Goal: Information Seeking & Learning: Find specific fact

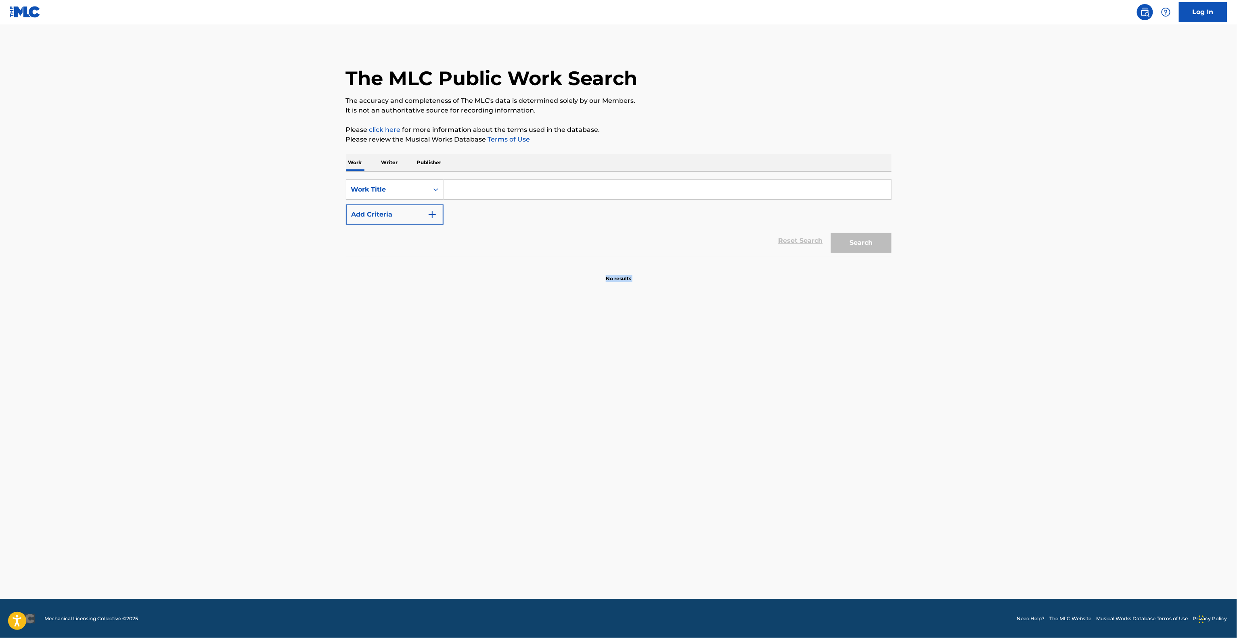
click at [870, 410] on main "The MLC Public Work Search The accuracy and completeness of The MLC's data is d…" at bounding box center [618, 311] width 1237 height 575
click at [832, 414] on main "The MLC Public Work Search The accuracy and completeness of The MLC's data is d…" at bounding box center [618, 311] width 1237 height 575
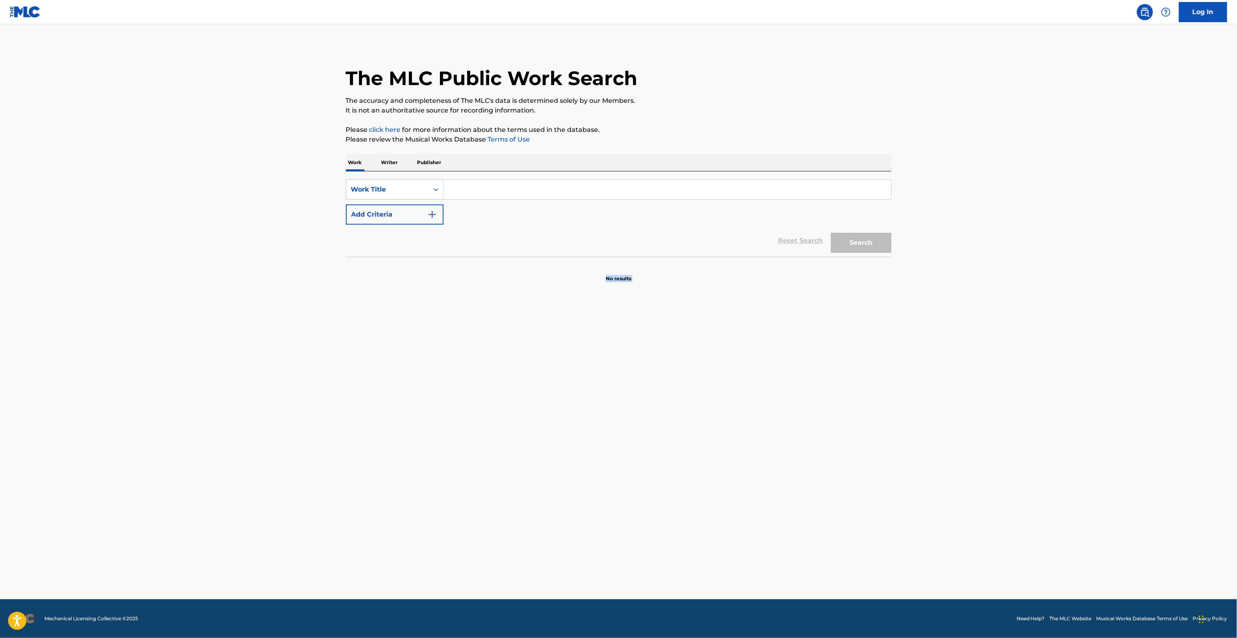
click at [832, 416] on main "The MLC Public Work Search The accuracy and completeness of The MLC's data is d…" at bounding box center [618, 311] width 1237 height 575
click at [831, 417] on main "The MLC Public Work Search The accuracy and completeness of The MLC's data is d…" at bounding box center [618, 311] width 1237 height 575
click at [831, 420] on main "The MLC Public Work Search The accuracy and completeness of The MLC's data is d…" at bounding box center [618, 311] width 1237 height 575
click at [846, 402] on main "The MLC Public Work Search The accuracy and completeness of The MLC's data is d…" at bounding box center [618, 311] width 1237 height 575
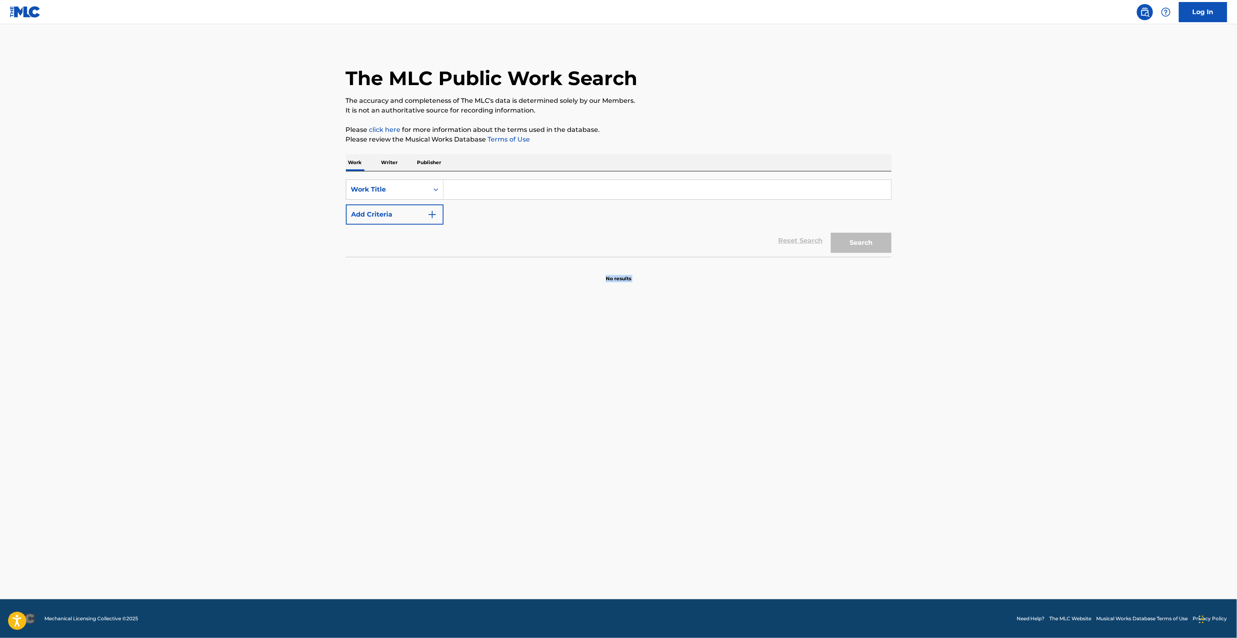
click at [846, 402] on main "The MLC Public Work Search The accuracy and completeness of The MLC's data is d…" at bounding box center [618, 311] width 1237 height 575
click at [846, 401] on main "The MLC Public Work Search The accuracy and completeness of The MLC's data is d…" at bounding box center [618, 311] width 1237 height 575
drag, startPoint x: 846, startPoint y: 401, endPoint x: 843, endPoint y: 405, distance: 4.9
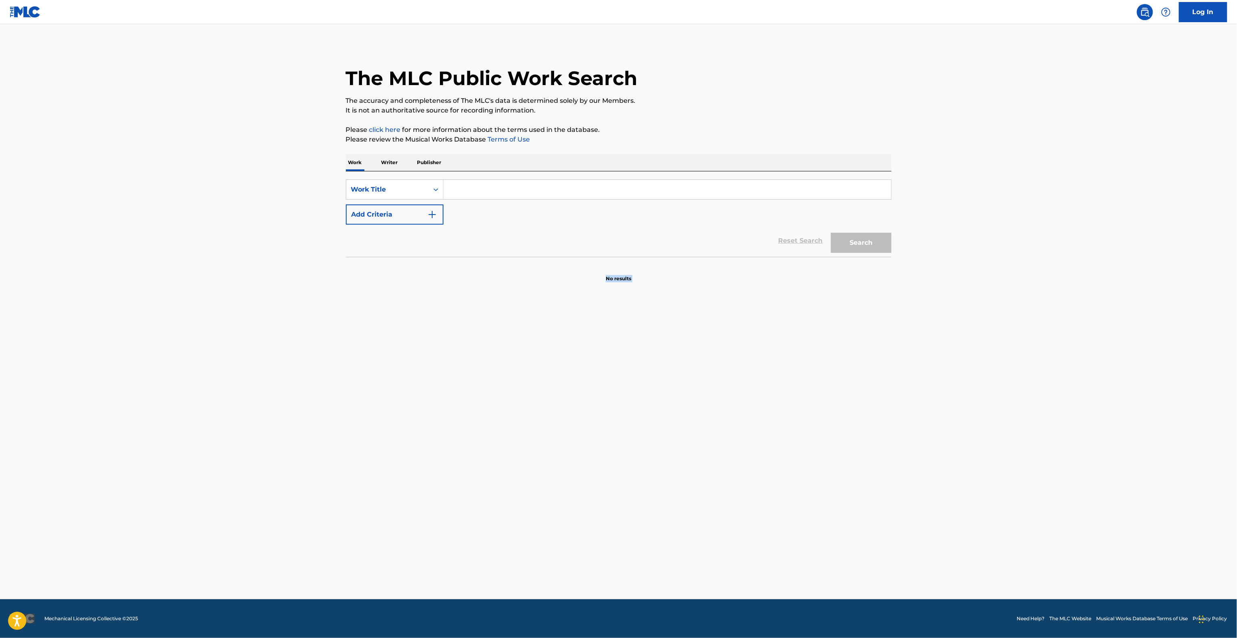
click at [845, 403] on main "The MLC Public Work Search The accuracy and completeness of The MLC's data is d…" at bounding box center [618, 311] width 1237 height 575
click at [832, 415] on main "The MLC Public Work Search The accuracy and completeness of The MLC's data is d…" at bounding box center [618, 311] width 1237 height 575
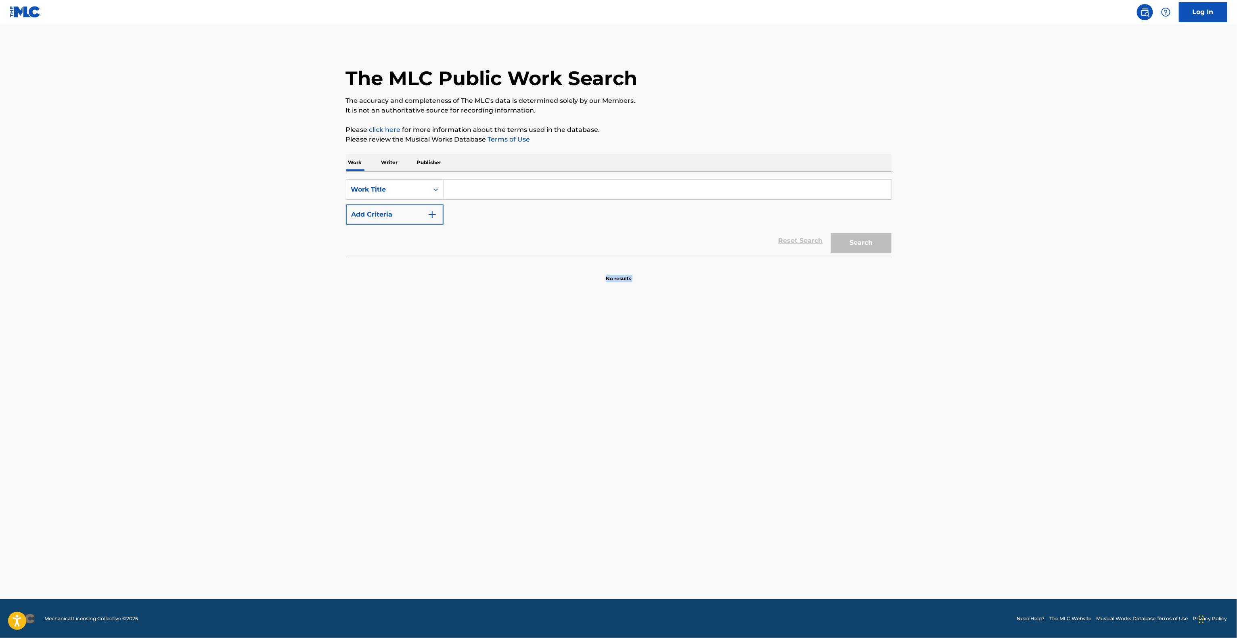
click at [828, 431] on main "The MLC Public Work Search The accuracy and completeness of The MLC's data is d…" at bounding box center [618, 311] width 1237 height 575
click at [829, 430] on main "The MLC Public Work Search The accuracy and completeness of The MLC's data is d…" at bounding box center [618, 311] width 1237 height 575
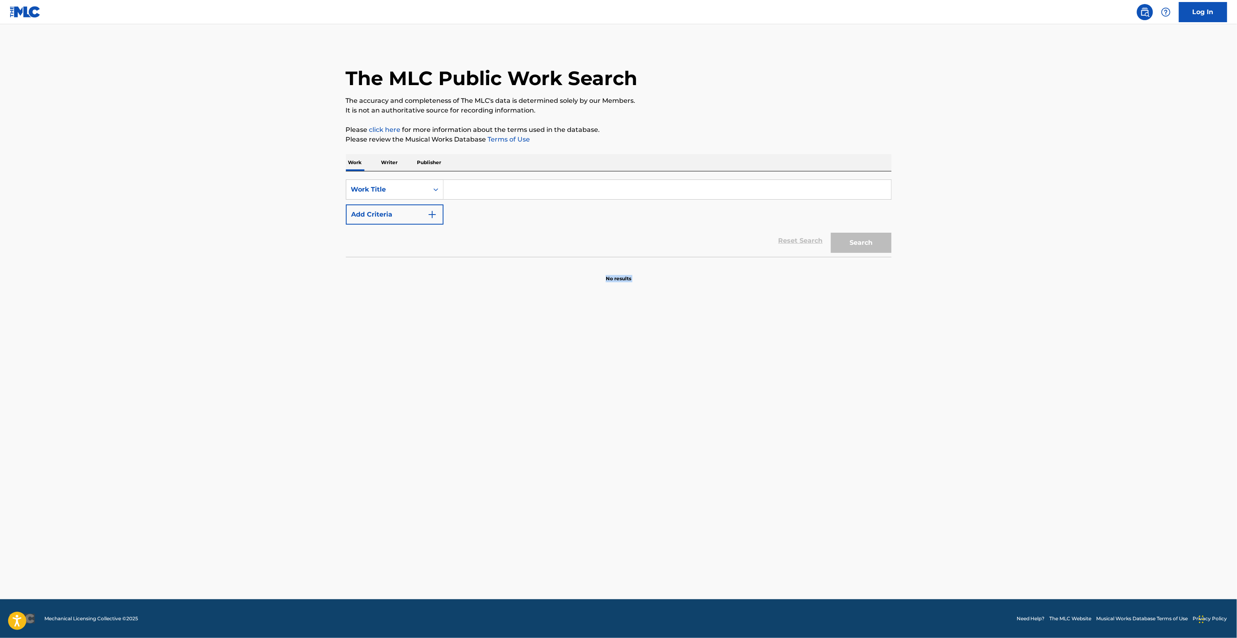
click at [829, 433] on main "The MLC Public Work Search The accuracy and completeness of The MLC's data is d…" at bounding box center [618, 311] width 1237 height 575
click at [829, 434] on main "The MLC Public Work Search The accuracy and completeness of The MLC's data is d…" at bounding box center [618, 311] width 1237 height 575
click at [829, 433] on main "The MLC Public Work Search The accuracy and completeness of The MLC's data is d…" at bounding box center [618, 311] width 1237 height 575
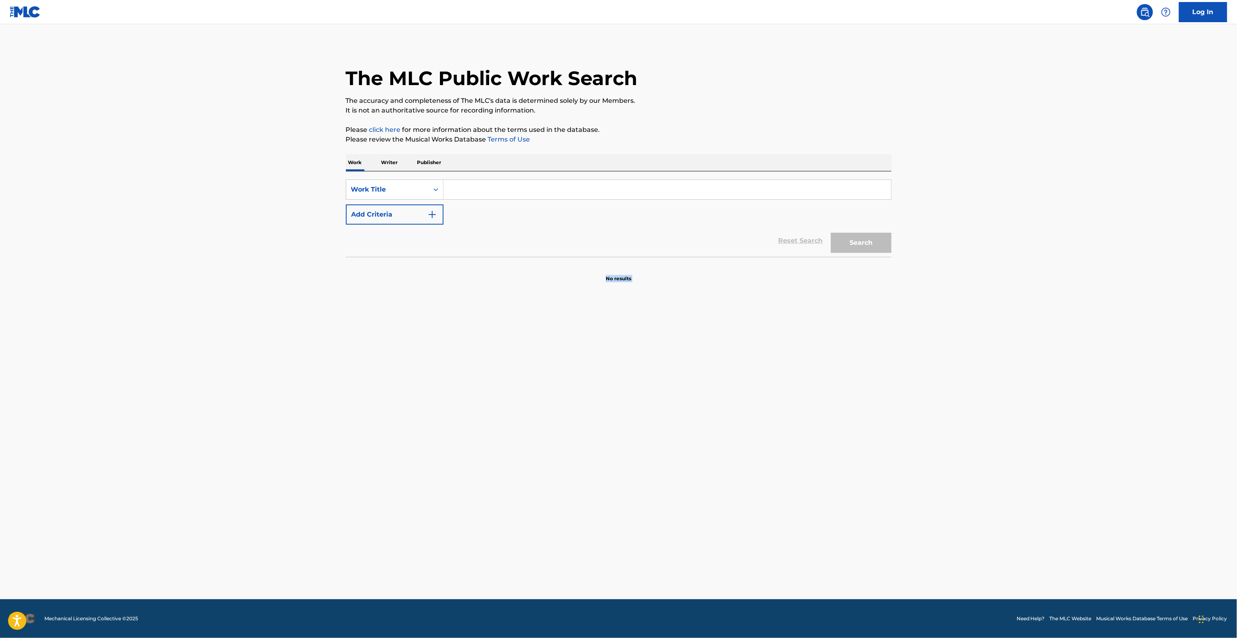
click at [630, 587] on main "The MLC Public Work Search The accuracy and completeness of The MLC's data is d…" at bounding box center [618, 311] width 1237 height 575
drag, startPoint x: 631, startPoint y: 585, endPoint x: 633, endPoint y: 581, distance: 4.2
click at [632, 585] on main "The MLC Public Work Search The accuracy and completeness of The MLC's data is d…" at bounding box center [618, 311] width 1237 height 575
click at [642, 579] on main "The MLC Public Work Search The accuracy and completeness of The MLC's data is d…" at bounding box center [618, 311] width 1237 height 575
click at [584, 385] on main "The MLC Public Work Search The accuracy and completeness of The MLC's data is d…" at bounding box center [618, 311] width 1237 height 575
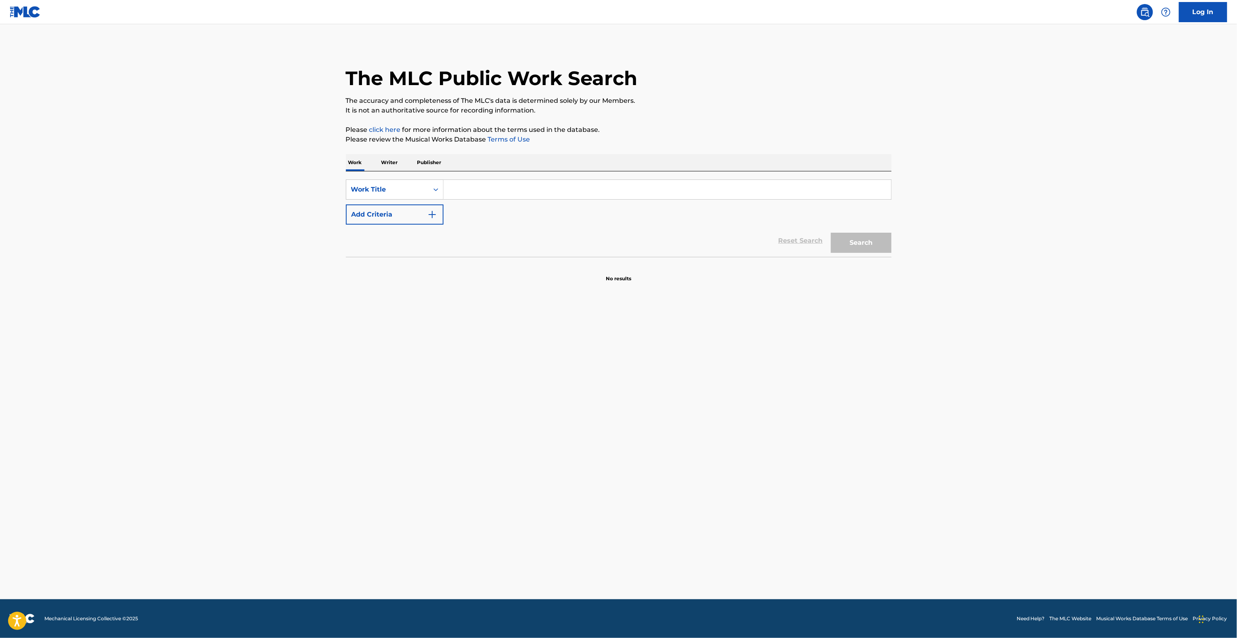
click at [581, 377] on main "The MLC Public Work Search The accuracy and completeness of The MLC's data is d…" at bounding box center [618, 311] width 1237 height 575
click at [572, 353] on main "The MLC Public Work Search The accuracy and completeness of The MLC's data is d…" at bounding box center [618, 311] width 1237 height 575
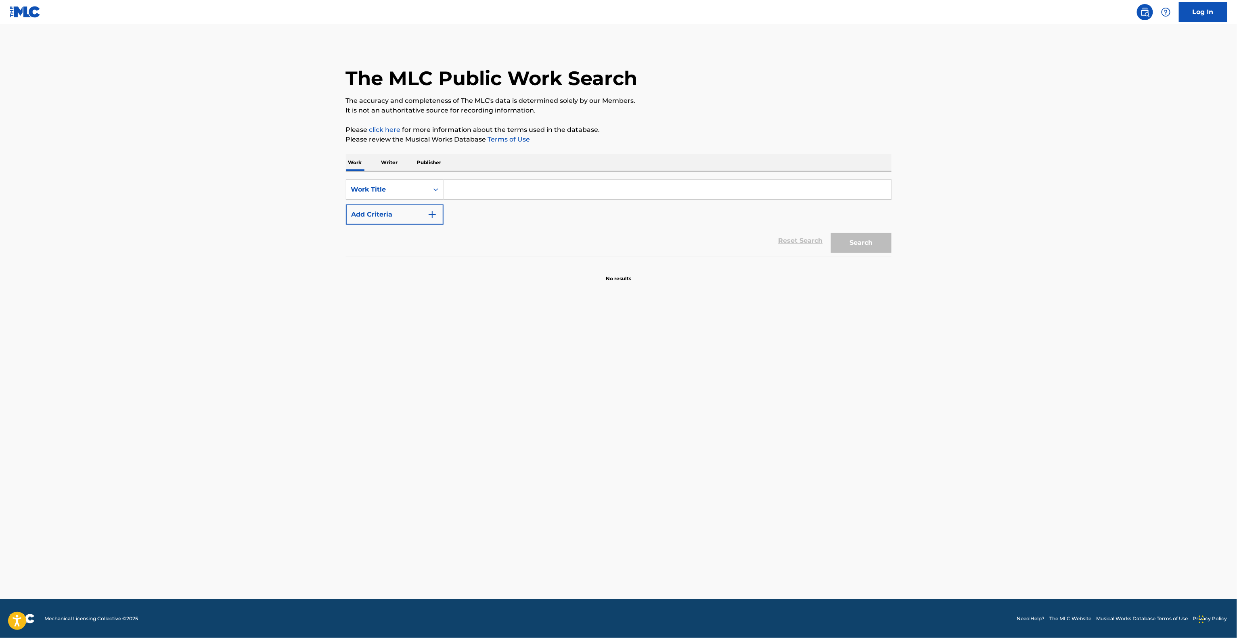
click at [572, 353] on main "The MLC Public Work Search The accuracy and completeness of The MLC's data is d…" at bounding box center [618, 311] width 1237 height 575
click at [571, 353] on main "The MLC Public Work Search The accuracy and completeness of The MLC's data is d…" at bounding box center [618, 311] width 1237 height 575
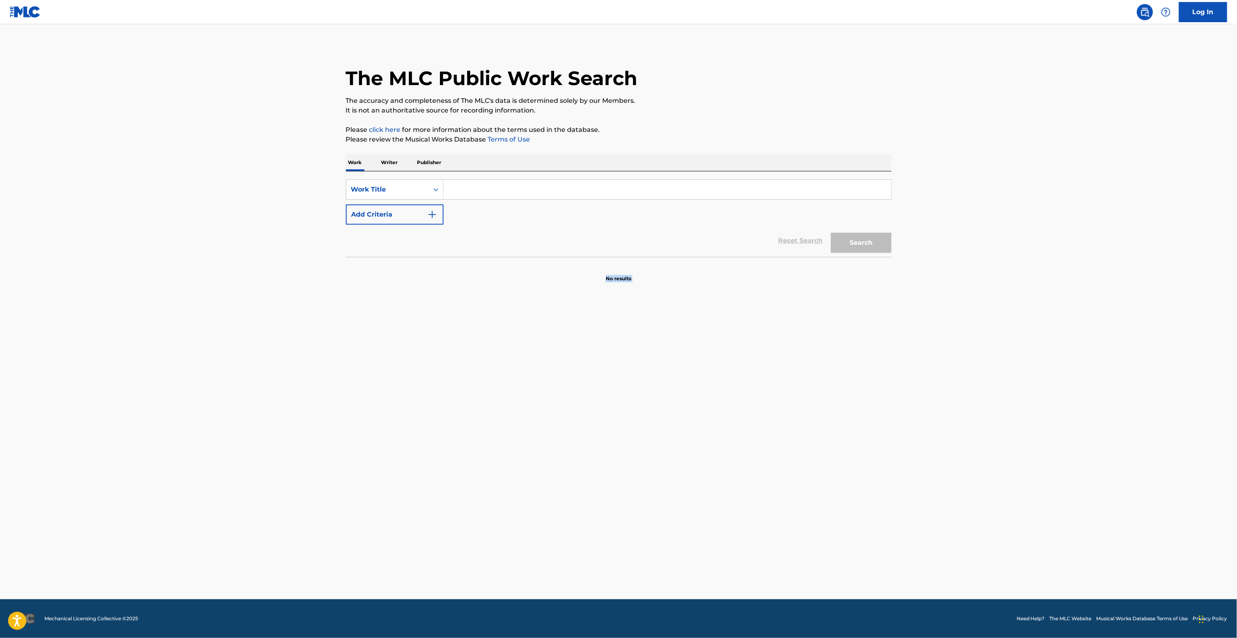
click at [571, 353] on main "The MLC Public Work Search The accuracy and completeness of The MLC's data is d…" at bounding box center [618, 311] width 1237 height 575
click at [573, 351] on main "The MLC Public Work Search The accuracy and completeness of The MLC's data is d…" at bounding box center [618, 311] width 1237 height 575
click at [574, 351] on main "The MLC Public Work Search The accuracy and completeness of The MLC's data is d…" at bounding box center [618, 311] width 1237 height 575
click at [575, 349] on main "The MLC Public Work Search The accuracy and completeness of The MLC's data is d…" at bounding box center [618, 311] width 1237 height 575
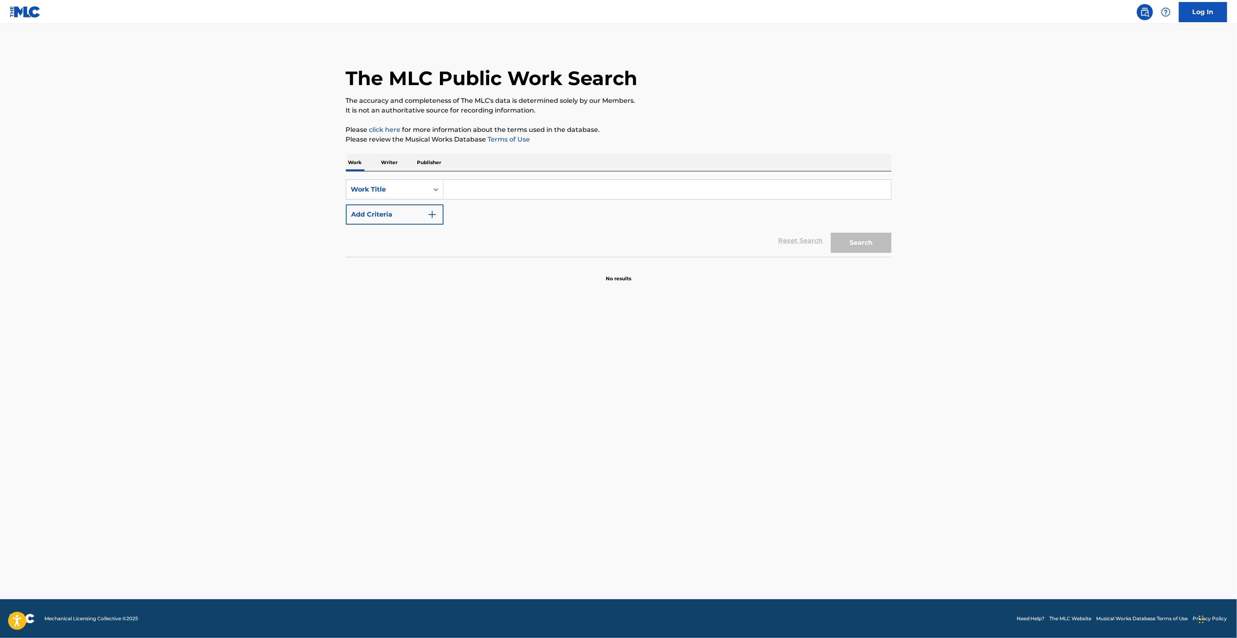
click at [577, 345] on main "The MLC Public Work Search The accuracy and completeness of The MLC's data is d…" at bounding box center [618, 311] width 1237 height 575
click at [577, 344] on main "The MLC Public Work Search The accuracy and completeness of The MLC's data is d…" at bounding box center [618, 311] width 1237 height 575
click at [581, 338] on main "The MLC Public Work Search The accuracy and completeness of The MLC's data is d…" at bounding box center [618, 311] width 1237 height 575
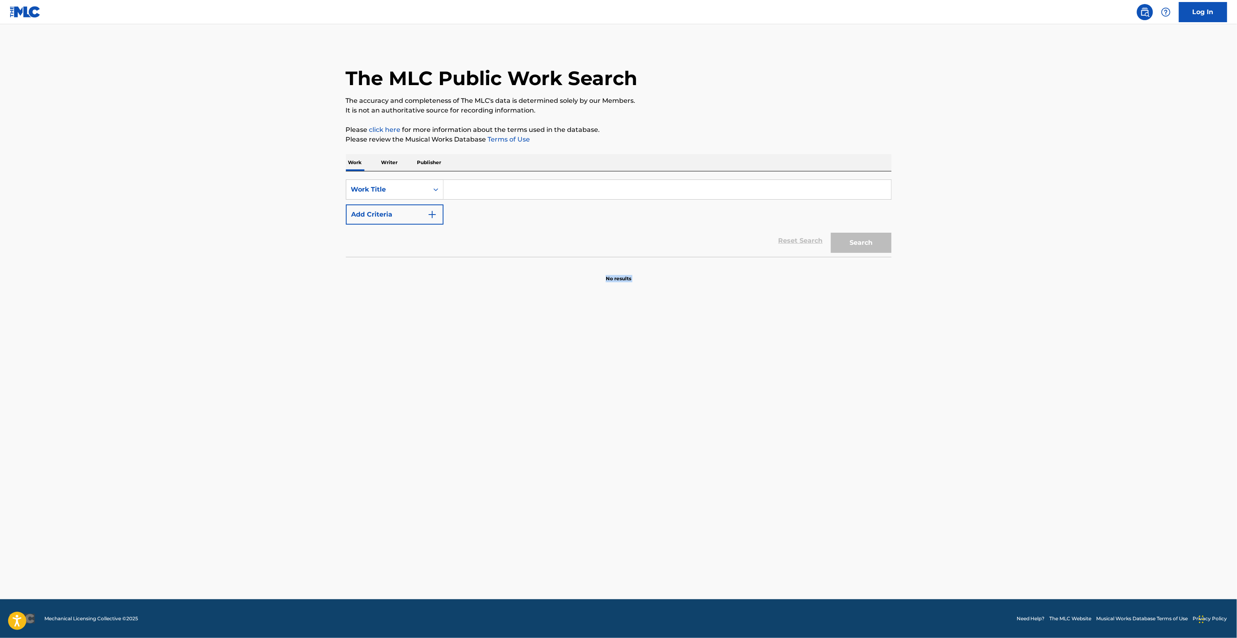
click at [581, 338] on main "The MLC Public Work Search The accuracy and completeness of The MLC's data is d…" at bounding box center [618, 311] width 1237 height 575
click at [582, 338] on main "The MLC Public Work Search The accuracy and completeness of The MLC's data is d…" at bounding box center [618, 311] width 1237 height 575
click at [583, 338] on main "The MLC Public Work Search The accuracy and completeness of The MLC's data is d…" at bounding box center [618, 311] width 1237 height 575
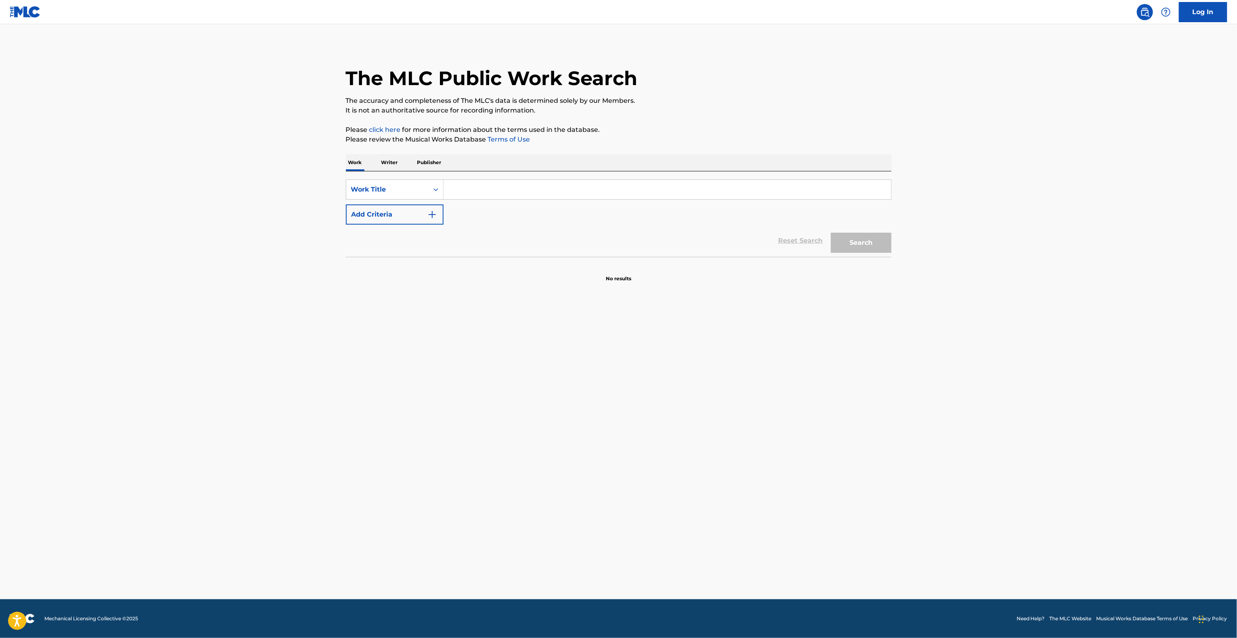
click at [583, 338] on main "The MLC Public Work Search The accuracy and completeness of The MLC's data is d…" at bounding box center [618, 311] width 1237 height 575
click at [529, 180] on div "Search Form" at bounding box center [667, 190] width 448 height 20
drag, startPoint x: 473, startPoint y: 188, endPoint x: 453, endPoint y: 198, distance: 21.8
click at [473, 188] on input "Search Form" at bounding box center [667, 189] width 448 height 19
paste input "Otra cosa"
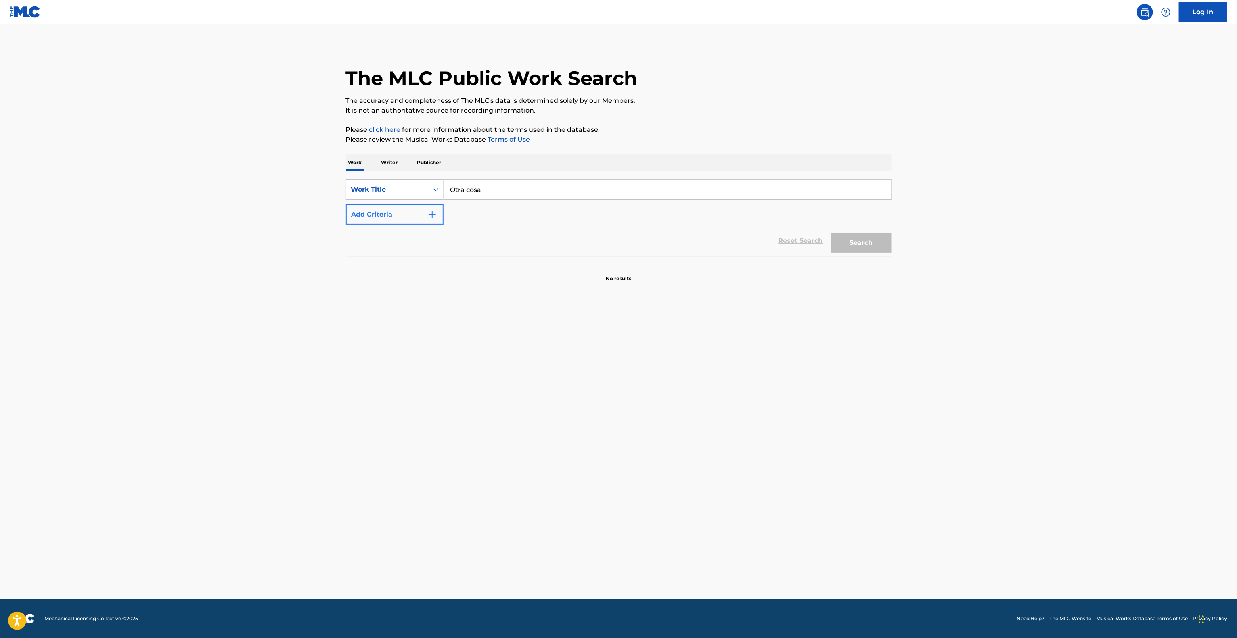
type input "Otra cosa"
click at [421, 207] on button "Add Criteria" at bounding box center [395, 215] width 98 height 20
click at [518, 209] on input "Search Form" at bounding box center [659, 214] width 433 height 19
paste input "[PERSON_NAME]"
type input "[PERSON_NAME]"
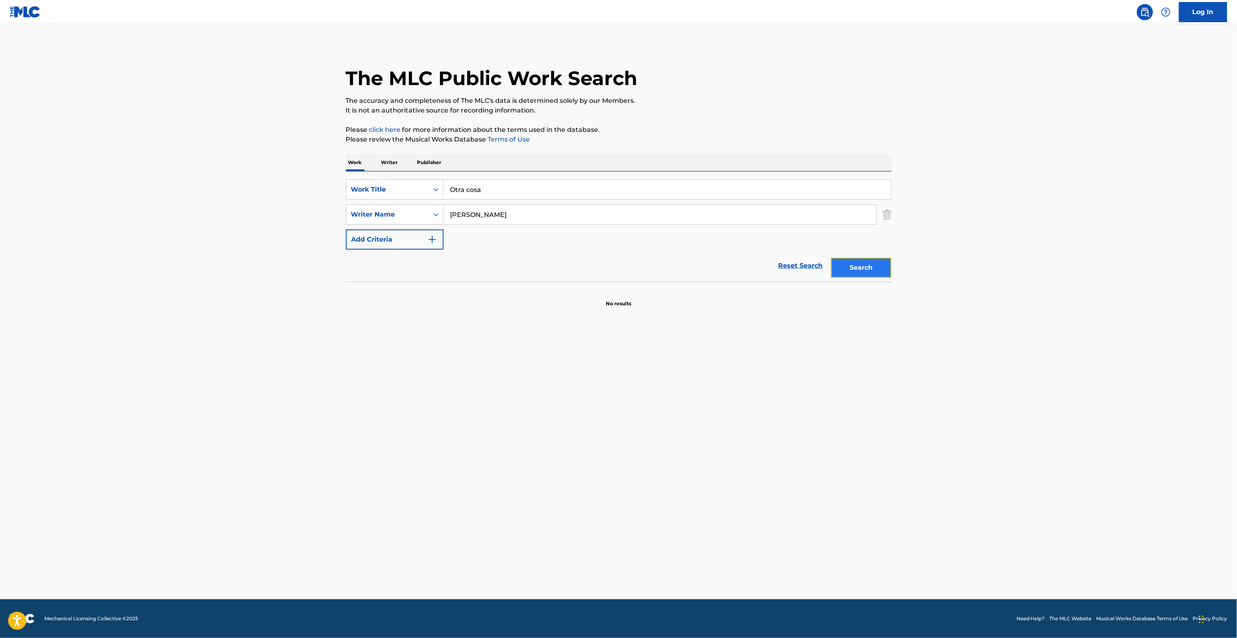
click at [843, 273] on button "Search" at bounding box center [861, 268] width 61 height 20
click at [843, 273] on div "Search" at bounding box center [859, 266] width 65 height 32
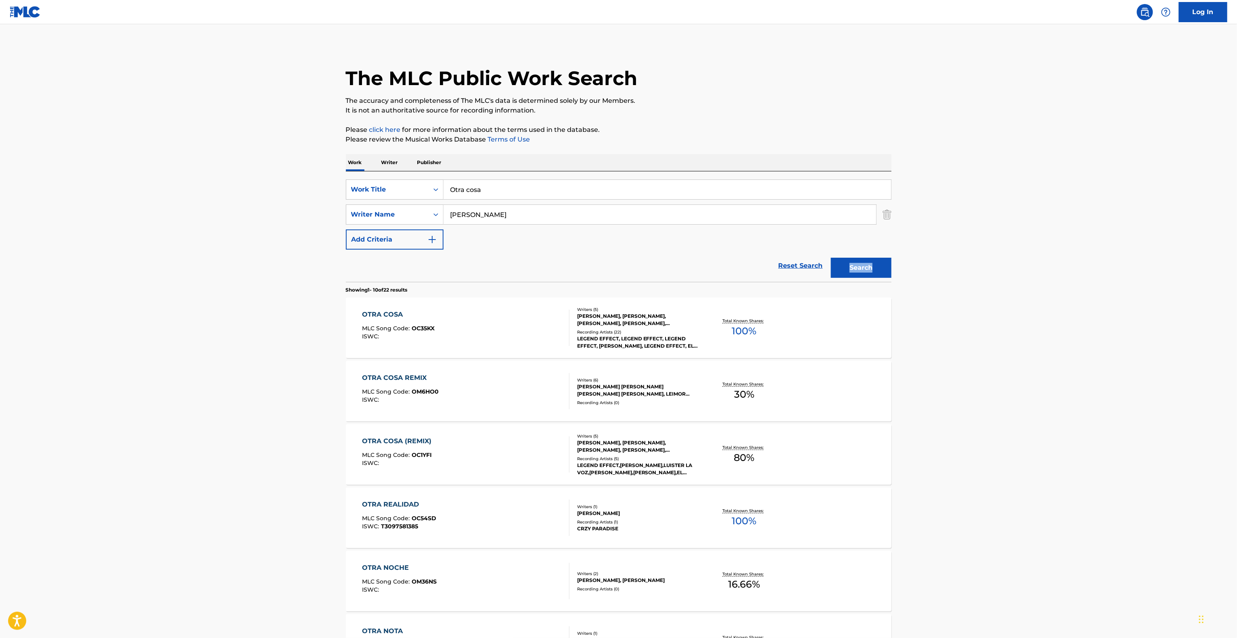
click at [410, 324] on div "OTRA COSA MLC Song Code : OC35KX ISWC :" at bounding box center [398, 328] width 73 height 36
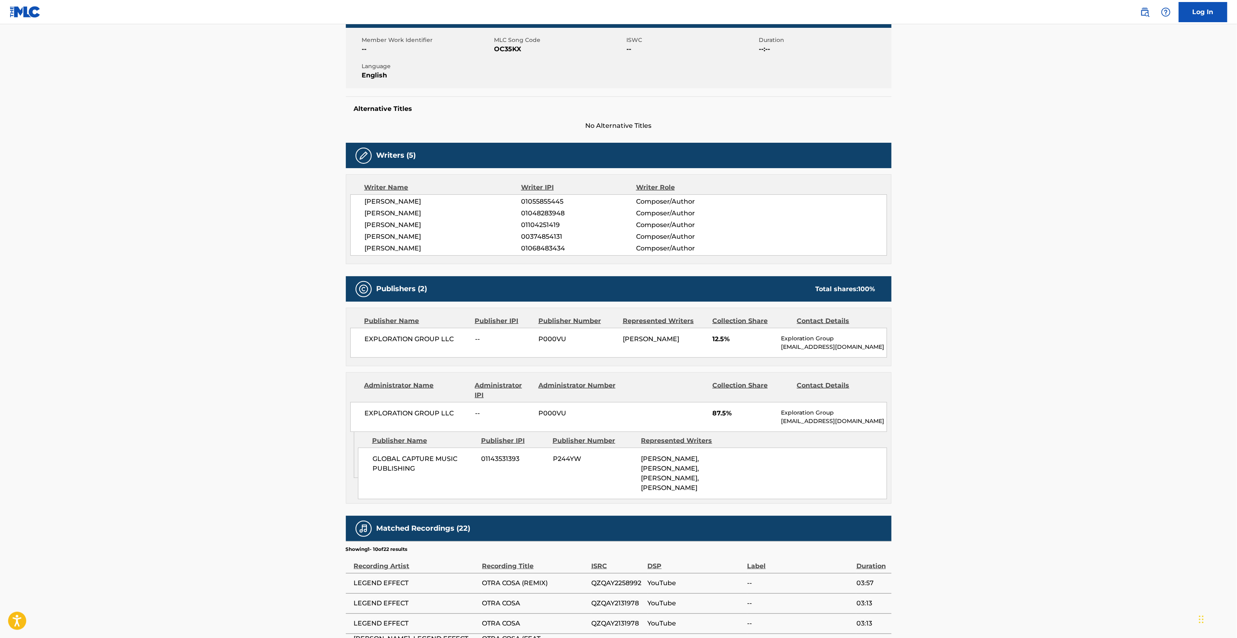
scroll to position [242, 0]
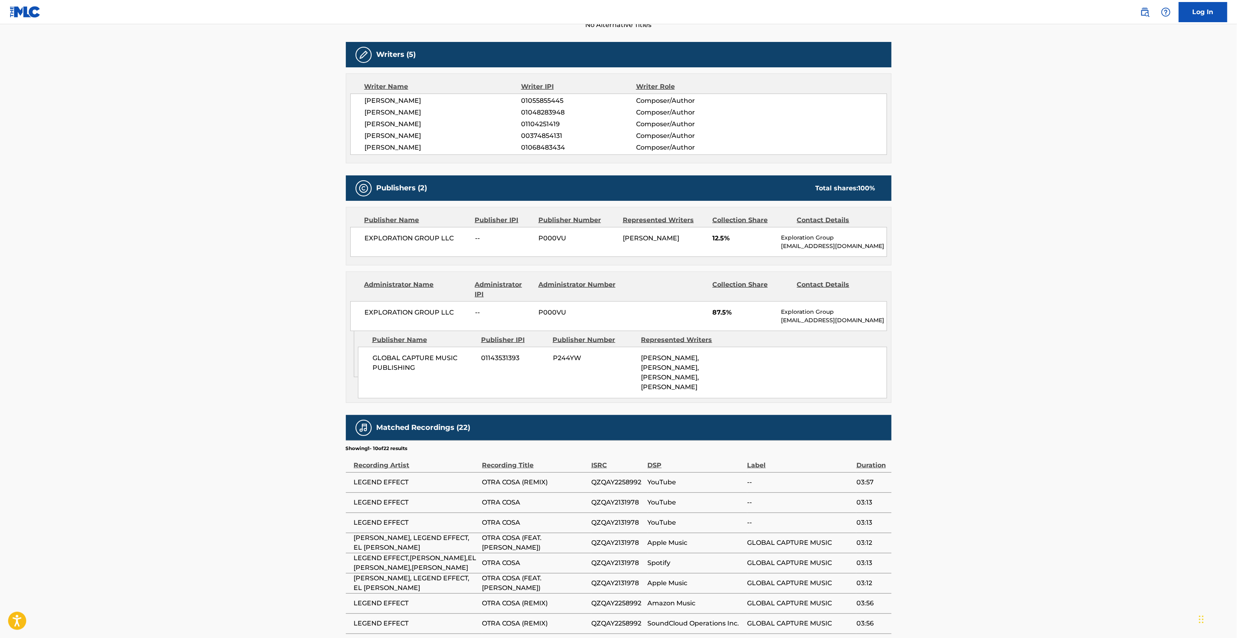
click at [1004, 334] on main "< Back to public search results Copy work link OTRA COSA Work Detail Member Wor…" at bounding box center [618, 249] width 1237 height 934
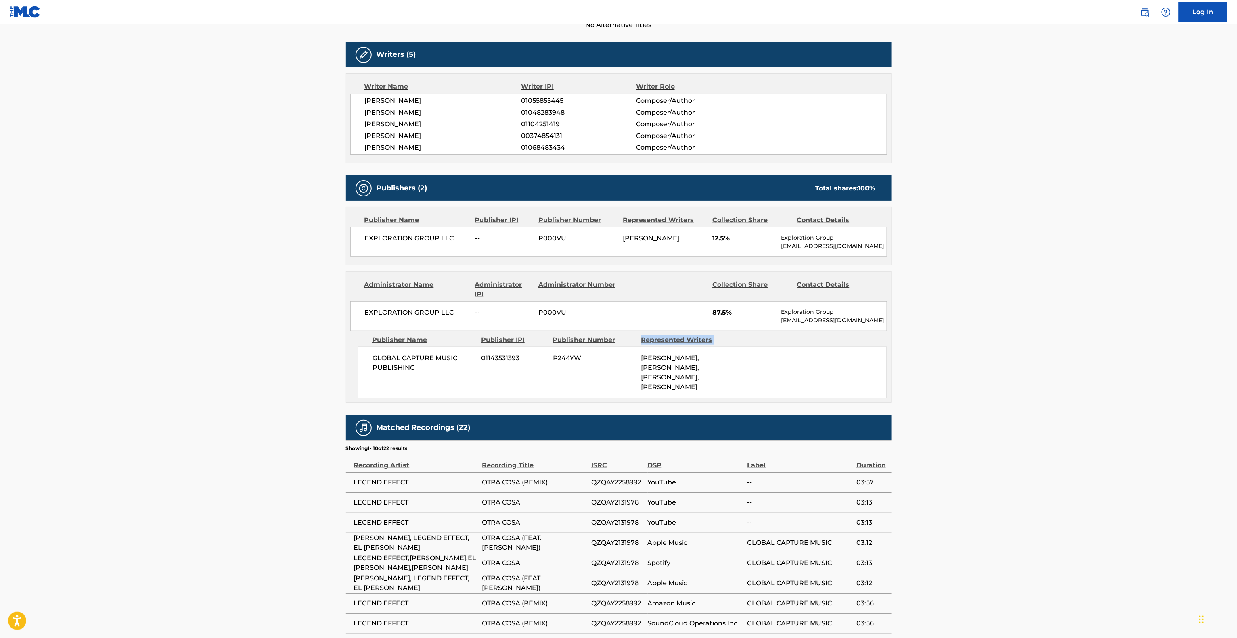
click at [1004, 334] on main "< Back to public search results Copy work link OTRA COSA Work Detail Member Wor…" at bounding box center [618, 249] width 1237 height 934
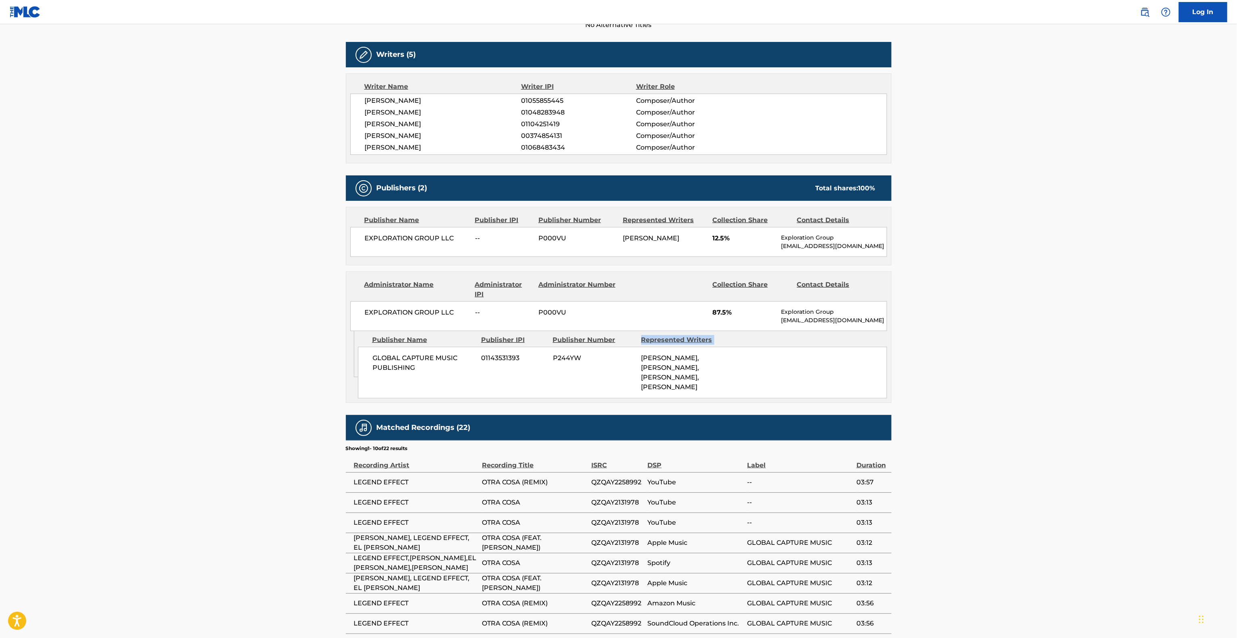
click at [1004, 334] on main "< Back to public search results Copy work link OTRA COSA Work Detail Member Wor…" at bounding box center [618, 249] width 1237 height 934
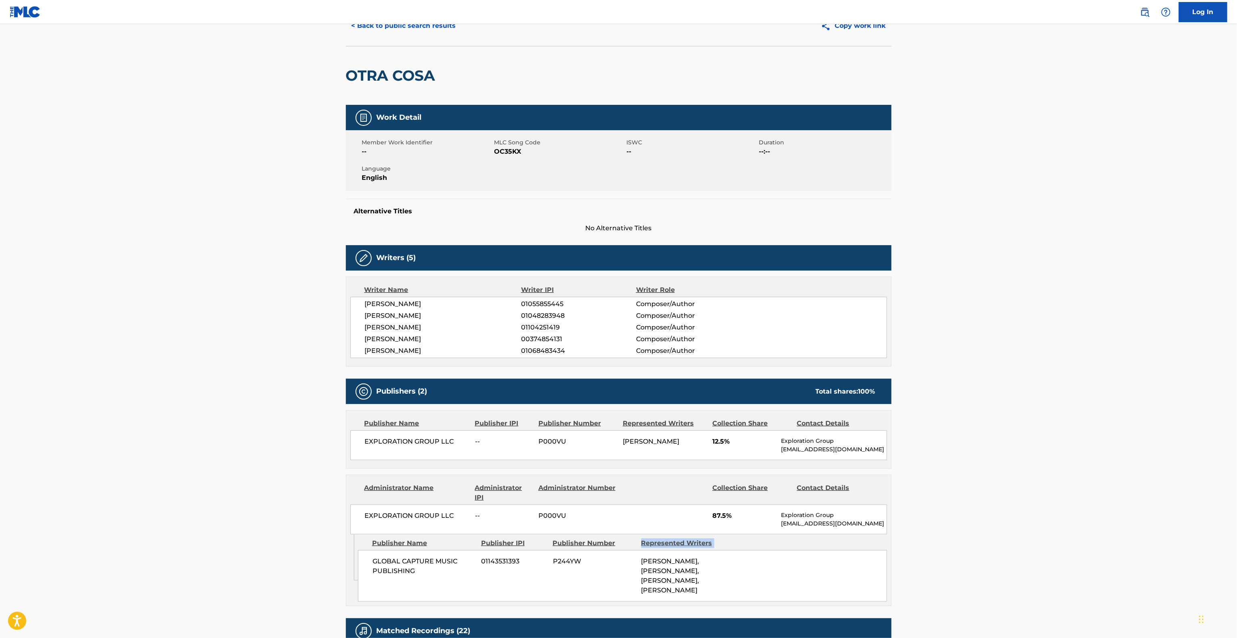
scroll to position [0, 0]
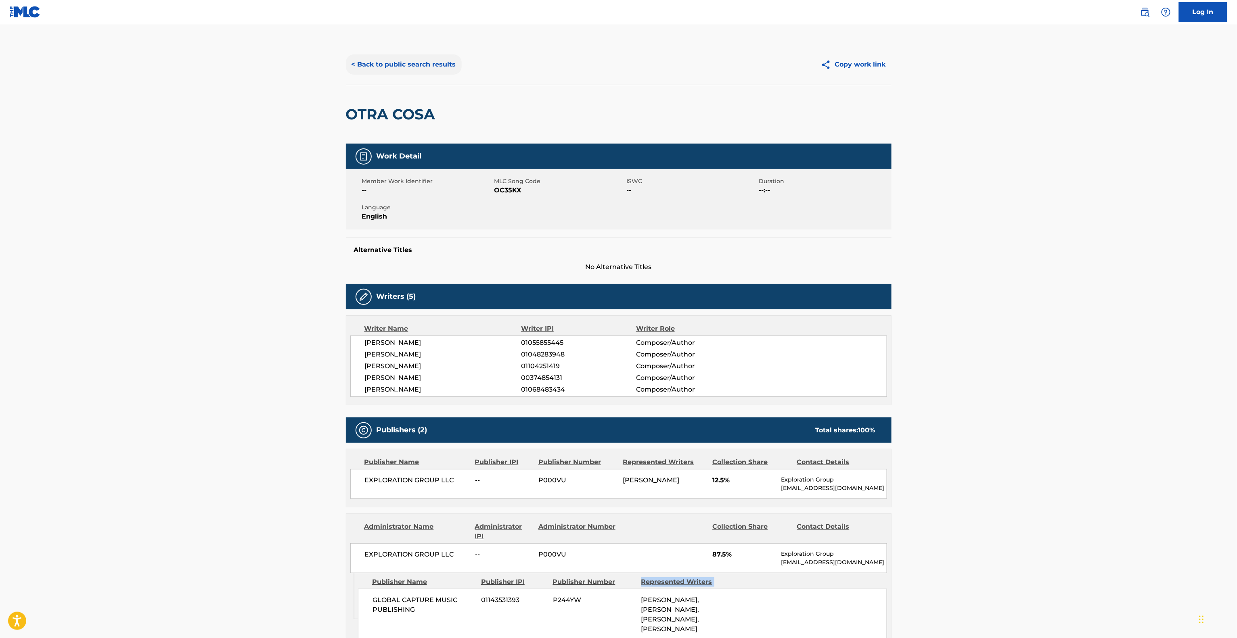
click at [415, 59] on button "< Back to public search results" at bounding box center [404, 64] width 116 height 20
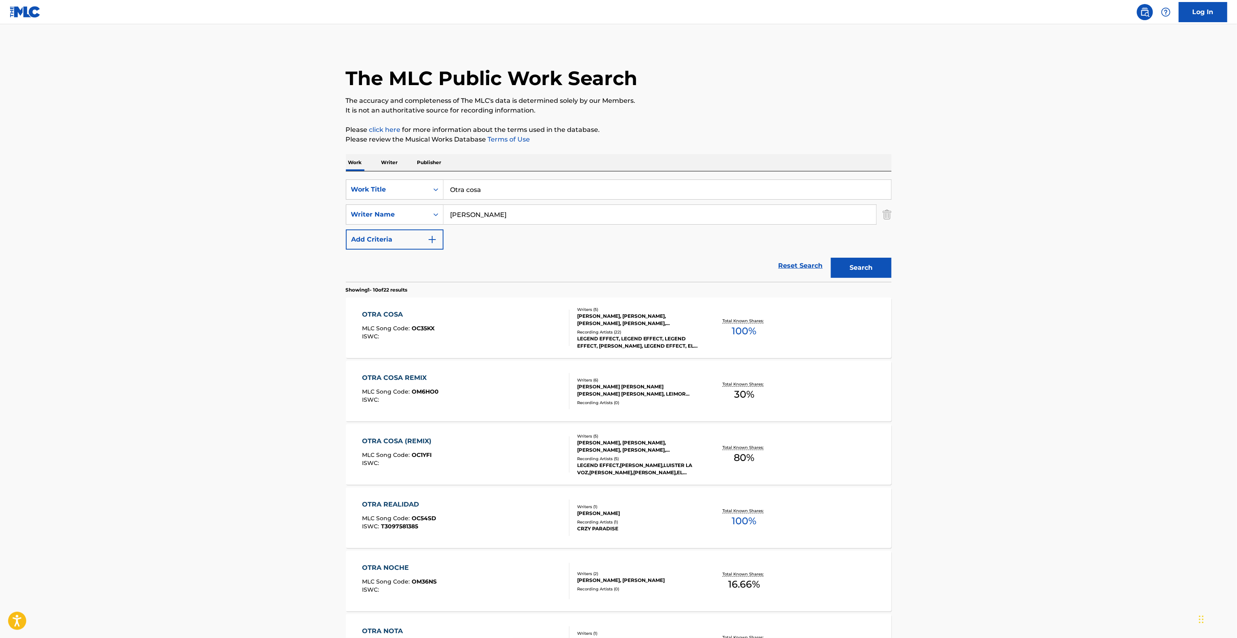
drag, startPoint x: 497, startPoint y: 183, endPoint x: 370, endPoint y: 177, distance: 126.9
click at [369, 177] on div "SearchWithCriteria28c5885c-20db-42de-880c-e8e592c138f1 Work Title Otra cosa Sea…" at bounding box center [619, 227] width 546 height 111
paste input "Martica"
type input "Martica"
drag, startPoint x: 504, startPoint y: 219, endPoint x: 558, endPoint y: 248, distance: 61.9
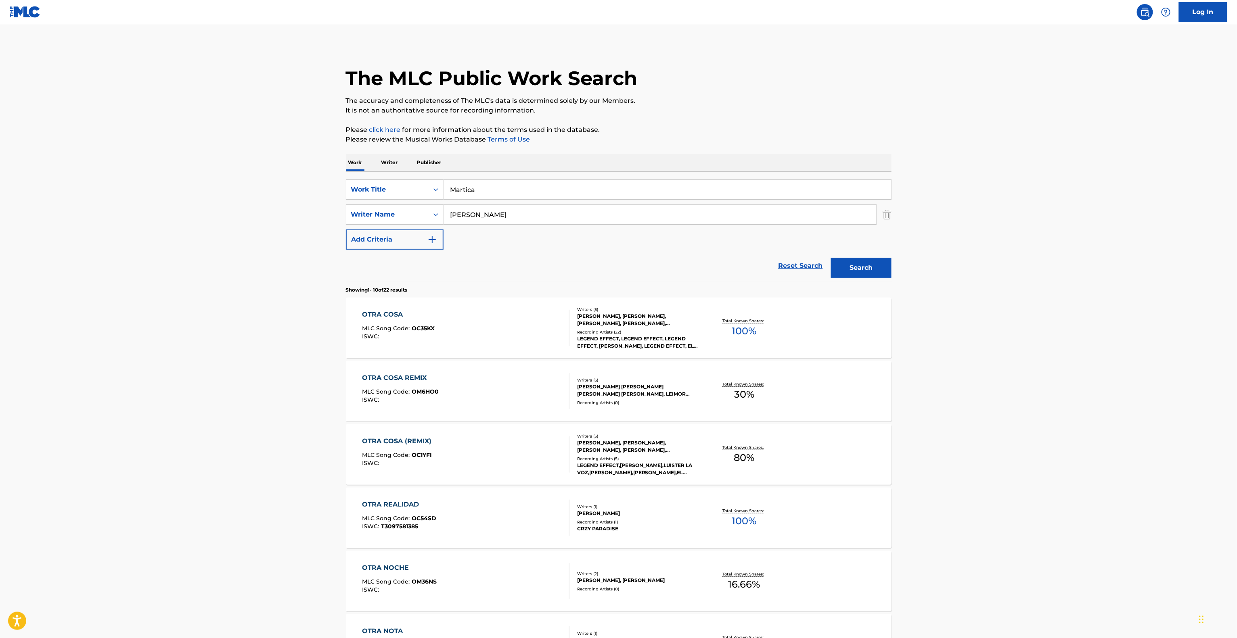
click at [376, 217] on div "SearchWithCriteria095141c4-643d-4260-bdb6-5a736d85c045 Writer Name [PERSON_NAME]" at bounding box center [619, 215] width 546 height 20
paste input "Castilla"
type input "Castilla"
click at [847, 253] on div "Search" at bounding box center [859, 266] width 65 height 32
drag, startPoint x: 847, startPoint y: 253, endPoint x: 847, endPoint y: 258, distance: 4.4
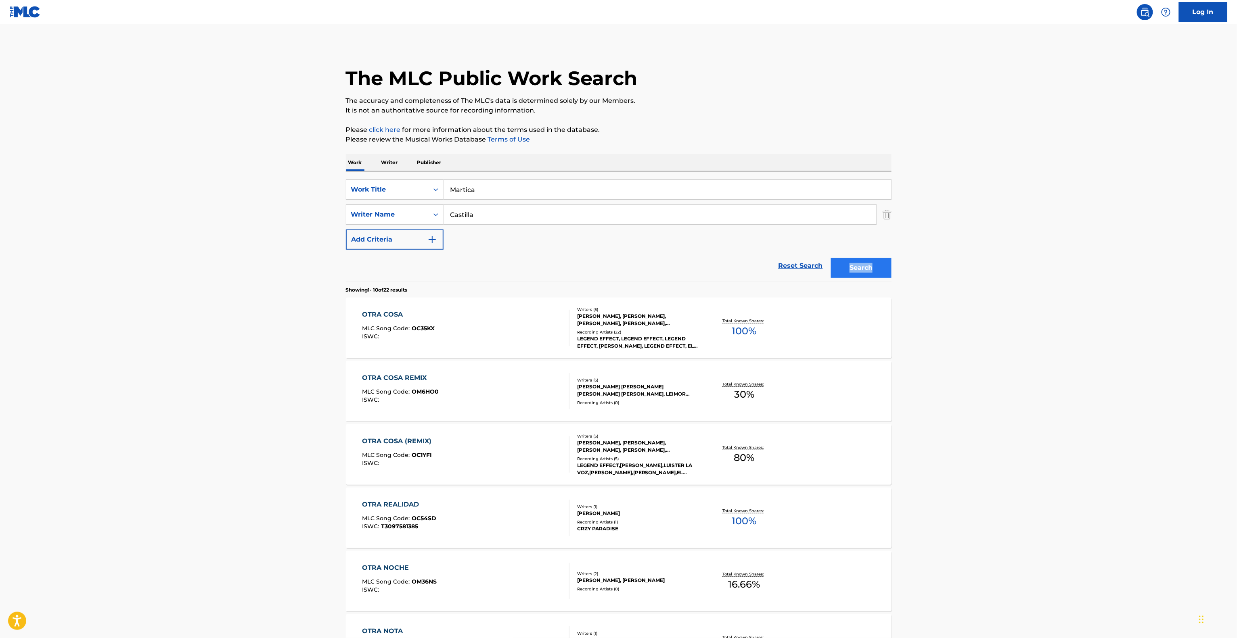
click at [847, 255] on div "Search" at bounding box center [859, 266] width 65 height 32
click at [848, 261] on button "Search" at bounding box center [861, 268] width 61 height 20
click at [848, 261] on div "Search" at bounding box center [859, 266] width 65 height 32
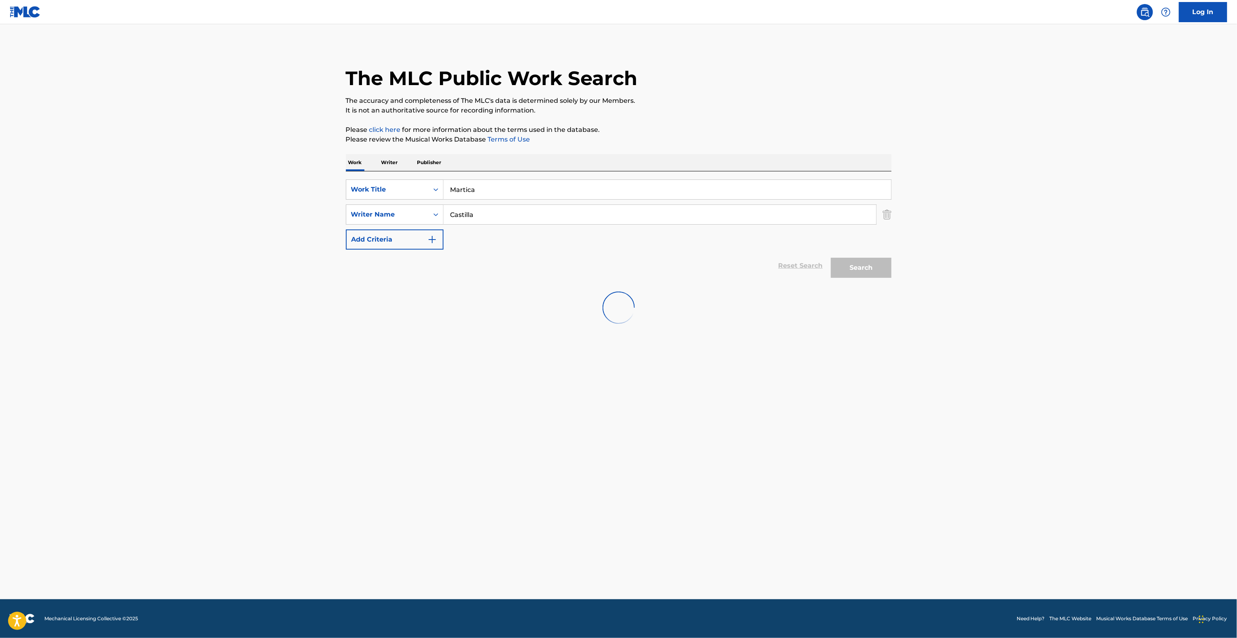
drag, startPoint x: 502, startPoint y: 191, endPoint x: 342, endPoint y: 181, distance: 159.7
click at [328, 180] on main "The MLC Public Work Search The accuracy and completeness of The MLC's data is d…" at bounding box center [618, 311] width 1237 height 575
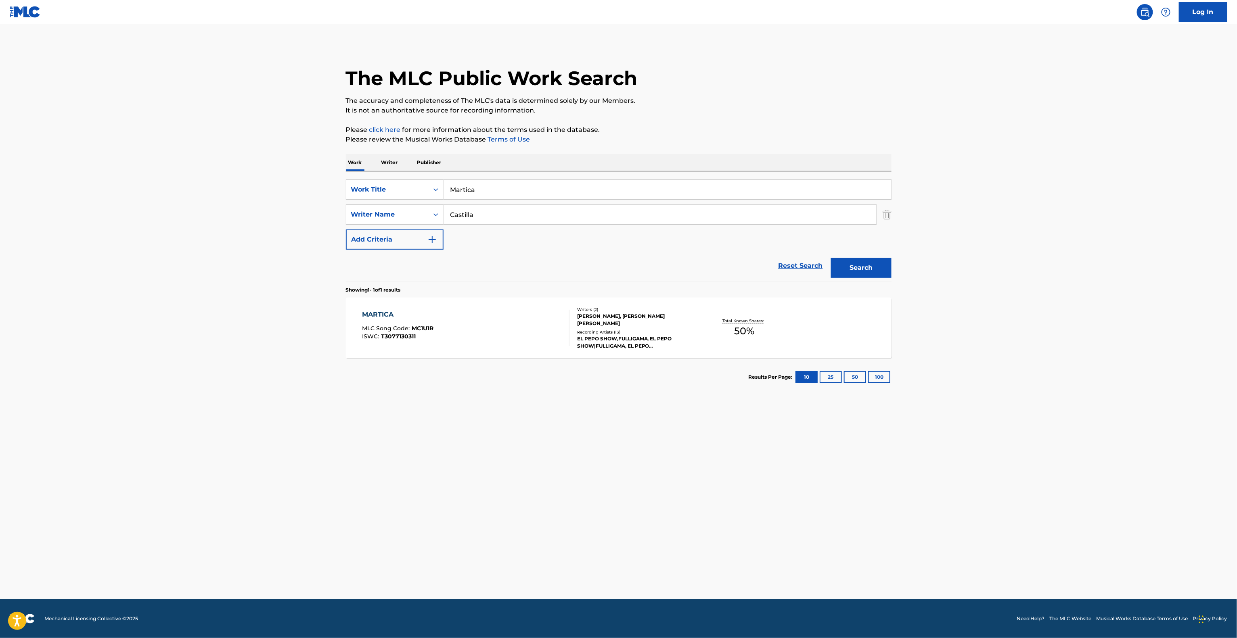
click at [1006, 340] on main "The MLC Public Work Search The accuracy and completeness of The MLC's data is d…" at bounding box center [618, 311] width 1237 height 575
click at [388, 312] on div "MARTICA" at bounding box center [397, 315] width 71 height 10
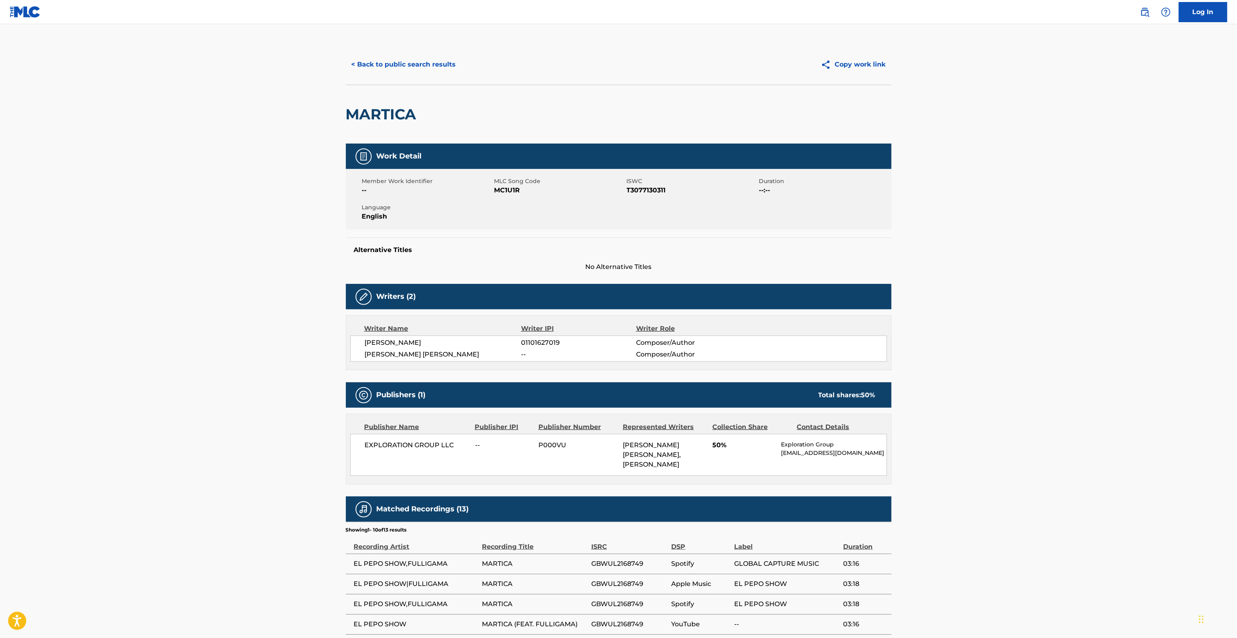
click at [279, 420] on main "< Back to public search results Copy work link MARTICA Work Detail Member Work …" at bounding box center [618, 411] width 1237 height 774
drag, startPoint x: 438, startPoint y: 48, endPoint x: 435, endPoint y: 52, distance: 5.8
click at [437, 48] on div "< Back to public search results Copy work link" at bounding box center [619, 64] width 546 height 40
click at [433, 62] on button "< Back to public search results" at bounding box center [404, 64] width 116 height 20
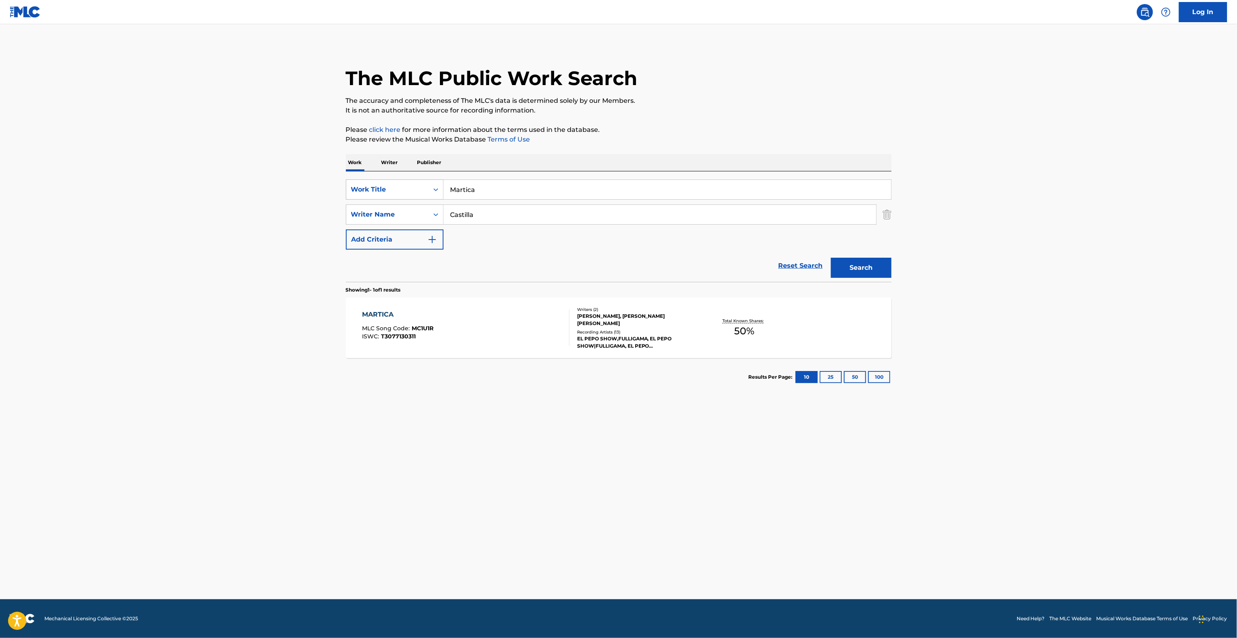
drag, startPoint x: 491, startPoint y: 189, endPoint x: 396, endPoint y: 196, distance: 94.7
click at [360, 195] on div "SearchWithCriteria28c5885c-20db-42de-880c-e8e592c138f1 Work Title Martica" at bounding box center [619, 190] width 546 height 20
paste input "Otra Cosa"
type input "Otra Cosa"
drag, startPoint x: 486, startPoint y: 218, endPoint x: 362, endPoint y: 206, distance: 124.5
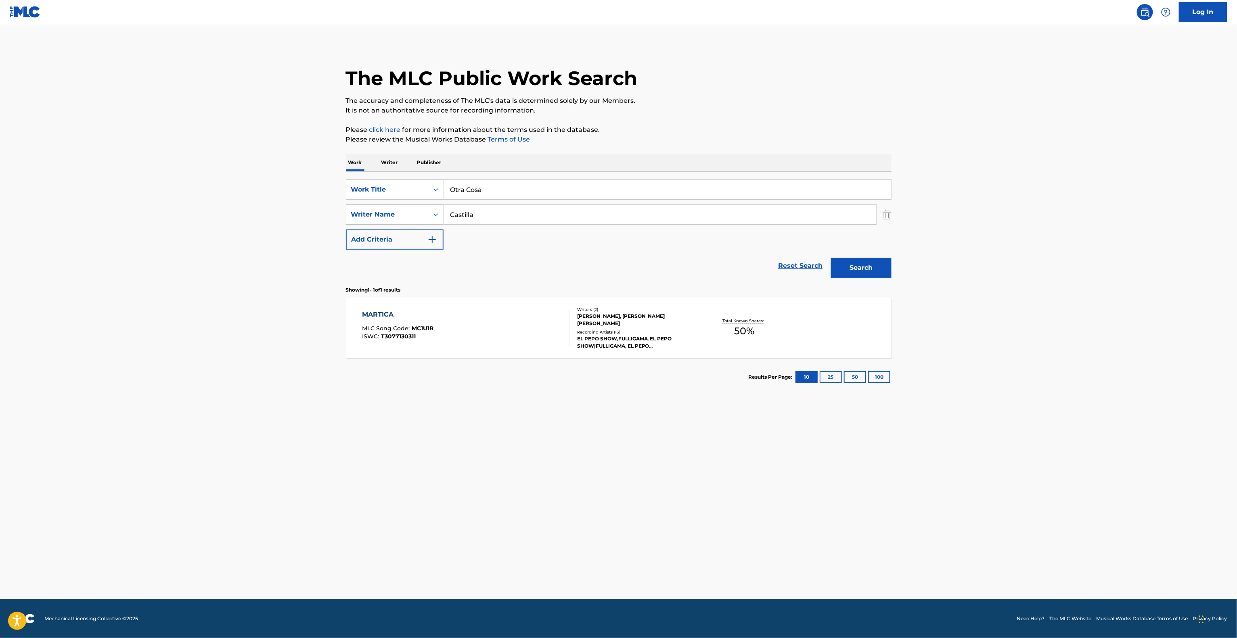
click at [376, 210] on div "SearchWithCriteria095141c4-643d-4260-bdb6-5a736d85c045 Writer Name [GEOGRAPHIC_…" at bounding box center [619, 215] width 546 height 20
paste input "[PERSON_NAME]"
type input "[PERSON_NAME]"
click at [872, 273] on button "Search" at bounding box center [861, 268] width 61 height 20
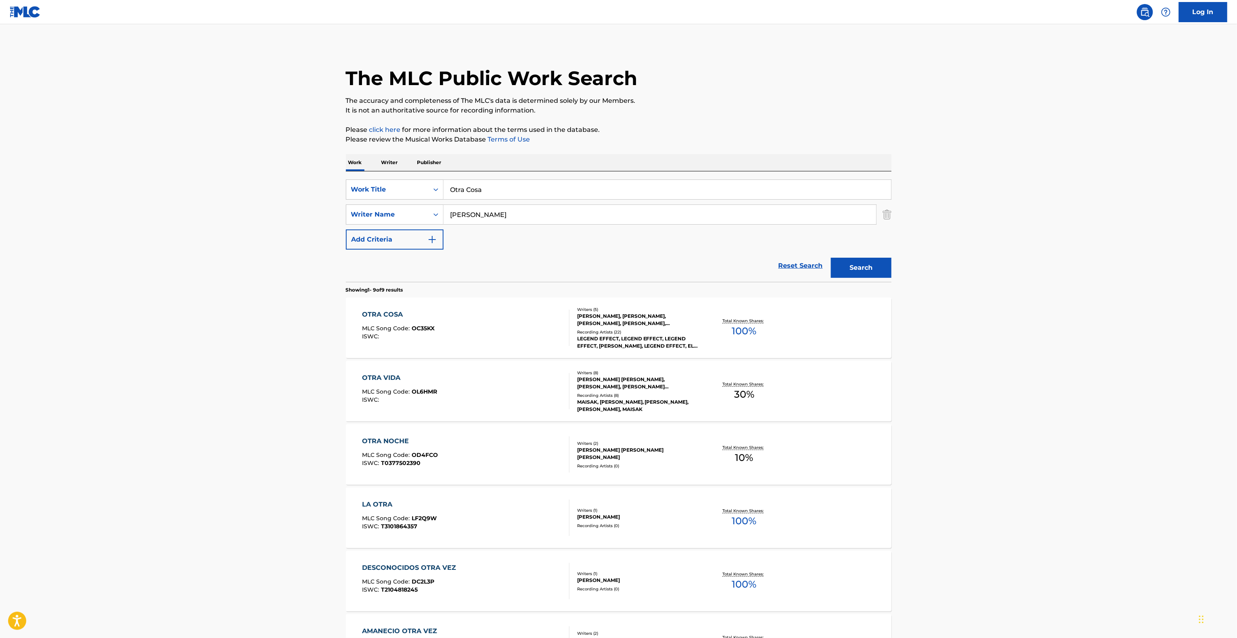
click at [400, 312] on div "OTRA COSA" at bounding box center [398, 315] width 73 height 10
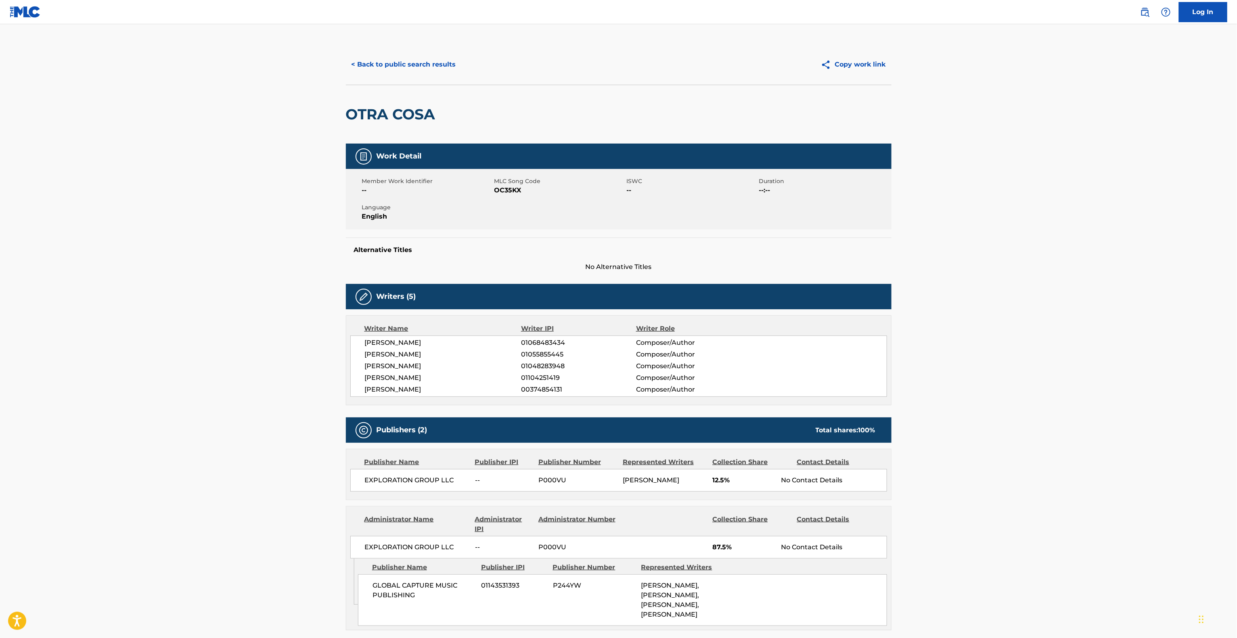
click at [400, 313] on div "Writers (5) Writer Name Writer IPI Writer Role [PERSON_NAME] 01068483434 Compos…" at bounding box center [619, 344] width 546 height 121
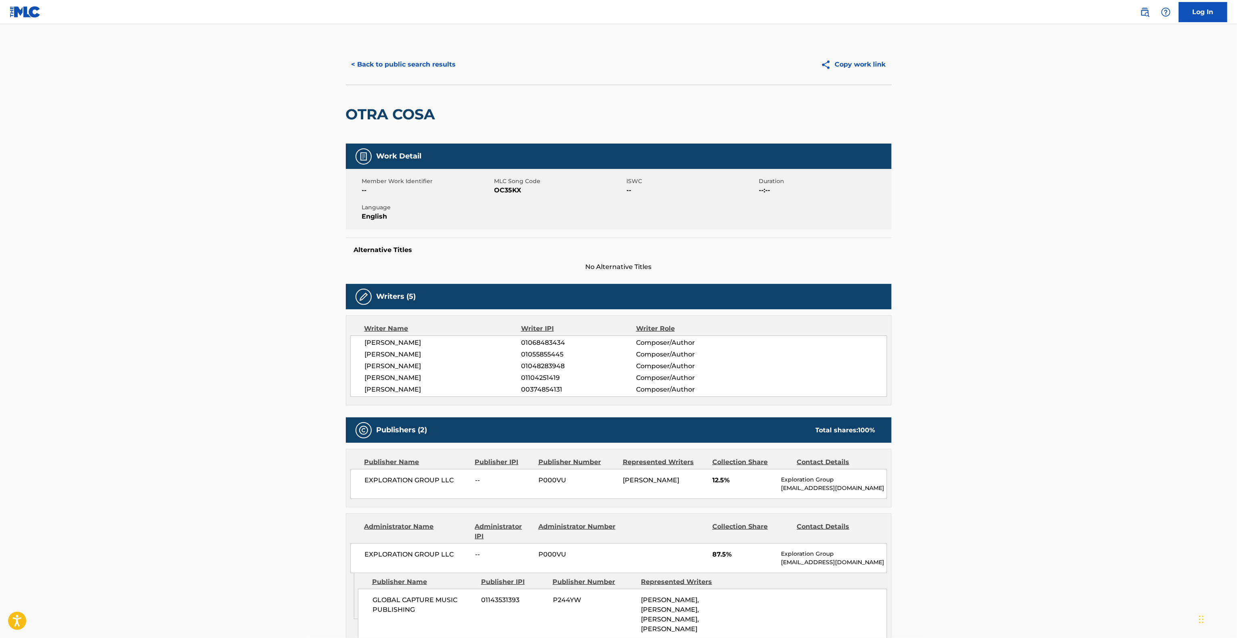
click at [215, 199] on main "< Back to public search results Copy work link OTRA COSA Work Detail Member Wor…" at bounding box center [618, 491] width 1237 height 934
click at [406, 72] on button "< Back to public search results" at bounding box center [404, 64] width 116 height 20
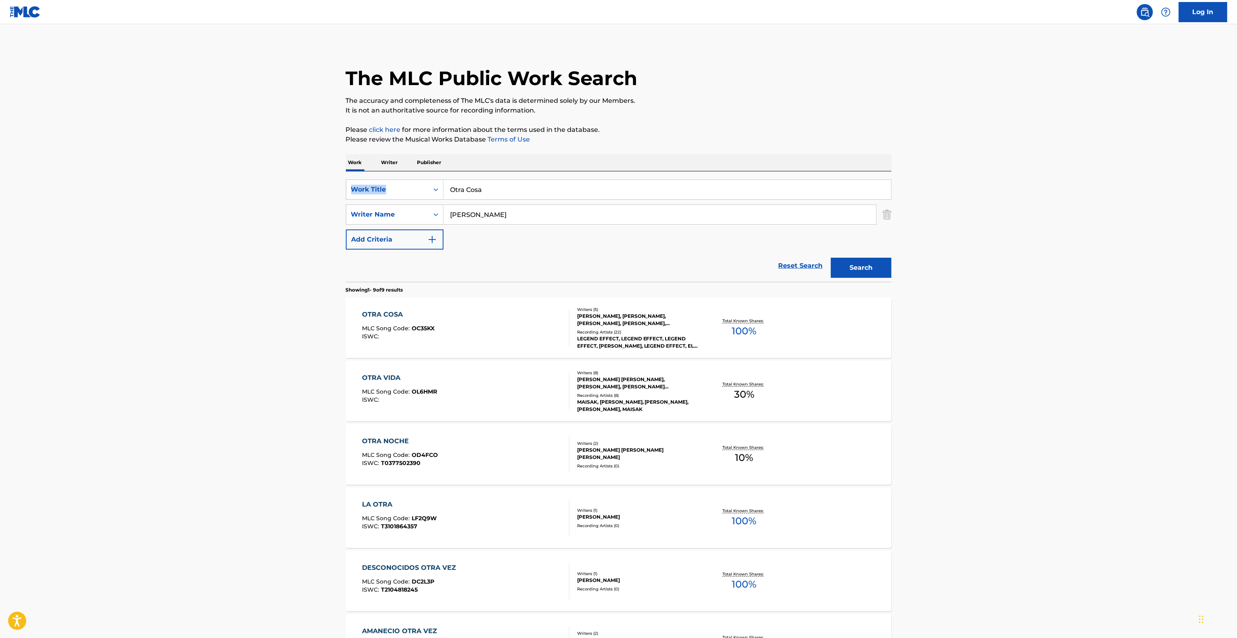
drag, startPoint x: 501, startPoint y: 165, endPoint x: 489, endPoint y: 182, distance: 21.2
click at [439, 177] on div "Work Writer Publisher SearchWithCriteria28c5885c-20db-42de-880c-e8e592c138f1 Wo…" at bounding box center [619, 528] width 546 height 749
drag, startPoint x: 512, startPoint y: 184, endPoint x: 399, endPoint y: 182, distance: 113.0
click at [366, 180] on div "SearchWithCriteria28c5885c-20db-42de-880c-e8e592c138f1 Work Title Otra Cosa" at bounding box center [619, 190] width 546 height 20
paste input "Loquito Y Mas Na"
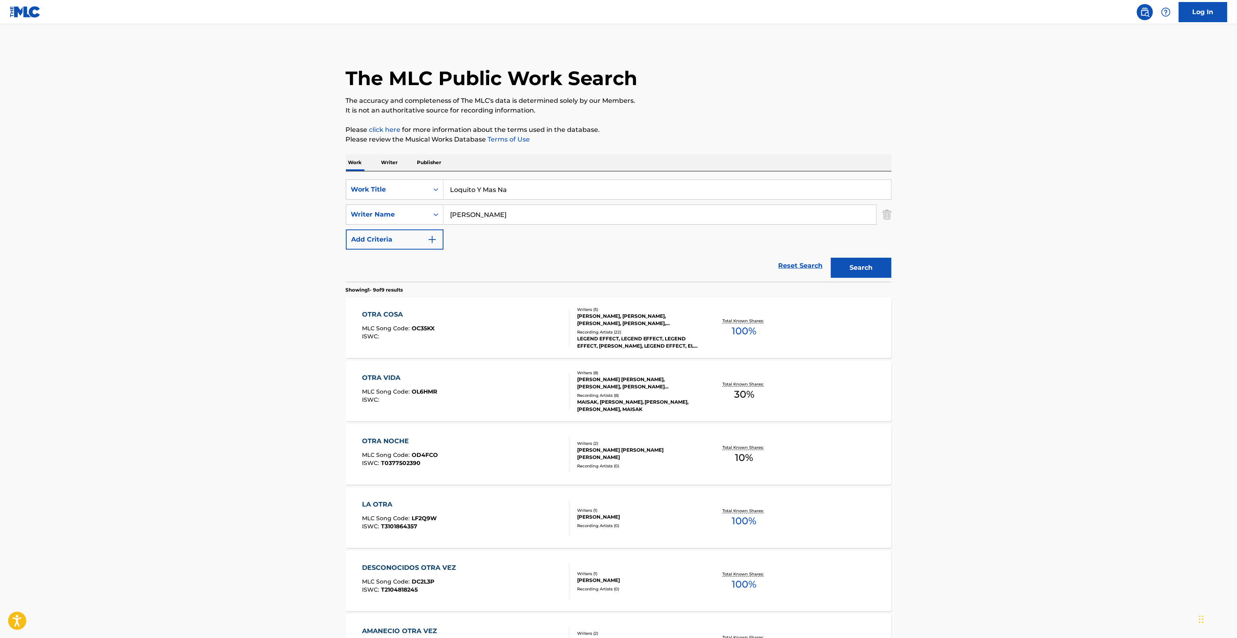
type input "Loquito Y Mas Na"
drag, startPoint x: 519, startPoint y: 217, endPoint x: 378, endPoint y: 211, distance: 141.4
click at [326, 207] on main "The MLC Public Work Search The accuracy and completeness of The MLC's data is d…" at bounding box center [618, 465] width 1237 height 883
paste input "[PERSON_NAME]"
type input "[PERSON_NAME]"
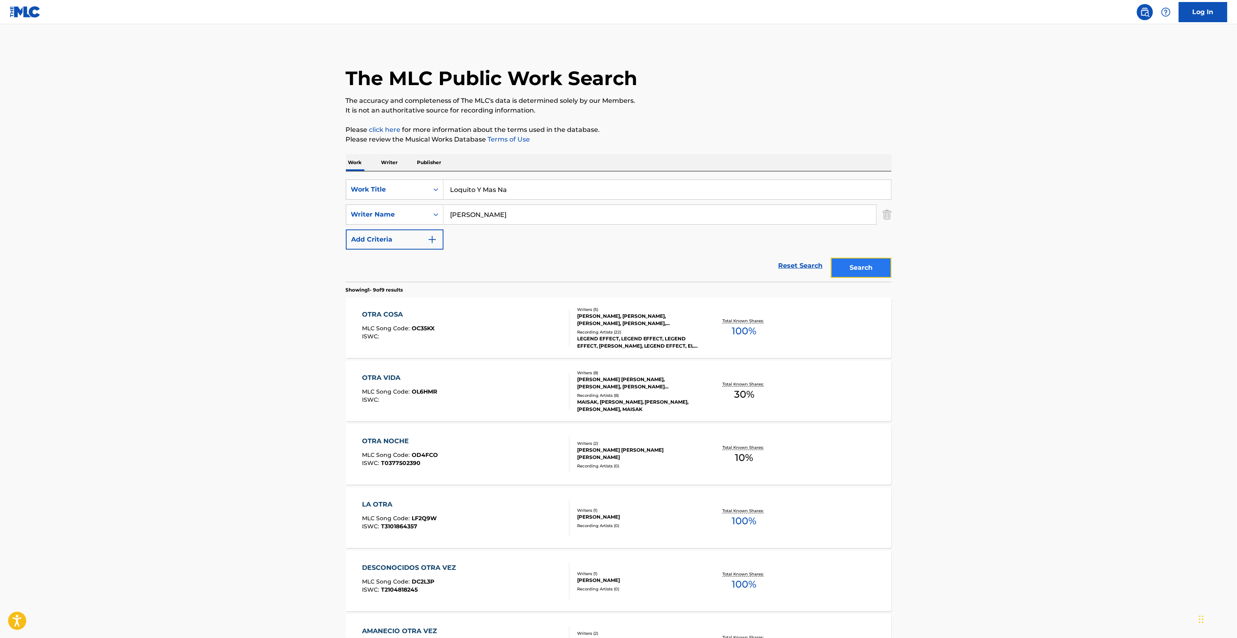
click at [864, 275] on button "Search" at bounding box center [861, 268] width 61 height 20
click at [864, 275] on div "Search" at bounding box center [859, 266] width 65 height 32
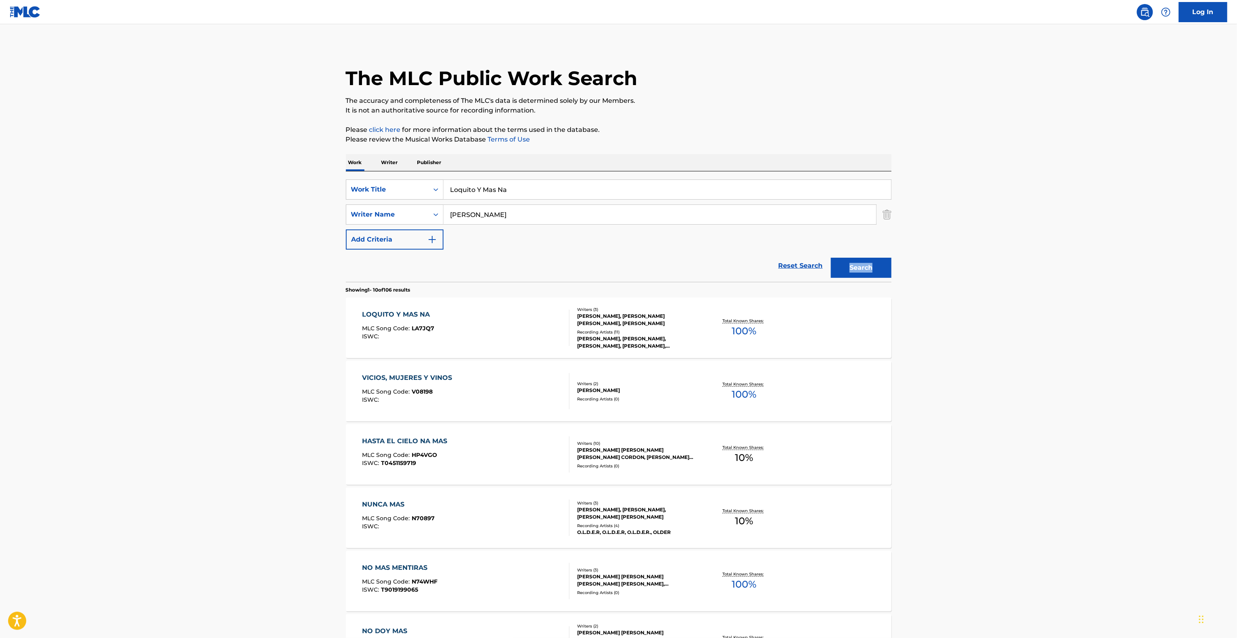
click at [397, 317] on div "LOQUITO Y MAS NA" at bounding box center [398, 315] width 72 height 10
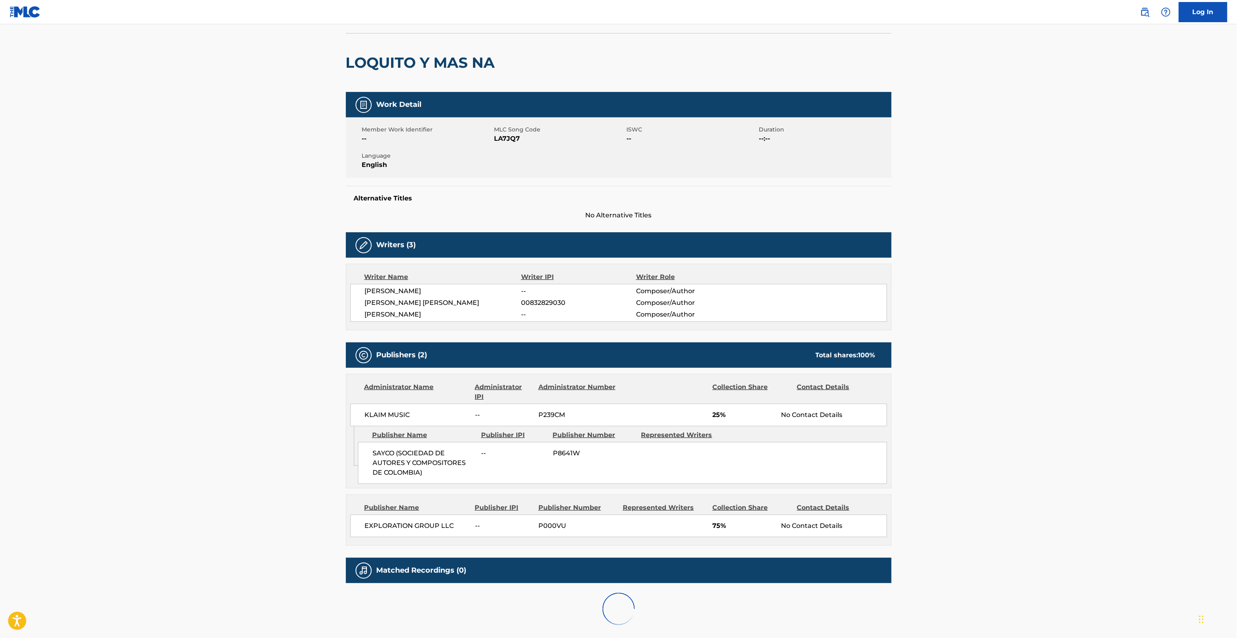
scroll to position [103, 0]
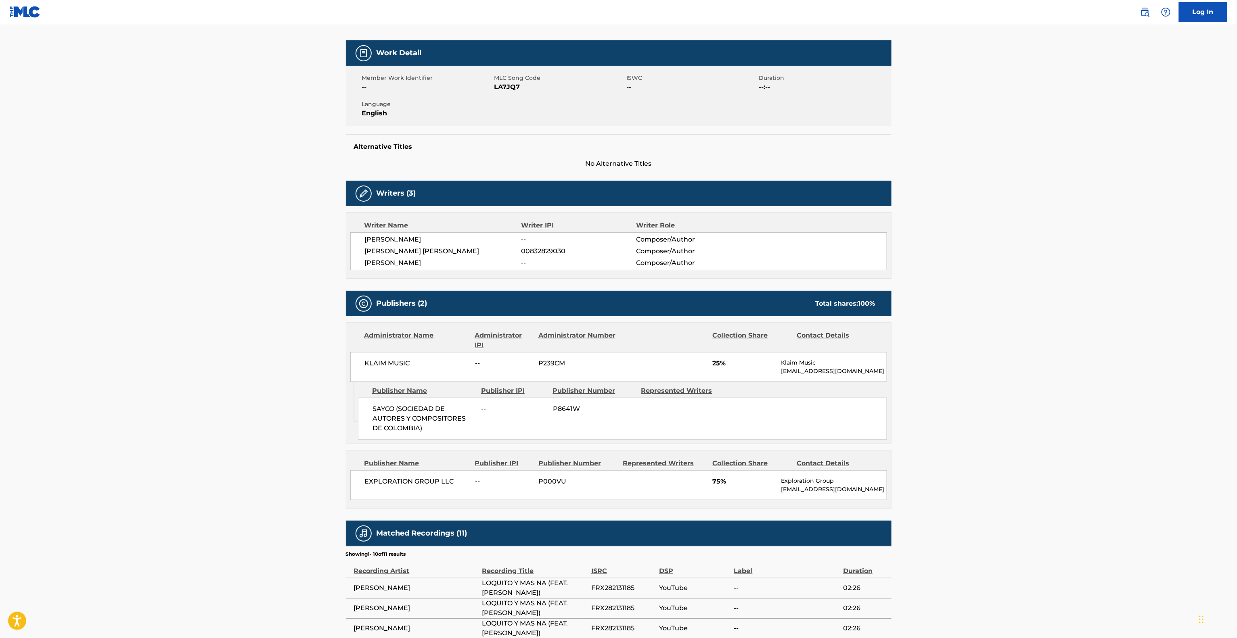
click at [233, 337] on main "< Back to public search results Copy work link LOQUITO Y MAS NA Work Detail Mem…" at bounding box center [618, 371] width 1237 height 901
click at [232, 337] on main "< Back to public search results Copy work link LOQUITO Y MAS NA Work Detail Mem…" at bounding box center [618, 371] width 1237 height 901
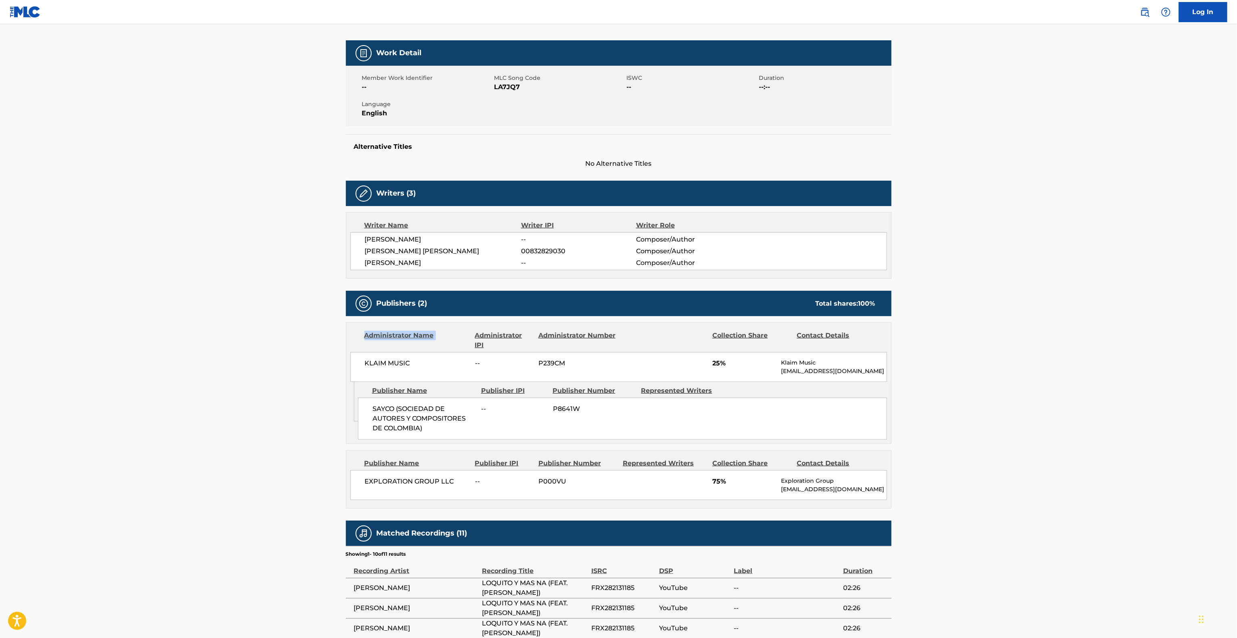
click at [232, 337] on main "< Back to public search results Copy work link LOQUITO Y MAS NA Work Detail Mem…" at bounding box center [618, 371] width 1237 height 901
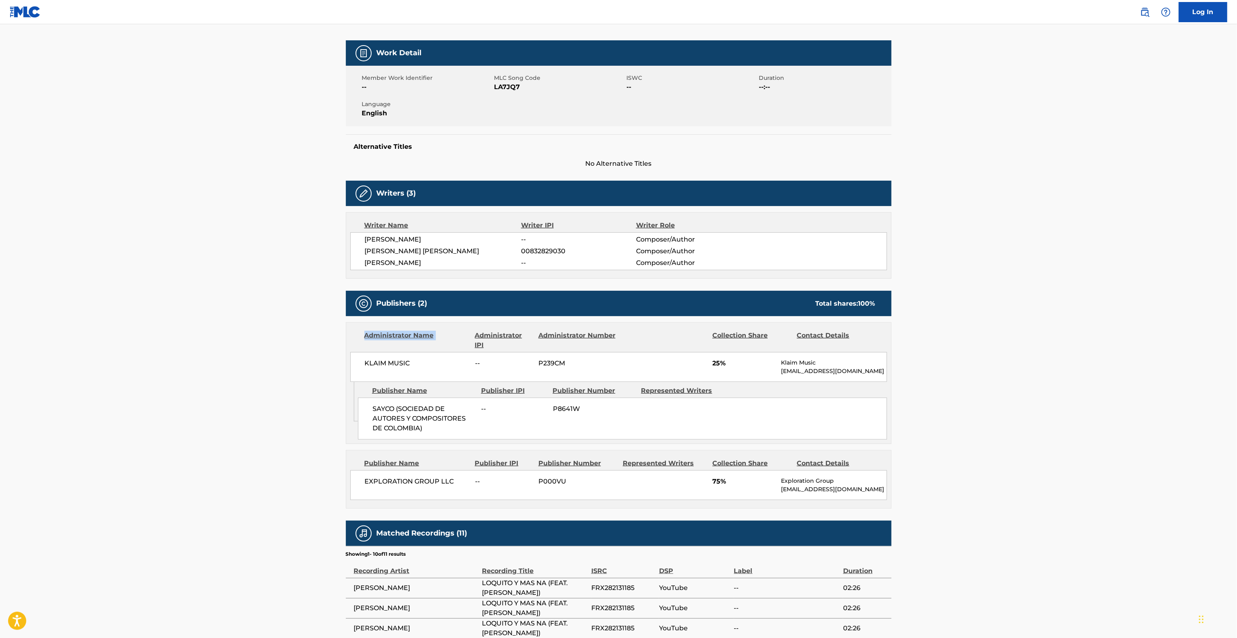
click at [234, 337] on main "< Back to public search results Copy work link LOQUITO Y MAS NA Work Detail Mem…" at bounding box center [618, 371] width 1237 height 901
click at [236, 339] on main "< Back to public search results Copy work link LOQUITO Y MAS NA Work Detail Mem…" at bounding box center [618, 371] width 1237 height 901
click at [1004, 456] on main "< Back to public search results Copy work link LOQUITO Y MAS NA Work Detail Mem…" at bounding box center [618, 371] width 1237 height 901
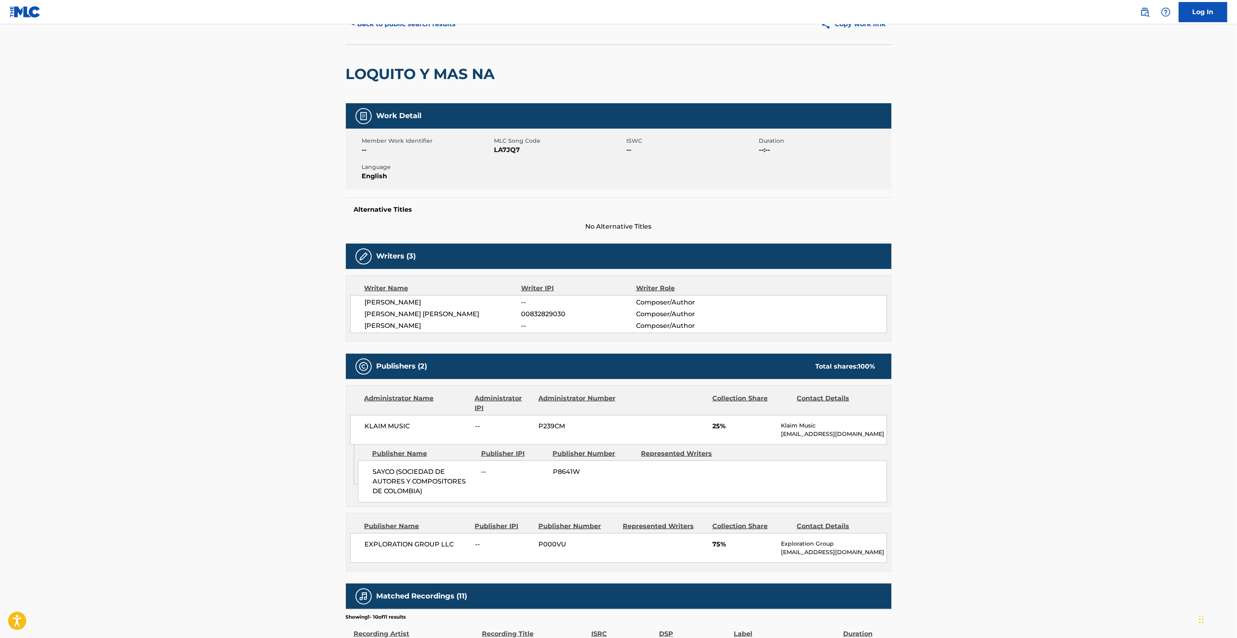
scroll to position [0, 0]
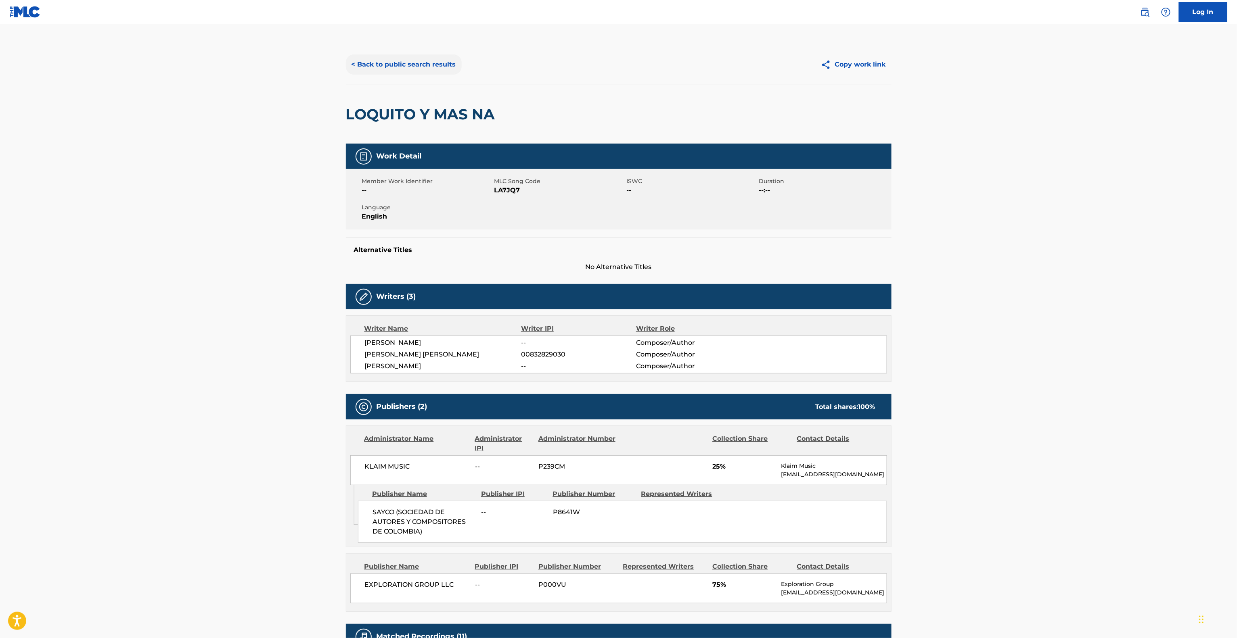
click at [381, 65] on button "< Back to public search results" at bounding box center [404, 64] width 116 height 20
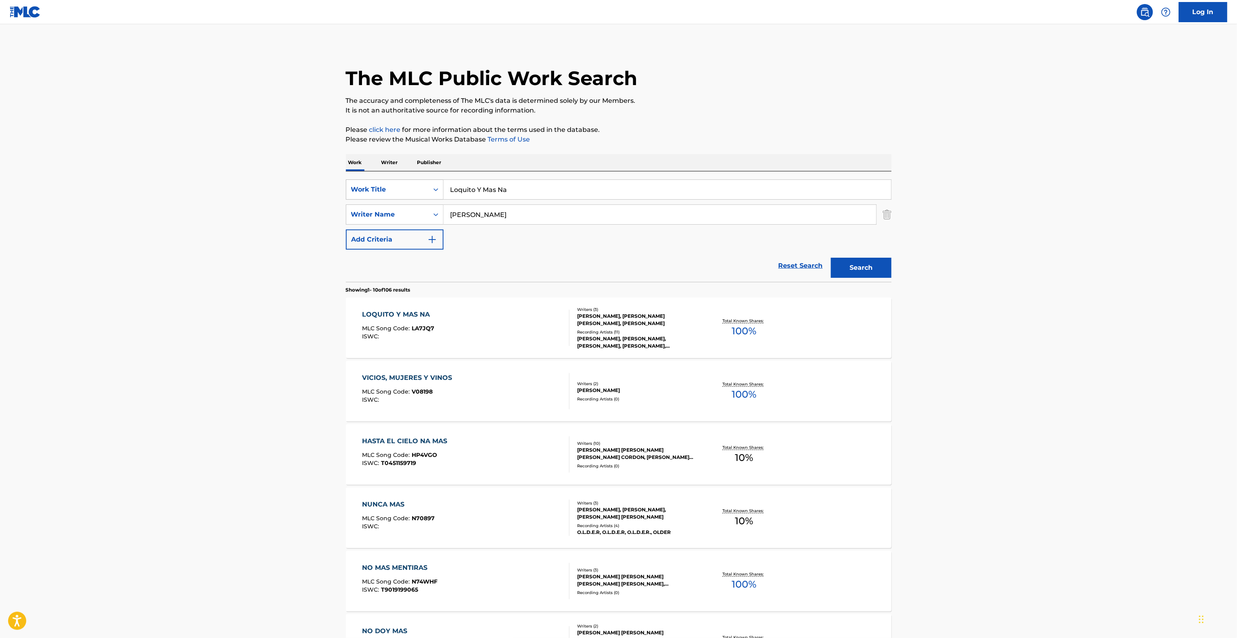
drag, startPoint x: 542, startPoint y: 184, endPoint x: 394, endPoint y: 186, distance: 147.7
click at [392, 185] on div "SearchWithCriteria28c5885c-20db-42de-880c-e8e592c138f1 Work Title Loquito Y Mas…" at bounding box center [619, 190] width 546 height 20
paste input "Rise Up"
type input "Rise Up"
drag, startPoint x: 498, startPoint y: 226, endPoint x: 408, endPoint y: 217, distance: 90.0
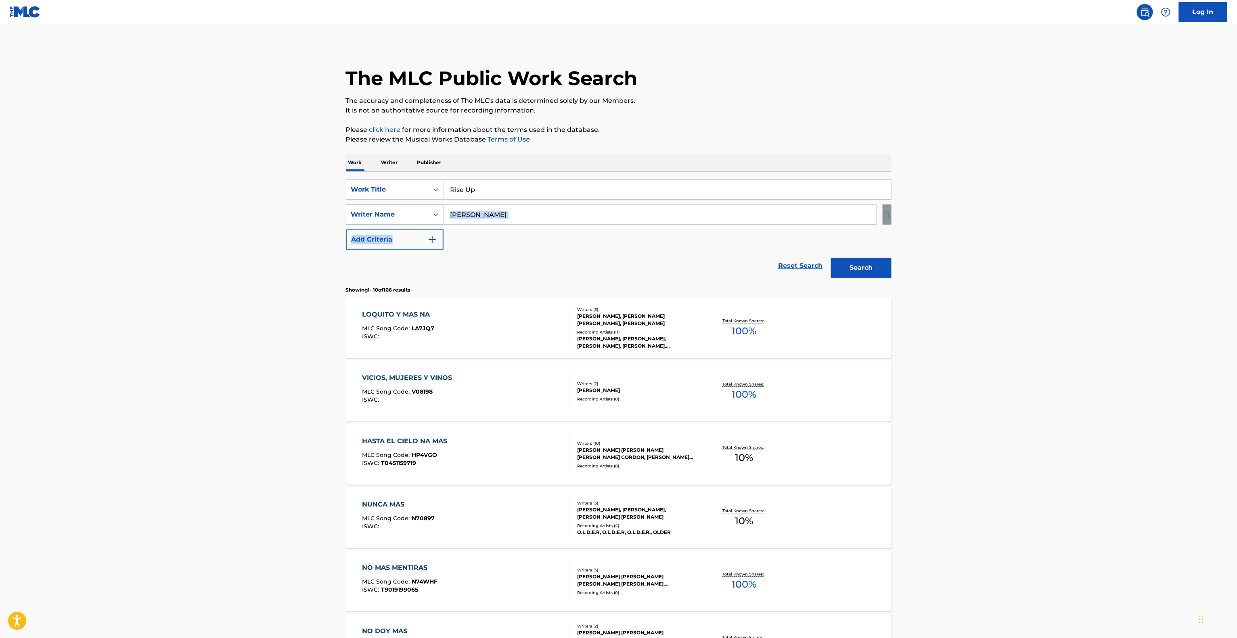
click at [408, 217] on div "SearchWithCriteria28c5885c-20db-42de-880c-e8e592c138f1 Work Title Rise Up Searc…" at bounding box center [619, 215] width 546 height 70
click at [571, 219] on input "[PERSON_NAME]" at bounding box center [659, 214] width 433 height 19
paste input "[PERSON_NAME]"
click at [862, 266] on button "Search" at bounding box center [861, 268] width 61 height 20
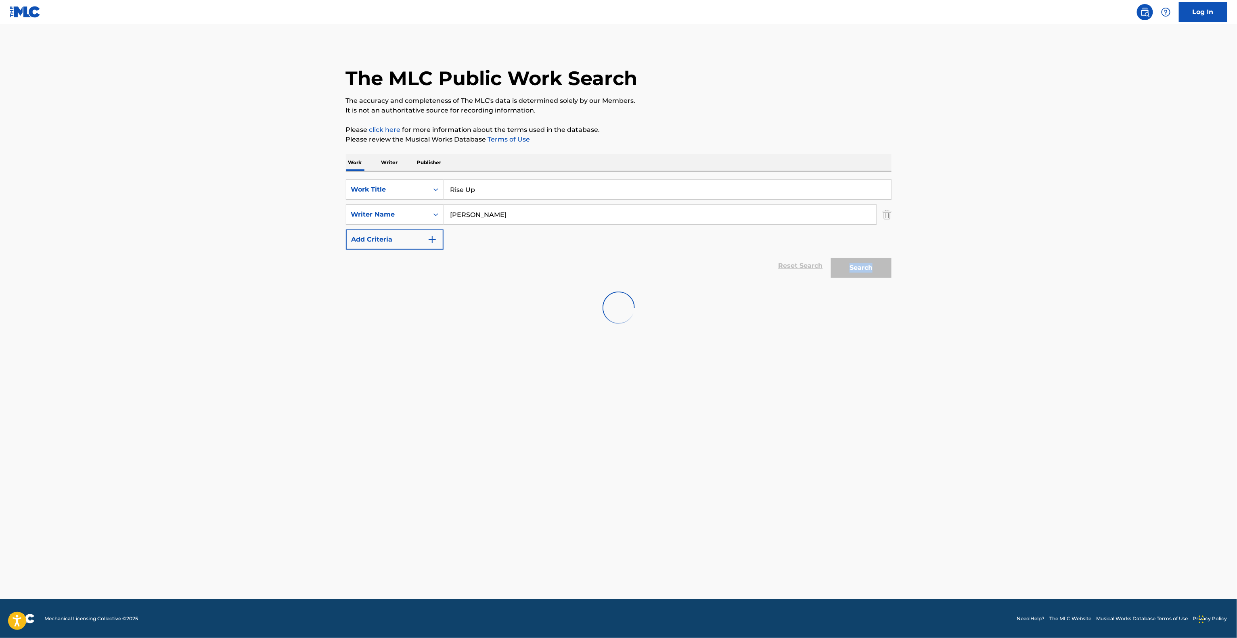
click at [862, 266] on div "Search" at bounding box center [859, 266] width 65 height 32
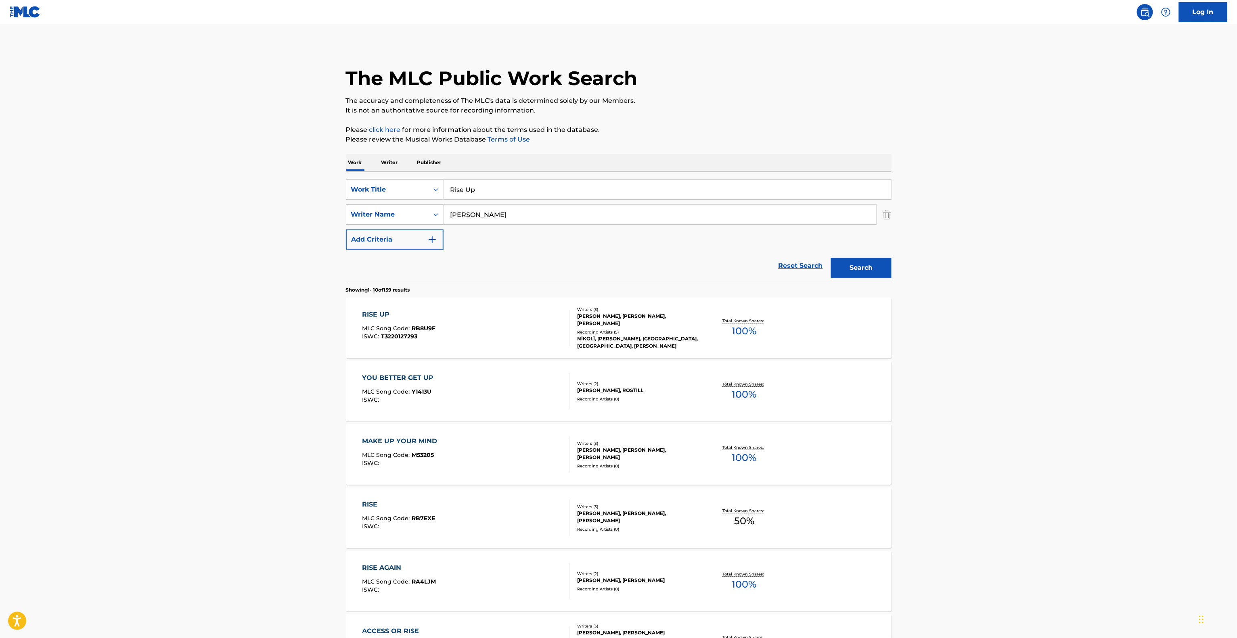
drag, startPoint x: 484, startPoint y: 213, endPoint x: 384, endPoint y: 219, distance: 100.2
click at [356, 216] on div "SearchWithCriteria095141c4-643d-4260-bdb6-5a736d85c045 Writer Name [PERSON_NAME]" at bounding box center [619, 215] width 546 height 20
paste input "[PERSON_NAME]"
type input "[PERSON_NAME]"
click at [845, 266] on button "Search" at bounding box center [861, 268] width 61 height 20
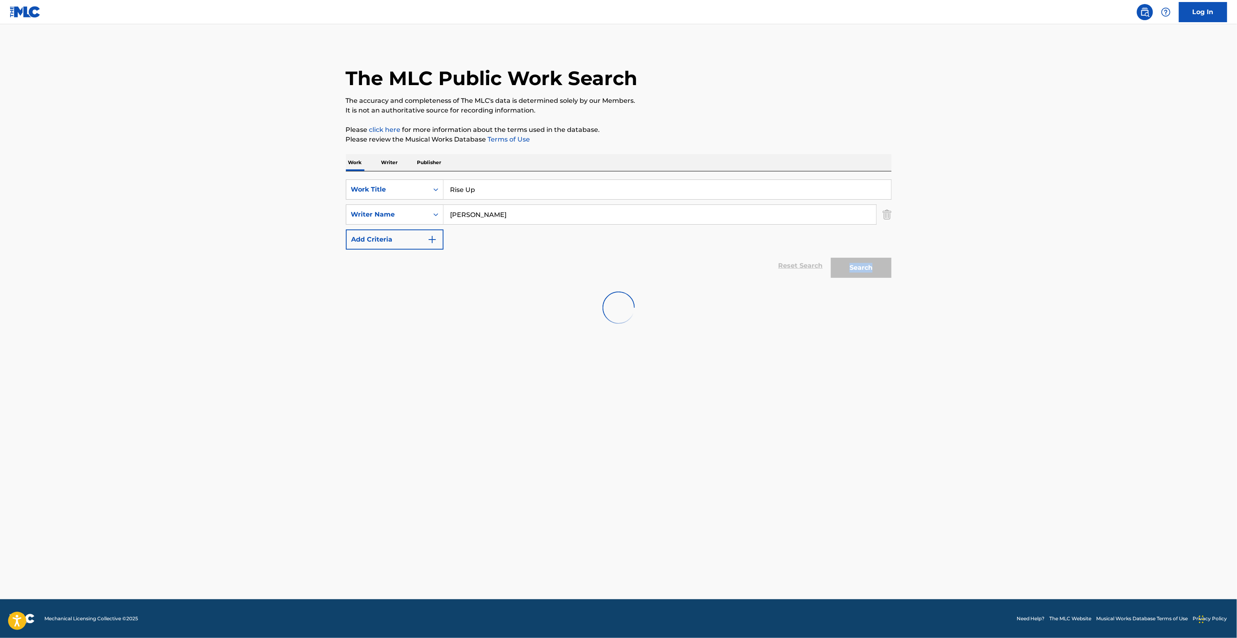
click at [845, 266] on div "Search" at bounding box center [859, 266] width 65 height 32
click at [847, 266] on div "Search" at bounding box center [859, 266] width 65 height 32
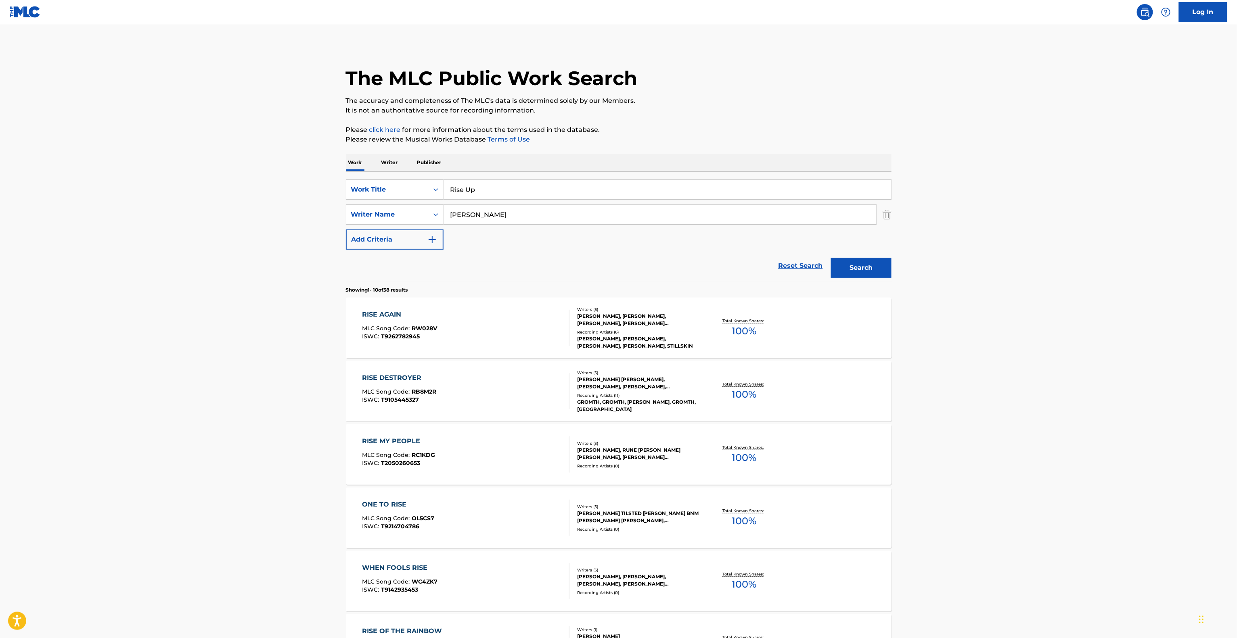
click at [1049, 370] on main "The MLC Public Work Search The accuracy and completeness of The MLC's data is d…" at bounding box center [618, 499] width 1237 height 950
drag, startPoint x: 1050, startPoint y: 370, endPoint x: 596, endPoint y: 362, distance: 453.2
click at [1044, 370] on main "The MLC Public Work Search The accuracy and completeness of The MLC's data is d…" at bounding box center [618, 499] width 1237 height 950
drag, startPoint x: 420, startPoint y: 189, endPoint x: 476, endPoint y: 191, distance: 56.5
click at [405, 188] on div "SearchWithCriteria28c5885c-20db-42de-880c-e8e592c138f1 Work Title Rise Up" at bounding box center [619, 190] width 546 height 20
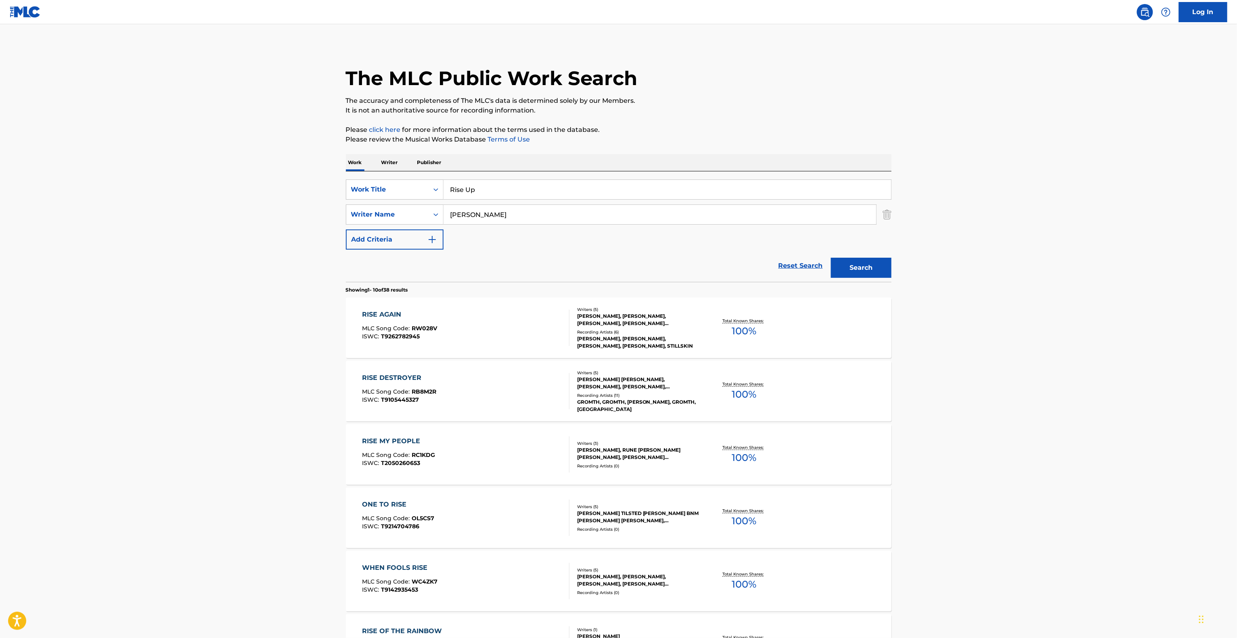
click at [972, 322] on main "The MLC Public Work Search The accuracy and completeness of The MLC's data is d…" at bounding box center [618, 499] width 1237 height 950
click at [973, 316] on main "The MLC Public Work Search The accuracy and completeness of The MLC's data is d…" at bounding box center [618, 499] width 1237 height 950
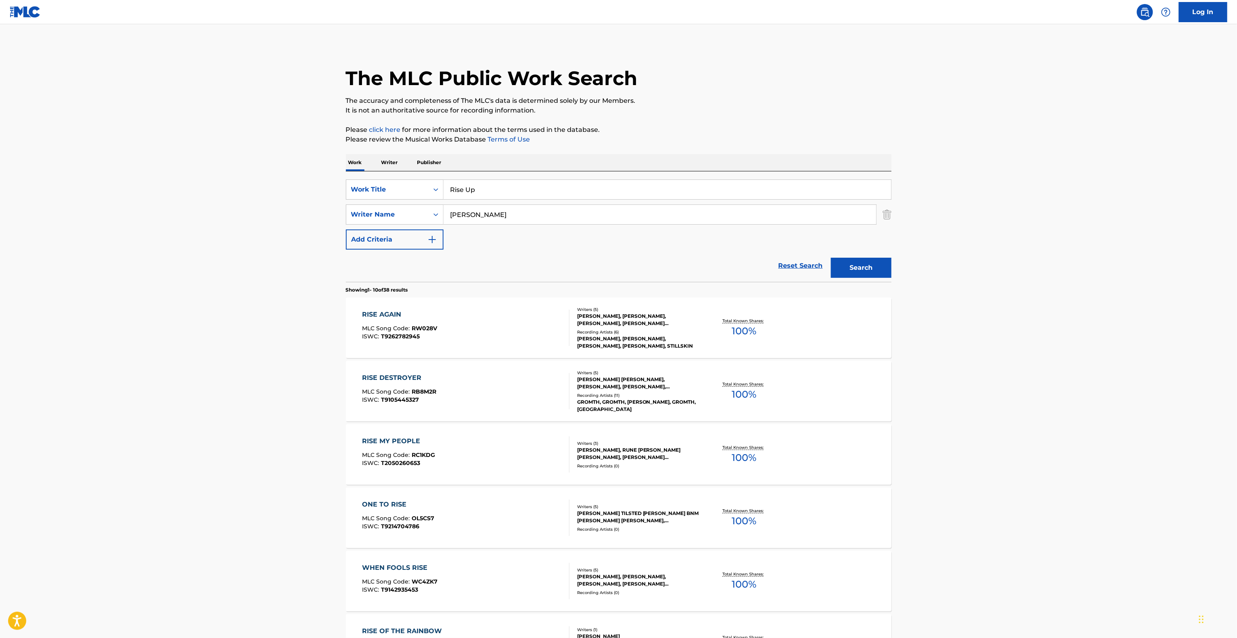
drag, startPoint x: 498, startPoint y: 187, endPoint x: 345, endPoint y: 168, distance: 154.1
click at [278, 161] on main "The MLC Public Work Search The accuracy and completeness of The MLC's data is d…" at bounding box center [618, 499] width 1237 height 950
paste input "evolution"
type input "Revolution"
drag, startPoint x: 371, startPoint y: 201, endPoint x: 578, endPoint y: 233, distance: 209.1
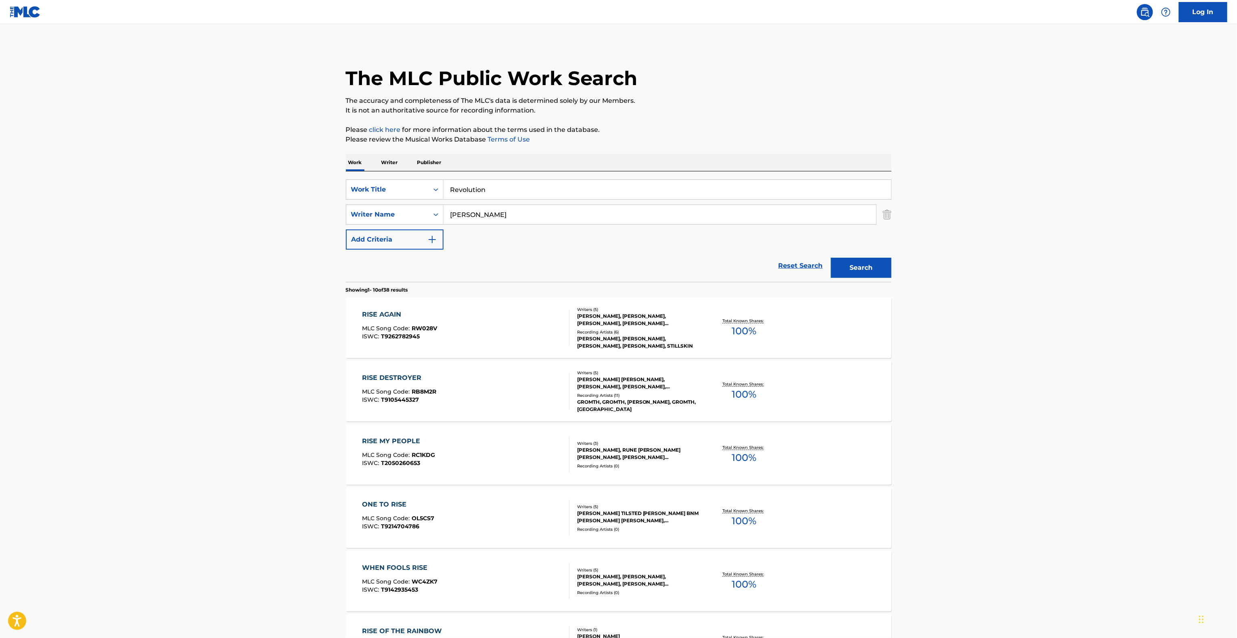
click at [318, 195] on main "The MLC Public Work Search The accuracy and completeness of The MLC's data is d…" at bounding box center [618, 499] width 1237 height 950
paste input "[PERSON_NAME]"
click at [868, 266] on button "Search" at bounding box center [861, 268] width 61 height 20
click at [868, 266] on div "Search" at bounding box center [859, 266] width 65 height 32
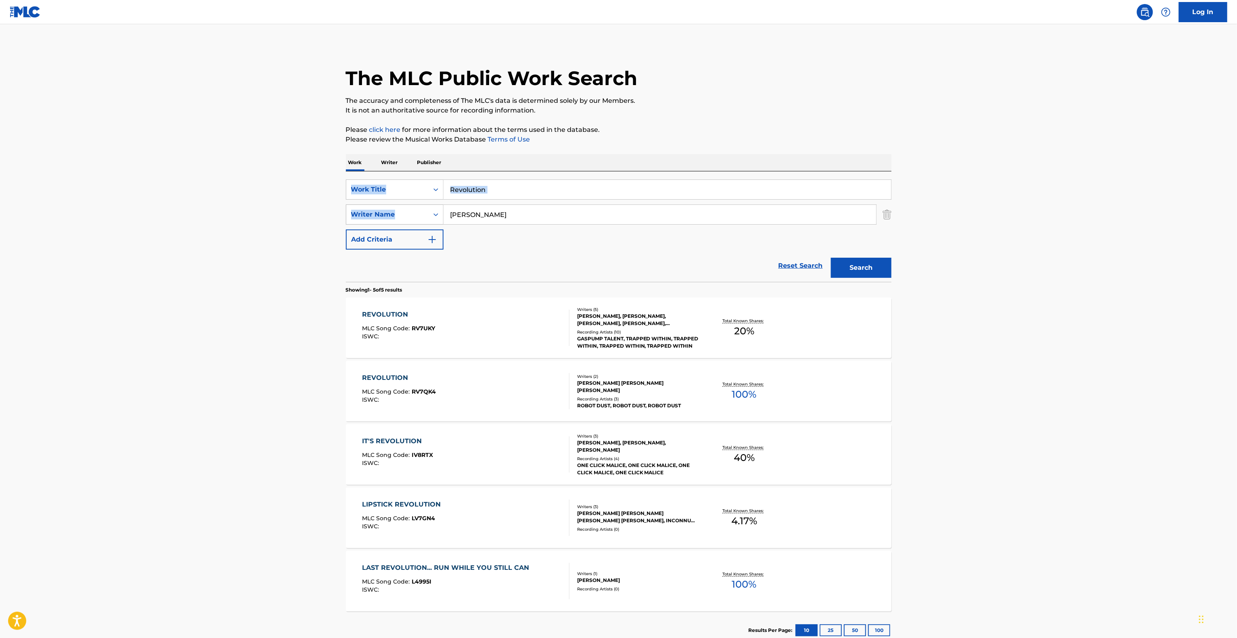
drag, startPoint x: 463, startPoint y: 205, endPoint x: 436, endPoint y: 210, distance: 27.5
click at [321, 197] on main "The MLC Public Work Search The accuracy and completeness of The MLC's data is d…" at bounding box center [618, 339] width 1237 height 630
drag, startPoint x: 436, startPoint y: 211, endPoint x: 521, endPoint y: 211, distance: 84.7
click at [381, 204] on div "SearchWithCriteria28c5885c-20db-42de-880c-e8e592c138f1 Work Title Revolution Se…" at bounding box center [619, 215] width 546 height 70
paste input "[PERSON_NAME]"
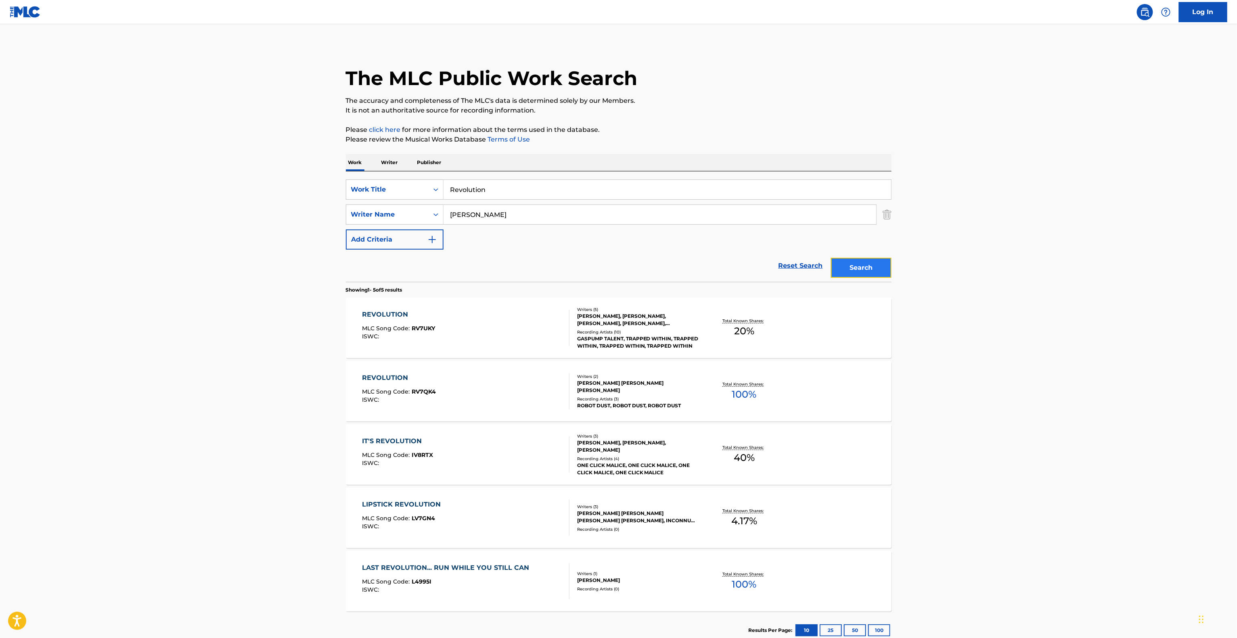
click at [886, 270] on button "Search" at bounding box center [861, 268] width 61 height 20
click at [886, 270] on div "Search" at bounding box center [859, 266] width 65 height 32
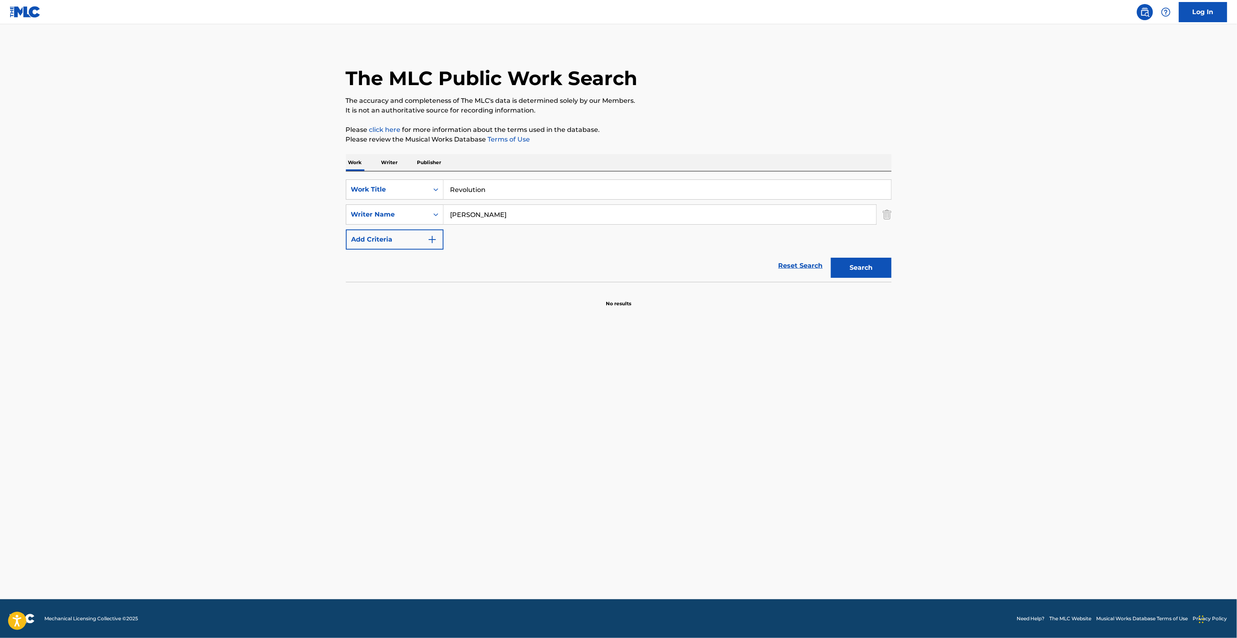
click at [328, 198] on main "The MLC Public Work Search The accuracy and completeness of The MLC's data is d…" at bounding box center [618, 311] width 1237 height 575
paste input "[PERSON_NAME]"
click at [856, 276] on button "Search" at bounding box center [861, 268] width 61 height 20
click at [856, 276] on div "Search" at bounding box center [859, 266] width 65 height 32
click at [367, 206] on div "SearchWithCriteria095141c4-643d-4260-bdb6-5a736d85c045 Writer Name [PERSON_NAME]" at bounding box center [619, 215] width 546 height 20
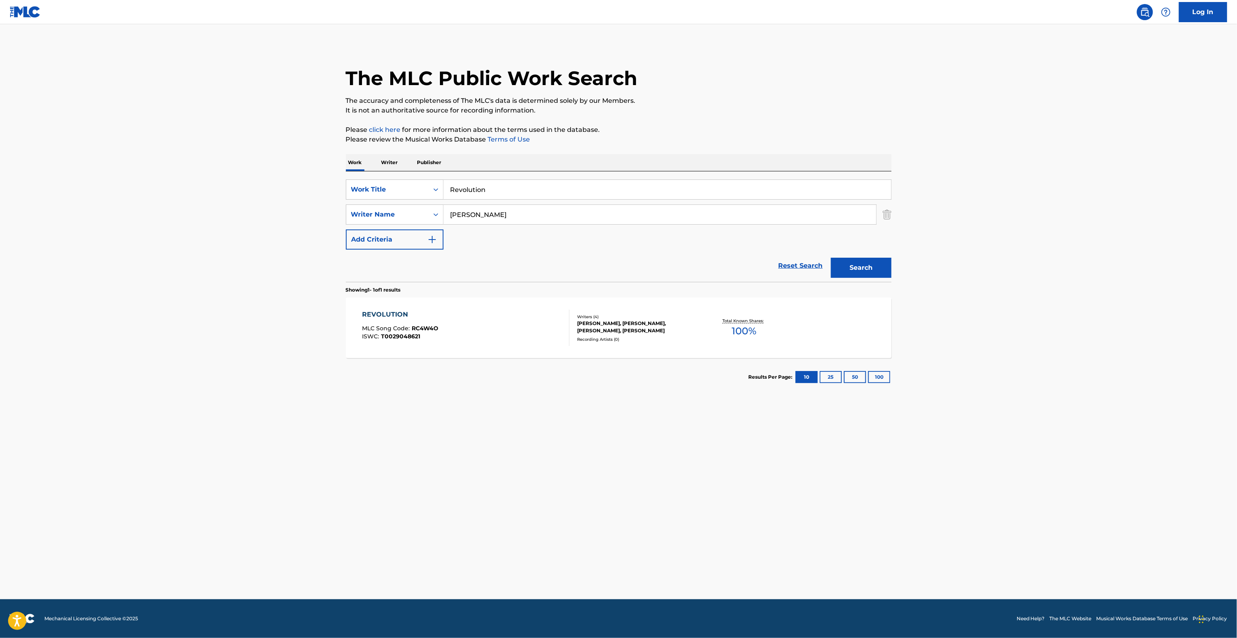
paste input "[PERSON_NAME]"
click at [864, 268] on button "Search" at bounding box center [861, 268] width 61 height 20
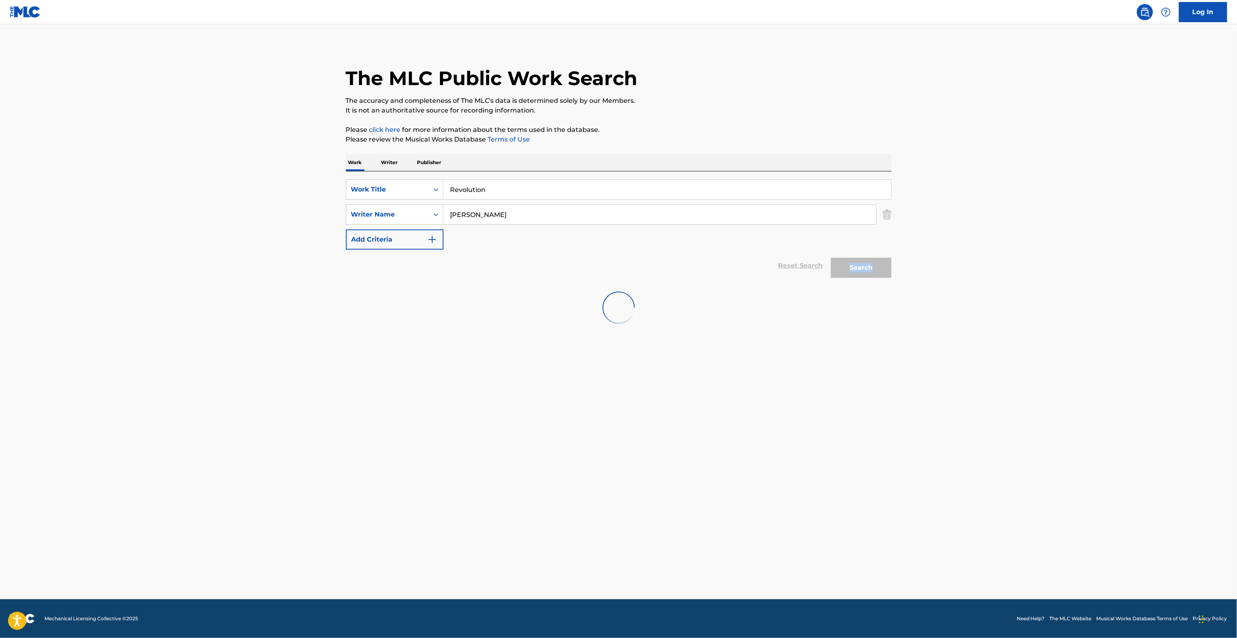
click at [864, 268] on div "Search" at bounding box center [859, 266] width 65 height 32
click at [577, 366] on main "The MLC Public Work Search The accuracy and completeness of The MLC's data is d…" at bounding box center [618, 311] width 1237 height 575
drag, startPoint x: 504, startPoint y: 213, endPoint x: 390, endPoint y: 207, distance: 114.0
click at [392, 207] on div "SearchWithCriteria095141c4-643d-4260-bdb6-5a736d85c045 Writer Name [PERSON_NAME]" at bounding box center [619, 215] width 546 height 20
paste input "DOUYASU"
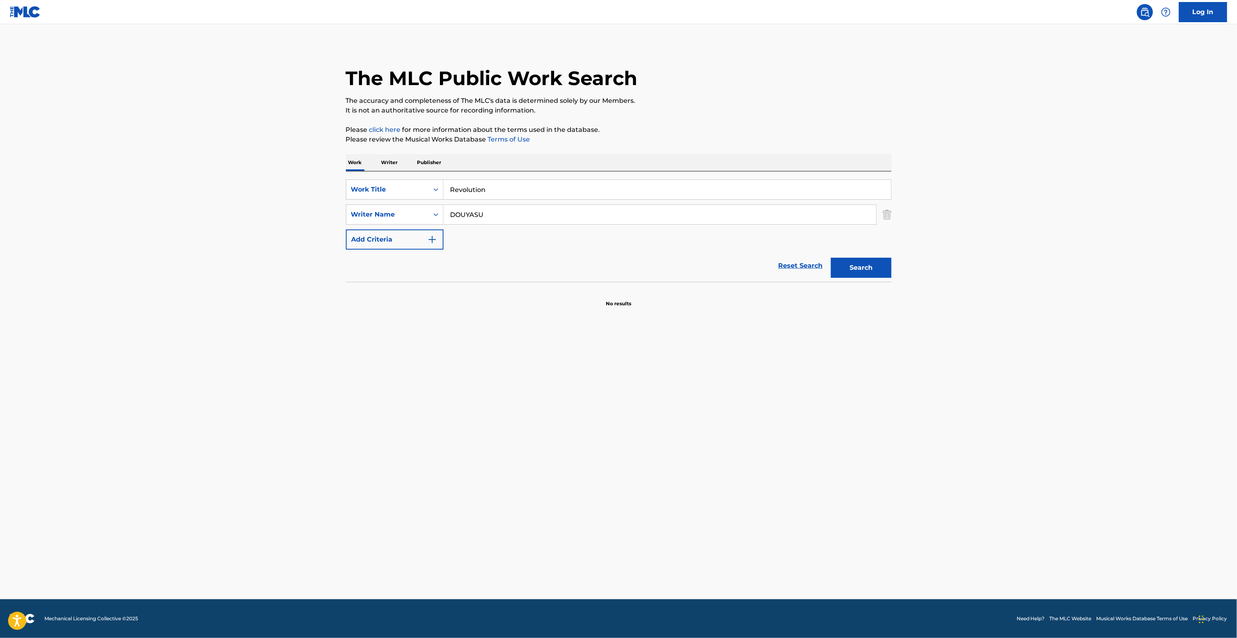
click at [884, 280] on div "Search" at bounding box center [859, 266] width 65 height 32
click at [853, 279] on div "Search" at bounding box center [859, 266] width 65 height 32
click at [857, 270] on button "Search" at bounding box center [861, 268] width 61 height 20
click at [857, 270] on div "Search" at bounding box center [859, 266] width 65 height 32
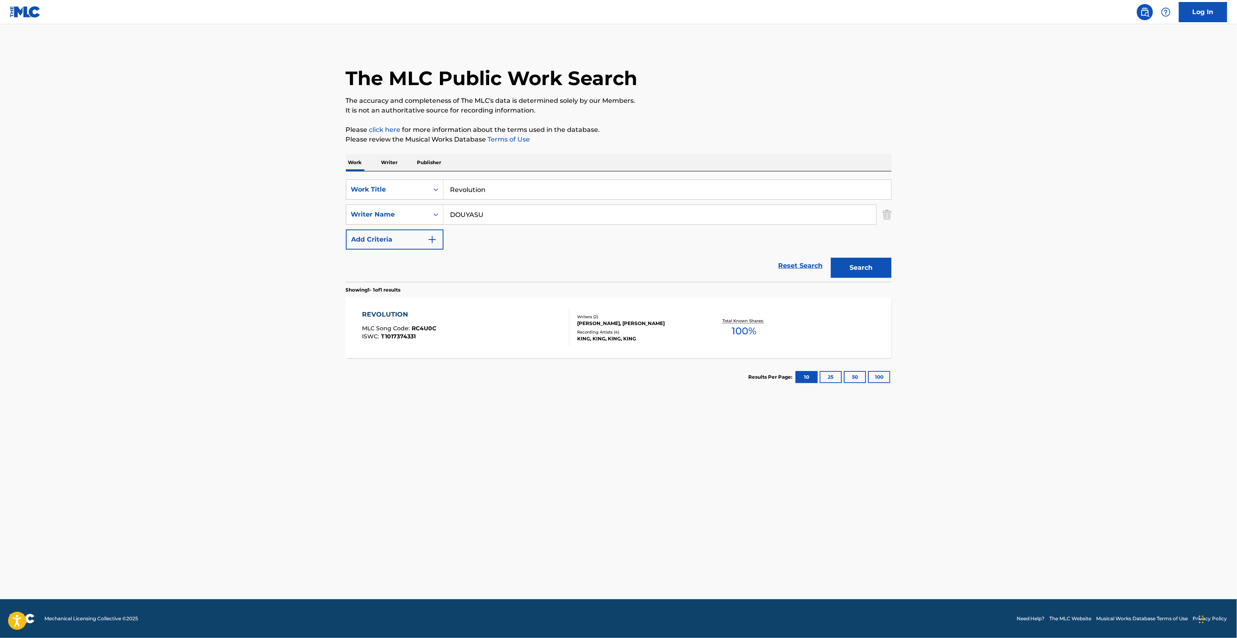
click at [261, 339] on main "The MLC Public Work Search The accuracy and completeness of The MLC's data is d…" at bounding box center [618, 311] width 1237 height 575
drag, startPoint x: 509, startPoint y: 221, endPoint x: 383, endPoint y: 213, distance: 126.2
click at [339, 210] on div "The MLC Public Work Search The accuracy and completeness of The MLC's data is d…" at bounding box center [618, 220] width 565 height 352
paste input "ix"
click at [867, 261] on button "Search" at bounding box center [861, 268] width 61 height 20
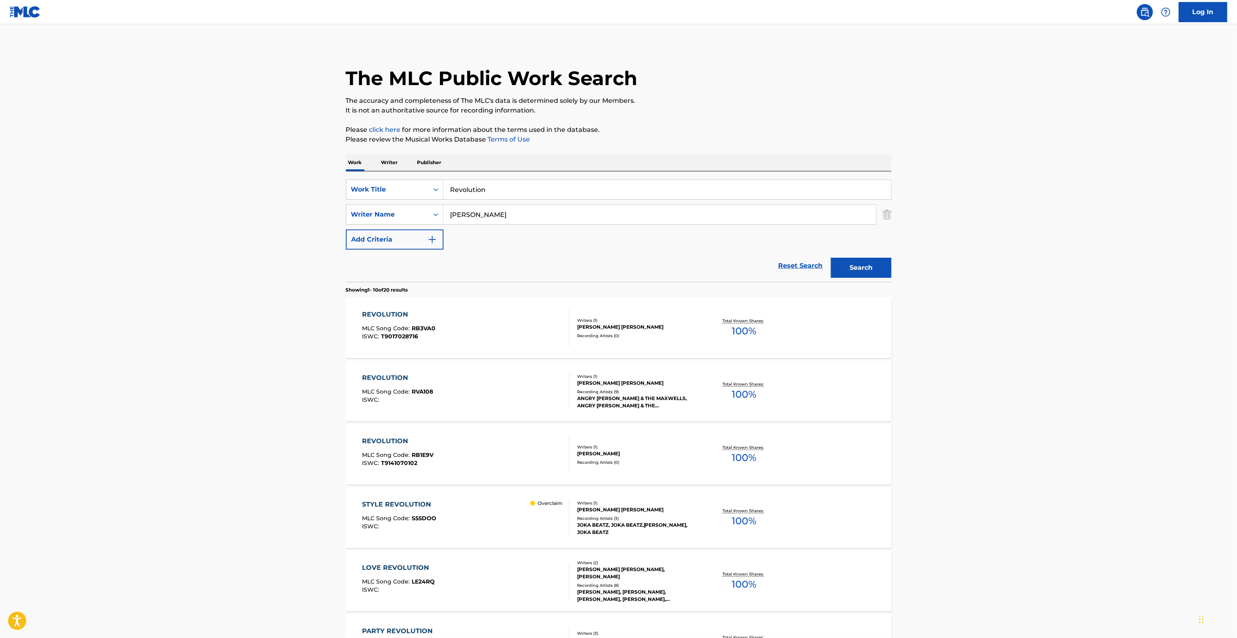
click at [323, 206] on main "The MLC Public Work Search The accuracy and completeness of The MLC's data is d…" at bounding box center [618, 499] width 1237 height 950
paste input "[PERSON_NAME]"
click at [868, 267] on button "Search" at bounding box center [861, 268] width 61 height 20
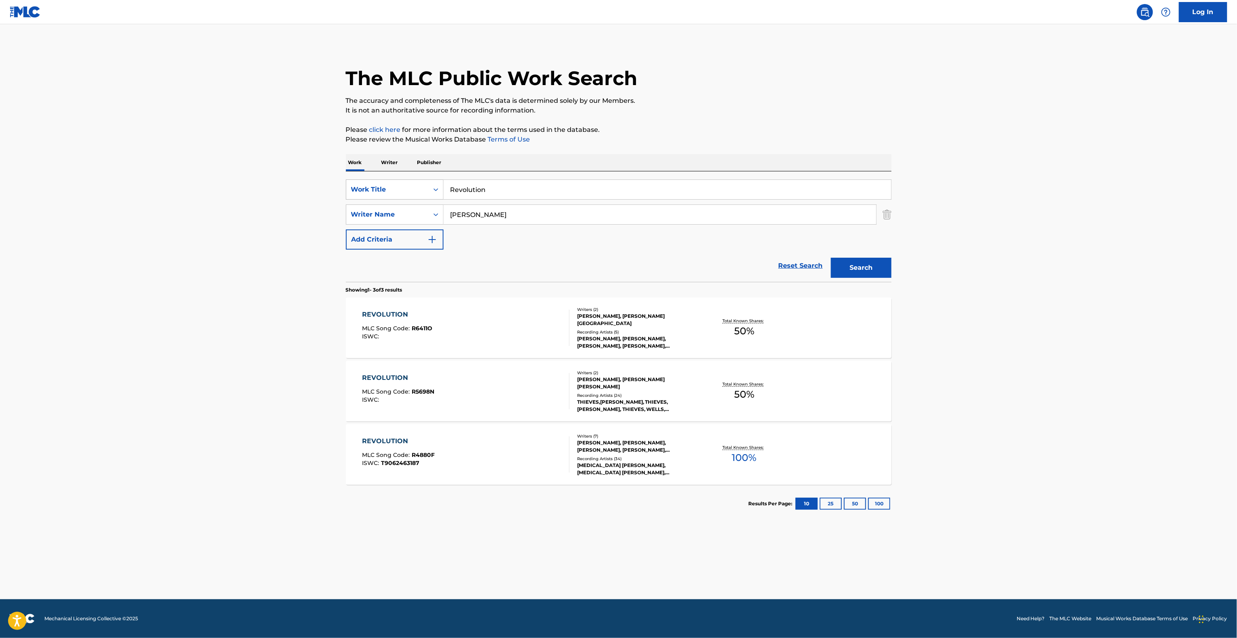
drag, startPoint x: 480, startPoint y: 211, endPoint x: 385, endPoint y: 199, distance: 96.3
click at [385, 199] on div "SearchWithCriteria28c5885c-20db-42de-880c-e8e592c138f1 Work Title Revolution Se…" at bounding box center [619, 215] width 546 height 70
paste input "[PERSON_NAME]"
click at [873, 266] on button "Search" at bounding box center [861, 268] width 61 height 20
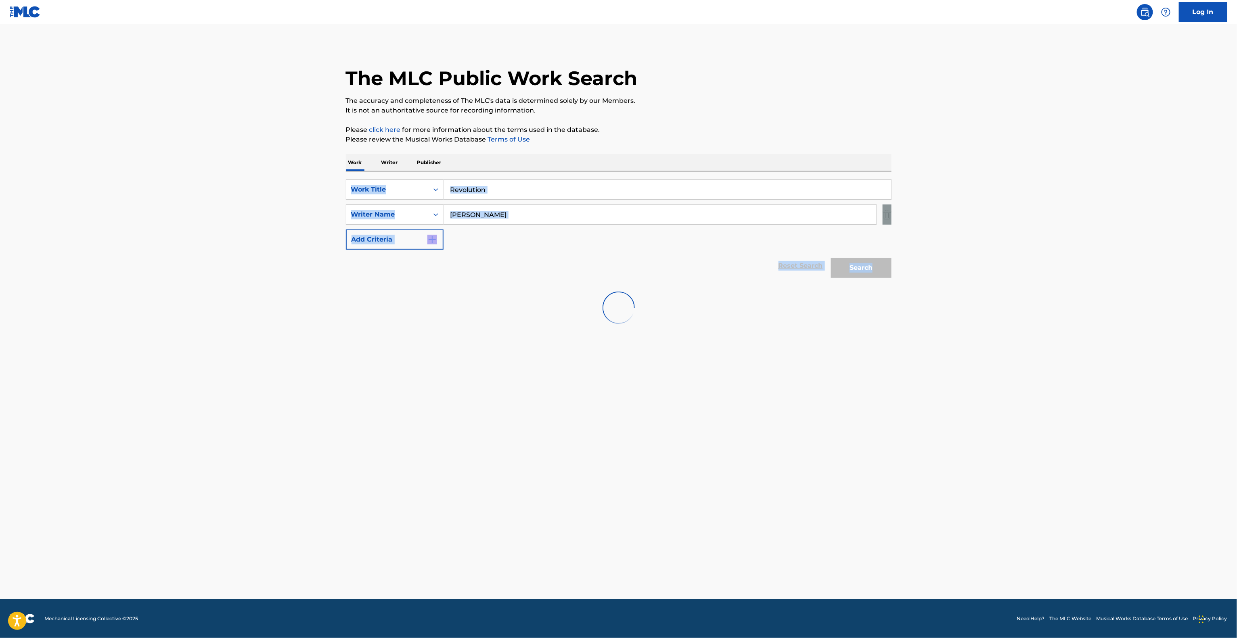
click at [873, 266] on div "Search" at bounding box center [859, 266] width 65 height 32
click at [237, 400] on main "The MLC Public Work Search The accuracy and completeness of The MLC's data is d…" at bounding box center [618, 311] width 1237 height 575
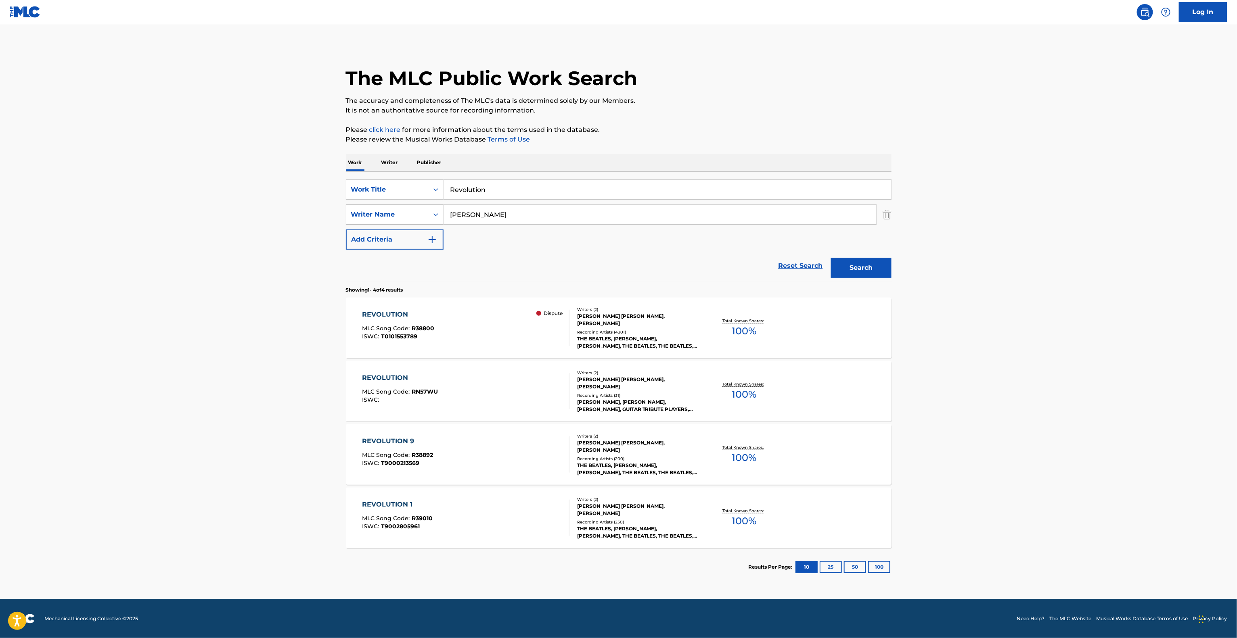
drag, startPoint x: 416, startPoint y: 206, endPoint x: 397, endPoint y: 206, distance: 19.4
click at [398, 206] on div "SearchWithCriteria095141c4-643d-4260-bdb6-5a736d85c045 Writer Name [PERSON_NAME]" at bounding box center [619, 215] width 546 height 20
paste input "Malca"
click at [857, 274] on button "Search" at bounding box center [861, 268] width 61 height 20
click at [857, 274] on div "Search" at bounding box center [859, 266] width 65 height 32
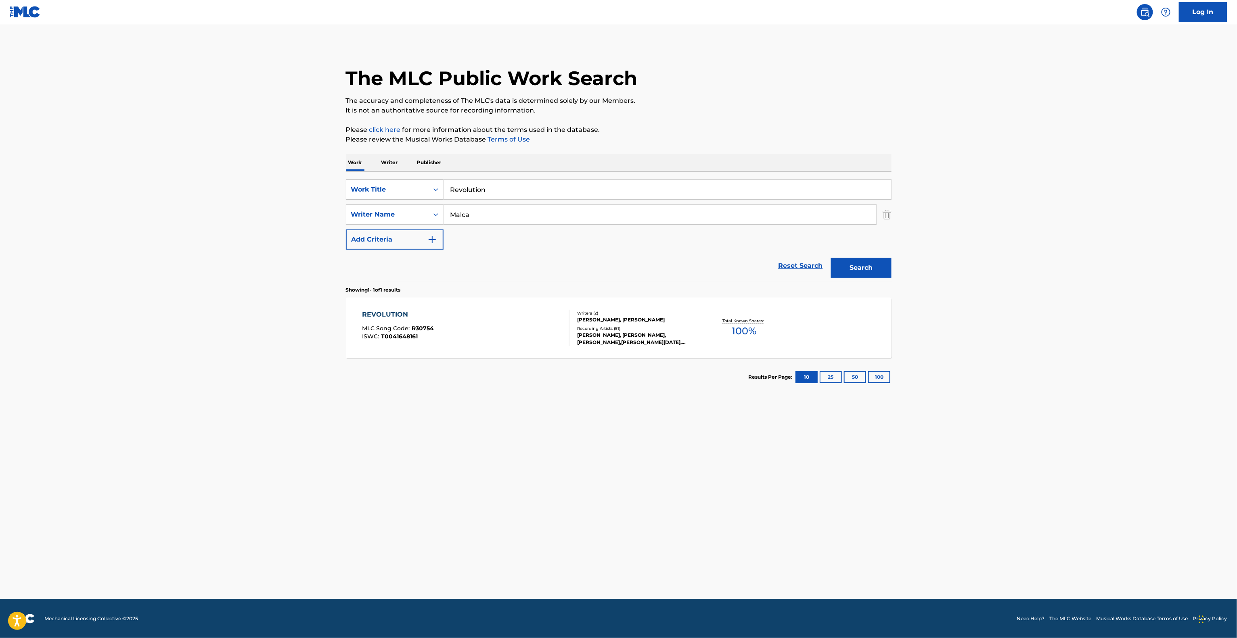
drag, startPoint x: 428, startPoint y: 204, endPoint x: 357, endPoint y: 195, distance: 71.7
click at [357, 195] on div "SearchWithCriteria28c5885c-20db-42de-880c-e8e592c138f1 Work Title Revolution Se…" at bounding box center [619, 215] width 546 height 70
paste input "xwell"
click at [865, 269] on button "Search" at bounding box center [861, 268] width 61 height 20
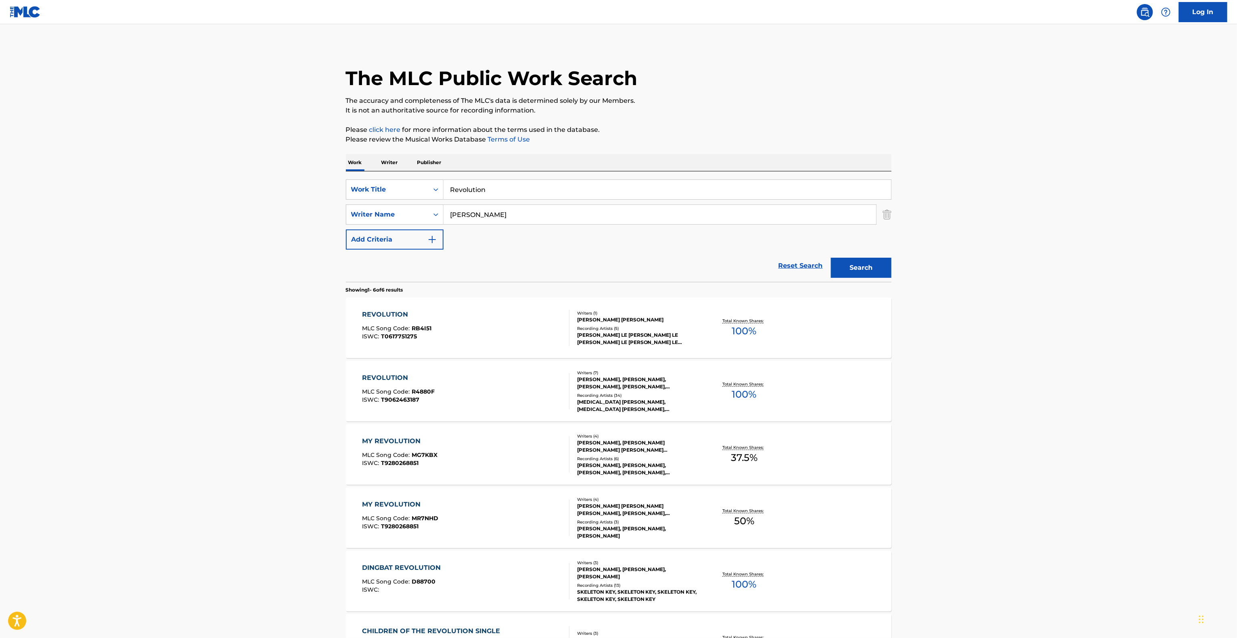
click at [338, 362] on div "The MLC Public Work Search The accuracy and completeness of The MLC's data is d…" at bounding box center [618, 378] width 565 height 669
click at [316, 331] on main "The MLC Public Work Search The accuracy and completeness of The MLC's data is d…" at bounding box center [618, 370] width 1237 height 693
drag, startPoint x: 490, startPoint y: 214, endPoint x: 308, endPoint y: 194, distance: 182.7
click at [310, 194] on main "The MLC Public Work Search The accuracy and completeness of The MLC's data is d…" at bounding box center [618, 370] width 1237 height 693
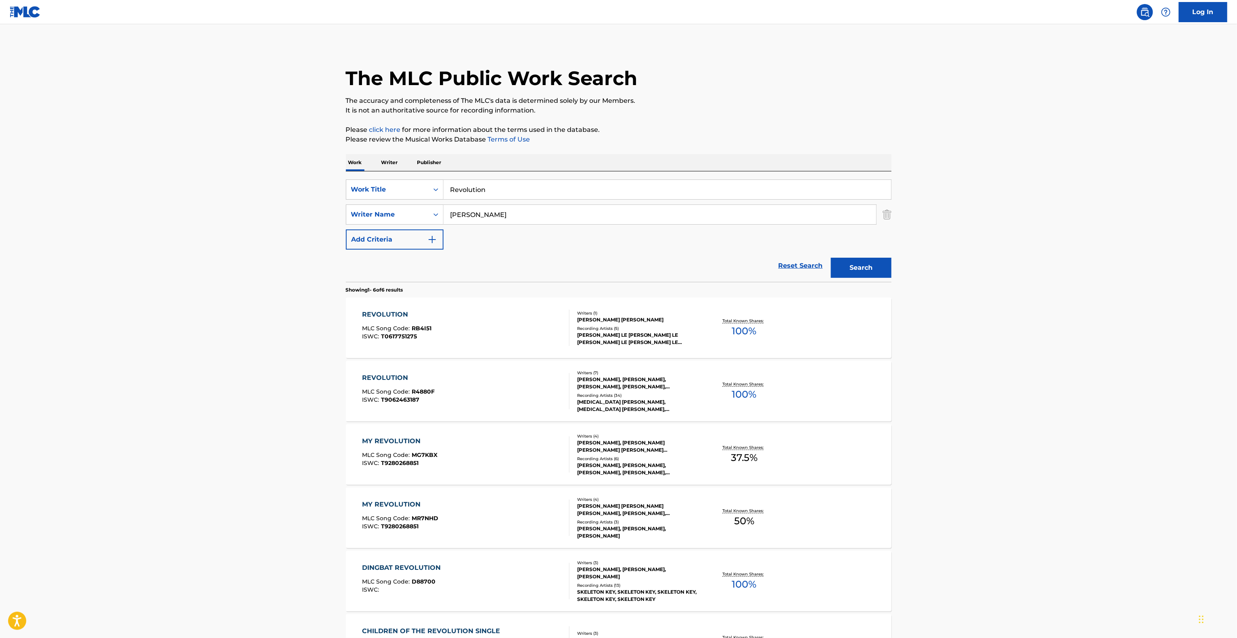
paste input "[PERSON_NAME]"
click at [850, 266] on button "Search" at bounding box center [861, 268] width 61 height 20
click at [850, 266] on div "Search" at bounding box center [859, 266] width 65 height 32
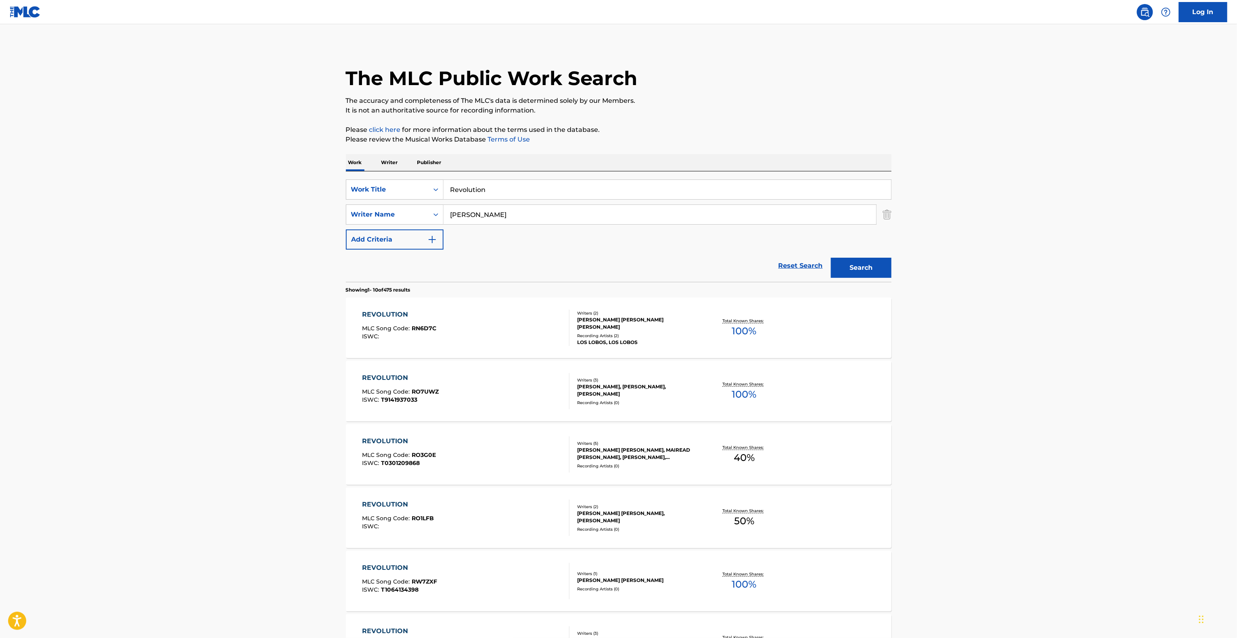
click at [229, 392] on main "The MLC Public Work Search The accuracy and completeness of The MLC's data is d…" at bounding box center [618, 499] width 1237 height 950
click at [347, 207] on div "SearchWithCriteria095141c4-643d-4260-bdb6-5a736d85c045 Writer Name [PERSON_NAME]" at bounding box center [619, 215] width 546 height 20
paste input "[PERSON_NAME]"
type input "[PERSON_NAME]"
click at [843, 270] on button "Search" at bounding box center [861, 268] width 61 height 20
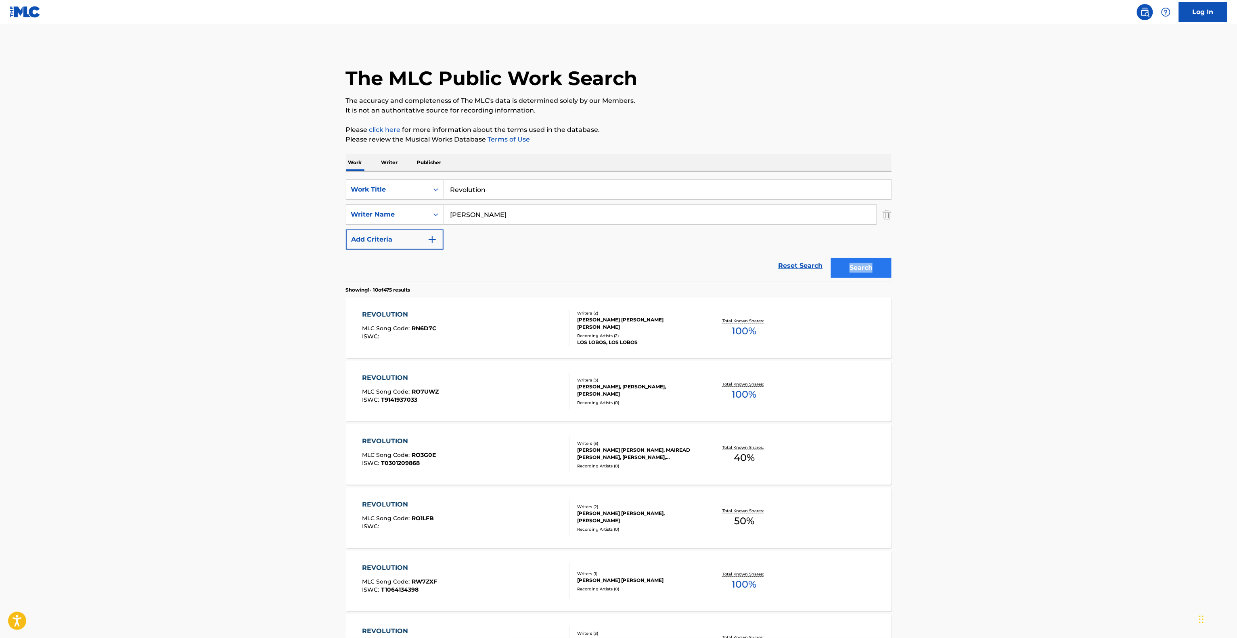
click at [843, 270] on div "Search" at bounding box center [859, 266] width 65 height 32
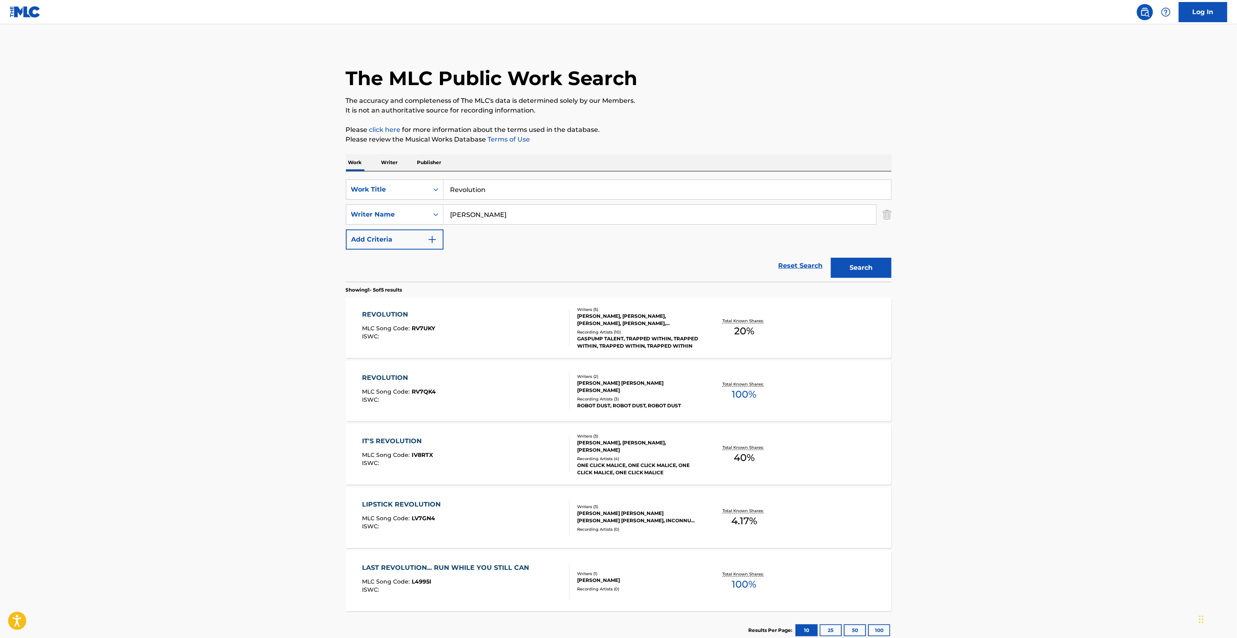
click at [991, 349] on main "The MLC Public Work Search The accuracy and completeness of The MLC's data is d…" at bounding box center [618, 339] width 1237 height 630
drag, startPoint x: 522, startPoint y: 191, endPoint x: 324, endPoint y: 179, distance: 198.5
click at [325, 179] on main "The MLC Public Work Search The accuracy and completeness of The MLC's data is d…" at bounding box center [618, 339] width 1237 height 630
paste input "Dark Matter"
type input "Dark Matter"
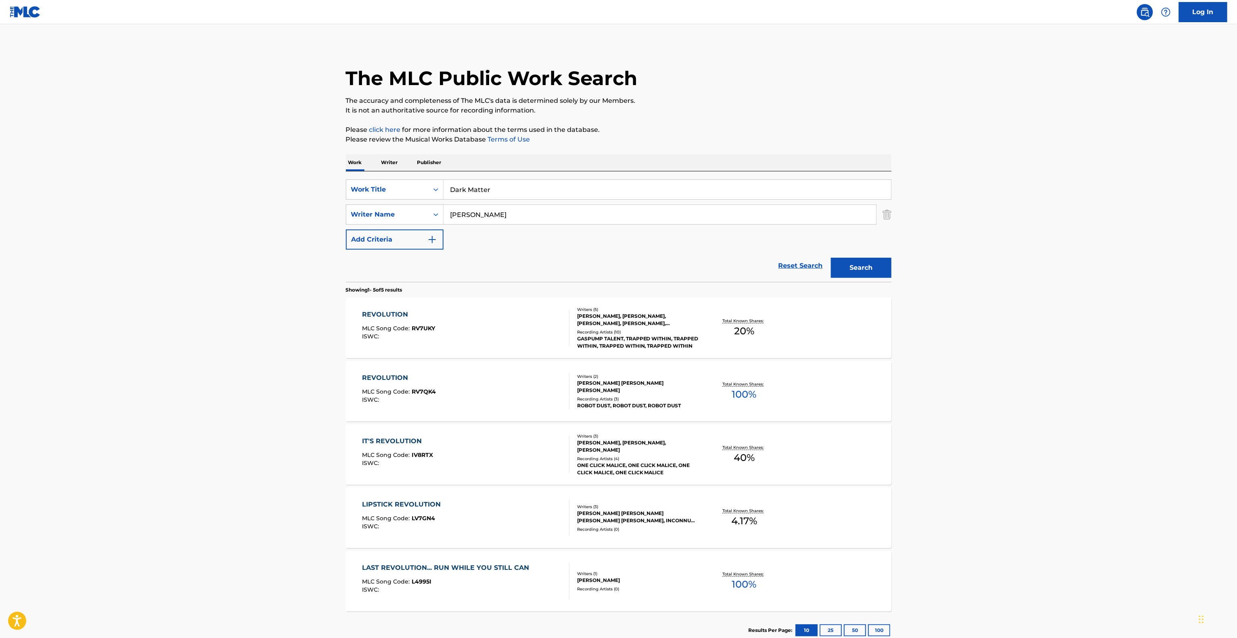
click at [322, 200] on main "The MLC Public Work Search The accuracy and completeness of The MLC's data is d…" at bounding box center [618, 339] width 1237 height 630
paste input "[PERSON_NAME]"
click at [847, 268] on button "Search" at bounding box center [861, 268] width 61 height 20
click at [847, 268] on div "Search" at bounding box center [859, 266] width 65 height 32
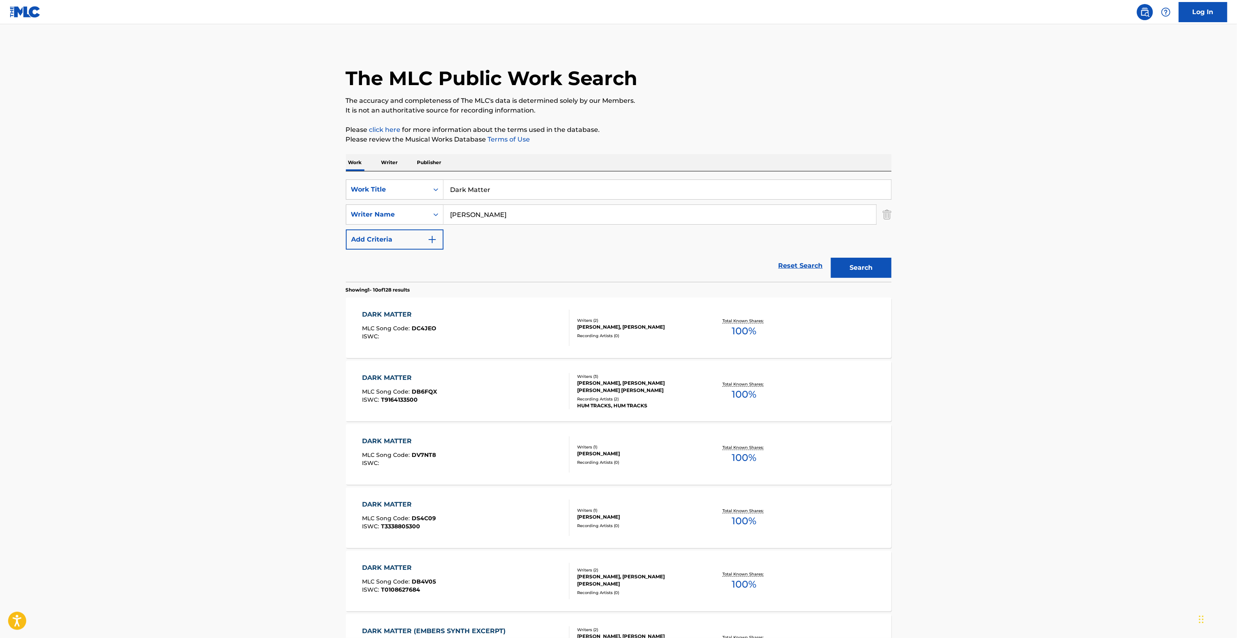
drag, startPoint x: 479, startPoint y: 210, endPoint x: 322, endPoint y: 203, distance: 157.5
click at [320, 204] on main "The MLC Public Work Search The accuracy and completeness of The MLC's data is d…" at bounding box center [618, 499] width 1237 height 950
paste input "DIMOU"
type input "DIMOU"
click at [854, 264] on button "Search" at bounding box center [861, 268] width 61 height 20
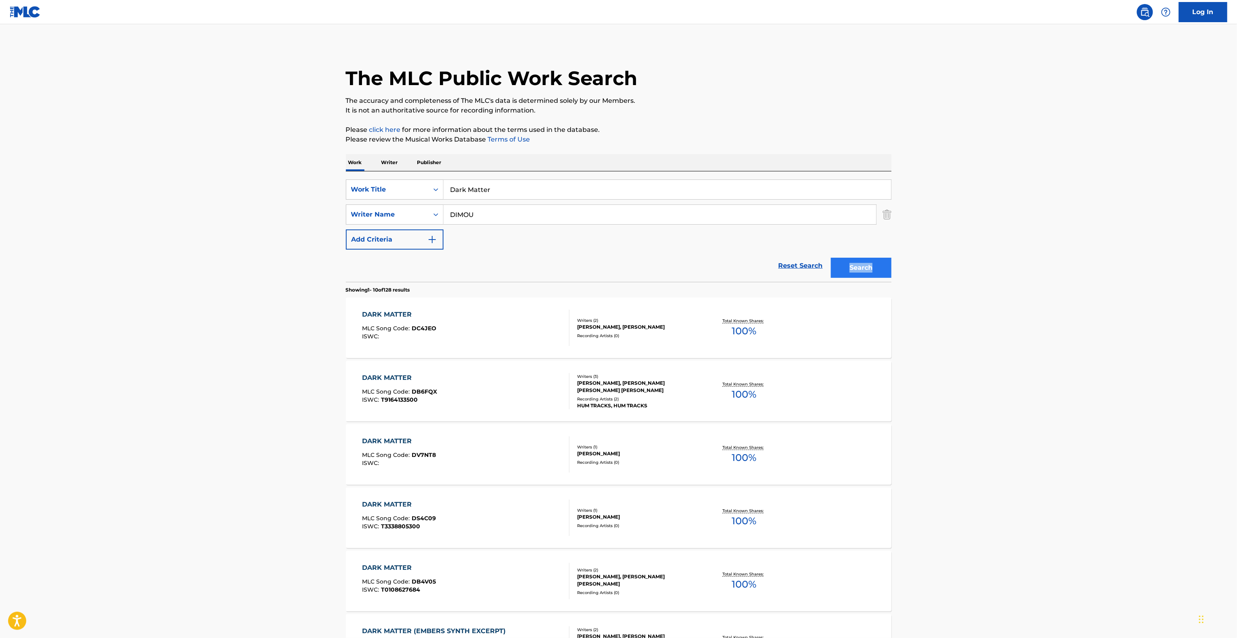
click at [854, 264] on div "Search" at bounding box center [859, 266] width 65 height 32
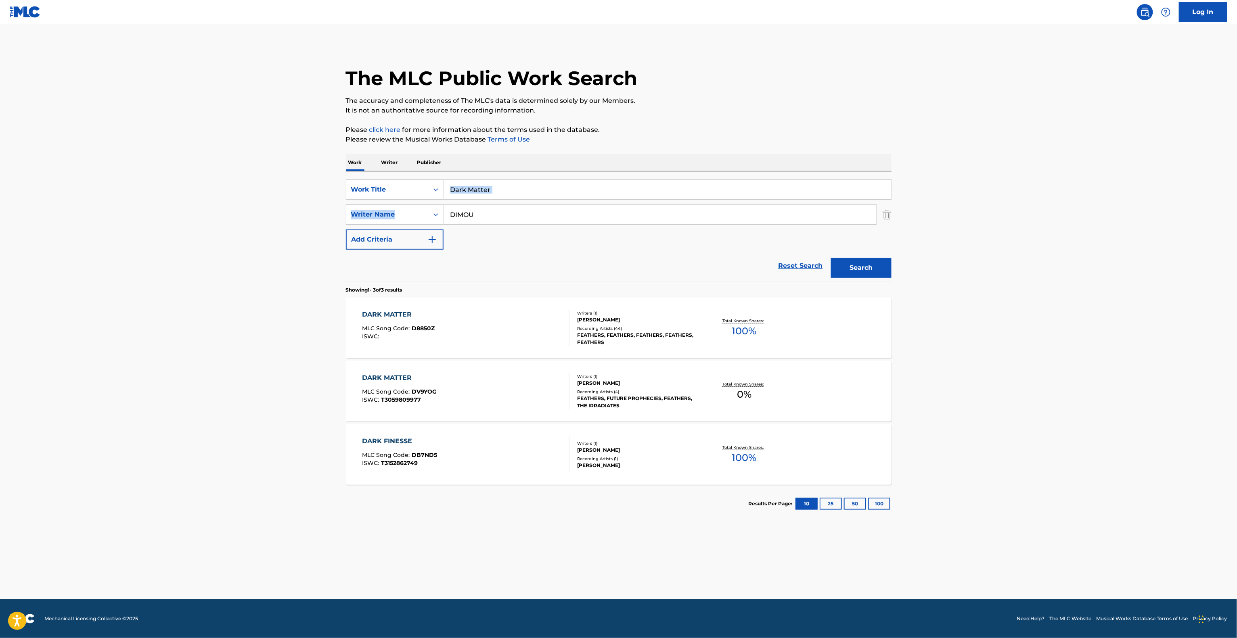
click at [374, 176] on div "SearchWithCriteria28c5885c-20db-42de-880c-e8e592c138f1 Work Title Dark Matter S…" at bounding box center [619, 227] width 546 height 111
click at [524, 197] on input "Dark Matter" at bounding box center [667, 189] width 448 height 19
drag, startPoint x: 527, startPoint y: 189, endPoint x: 318, endPoint y: 175, distance: 209.5
click at [305, 175] on main "The MLC Public Work Search The accuracy and completeness of The MLC's data is d…" at bounding box center [618, 311] width 1237 height 575
paste input "Last Call"
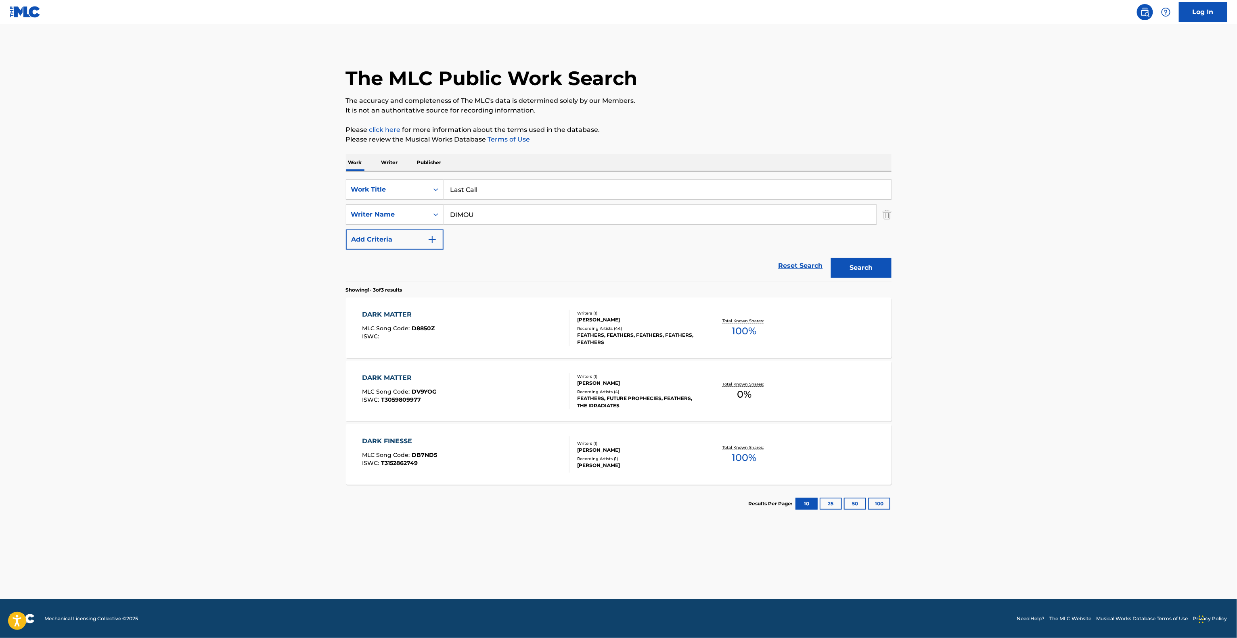
type input "Last Call"
drag, startPoint x: 501, startPoint y: 207, endPoint x: 385, endPoint y: 197, distance: 116.7
click at [362, 195] on div "SearchWithCriteria28c5885c-20db-42de-880c-e8e592c138f1 Work Title Last Call Sea…" at bounding box center [619, 215] width 546 height 70
paste input "Corso"
click at [872, 270] on button "Search" at bounding box center [861, 268] width 61 height 20
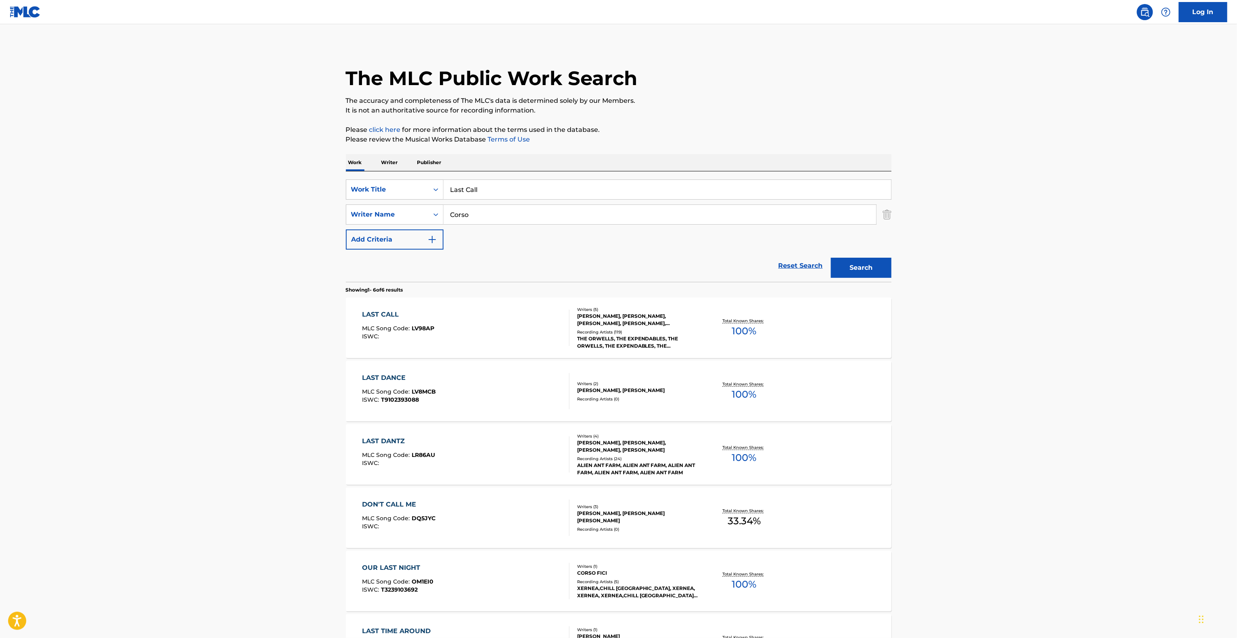
click at [250, 268] on main "The MLC Public Work Search The accuracy and completeness of The MLC's data is d…" at bounding box center [618, 370] width 1237 height 693
drag, startPoint x: 480, startPoint y: 220, endPoint x: 357, endPoint y: 204, distance: 124.5
click at [357, 204] on div "SearchWithCriteria28c5885c-20db-42de-880c-e8e592c138f1 Work Title Last Call Sea…" at bounding box center [619, 215] width 546 height 70
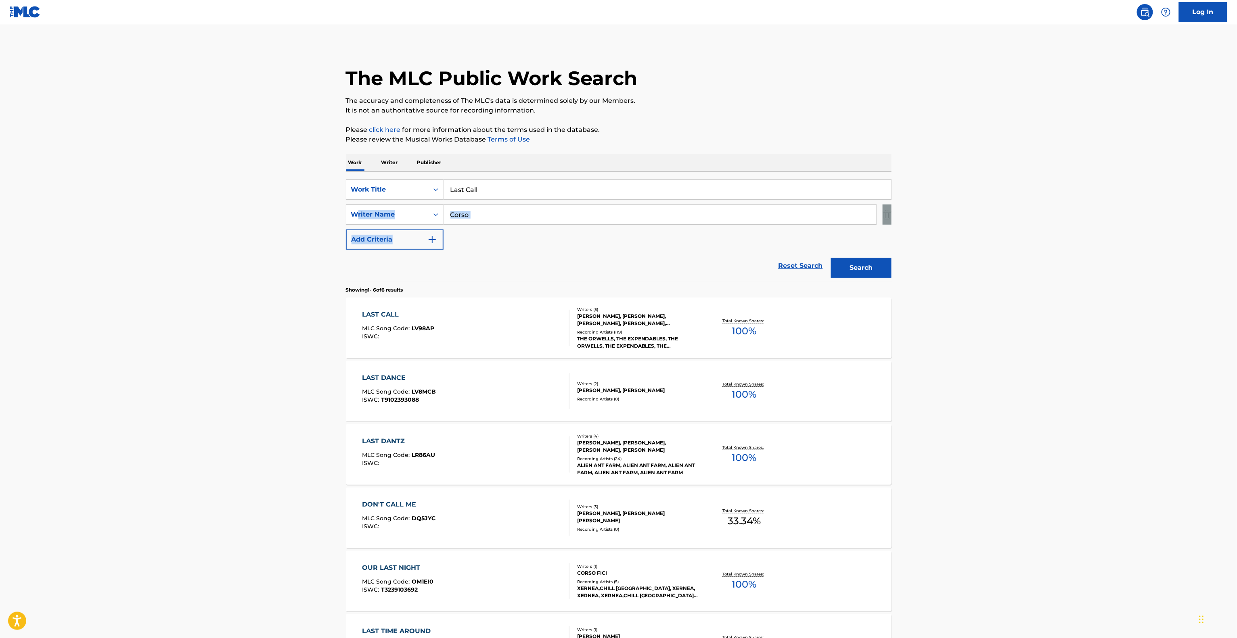
click at [520, 208] on input "Corso" at bounding box center [659, 214] width 433 height 19
drag, startPoint x: 548, startPoint y: 215, endPoint x: 352, endPoint y: 206, distance: 195.9
click at [345, 206] on div "The MLC Public Work Search The accuracy and completeness of The MLC's data is d…" at bounding box center [618, 378] width 565 height 669
paste input "[PERSON_NAME]"
type input "[PERSON_NAME]"
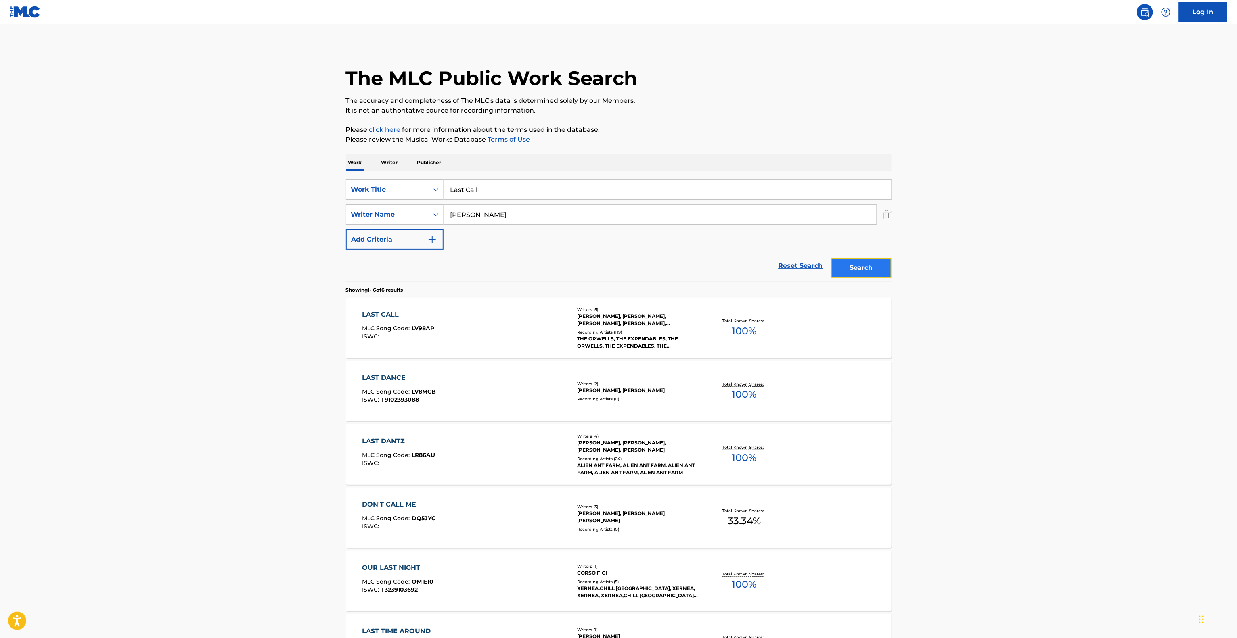
click at [877, 274] on button "Search" at bounding box center [861, 268] width 61 height 20
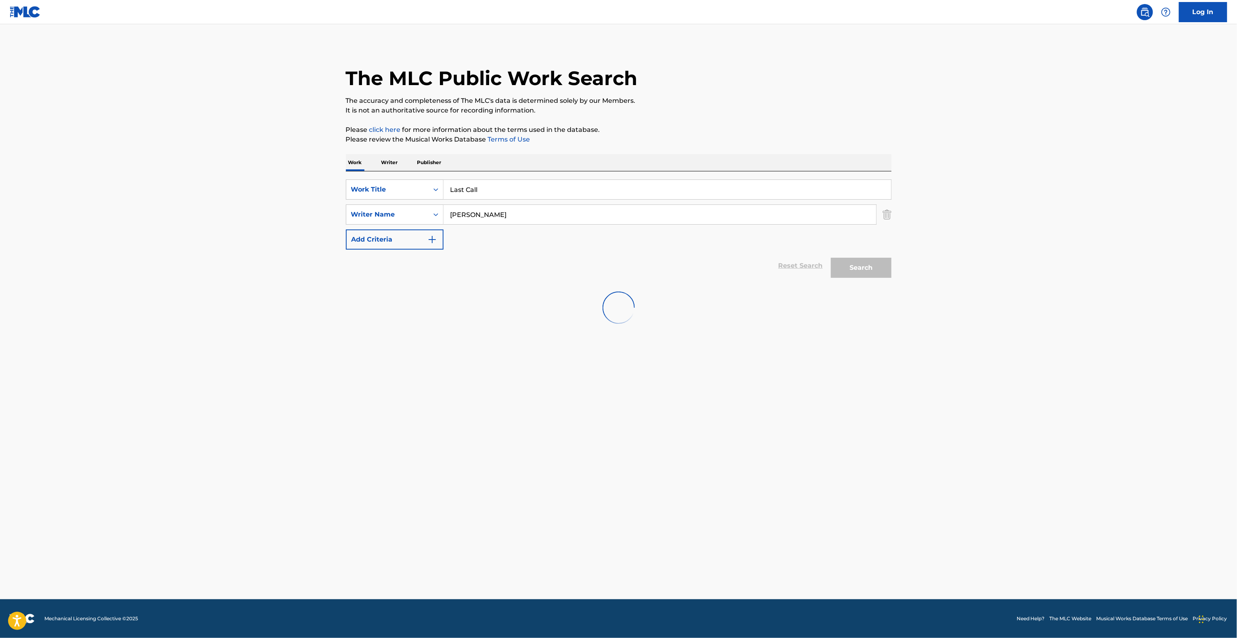
click at [877, 274] on div "Search" at bounding box center [859, 266] width 65 height 32
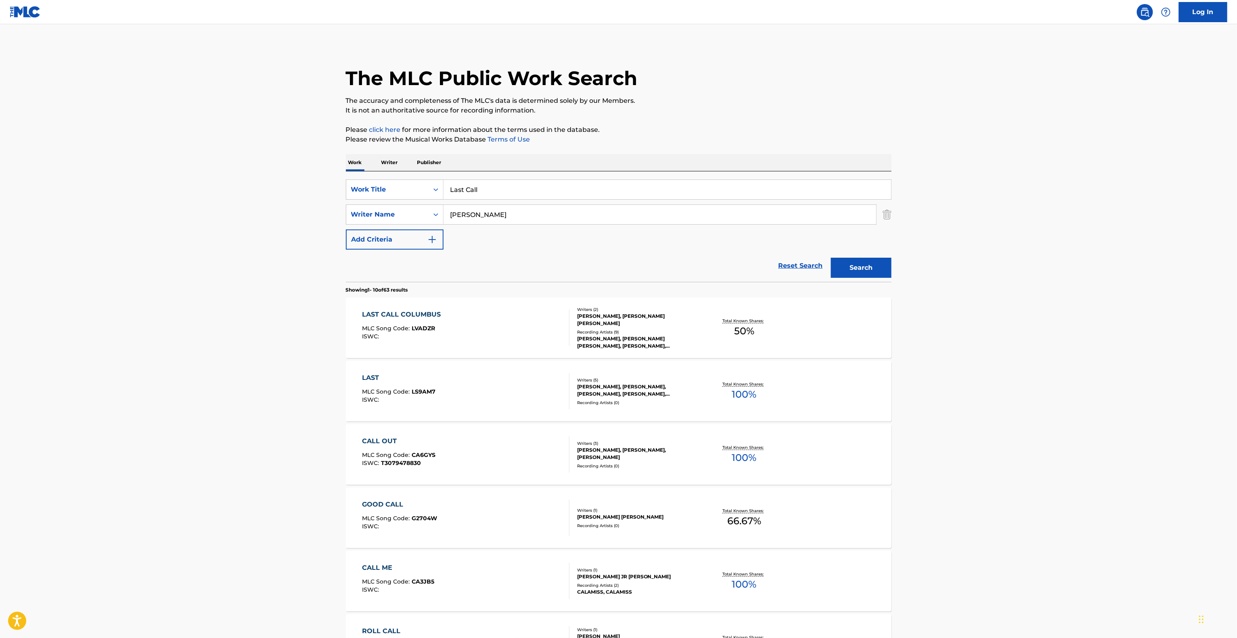
click at [366, 178] on div "SearchWithCriteria28c5885c-20db-42de-880c-e8e592c138f1 Work Title Last Call Sea…" at bounding box center [619, 227] width 546 height 111
paste input "Strength In Numbers"
type input "Strength In Numbers"
drag, startPoint x: 510, startPoint y: 219, endPoint x: 341, endPoint y: 192, distance: 171.6
click at [341, 192] on div "The MLC Public Work Search The accuracy and completeness of The MLC's data is d…" at bounding box center [618, 507] width 565 height 926
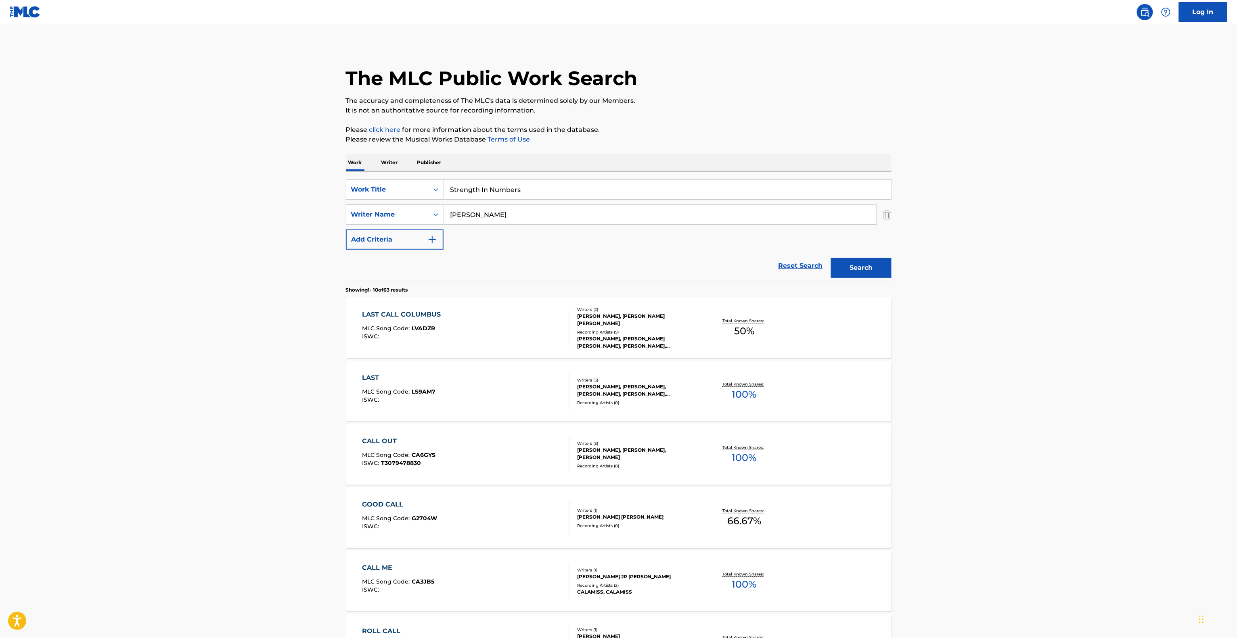
paste input "Erlandsson"
click at [851, 269] on button "Search" at bounding box center [861, 268] width 61 height 20
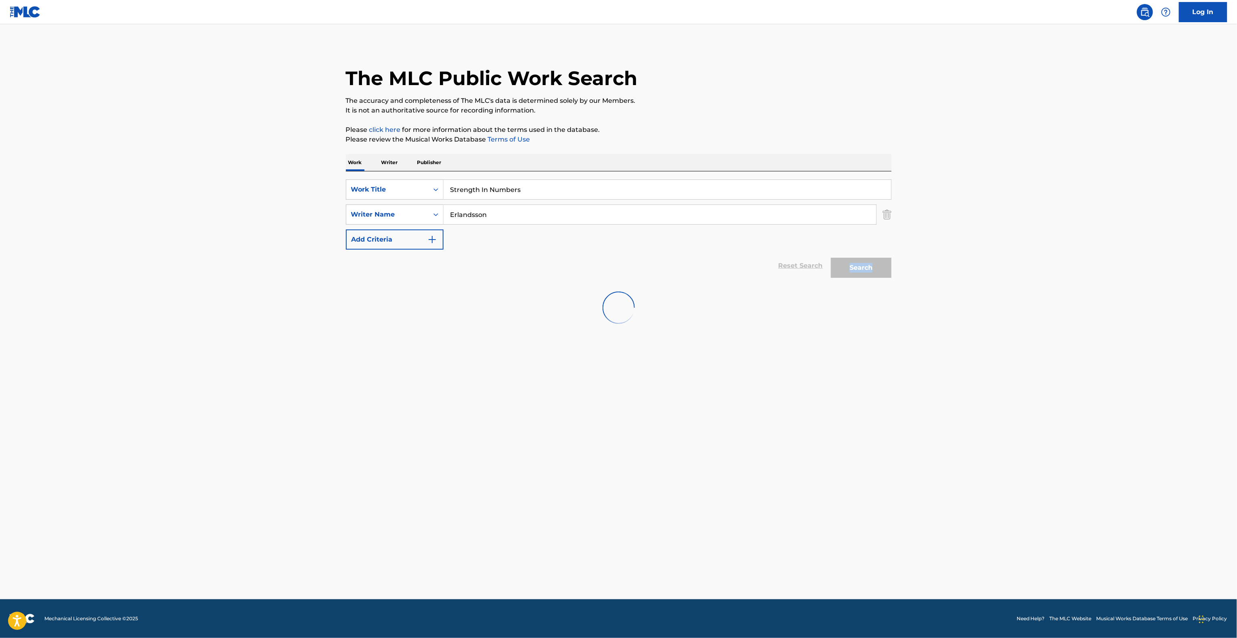
click at [851, 269] on div "Search" at bounding box center [859, 266] width 65 height 32
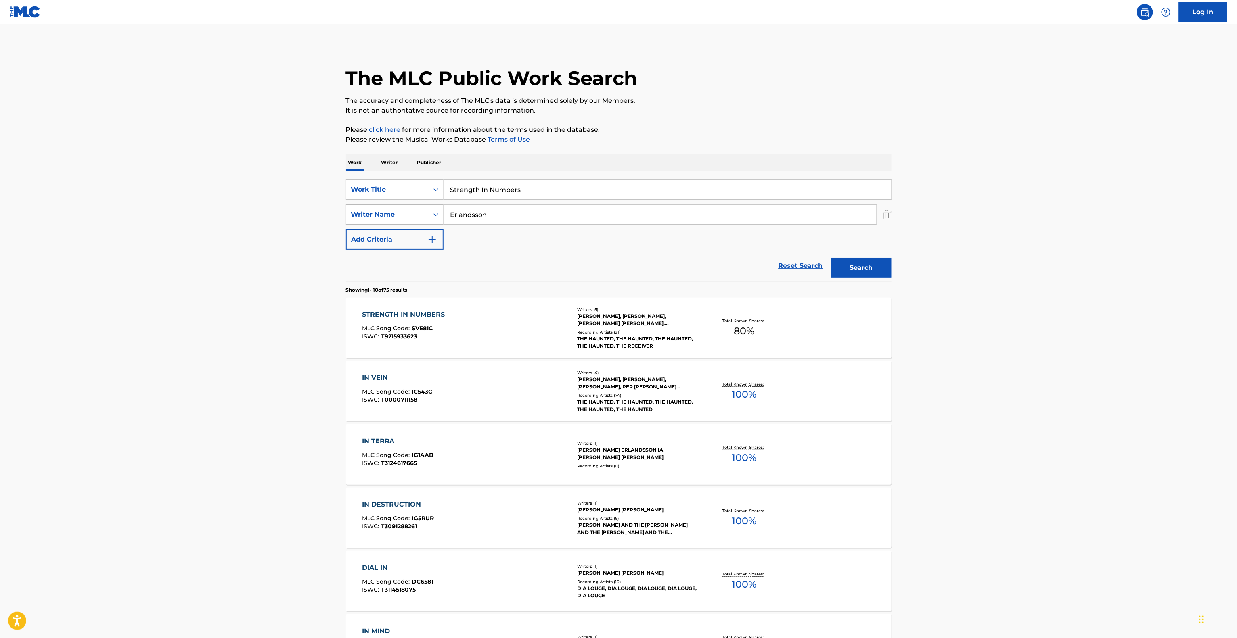
drag, startPoint x: 509, startPoint y: 212, endPoint x: 421, endPoint y: 207, distance: 88.1
click at [397, 206] on div "SearchWithCriteria095141c4-643d-4260-bdb6-5a736d85c045 Writer Name [PERSON_NAME]" at bounding box center [619, 215] width 546 height 20
paste input "[PERSON_NAME]"
type input "[PERSON_NAME]"
click at [881, 265] on button "Search" at bounding box center [861, 268] width 61 height 20
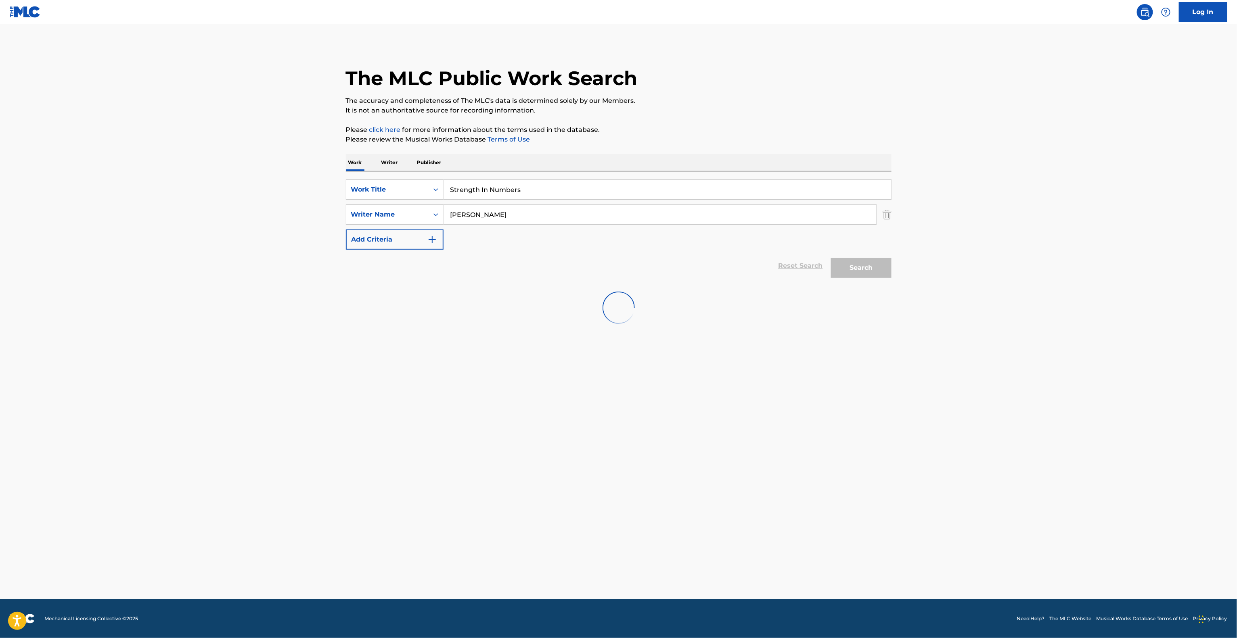
click at [881, 265] on div "Search" at bounding box center [859, 266] width 65 height 32
click at [993, 266] on main "The MLC Public Work Search The accuracy and completeness of The MLC's data is d…" at bounding box center [618, 311] width 1237 height 575
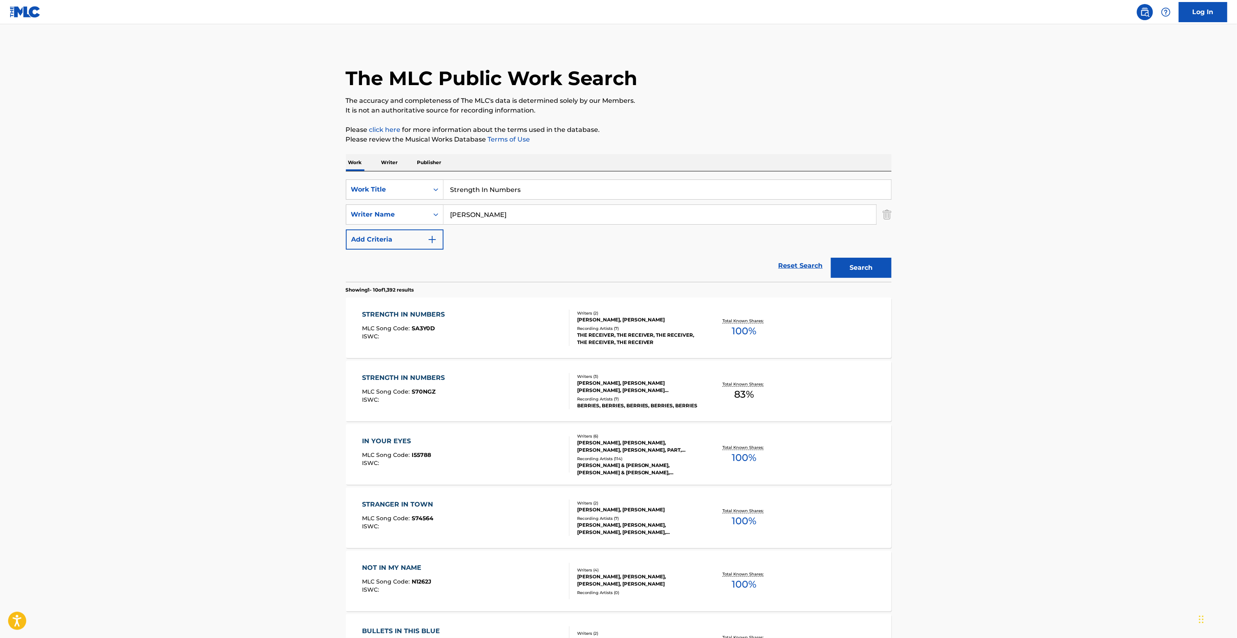
click at [1009, 259] on main "The MLC Public Work Search The accuracy and completeness of The MLC's data is d…" at bounding box center [618, 499] width 1237 height 950
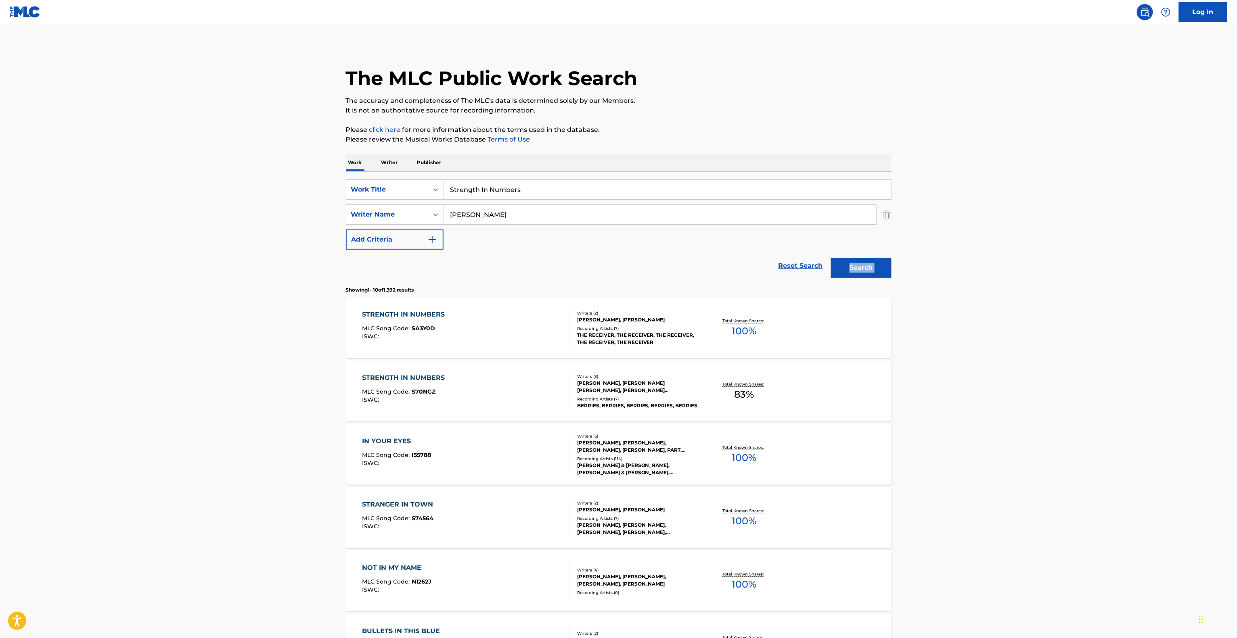
click at [1009, 259] on main "The MLC Public Work Search The accuracy and completeness of The MLC's data is d…" at bounding box center [618, 499] width 1237 height 950
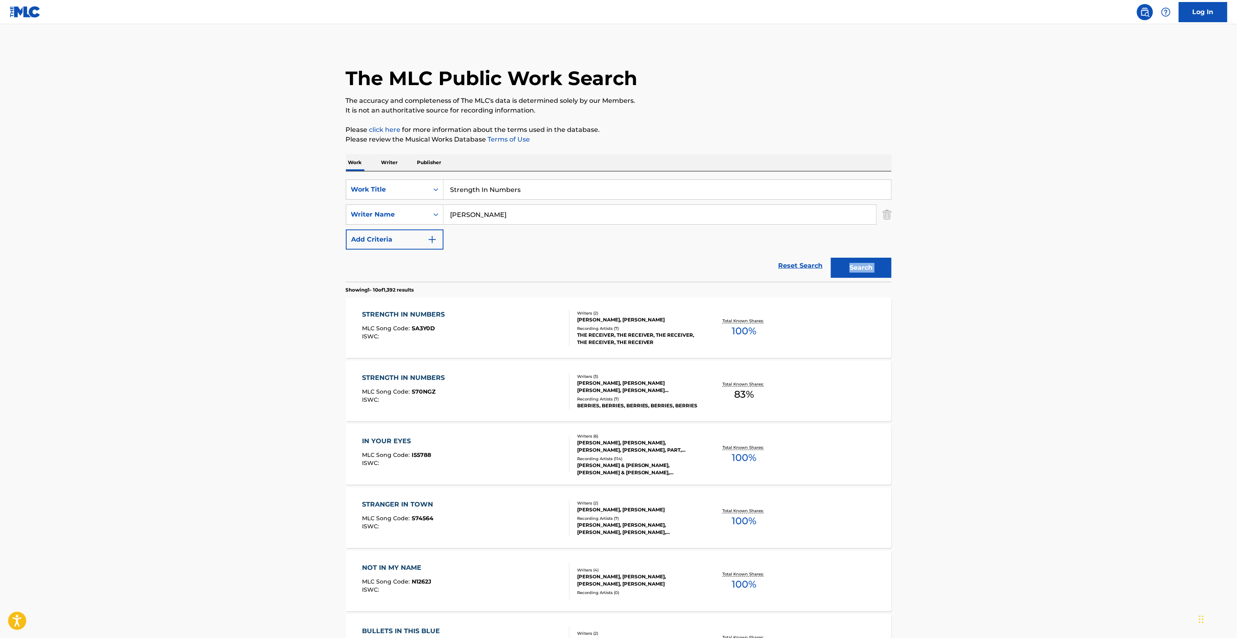
click at [1009, 259] on main "The MLC Public Work Search The accuracy and completeness of The MLC's data is d…" at bounding box center [618, 499] width 1237 height 950
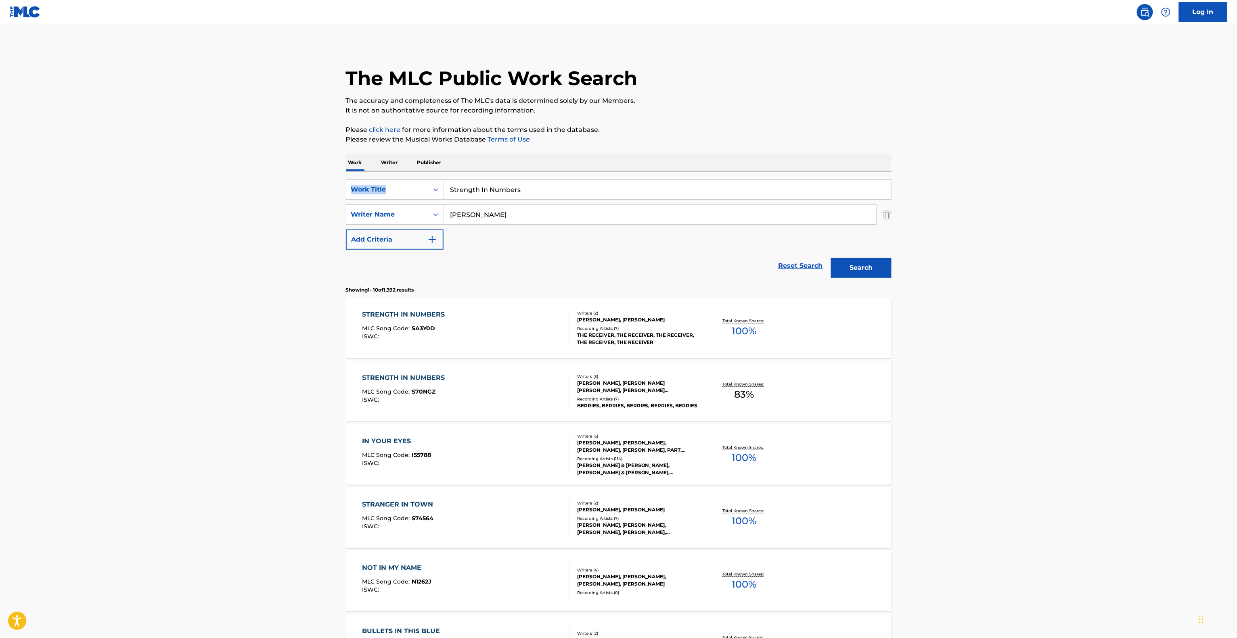
drag, startPoint x: 570, startPoint y: 175, endPoint x: 309, endPoint y: 178, distance: 260.7
click at [299, 178] on main "The MLC Public Work Search The accuracy and completeness of The MLC's data is d…" at bounding box center [618, 499] width 1237 height 950
drag, startPoint x: 542, startPoint y: 190, endPoint x: 389, endPoint y: 186, distance: 153.8
click at [389, 186] on div "SearchWithCriteria28c5885c-20db-42de-880c-e8e592c138f1 Work Title Strength In N…" at bounding box center [619, 190] width 546 height 20
paste input "Dark Matter"
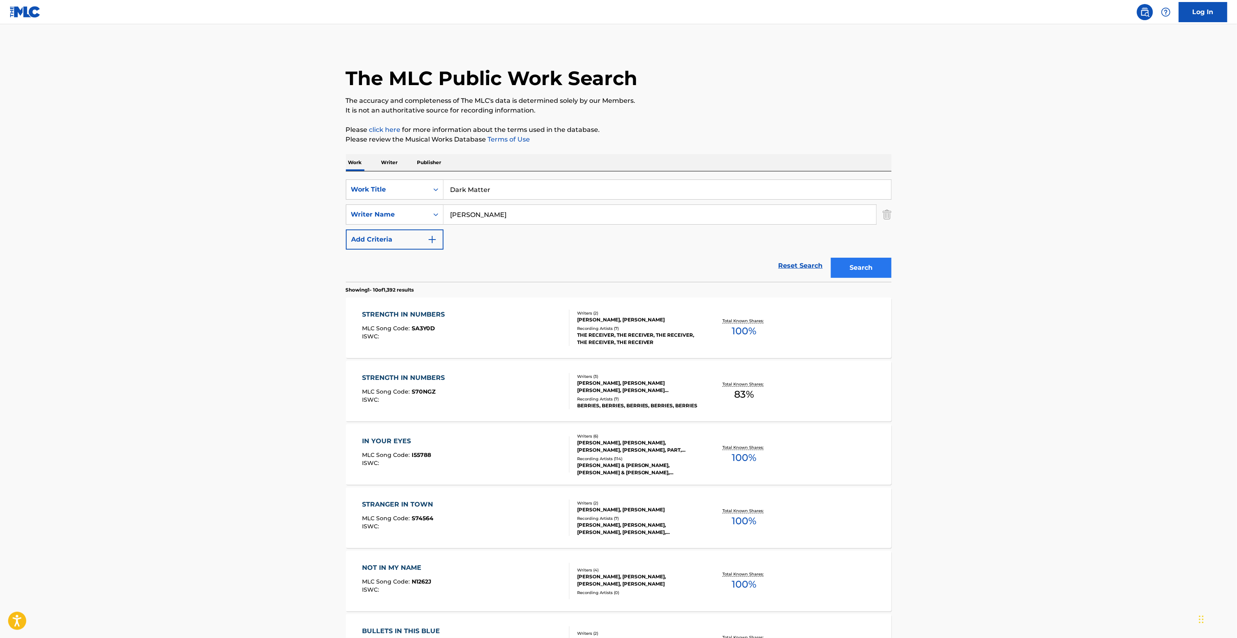
type input "Dark Matter"
click at [872, 273] on button "Search" at bounding box center [861, 268] width 61 height 20
click at [871, 273] on div "Search" at bounding box center [859, 266] width 65 height 32
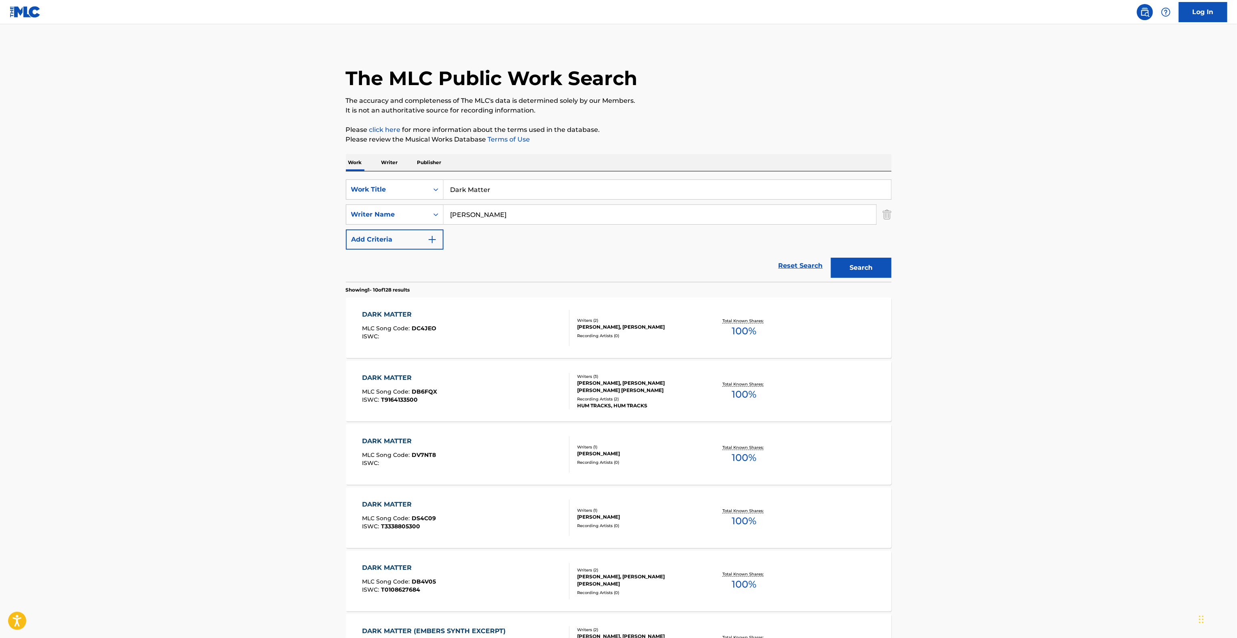
scroll to position [375, 0]
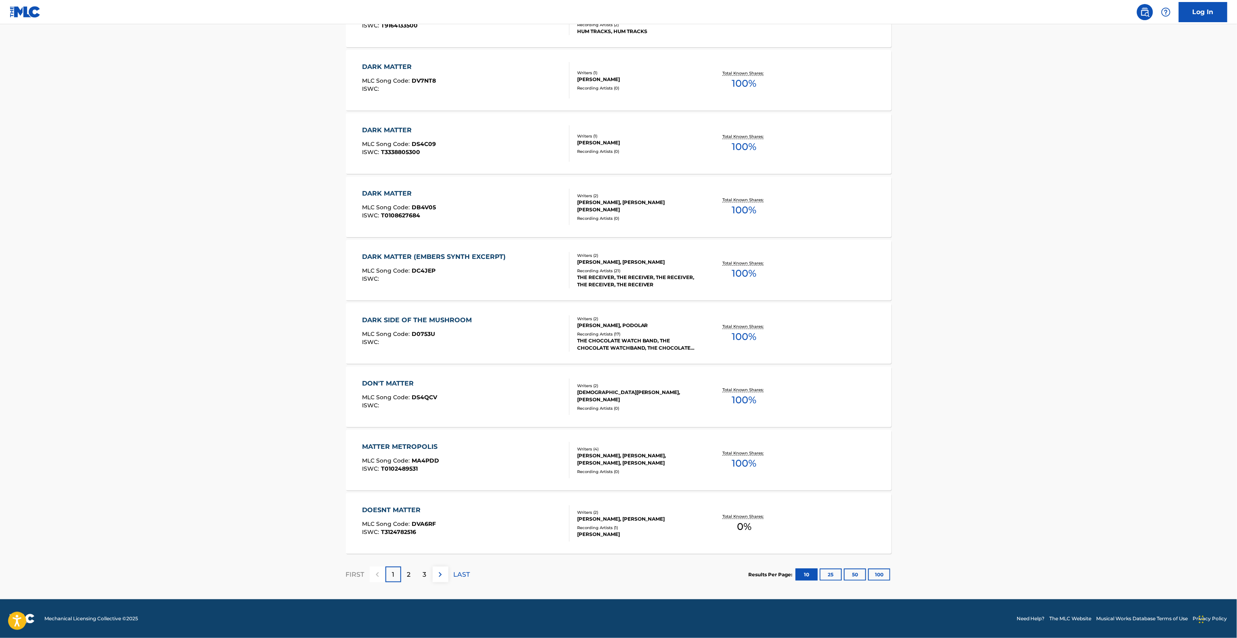
click at [1017, 321] on main "The MLC Public Work Search The accuracy and completeness of The MLC's data is d…" at bounding box center [618, 125] width 1237 height 950
click at [635, 625] on footer "Mechanical Licensing Collective © 2025 Need Help? The MLC Website Musical Works…" at bounding box center [618, 619] width 1237 height 39
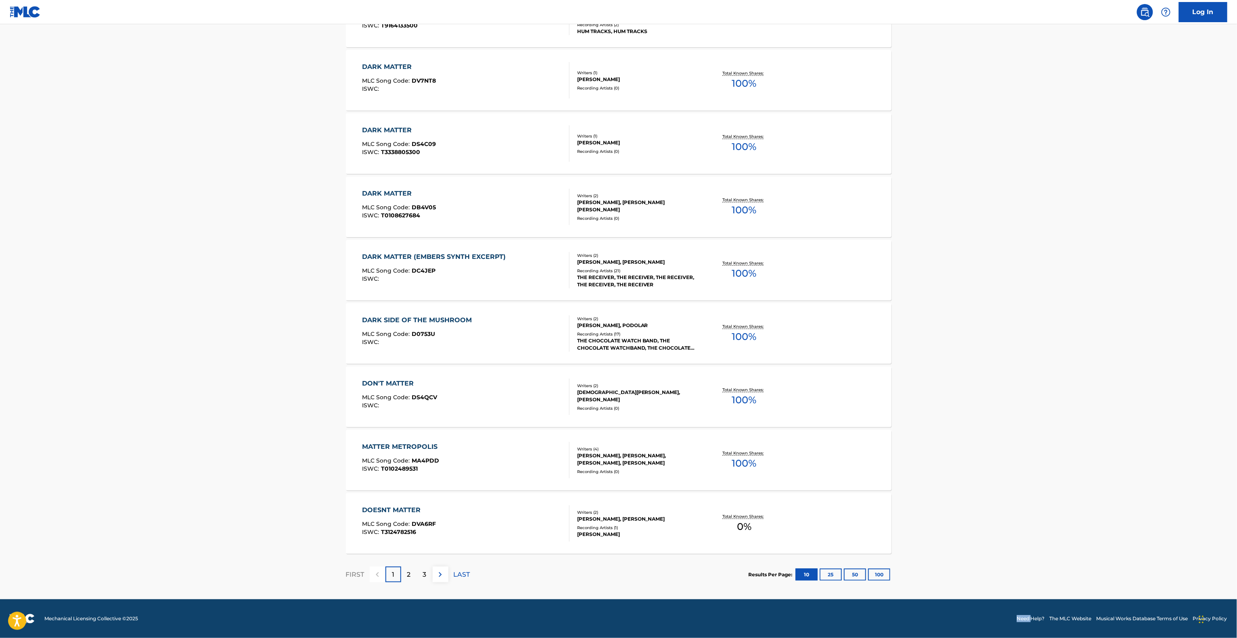
click at [778, 390] on div "Total Known Shares: 100 %" at bounding box center [744, 397] width 91 height 25
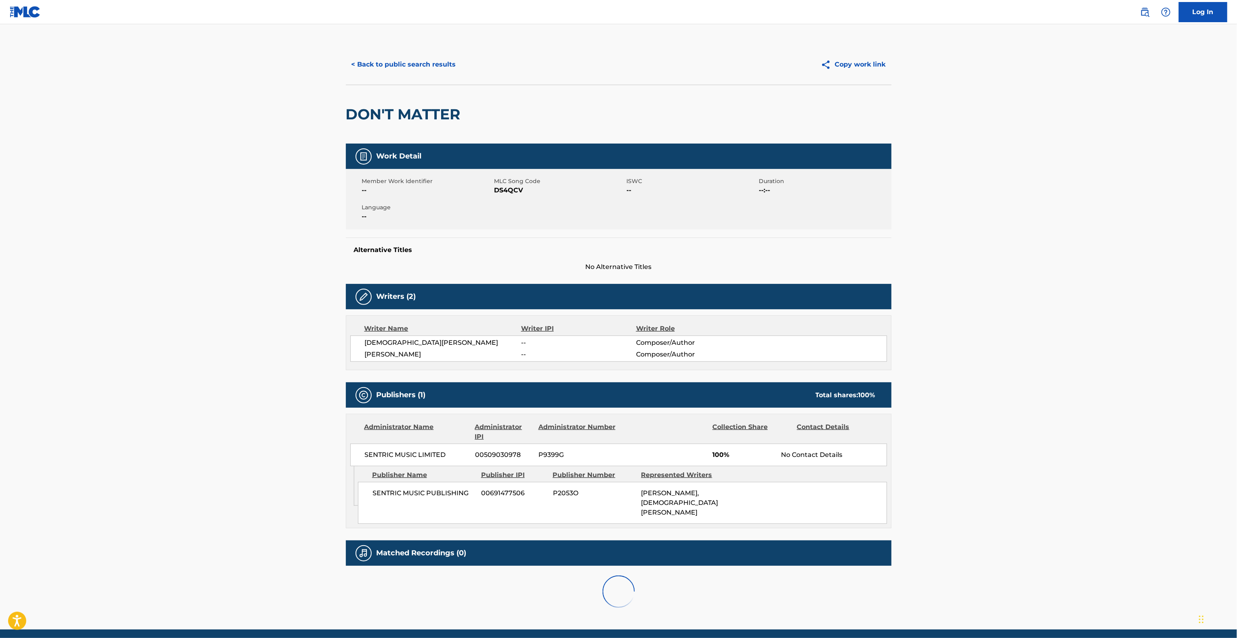
click at [778, 390] on div "Publishers (1) Total shares: 100 %" at bounding box center [619, 395] width 546 height 25
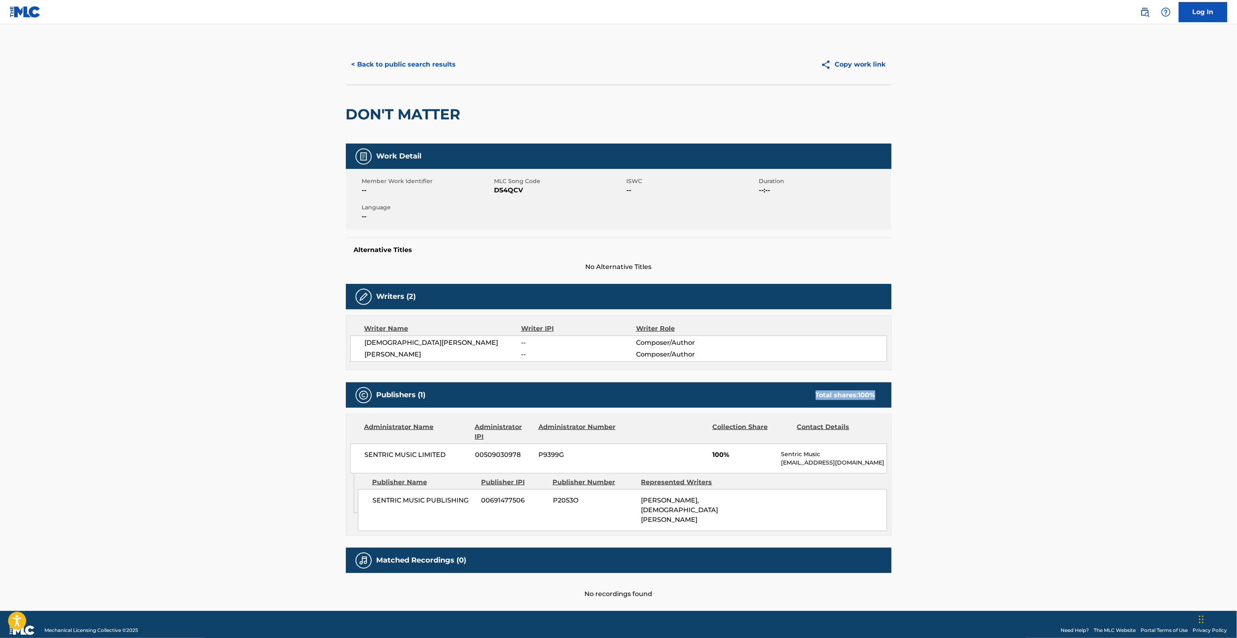
click at [778, 390] on div "Publishers (1) Total shares: 100 %" at bounding box center [619, 395] width 546 height 25
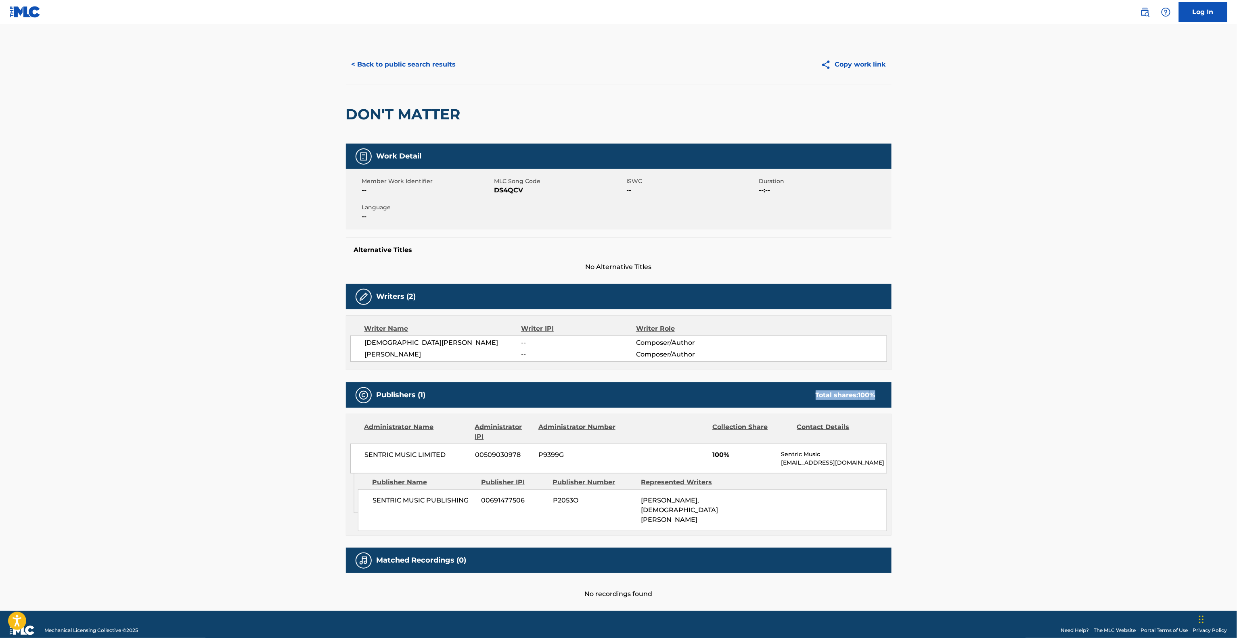
click at [778, 390] on div "Publishers (1) Total shares: 100 %" at bounding box center [619, 395] width 546 height 25
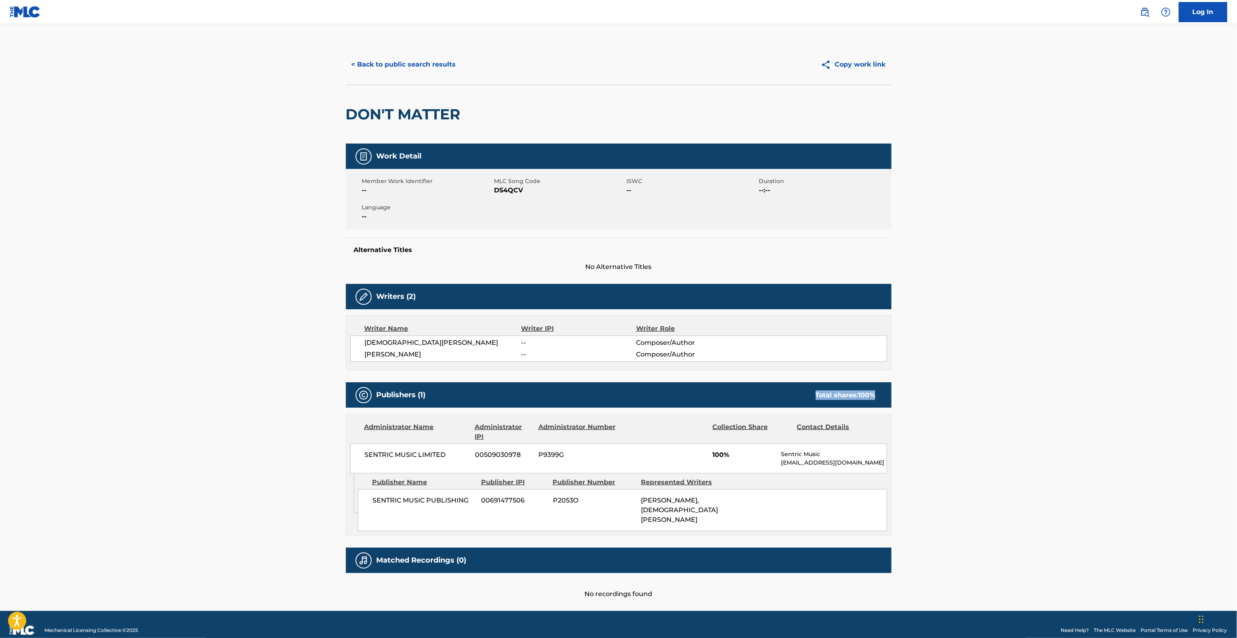
click at [778, 390] on div "Publishers (1) Total shares: 100 %" at bounding box center [619, 395] width 546 height 25
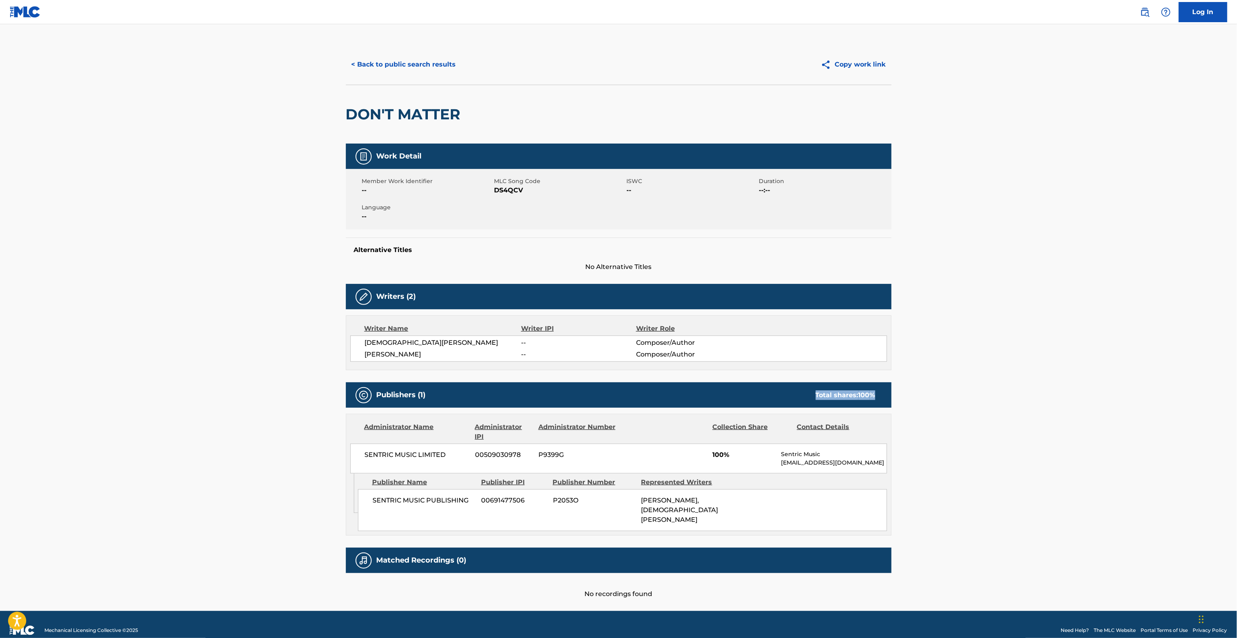
click at [778, 390] on div "Publishers (1) Total shares: 100 %" at bounding box center [619, 395] width 546 height 25
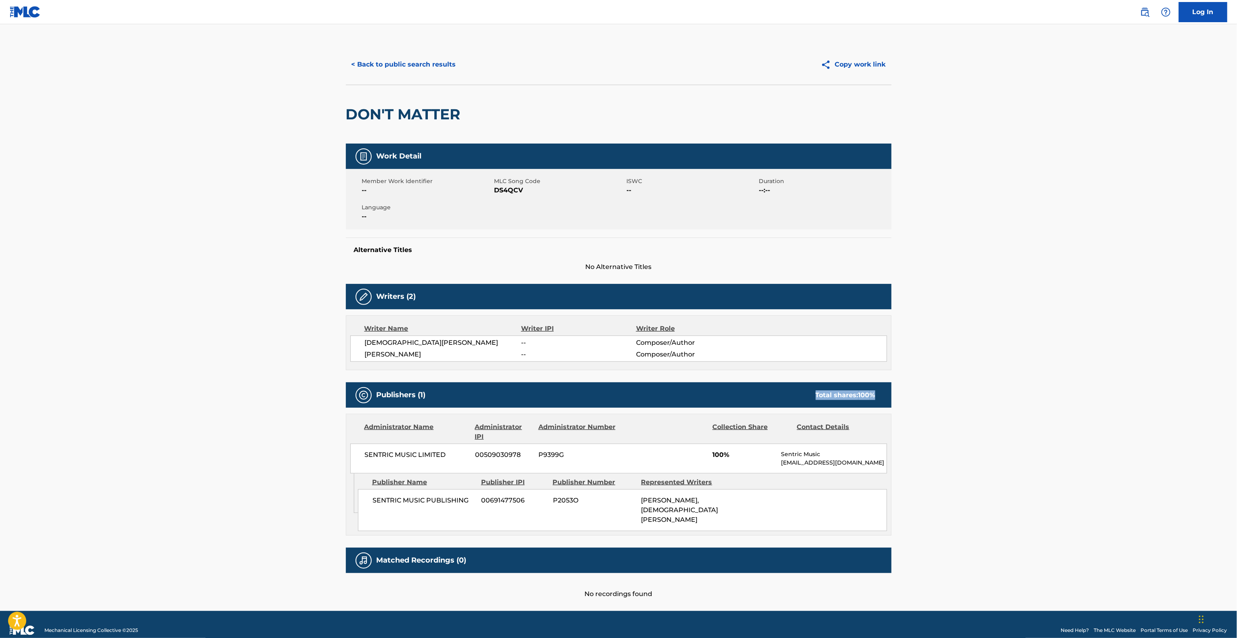
click at [778, 390] on div "Publishers (1) Total shares: 100 %" at bounding box center [619, 395] width 546 height 25
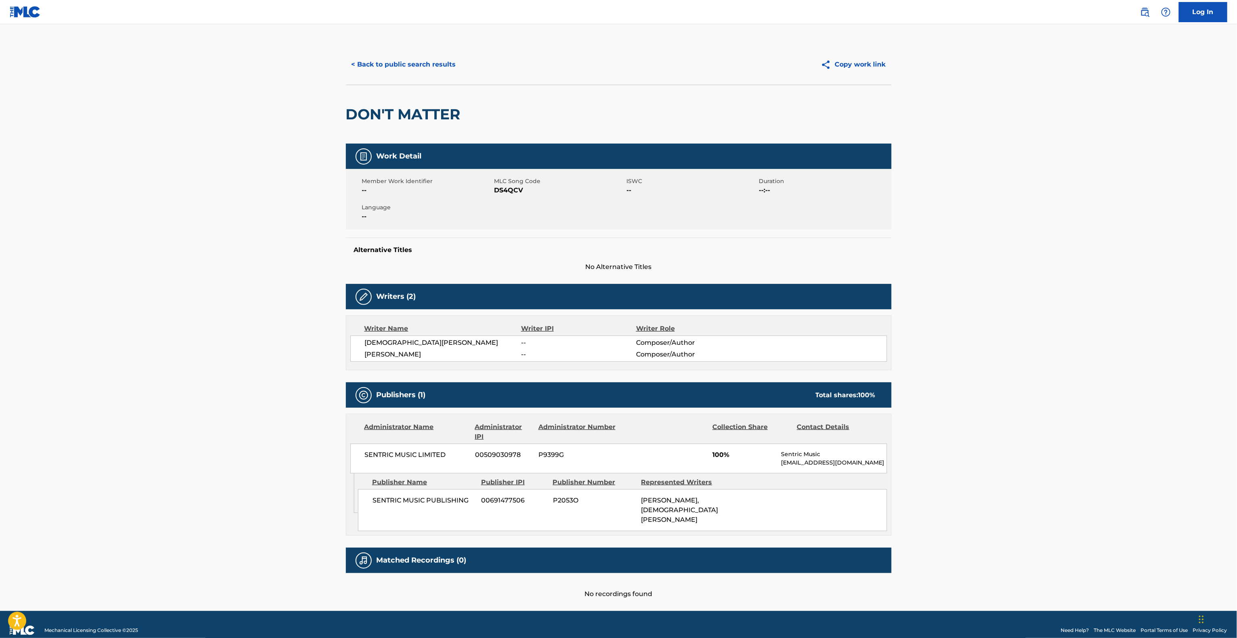
click at [778, 390] on div "Publishers (1) Total shares: 100 %" at bounding box center [619, 395] width 546 height 25
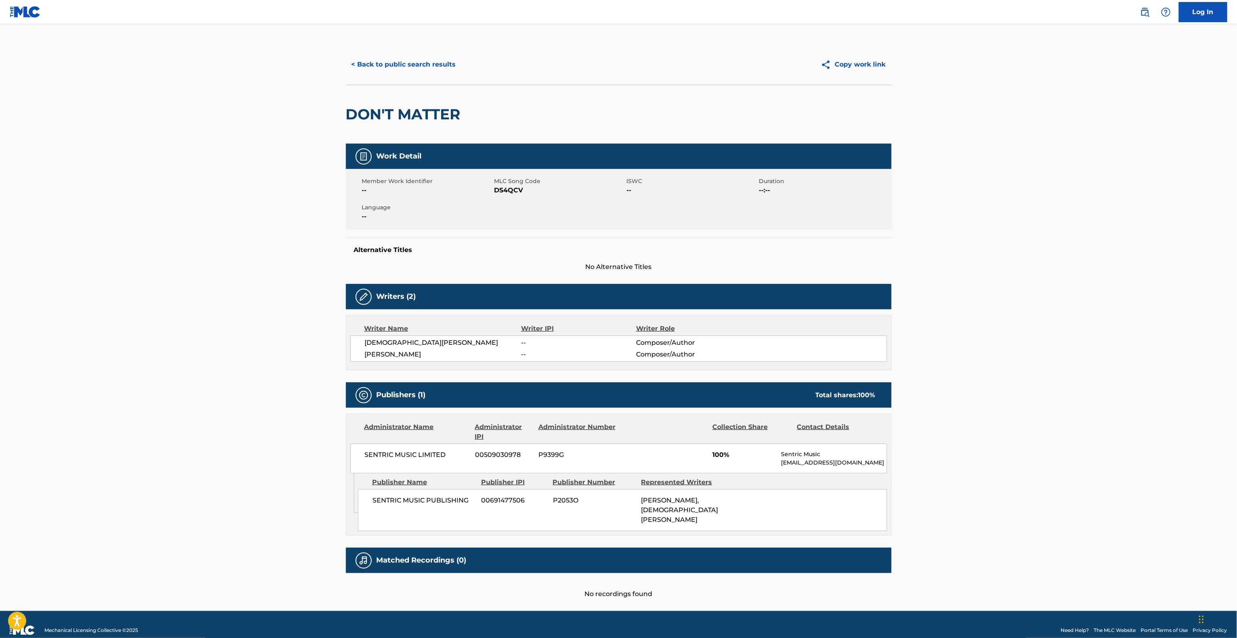
click at [778, 390] on div "Publishers (1) Total shares: 100 %" at bounding box center [619, 395] width 546 height 25
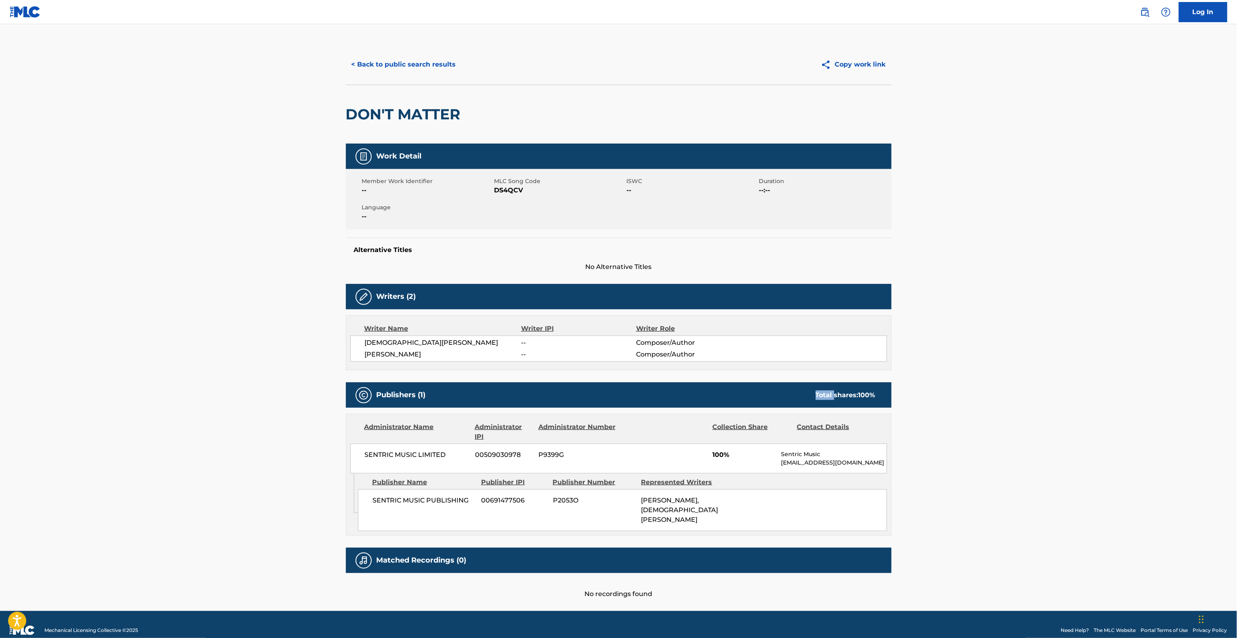
click at [778, 390] on div "Publishers (1) Total shares: 100 %" at bounding box center [619, 395] width 546 height 25
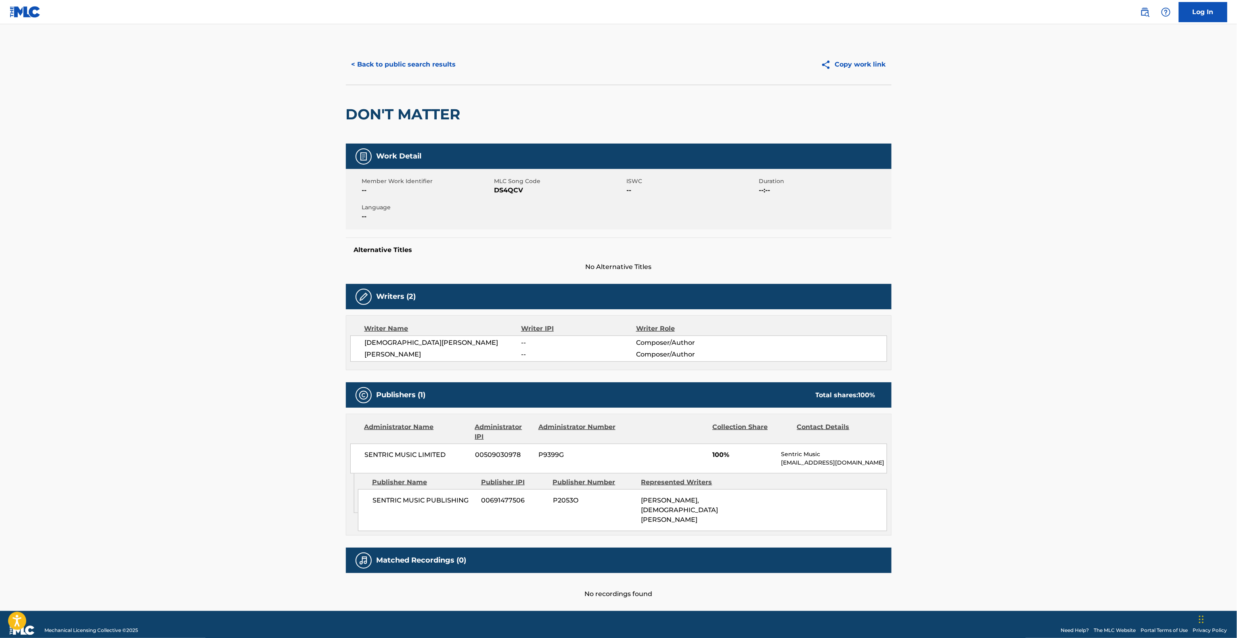
click at [778, 390] on div "Publishers (1) Total shares: 100 %" at bounding box center [619, 395] width 546 height 25
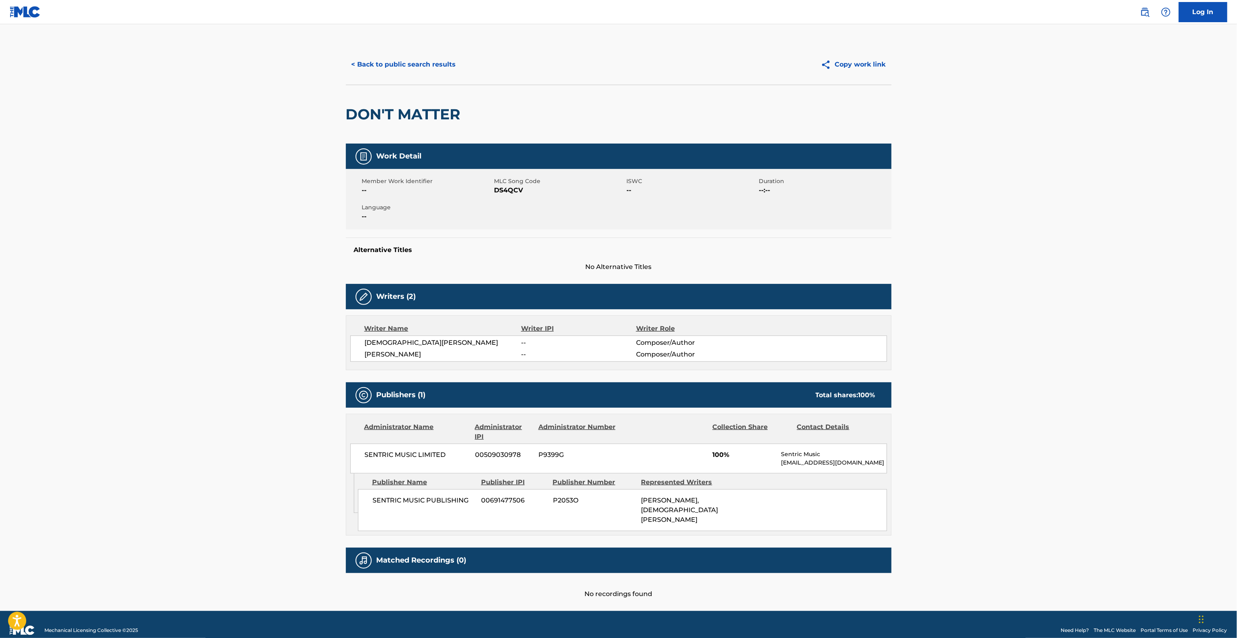
click at [778, 390] on div "Publishers (1) Total shares: 100 %" at bounding box center [619, 395] width 546 height 25
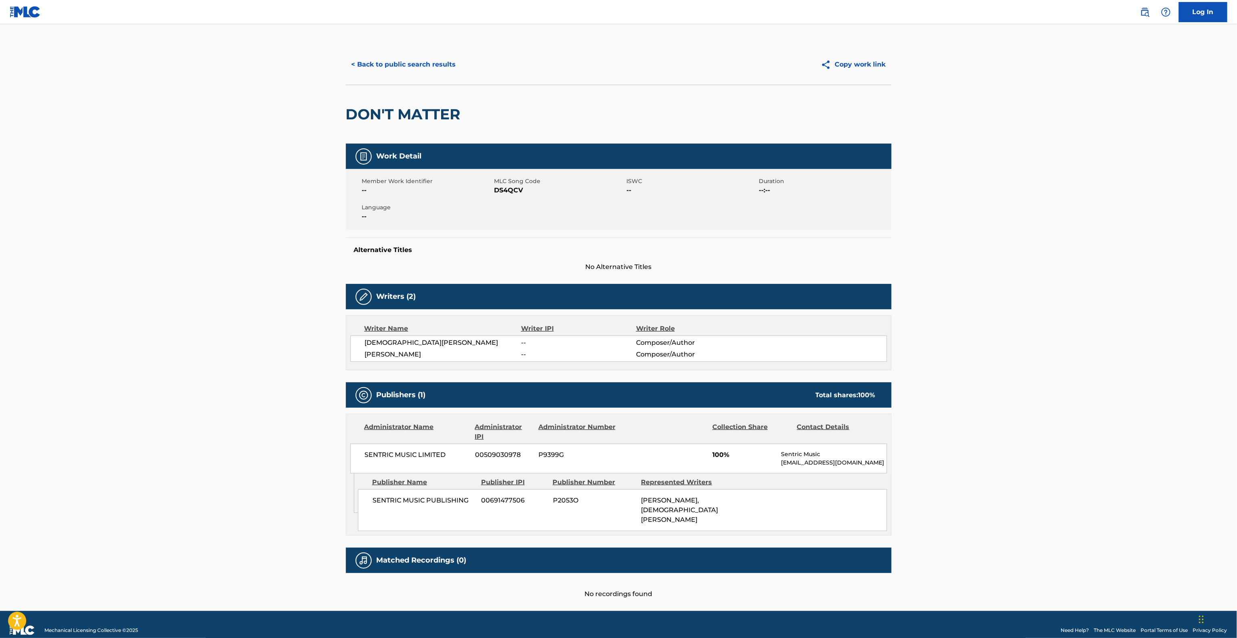
click at [778, 390] on div "Publishers (1) Total shares: 100 %" at bounding box center [619, 395] width 546 height 25
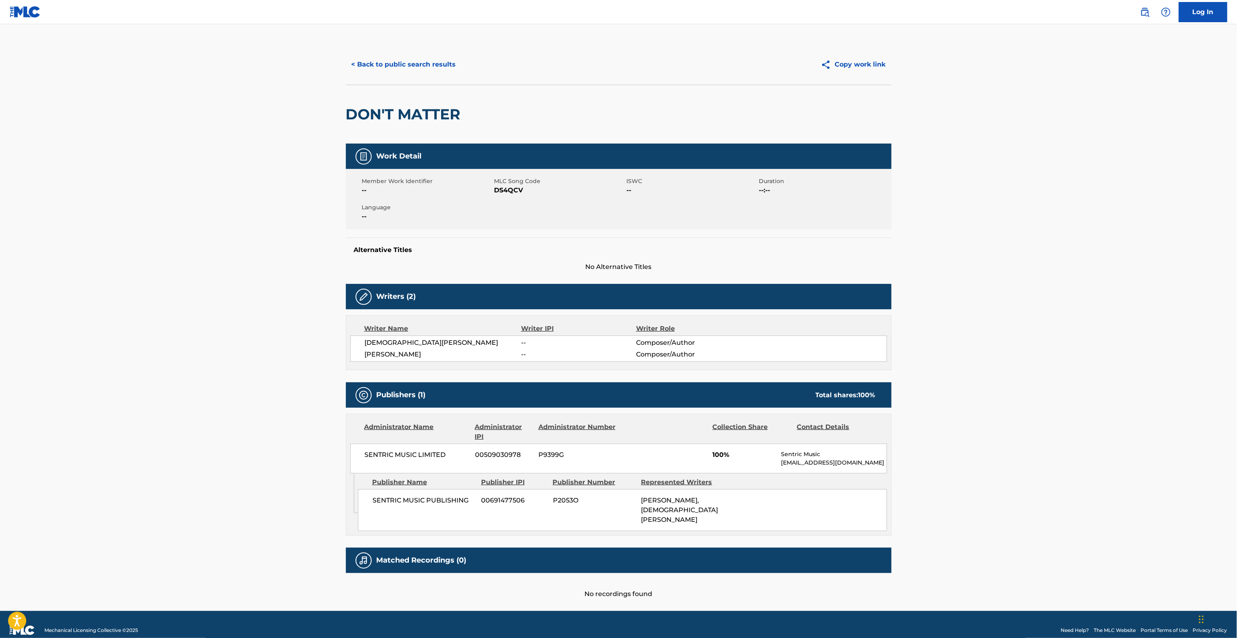
click at [778, 390] on div "Publishers (1) Total shares: 100 %" at bounding box center [619, 395] width 546 height 25
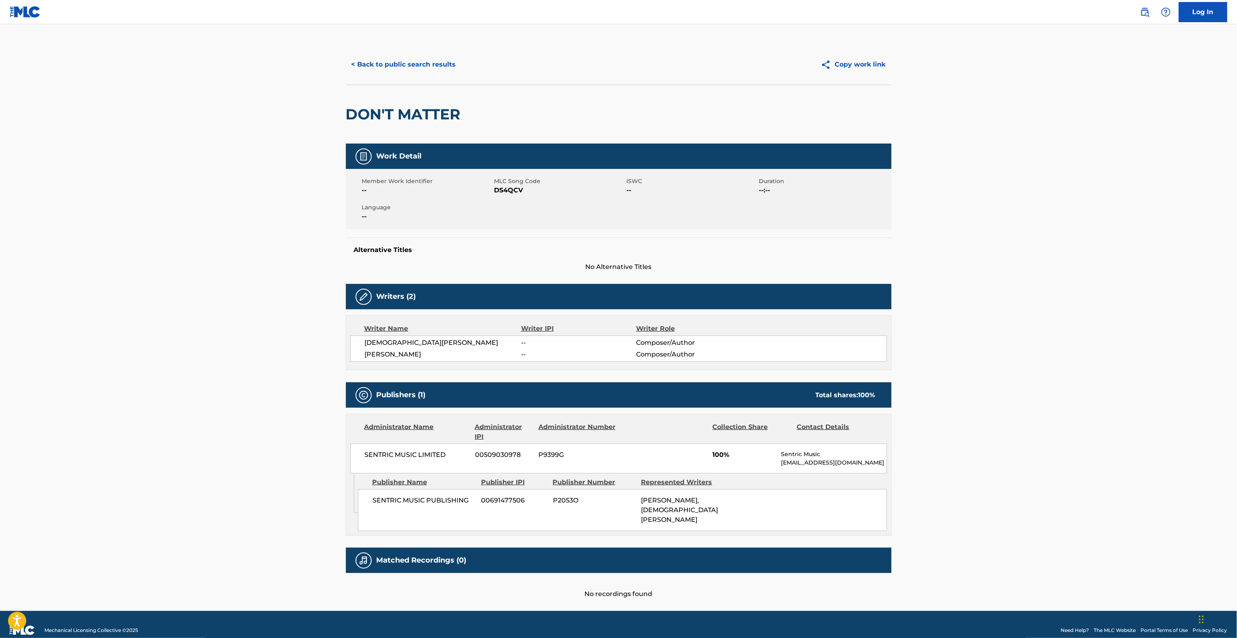
click at [778, 390] on div "Publishers (1) Total shares: 100 %" at bounding box center [619, 395] width 546 height 25
click at [278, 146] on main "< Back to public search results Copy work link DON'T MATTER Work Detail Member …" at bounding box center [618, 317] width 1237 height 587
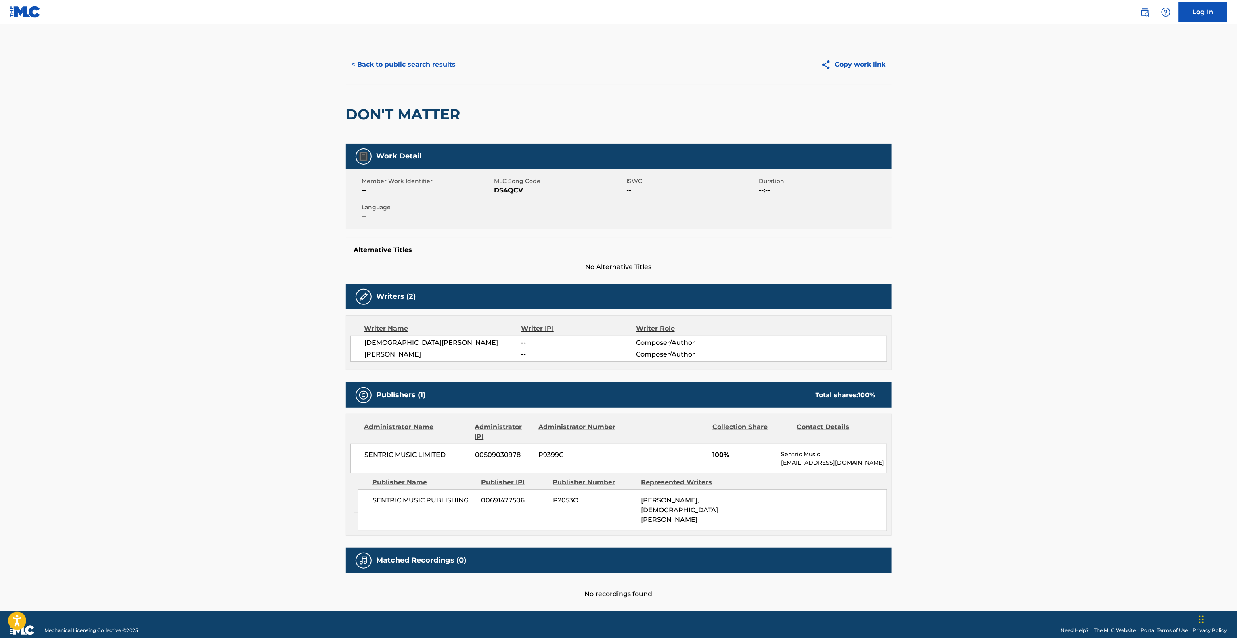
click at [278, 146] on main "< Back to public search results Copy work link DON'T MATTER Work Detail Member …" at bounding box center [618, 317] width 1237 height 587
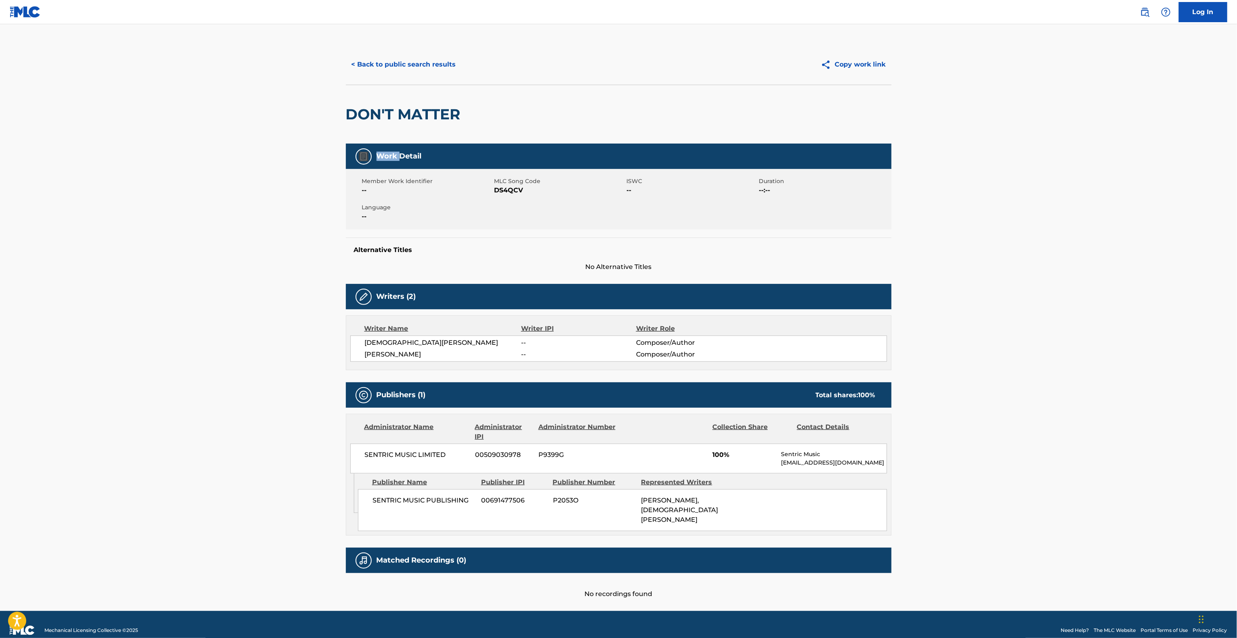
click at [278, 146] on main "< Back to public search results Copy work link DON'T MATTER Work Detail Member …" at bounding box center [618, 317] width 1237 height 587
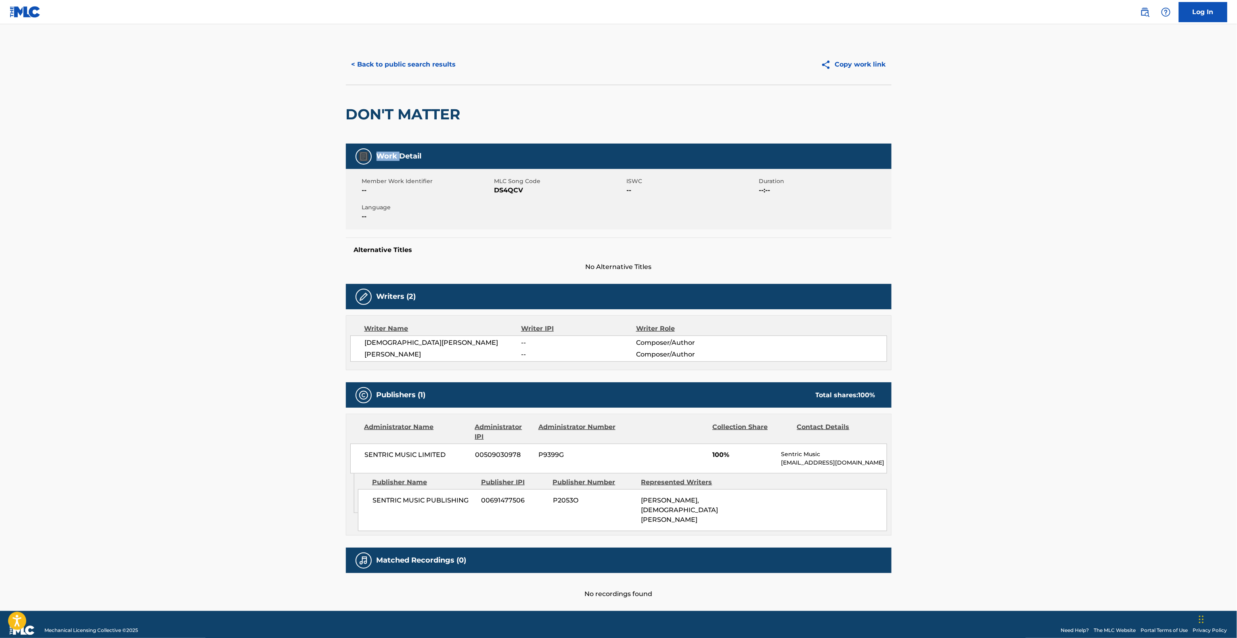
click at [278, 146] on main "< Back to public search results Copy work link DON'T MATTER Work Detail Member …" at bounding box center [618, 317] width 1237 height 587
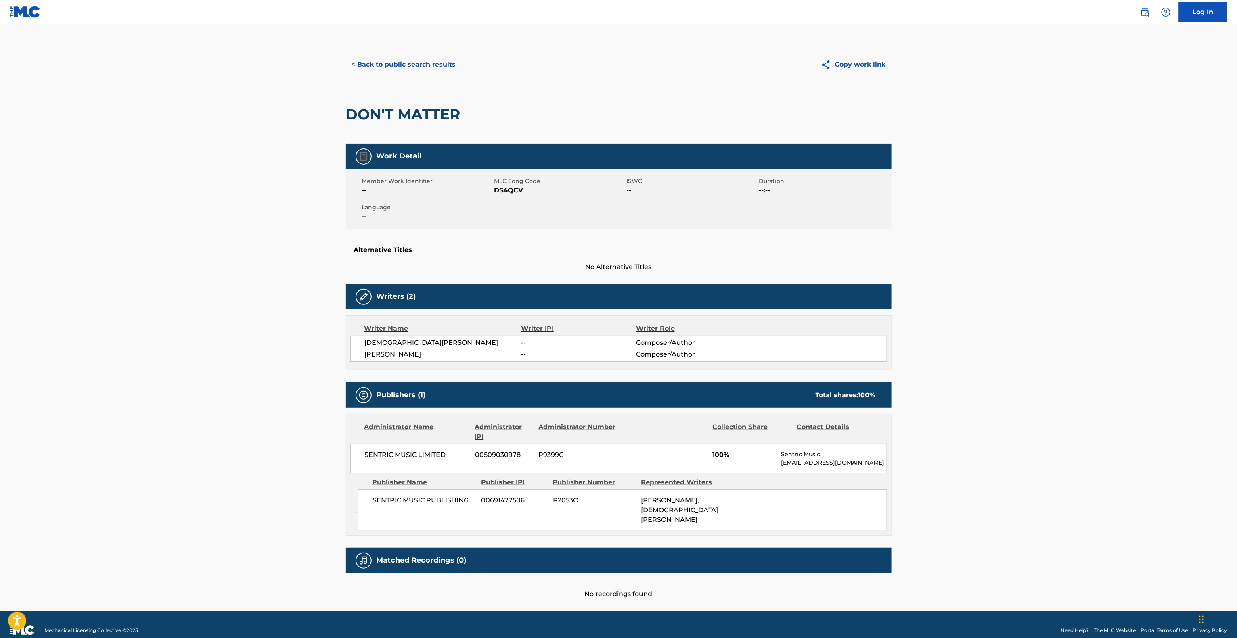
click at [278, 146] on main "< Back to public search results Copy work link DON'T MATTER Work Detail Member …" at bounding box center [618, 317] width 1237 height 587
click at [276, 154] on main "< Back to public search results Copy work link DON'T MATTER Work Detail Member …" at bounding box center [618, 317] width 1237 height 587
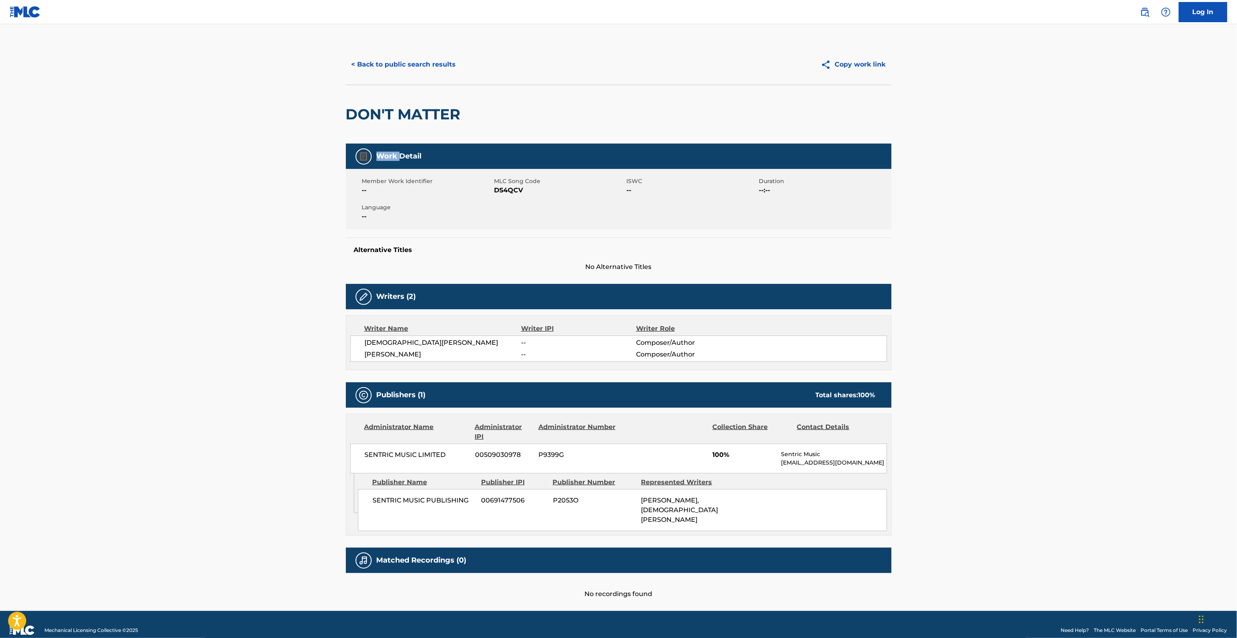
click at [276, 154] on main "< Back to public search results Copy work link DON'T MATTER Work Detail Member …" at bounding box center [618, 317] width 1237 height 587
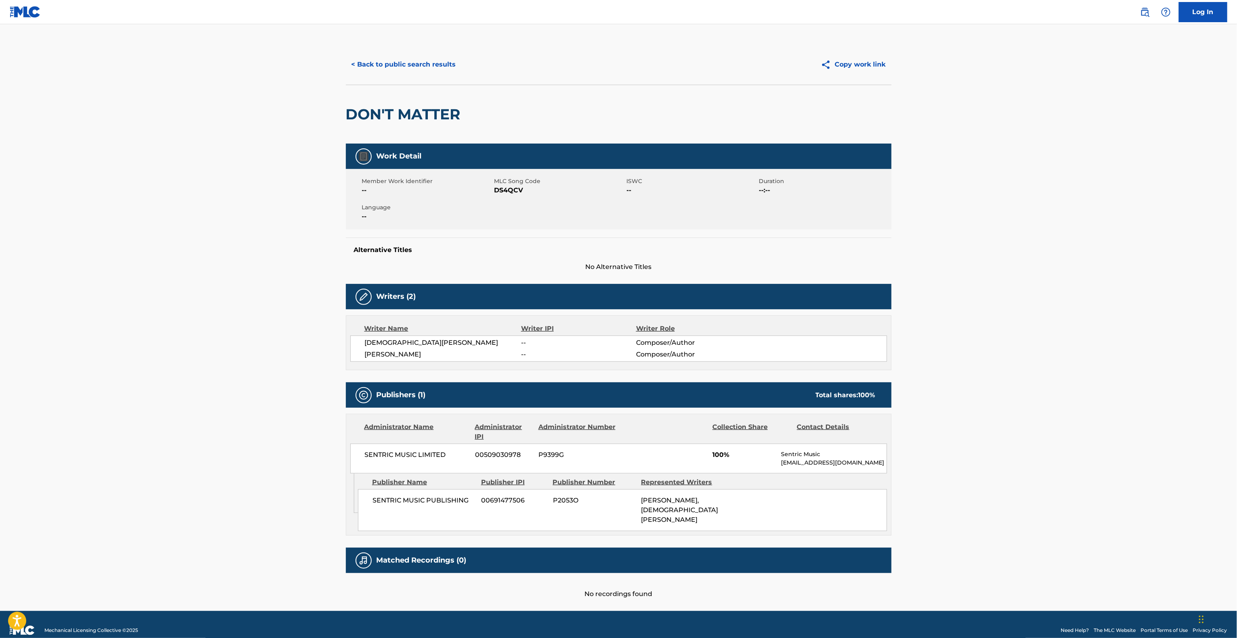
click at [276, 154] on main "< Back to public search results Copy work link DON'T MATTER Work Detail Member …" at bounding box center [618, 317] width 1237 height 587
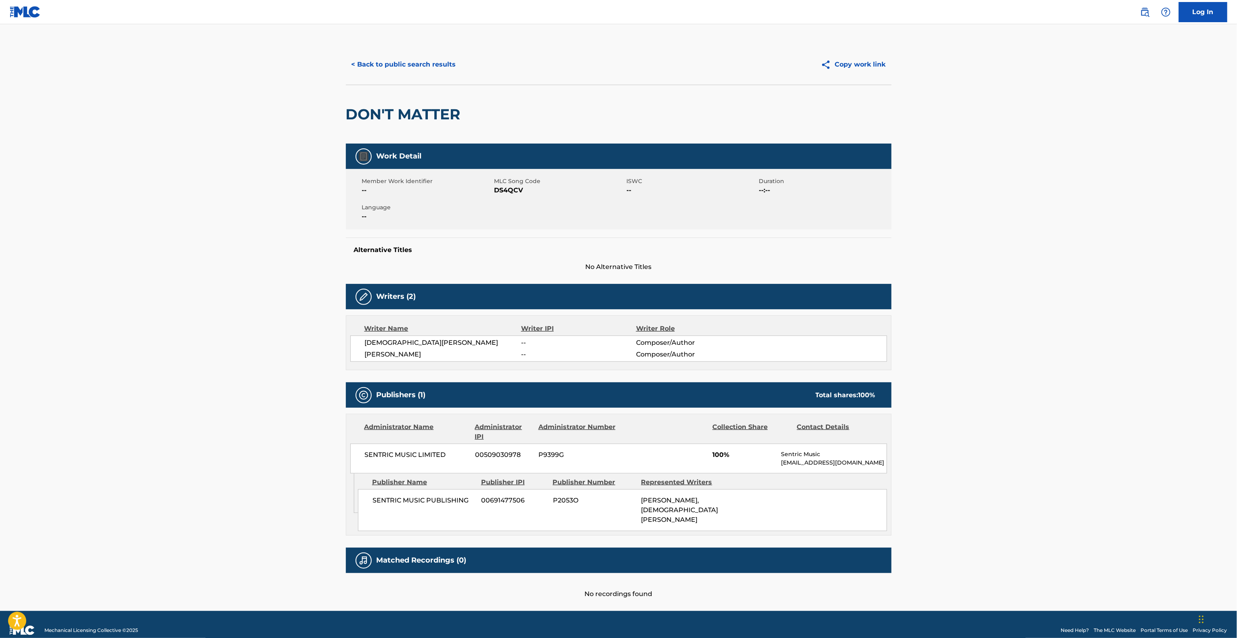
click at [276, 154] on main "< Back to public search results Copy work link DON'T MATTER Work Detail Member …" at bounding box center [618, 317] width 1237 height 587
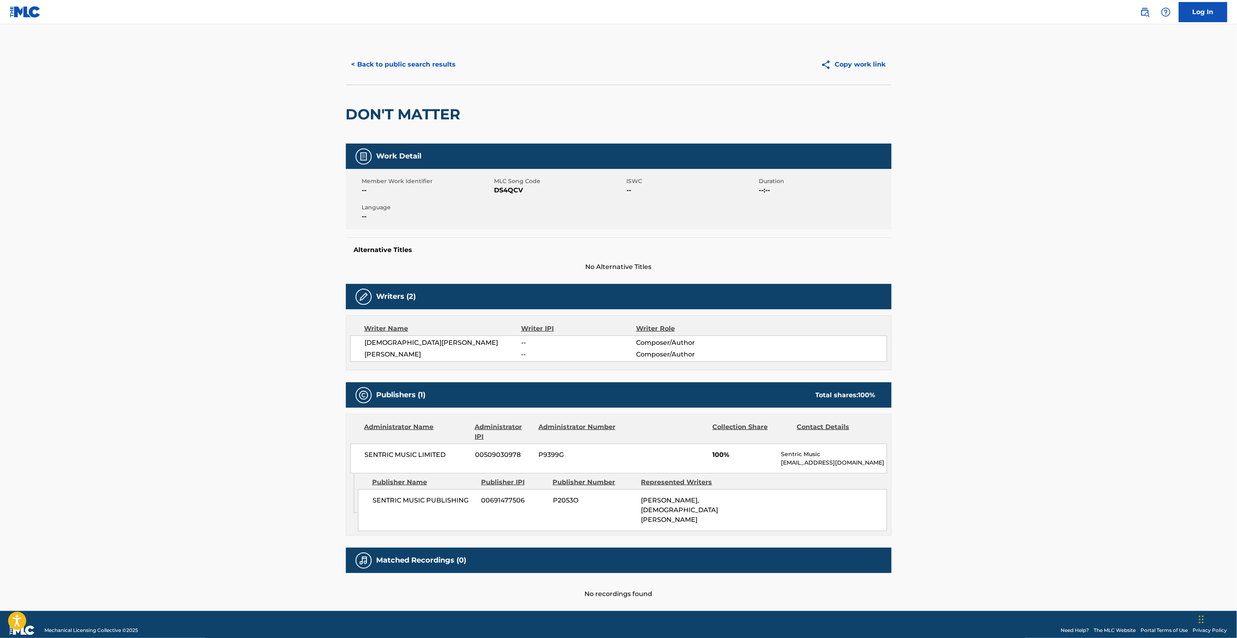
drag, startPoint x: 653, startPoint y: 212, endPoint x: 690, endPoint y: 219, distance: 37.3
click at [665, 212] on div "Member Work Identifier -- MLC Song Code DS4QCV ISWC -- Duration --:-- Language …" at bounding box center [619, 199] width 546 height 61
click at [700, 220] on div "Member Work Identifier -- MLC Song Code DS4QCV ISWC -- Duration --:-- Language …" at bounding box center [619, 199] width 546 height 61
drag, startPoint x: 355, startPoint y: 162, endPoint x: 511, endPoint y: 161, distance: 156.2
click at [394, 171] on div "Work Detail Member Work Identifier -- MLC Song Code DS4QCV ISWC -- Duration --:…" at bounding box center [619, 208] width 546 height 128
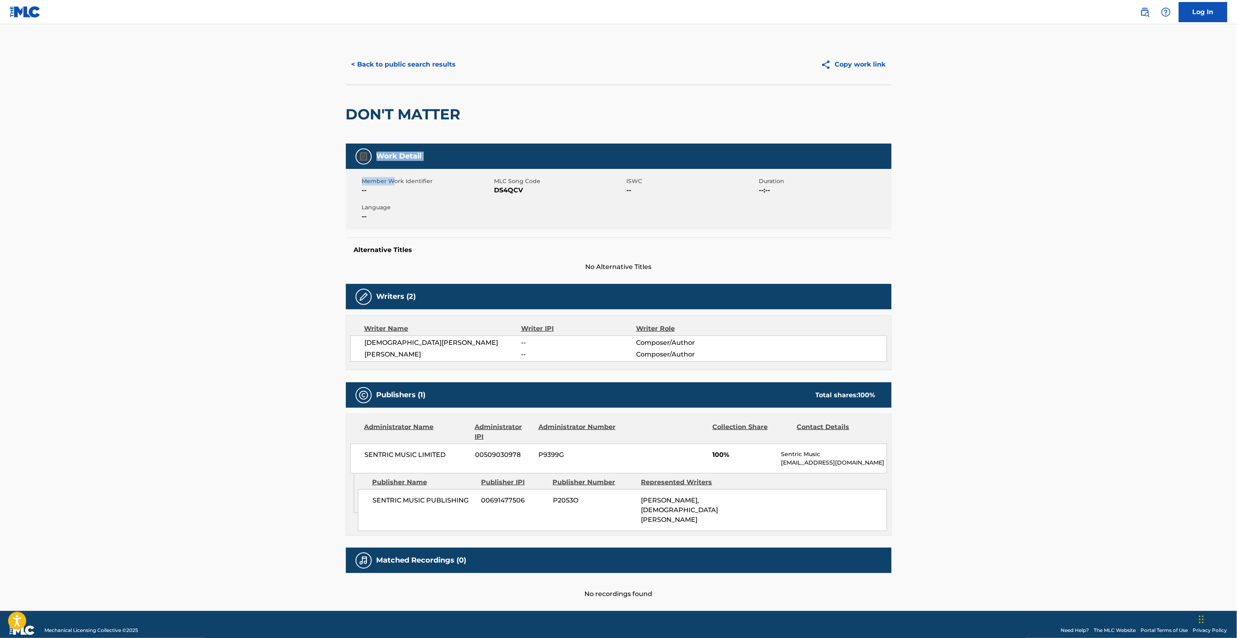
click at [511, 161] on div "Work Detail" at bounding box center [619, 156] width 546 height 25
drag, startPoint x: 511, startPoint y: 161, endPoint x: 510, endPoint y: 235, distance: 74.7
click at [508, 190] on div "Work Detail Member Work Identifier -- MLC Song Code DS4QCV ISWC -- Duration --:…" at bounding box center [619, 208] width 546 height 128
drag, startPoint x: 510, startPoint y: 235, endPoint x: 533, endPoint y: 434, distance: 200.2
click at [510, 237] on div "Work Detail Member Work Identifier -- MLC Song Code DS4QCV ISWC -- Duration --:…" at bounding box center [619, 208] width 546 height 128
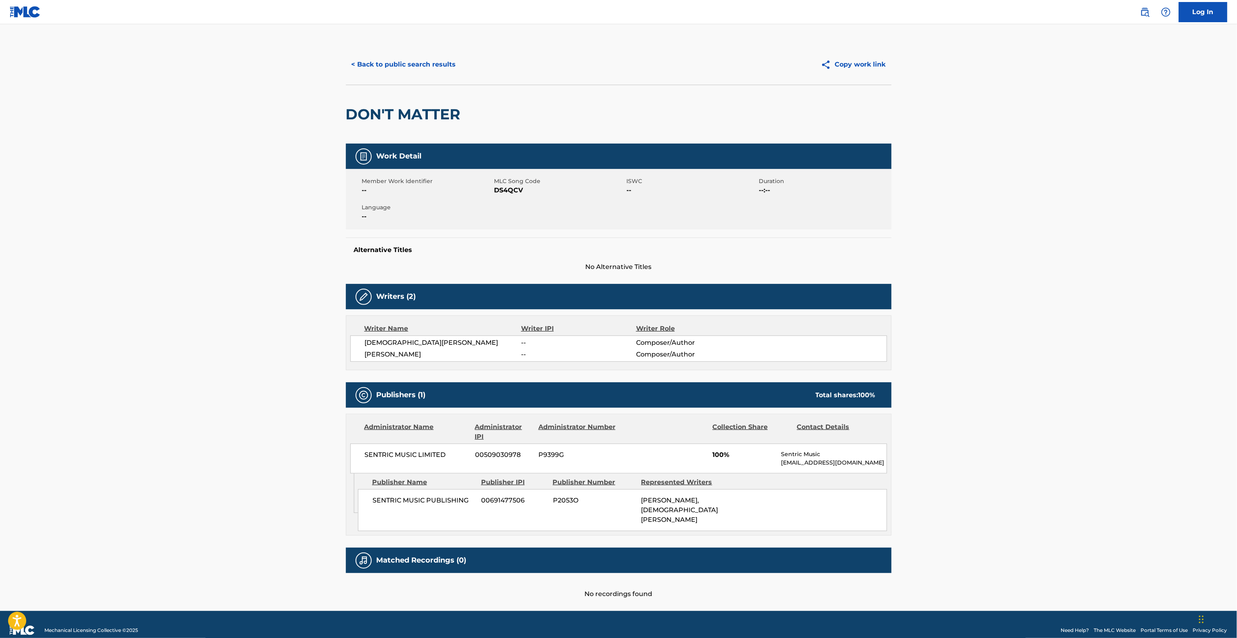
click at [522, 390] on div "Work Detail Member Work Identifier -- MLC Song Code DS4QCV ISWC -- Duration --:…" at bounding box center [619, 372] width 546 height 456
click at [887, 397] on div "Publishers (1) Total shares: 100 %" at bounding box center [619, 395] width 546 height 25
click at [885, 403] on div "Publishers (1) Total shares: 100 %" at bounding box center [619, 395] width 546 height 25
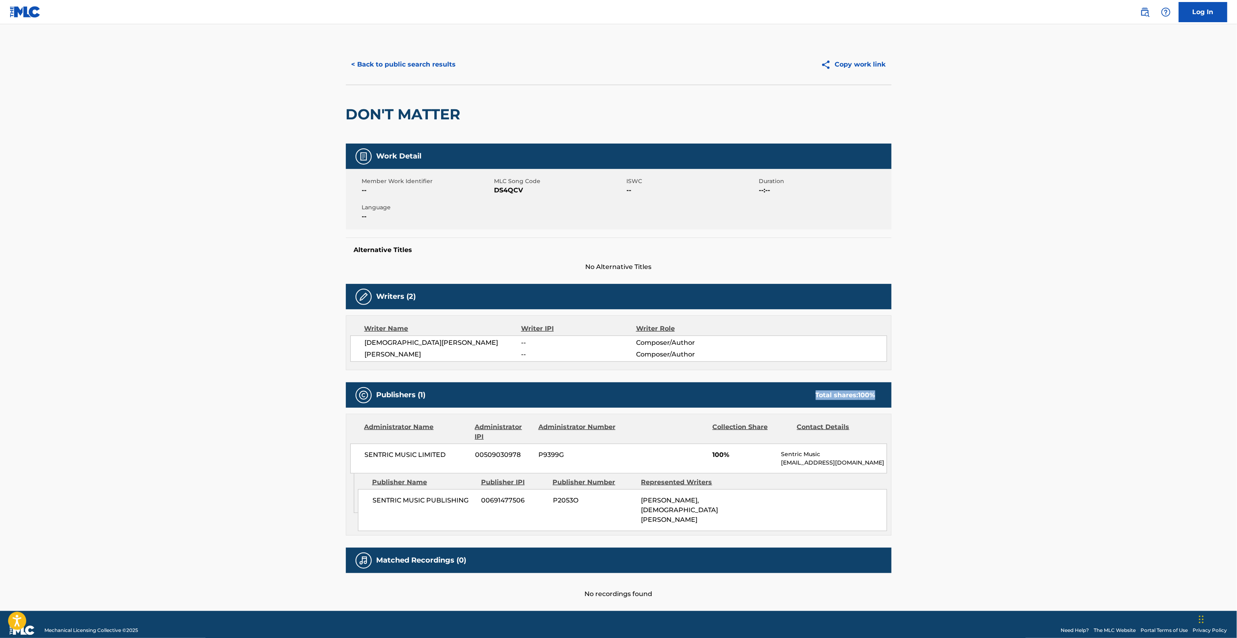
click at [864, 406] on div "Publishers (1) Total shares: 100 %" at bounding box center [619, 395] width 546 height 25
click at [860, 414] on div "Publishers (1) Total shares: 100 % Administrator Name Administrator IPI Adminis…" at bounding box center [619, 459] width 546 height 153
click at [576, 429] on div "Administrator Number" at bounding box center [577, 431] width 78 height 19
click at [576, 418] on div "Administrator Name Administrator IPI Administrator Number Collection Share Cont…" at bounding box center [618, 443] width 545 height 59
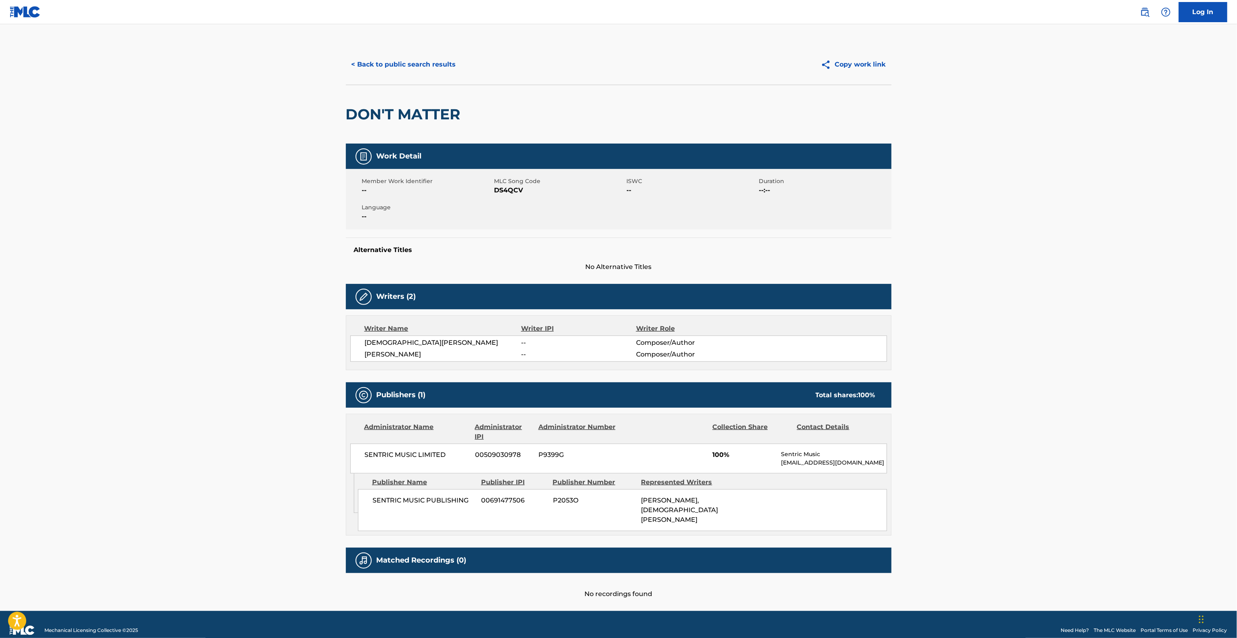
click at [569, 387] on div "Publishers (1) Total shares: 100 %" at bounding box center [619, 395] width 546 height 25
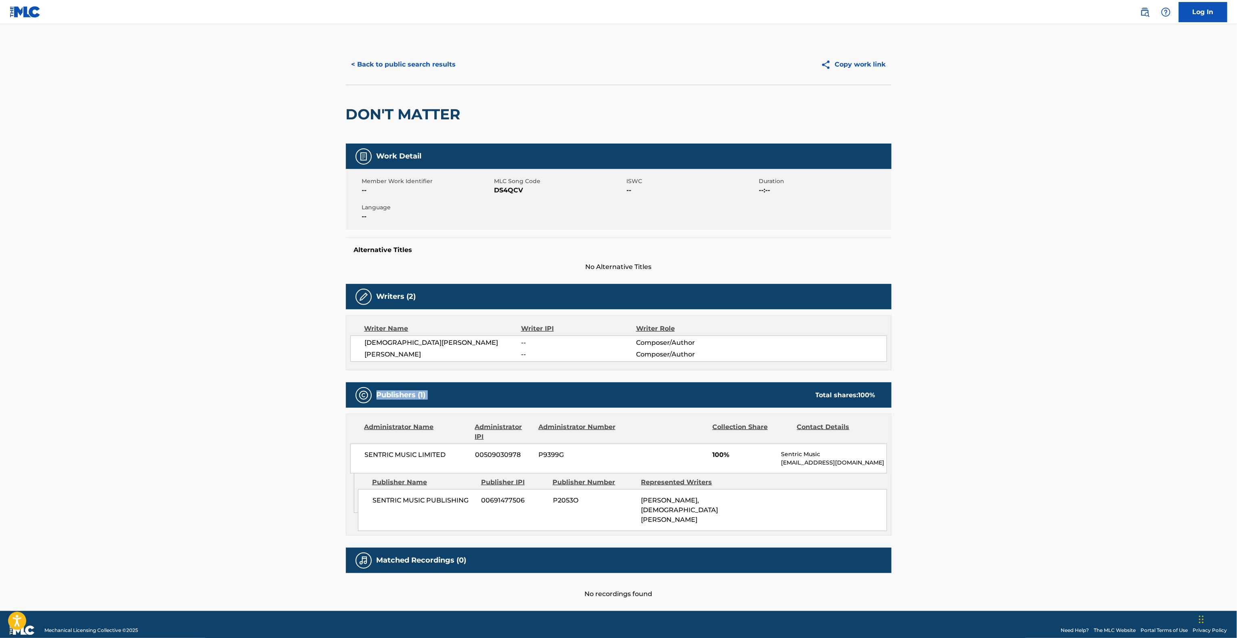
click at [569, 387] on div "Publishers (1) Total shares: 100 %" at bounding box center [619, 395] width 546 height 25
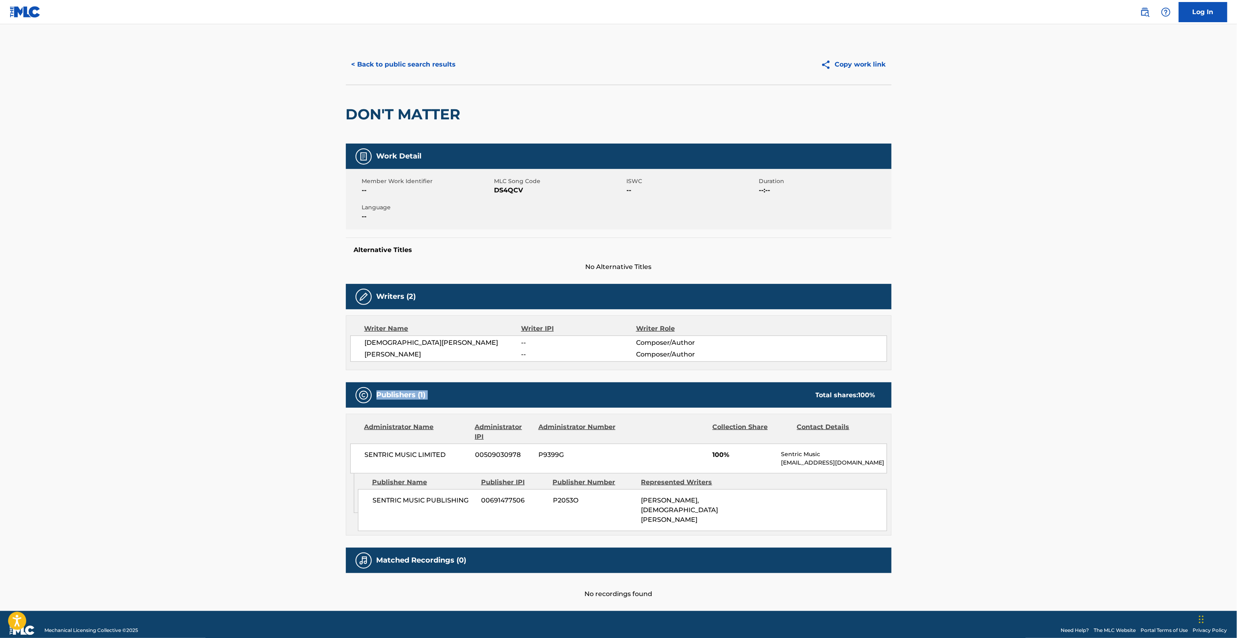
click at [569, 387] on div "Publishers (1) Total shares: 100 %" at bounding box center [619, 395] width 546 height 25
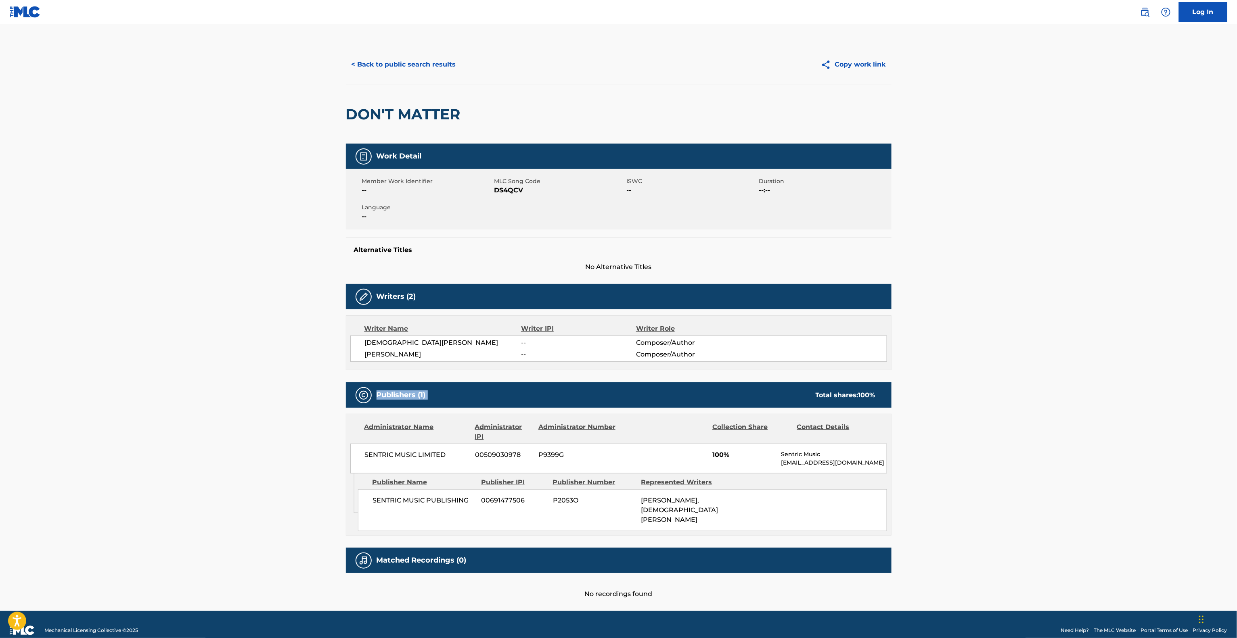
click at [569, 387] on div "Publishers (1) Total shares: 100 %" at bounding box center [619, 395] width 546 height 25
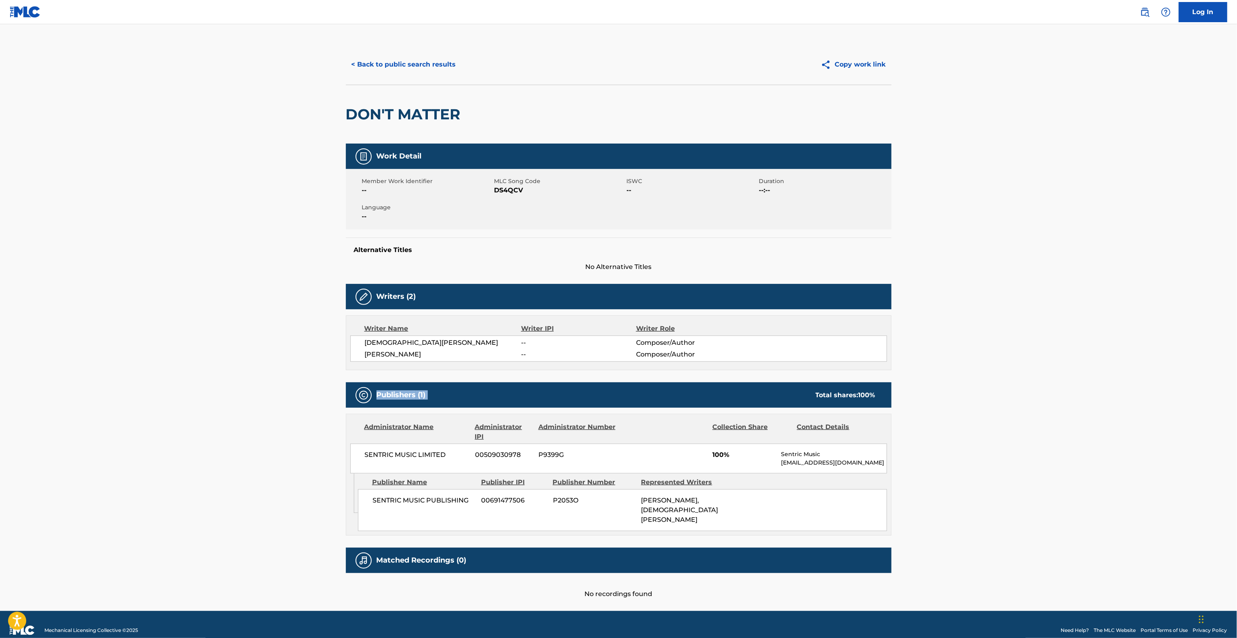
click at [569, 387] on div "Publishers (1) Total shares: 100 %" at bounding box center [619, 395] width 546 height 25
drag, startPoint x: 627, startPoint y: 342, endPoint x: 631, endPoint y: 335, distance: 7.8
click at [630, 336] on div "[DEMOGRAPHIC_DATA][PERSON_NAME] -- Composer/Author [PERSON_NAME] -- Composer/Au…" at bounding box center [618, 349] width 537 height 26
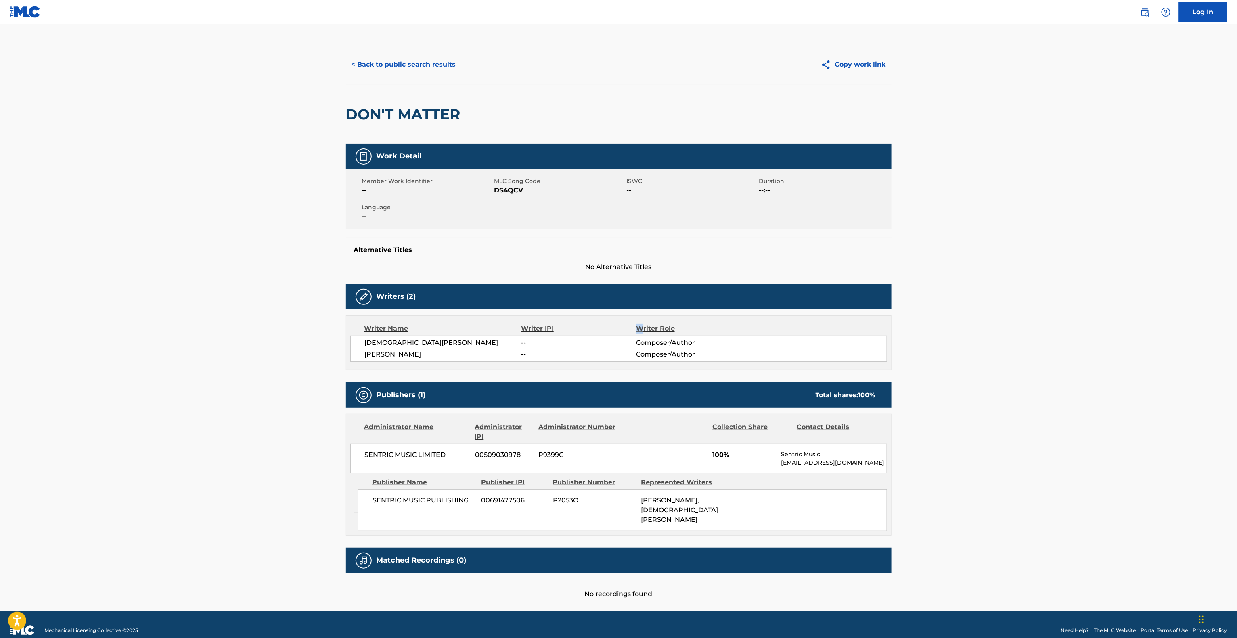
click at [643, 307] on div "Writers (2) Writer Name Writer IPI Writer Role [DEMOGRAPHIC_DATA][PERSON_NAME] …" at bounding box center [619, 327] width 546 height 86
click at [1217, 243] on main "< Back to public search results Copy work link DON'T MATTER Work Detail Member …" at bounding box center [618, 317] width 1237 height 587
click at [1211, 296] on main "< Back to public search results Copy work link DON'T MATTER Work Detail Member …" at bounding box center [618, 317] width 1237 height 587
drag, startPoint x: 1213, startPoint y: 312, endPoint x: 1219, endPoint y: 323, distance: 13.4
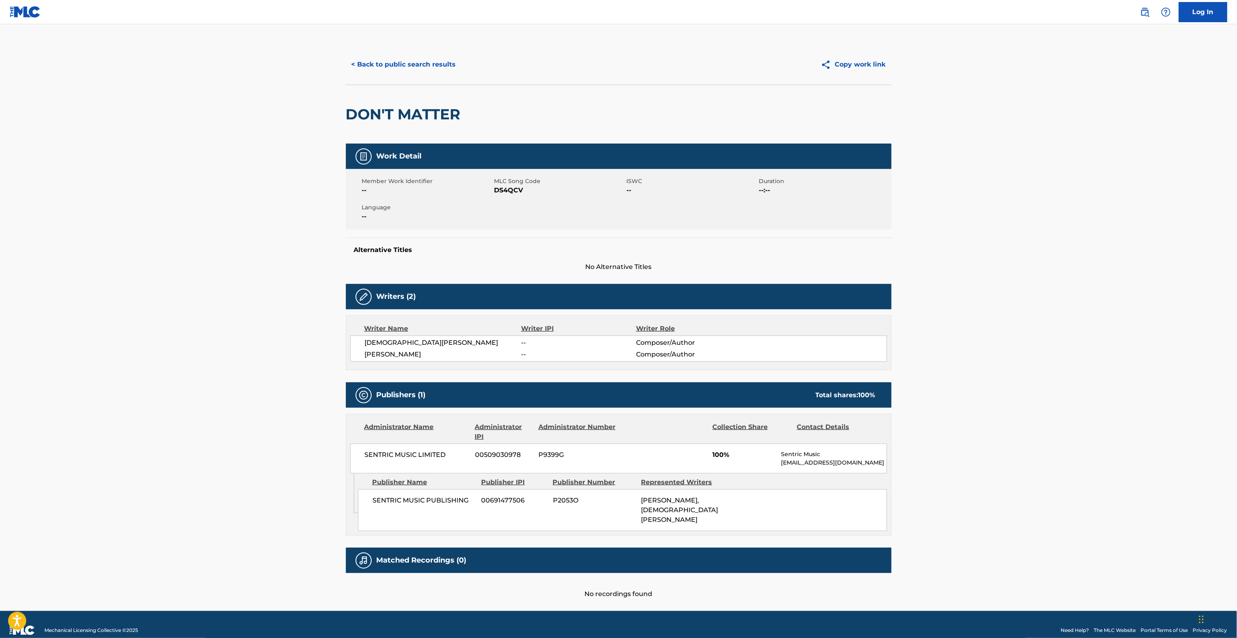
click at [1219, 323] on main "< Back to public search results Copy work link DON'T MATTER Work Detail Member …" at bounding box center [618, 317] width 1237 height 587
click at [1221, 321] on main "< Back to public search results Copy work link DON'T MATTER Work Detail Member …" at bounding box center [618, 317] width 1237 height 587
click at [1198, 345] on main "< Back to public search results Copy work link DON'T MATTER Work Detail Member …" at bounding box center [618, 317] width 1237 height 587
click at [1190, 353] on main "< Back to public search results Copy work link DON'T MATTER Work Detail Member …" at bounding box center [618, 317] width 1237 height 587
click at [1187, 362] on main "< Back to public search results Copy work link DON'T MATTER Work Detail Member …" at bounding box center [618, 317] width 1237 height 587
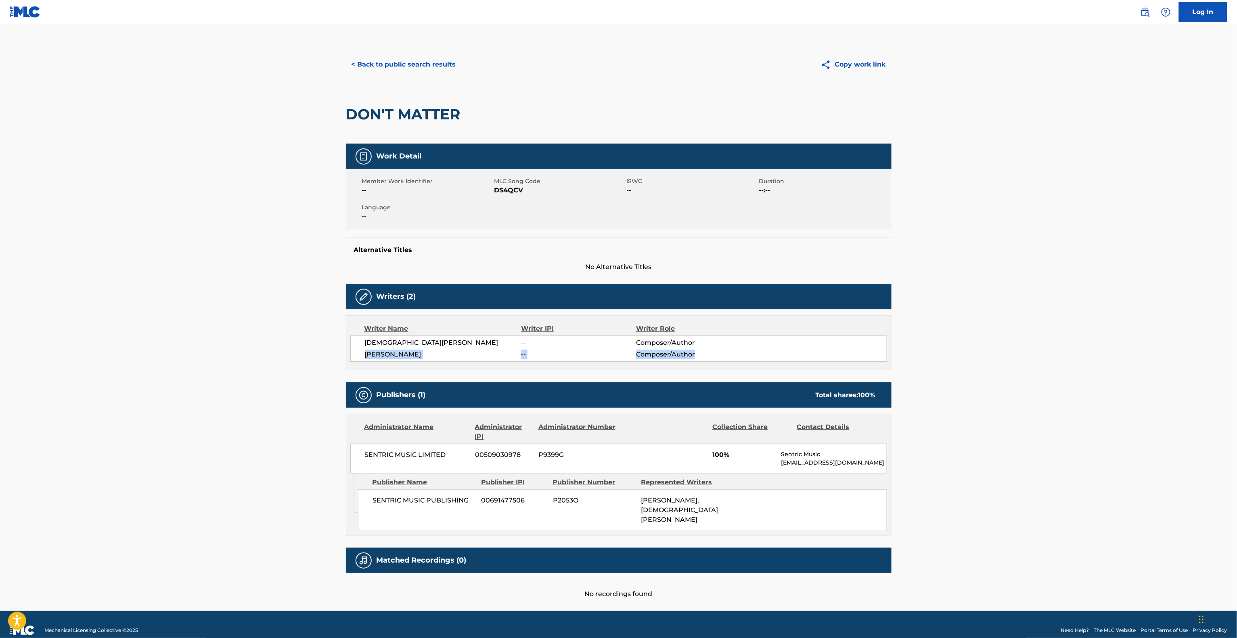
click at [1188, 365] on main "< Back to public search results Copy work link DON'T MATTER Work Detail Member …" at bounding box center [618, 317] width 1237 height 587
click at [1176, 378] on main "< Back to public search results Copy work link DON'T MATTER Work Detail Member …" at bounding box center [618, 317] width 1237 height 587
drag, startPoint x: 1231, startPoint y: 429, endPoint x: 1234, endPoint y: 439, distance: 10.4
click at [1233, 432] on main "< Back to public search results Copy work link DON'T MATTER Work Detail Member …" at bounding box center [618, 317] width 1237 height 587
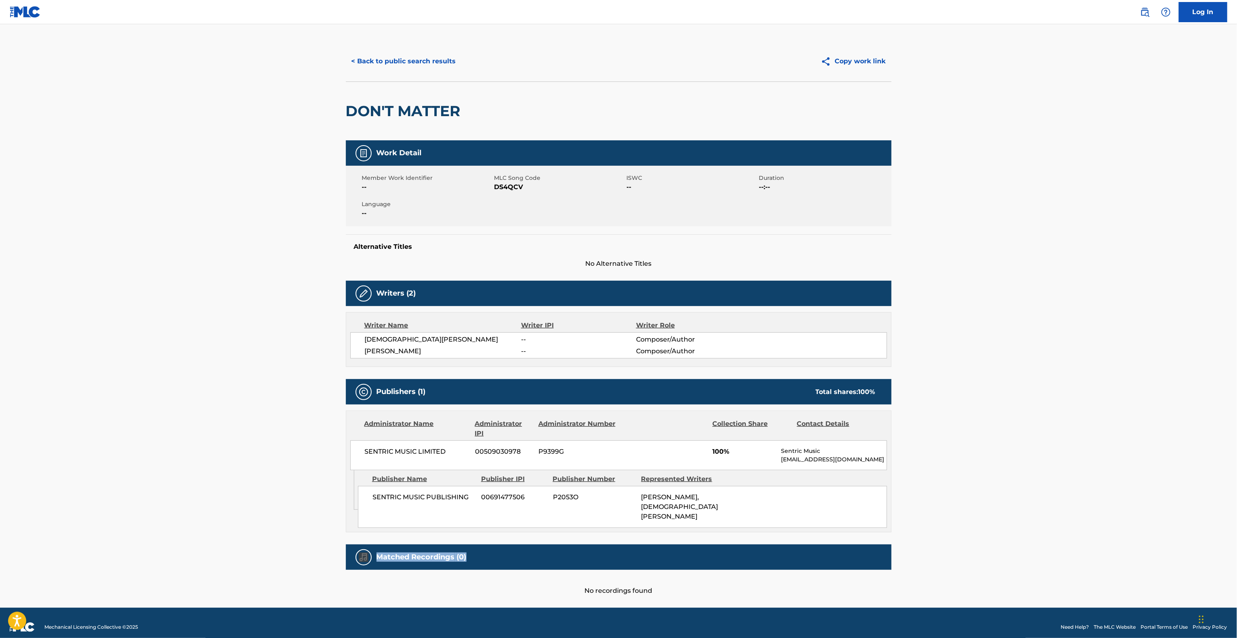
drag, startPoint x: 1212, startPoint y: 540, endPoint x: 1216, endPoint y: 554, distance: 15.6
click at [1215, 547] on main "< Back to public search results Copy work link DON'T MATTER Work Detail Member …" at bounding box center [618, 314] width 1237 height 587
click at [1216, 556] on main "< Back to public search results Copy work link DON'T MATTER Work Detail Member …" at bounding box center [618, 314] width 1237 height 587
click at [1230, 583] on main "< Back to public search results Copy work link DON'T MATTER Work Detail Member …" at bounding box center [618, 314] width 1237 height 587
drag, startPoint x: 1231, startPoint y: 587, endPoint x: 1228, endPoint y: 598, distance: 11.8
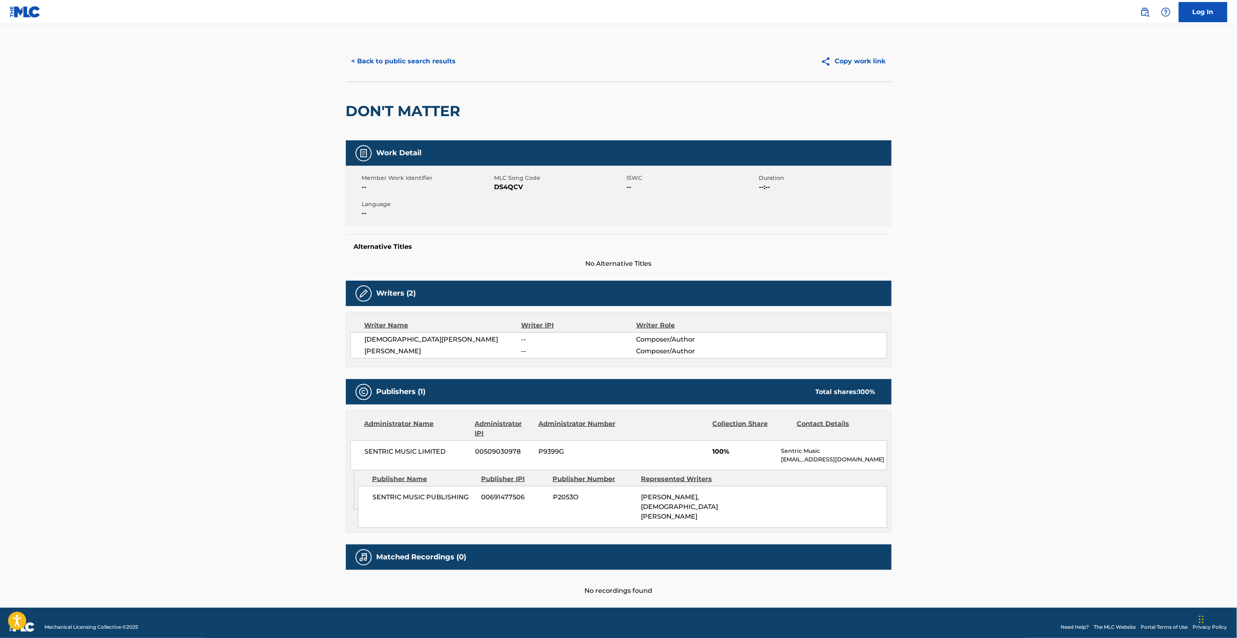
click at [1230, 596] on main "< Back to public search results Copy work link DON'T MATTER Work Detail Member …" at bounding box center [618, 314] width 1237 height 587
click at [1228, 598] on main "< Back to public search results Copy work link DON'T MATTER Work Detail Member …" at bounding box center [618, 314] width 1237 height 587
click at [34, 0] on div "Log In < Back to public search results Copy work link DON'T MATTER Work Detail …" at bounding box center [618, 322] width 1237 height 650
click at [65, 280] on main "< Back to public search results Copy work link DON'T MATTER Work Detail Member …" at bounding box center [618, 314] width 1237 height 587
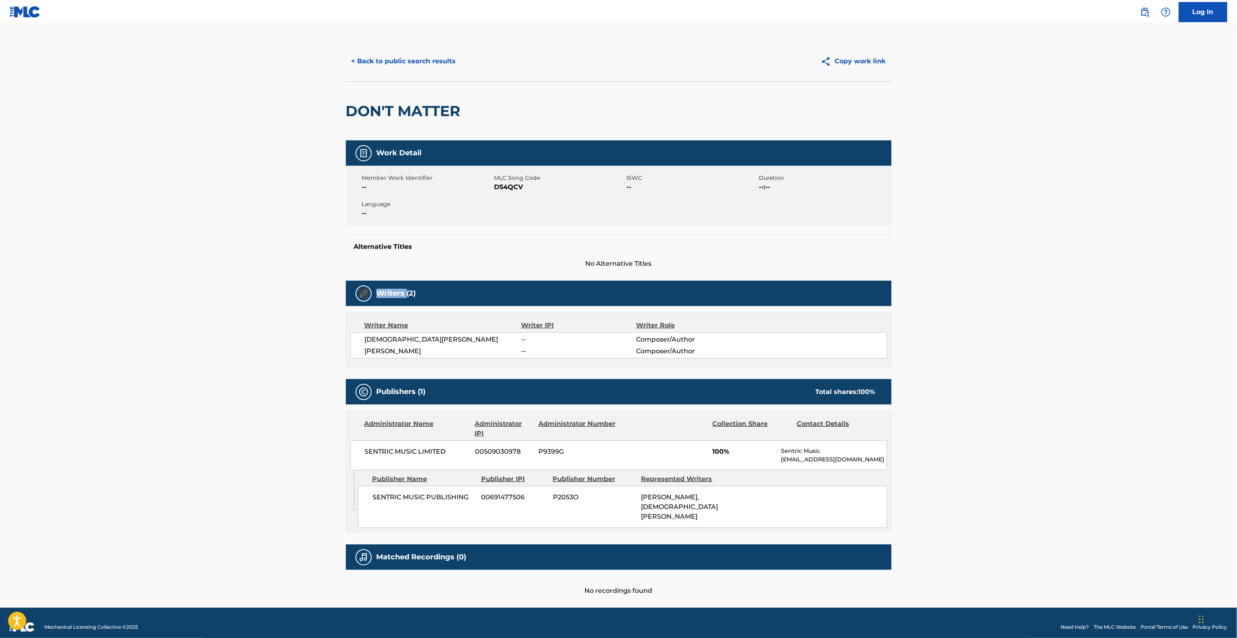
click at [65, 280] on main "< Back to public search results Copy work link DON'T MATTER Work Detail Member …" at bounding box center [618, 314] width 1237 height 587
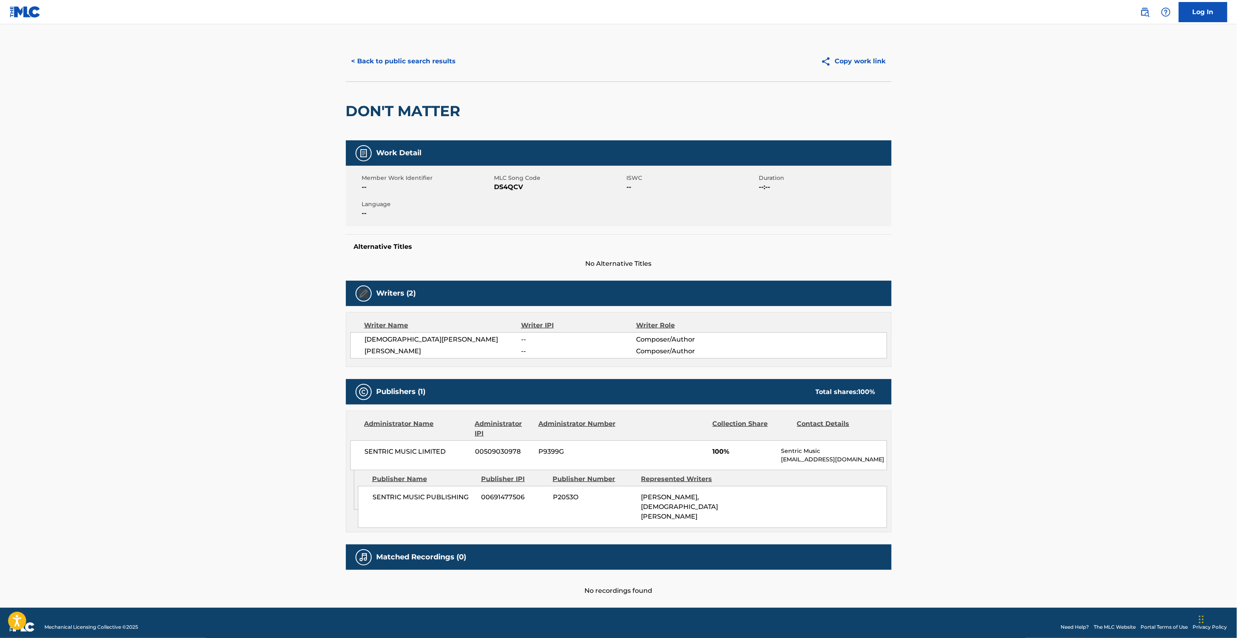
click at [65, 280] on main "< Back to public search results Copy work link DON'T MATTER Work Detail Member …" at bounding box center [618, 314] width 1237 height 587
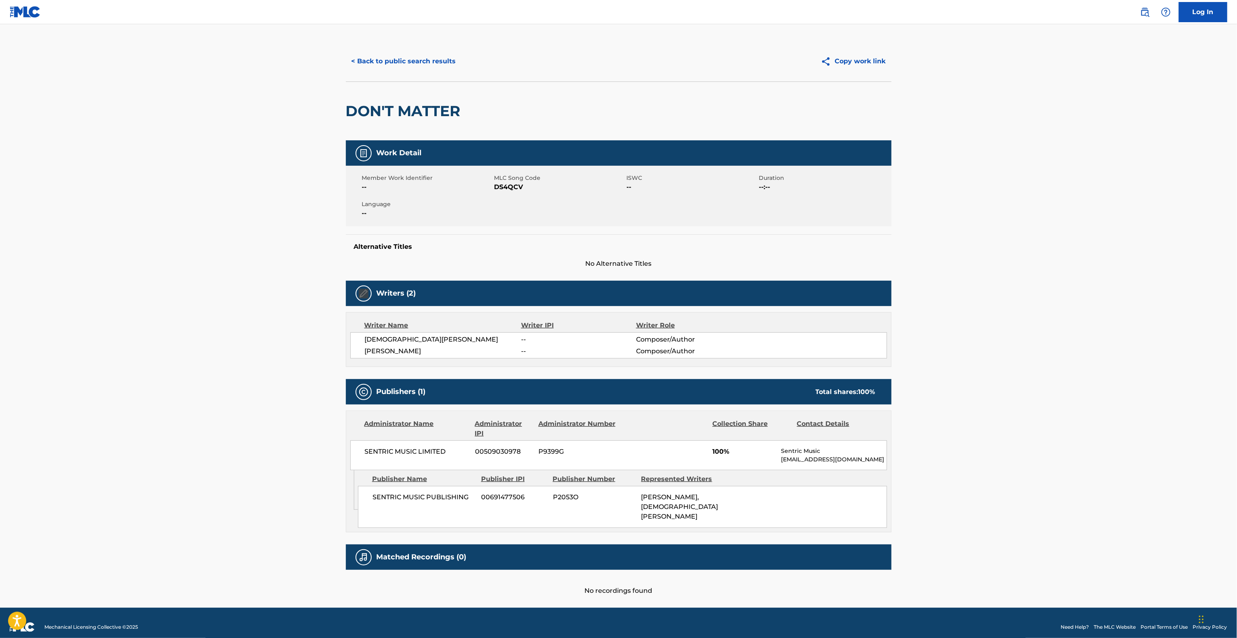
click at [65, 280] on main "< Back to public search results Copy work link DON'T MATTER Work Detail Member …" at bounding box center [618, 314] width 1237 height 587
click at [345, 107] on div "< Back to public search results Copy work link DON'T MATTER Work Detail Member …" at bounding box center [618, 318] width 565 height 555
click at [963, 306] on main "< Back to public search results Copy work link DON'T MATTER Work Detail Member …" at bounding box center [618, 314] width 1237 height 587
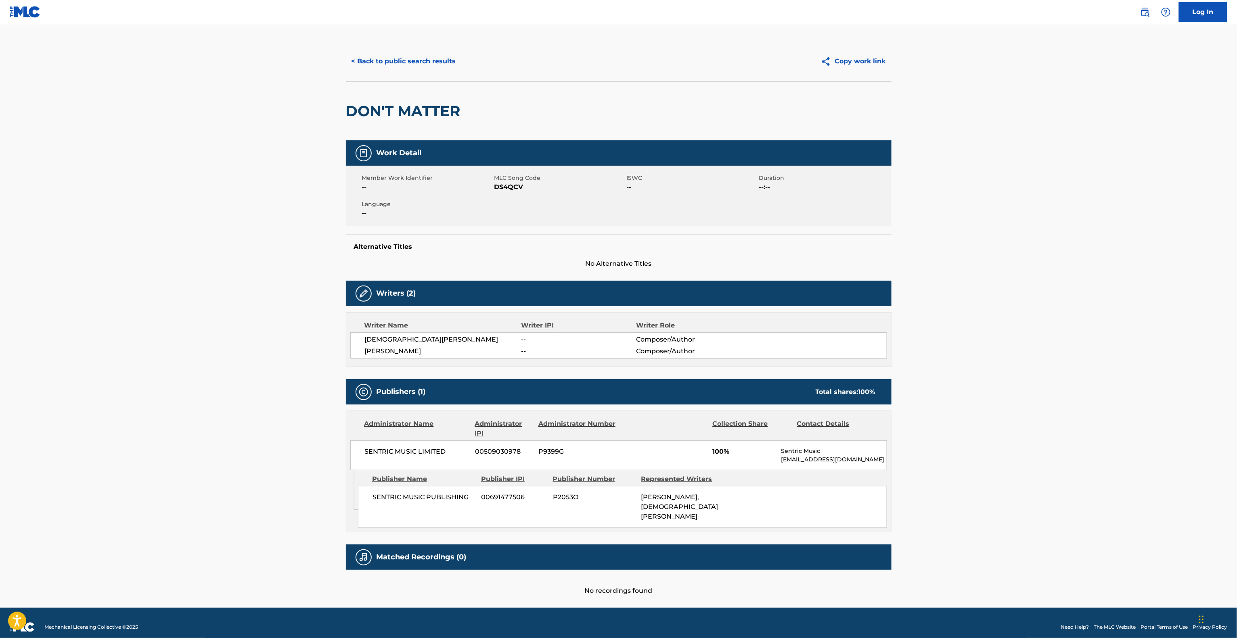
click at [962, 307] on main "< Back to public search results Copy work link DON'T MATTER Work Detail Member …" at bounding box center [618, 314] width 1237 height 587
click at [952, 316] on main "< Back to public search results Copy work link DON'T MATTER Work Detail Member …" at bounding box center [618, 314] width 1237 height 587
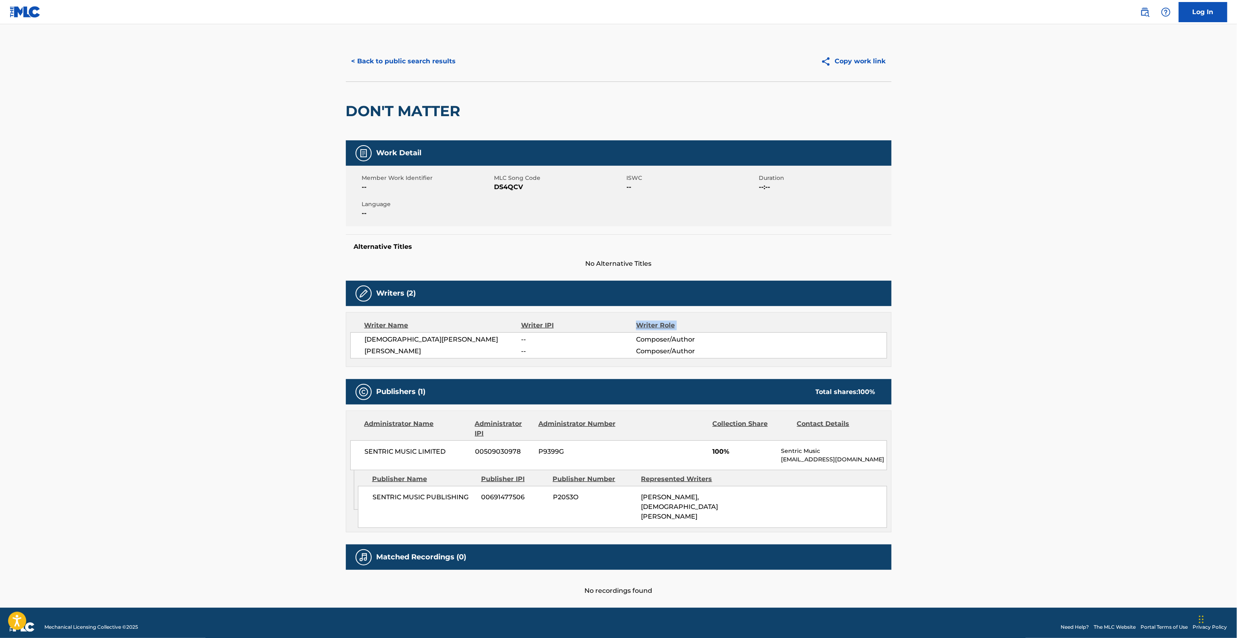
click at [952, 316] on main "< Back to public search results Copy work link DON'T MATTER Work Detail Member …" at bounding box center [618, 314] width 1237 height 587
click at [952, 317] on main "< Back to public search results Copy work link DON'T MATTER Work Detail Member …" at bounding box center [618, 314] width 1237 height 587
click at [952, 319] on main "< Back to public search results Copy work link DON'T MATTER Work Detail Member …" at bounding box center [618, 314] width 1237 height 587
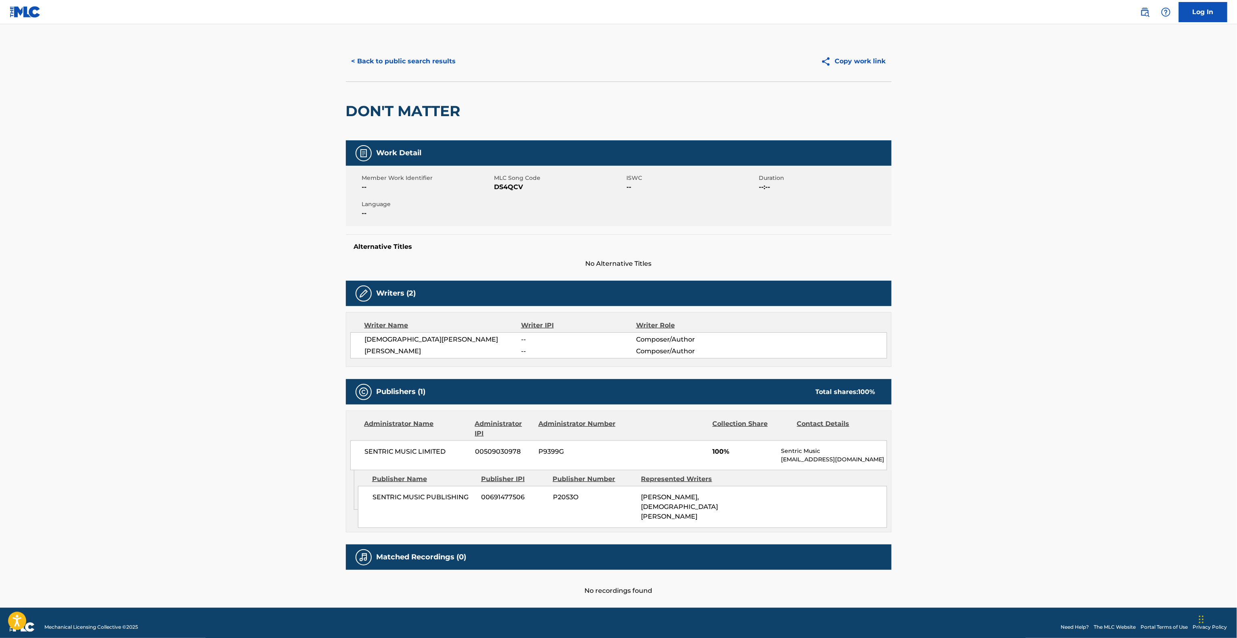
click at [952, 319] on main "< Back to public search results Copy work link DON'T MATTER Work Detail Member …" at bounding box center [618, 314] width 1237 height 587
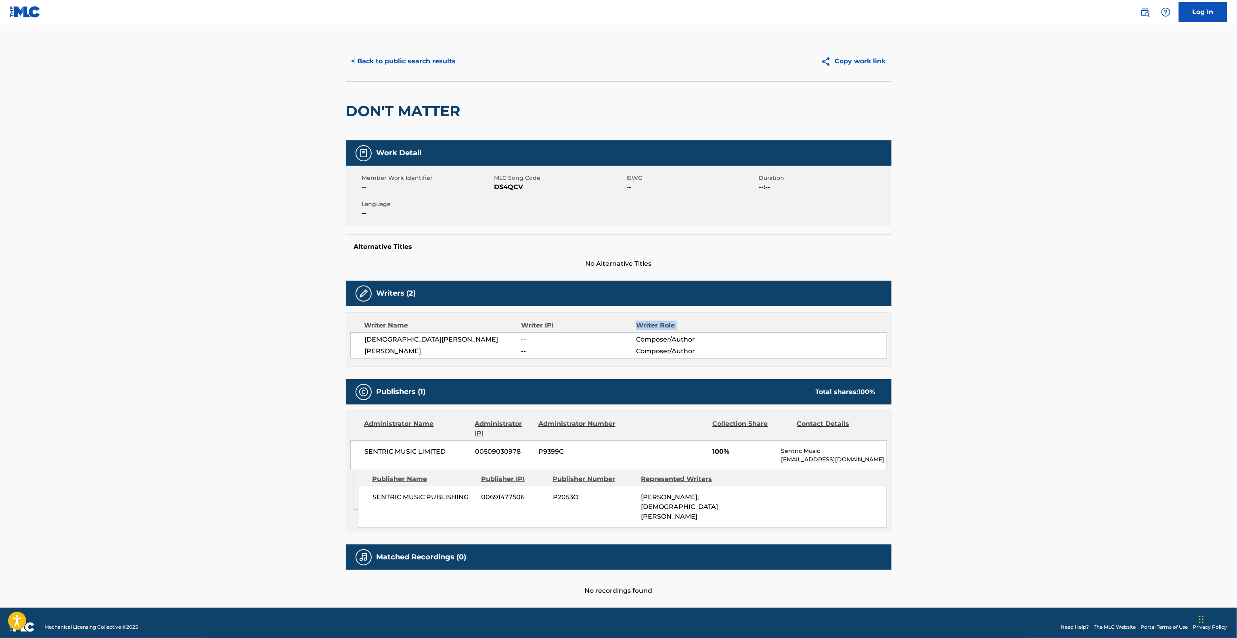
click at [952, 319] on main "< Back to public search results Copy work link DON'T MATTER Work Detail Member …" at bounding box center [618, 314] width 1237 height 587
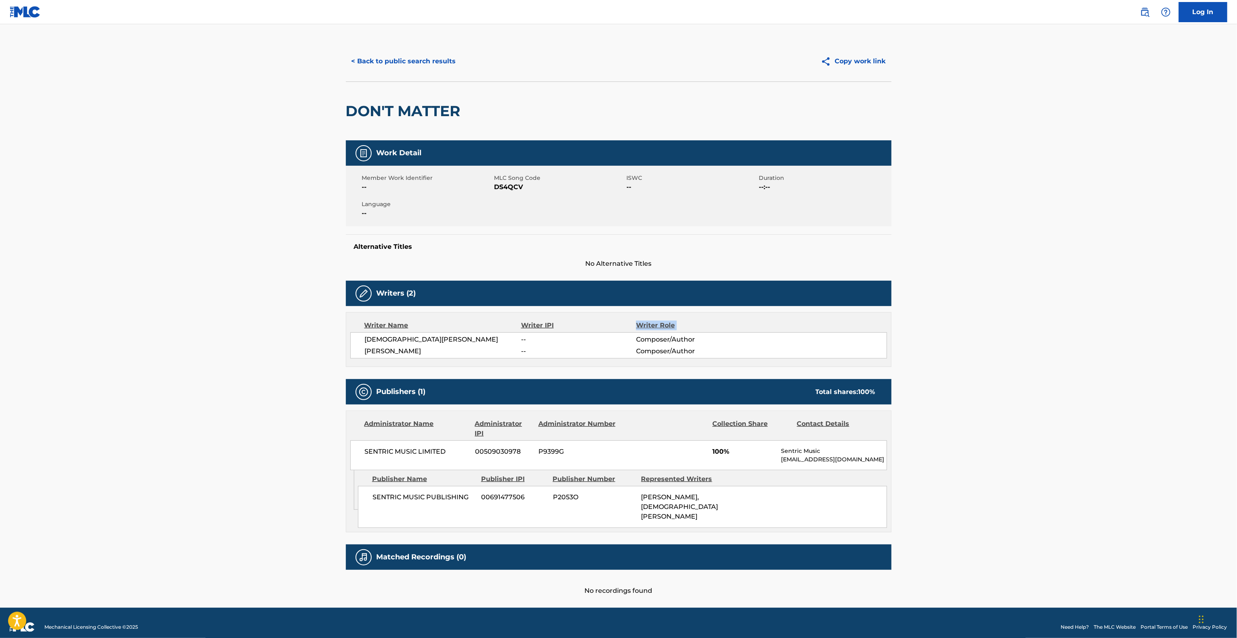
click at [952, 319] on main "< Back to public search results Copy work link DON'T MATTER Work Detail Member …" at bounding box center [618, 314] width 1237 height 587
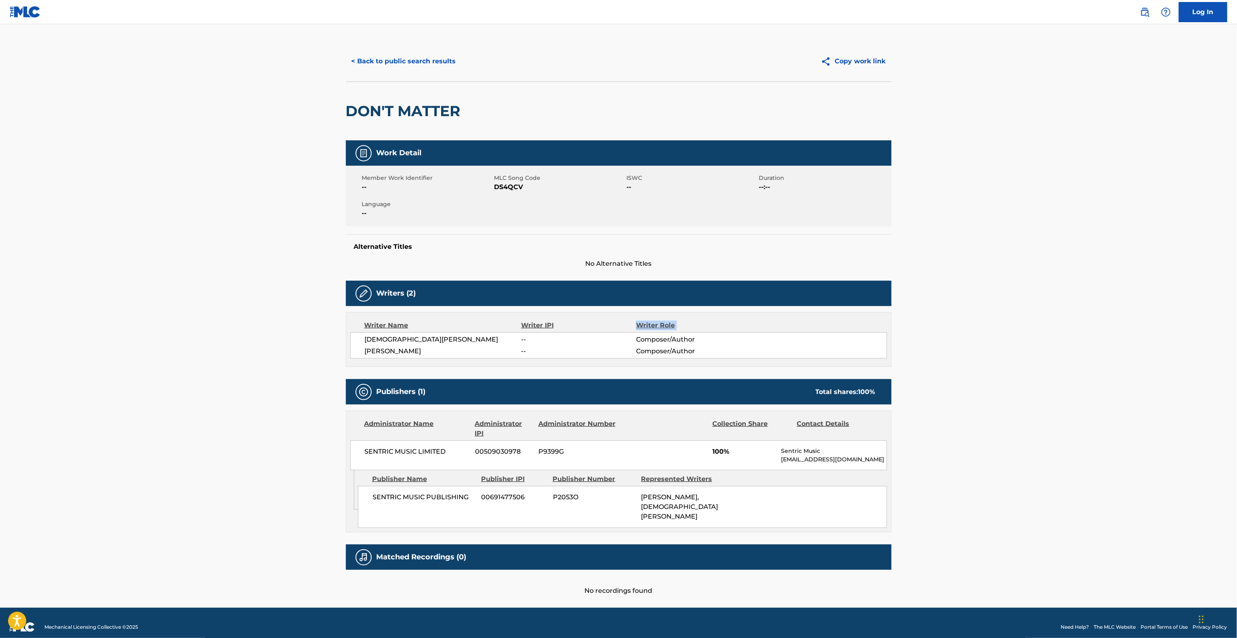
click at [952, 319] on main "< Back to public search results Copy work link DON'T MATTER Work Detail Member …" at bounding box center [618, 314] width 1237 height 587
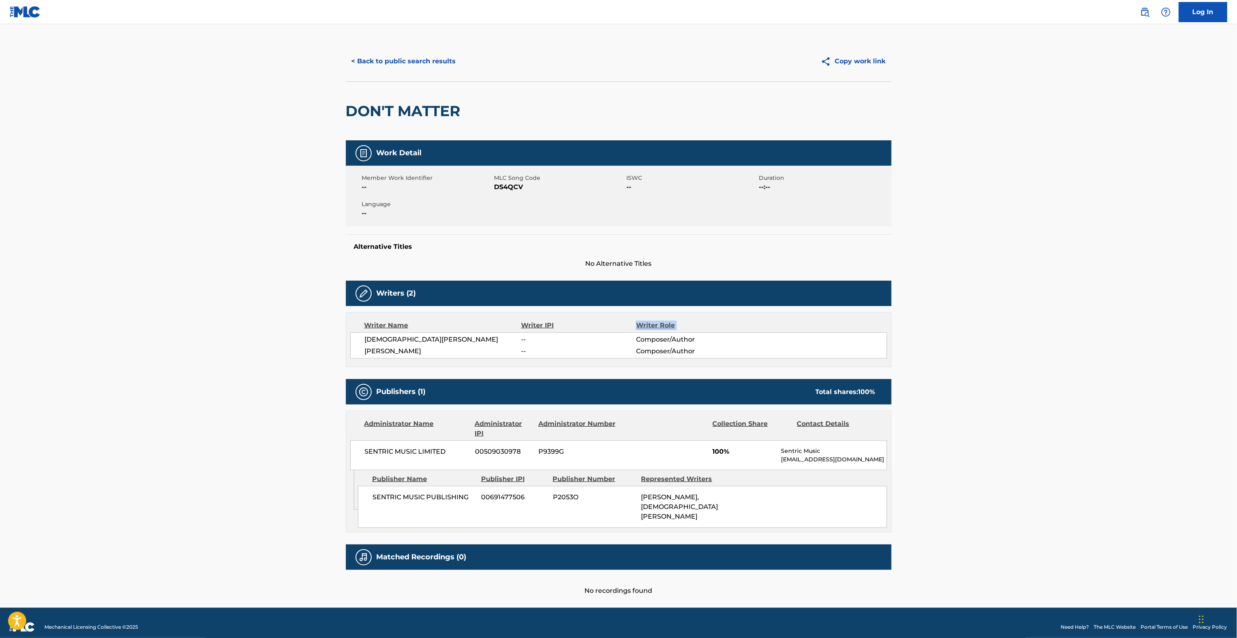
click at [952, 319] on main "< Back to public search results Copy work link DON'T MATTER Work Detail Member …" at bounding box center [618, 314] width 1237 height 587
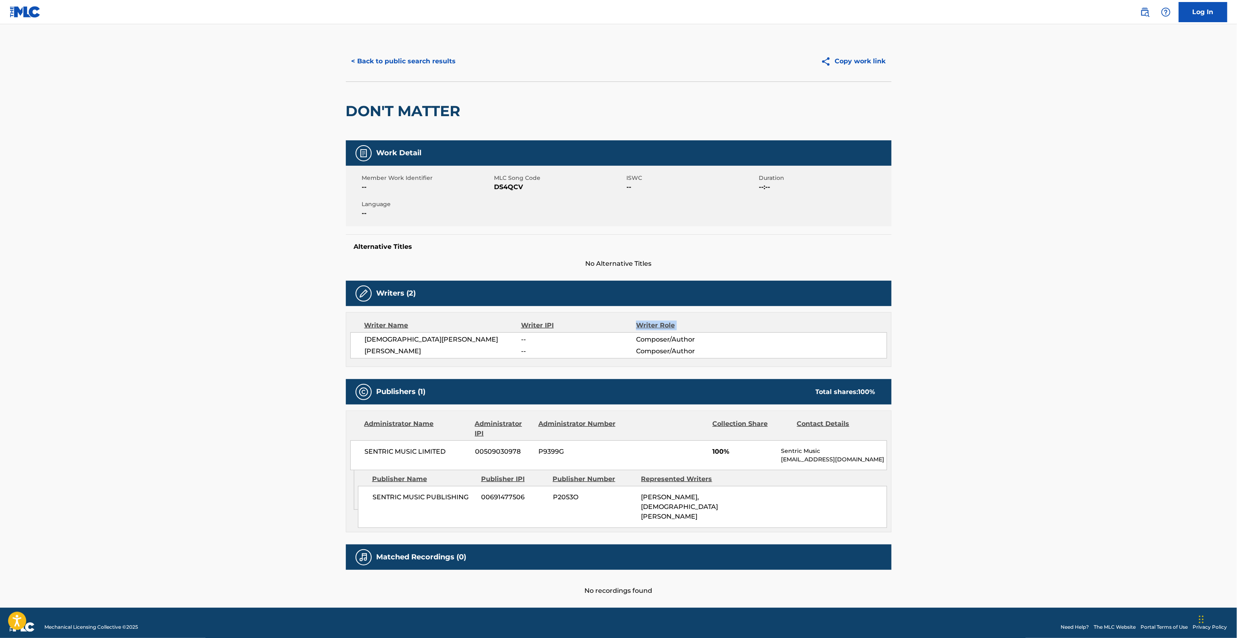
click at [952, 319] on main "< Back to public search results Copy work link DON'T MATTER Work Detail Member …" at bounding box center [618, 314] width 1237 height 587
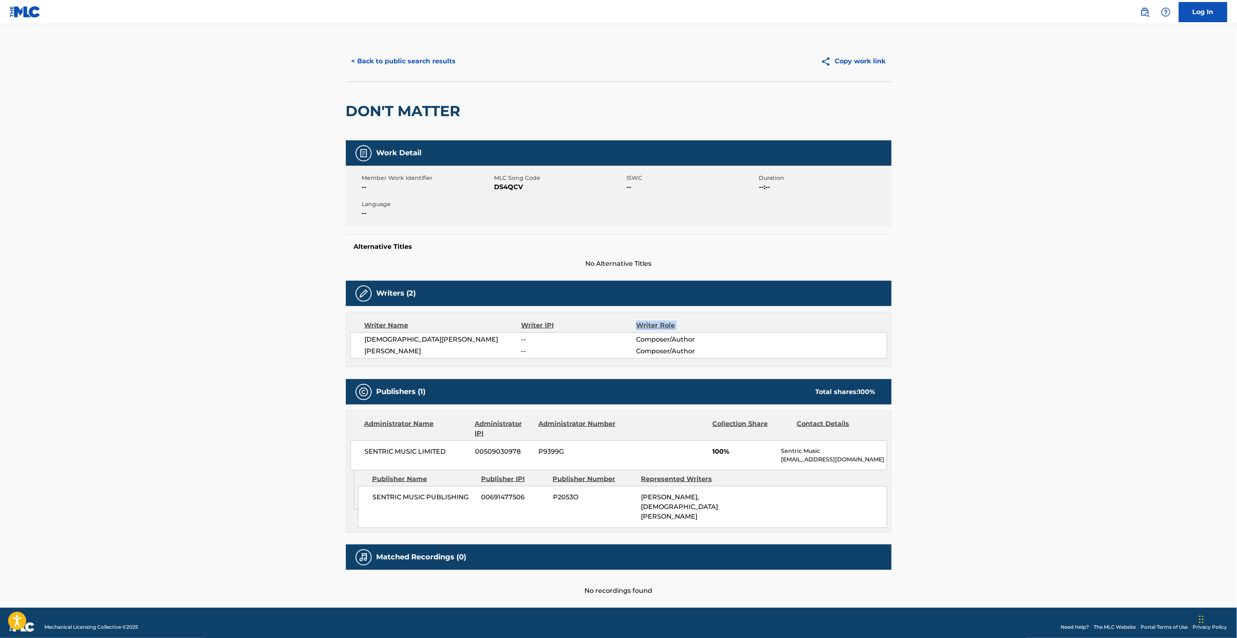
click at [952, 319] on main "< Back to public search results Copy work link DON'T MATTER Work Detail Member …" at bounding box center [618, 314] width 1237 height 587
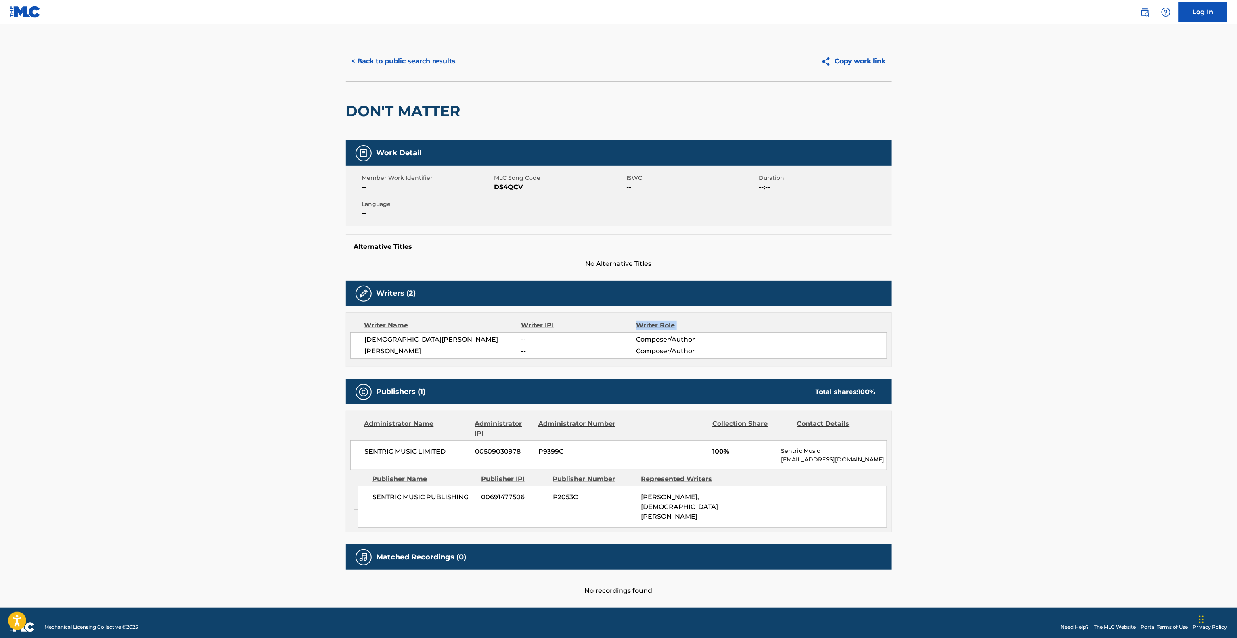
click at [952, 319] on main "< Back to public search results Copy work link DON'T MATTER Work Detail Member …" at bounding box center [618, 314] width 1237 height 587
click at [908, 286] on main "< Back to public search results Copy work link DON'T MATTER Work Detail Member …" at bounding box center [618, 314] width 1237 height 587
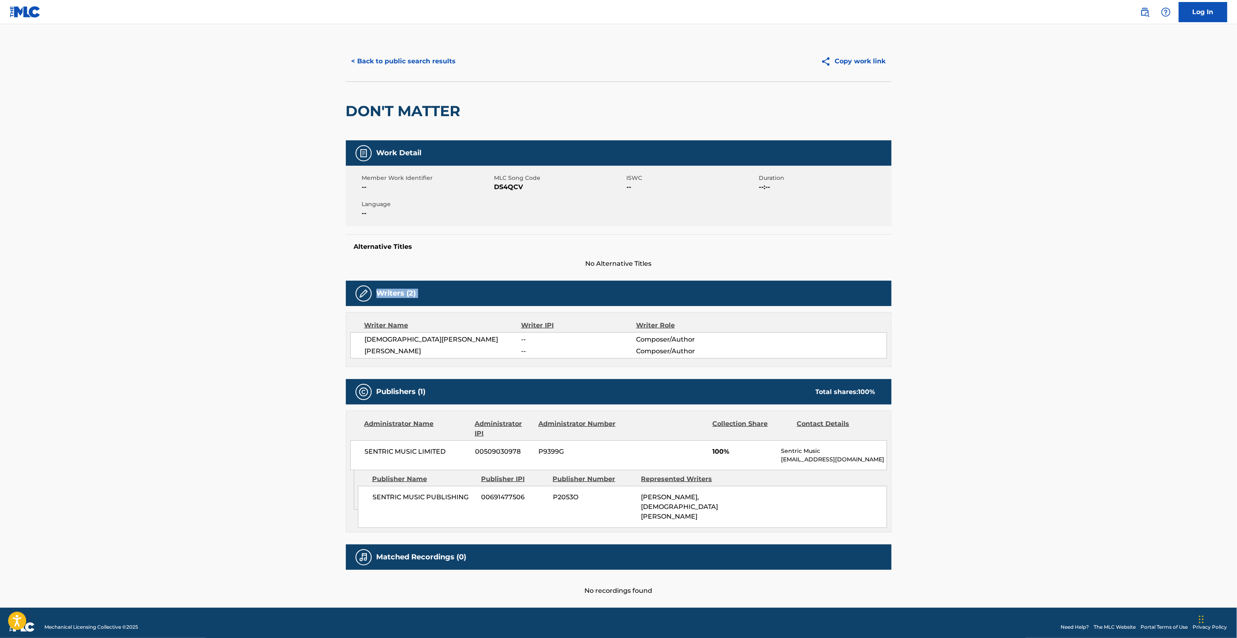
click at [908, 286] on main "< Back to public search results Copy work link DON'T MATTER Work Detail Member …" at bounding box center [618, 314] width 1237 height 587
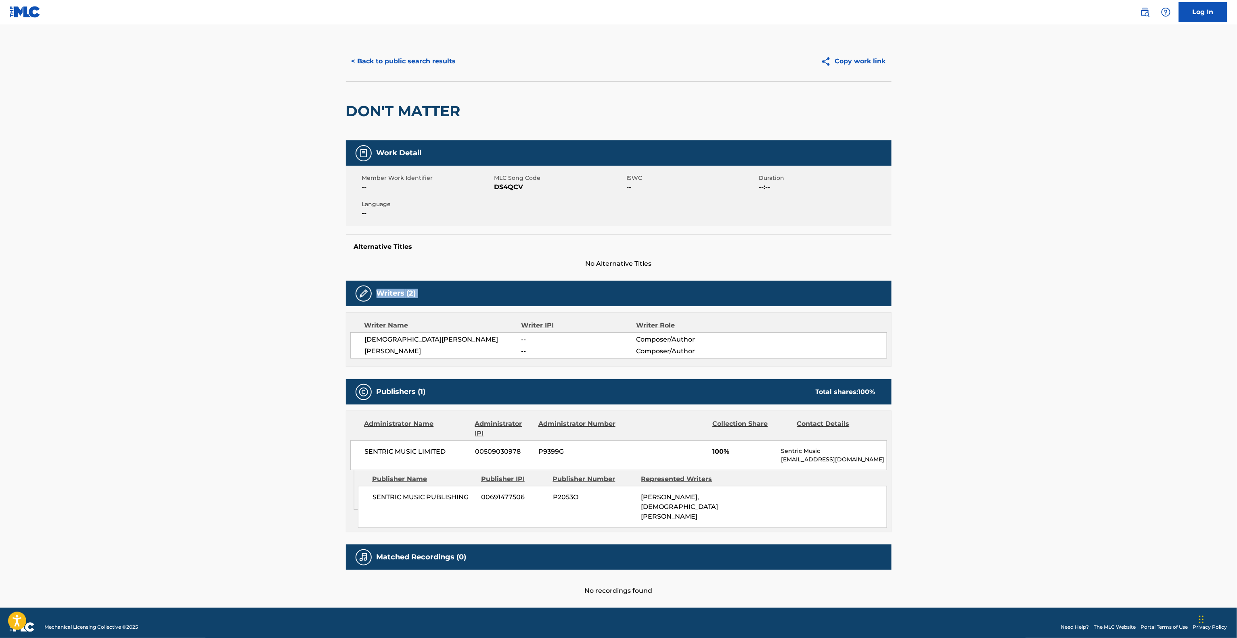
click at [908, 286] on main "< Back to public search results Copy work link DON'T MATTER Work Detail Member …" at bounding box center [618, 314] width 1237 height 587
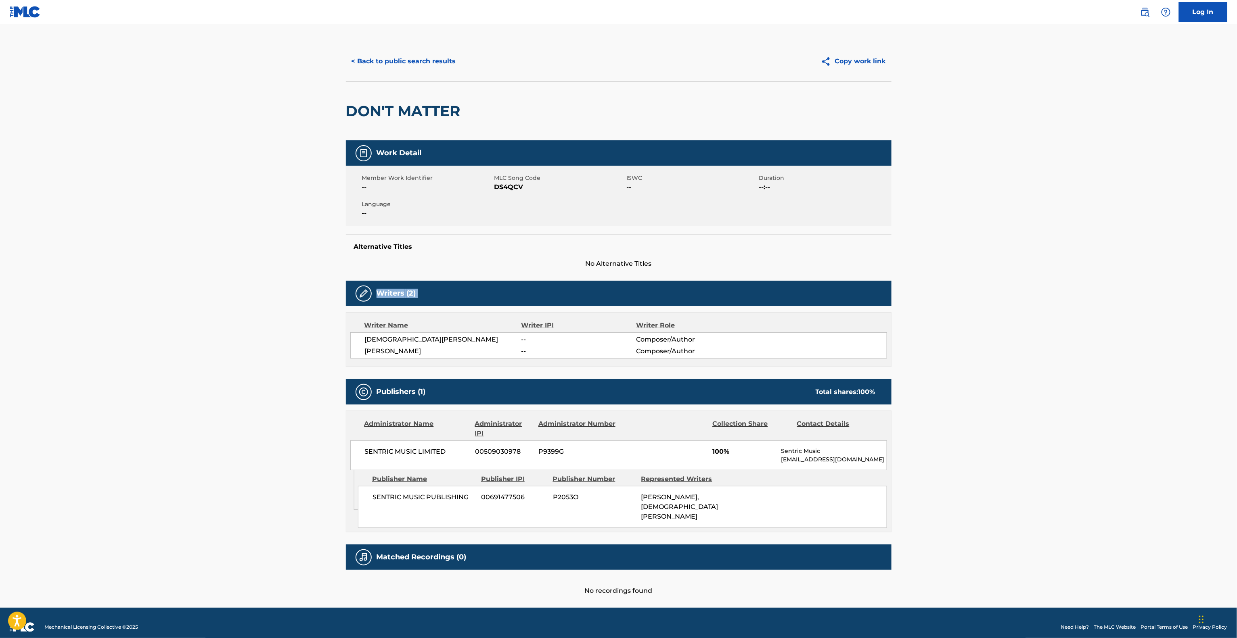
click at [908, 286] on main "< Back to public search results Copy work link DON'T MATTER Work Detail Member …" at bounding box center [618, 314] width 1237 height 587
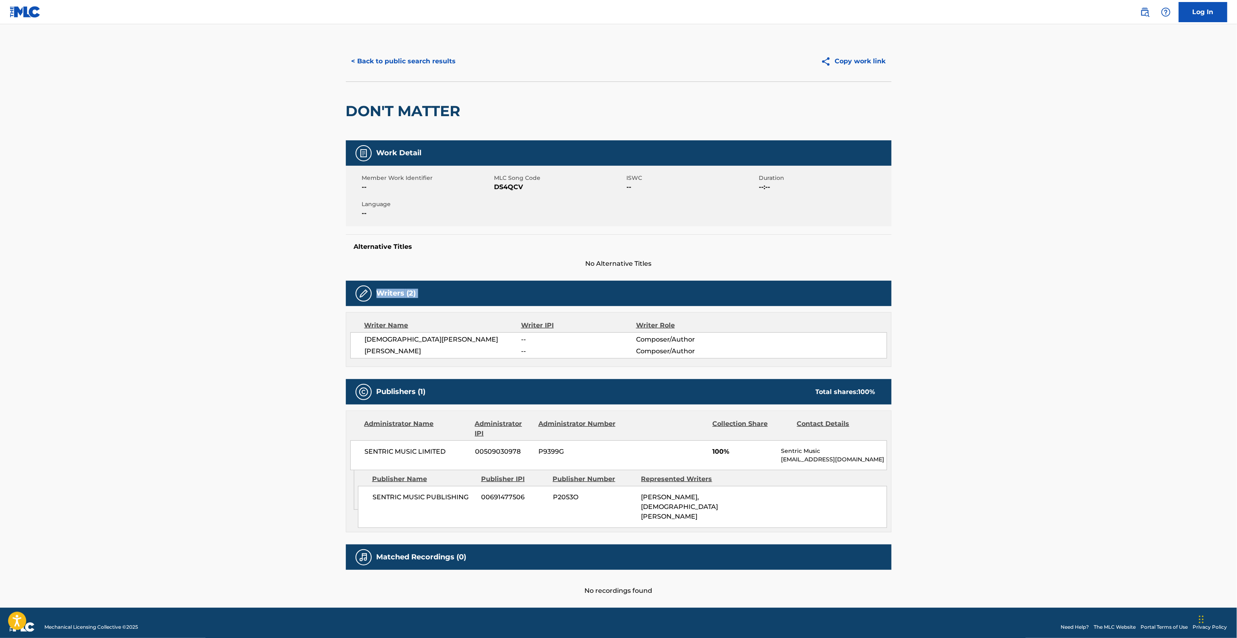
click at [908, 286] on main "< Back to public search results Copy work link DON'T MATTER Work Detail Member …" at bounding box center [618, 314] width 1237 height 587
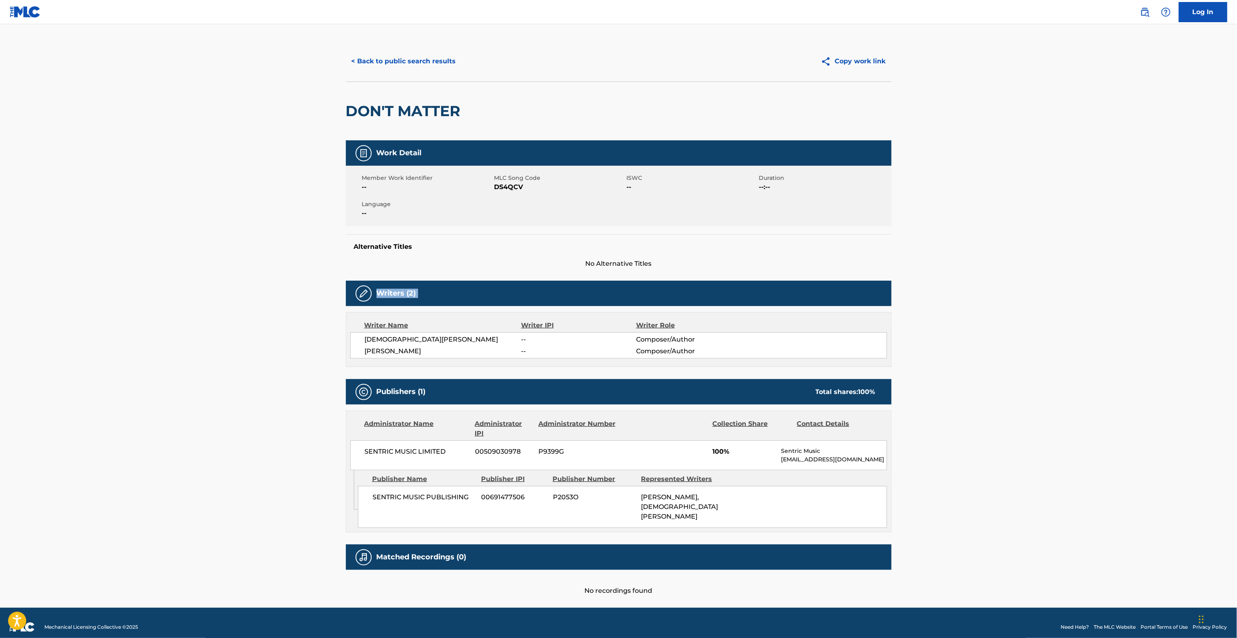
click at [908, 286] on main "< Back to public search results Copy work link DON'T MATTER Work Detail Member …" at bounding box center [618, 314] width 1237 height 587
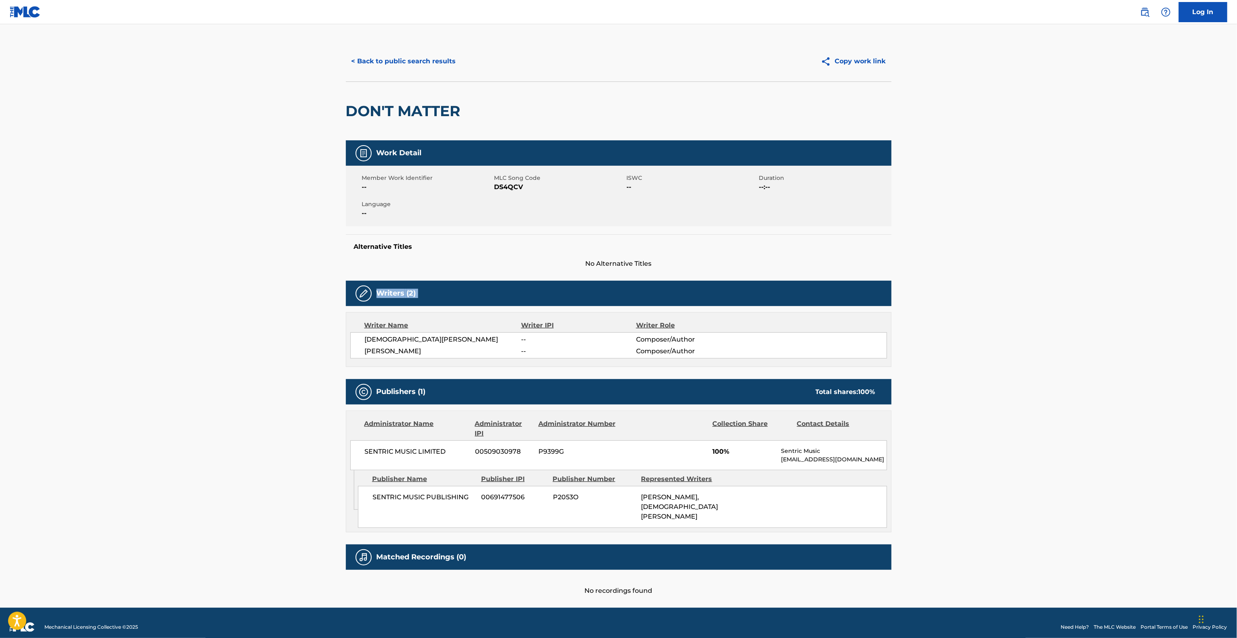
click at [908, 286] on main "< Back to public search results Copy work link DON'T MATTER Work Detail Member …" at bounding box center [618, 314] width 1237 height 587
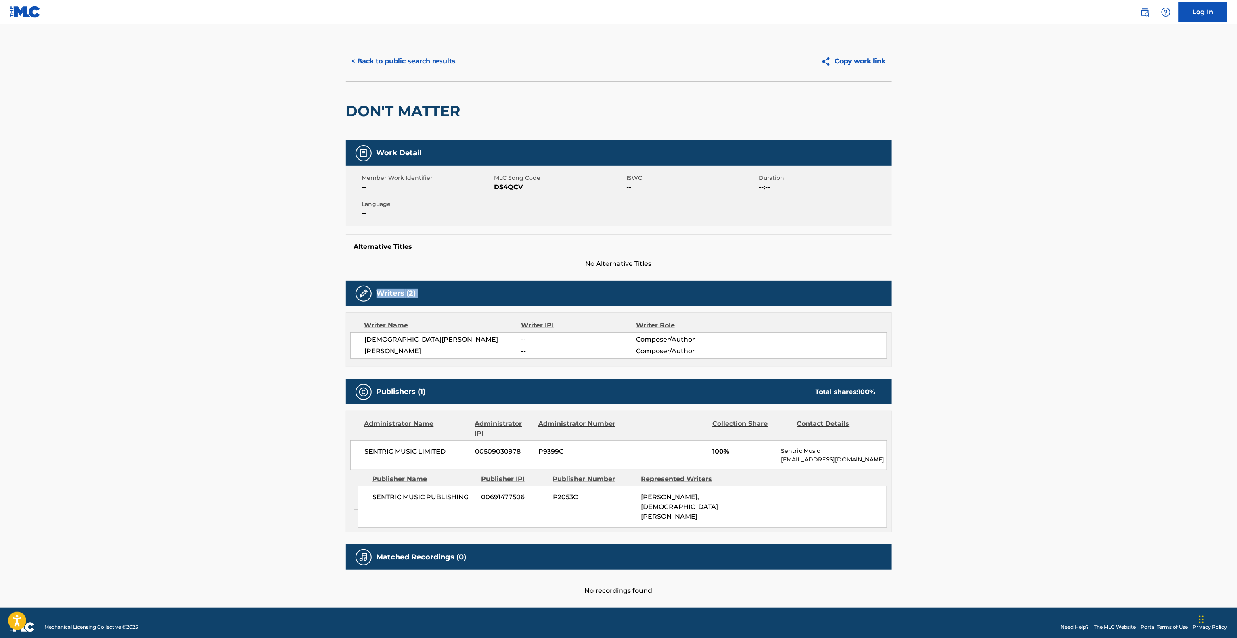
click at [908, 286] on main "< Back to public search results Copy work link DON'T MATTER Work Detail Member …" at bounding box center [618, 314] width 1237 height 587
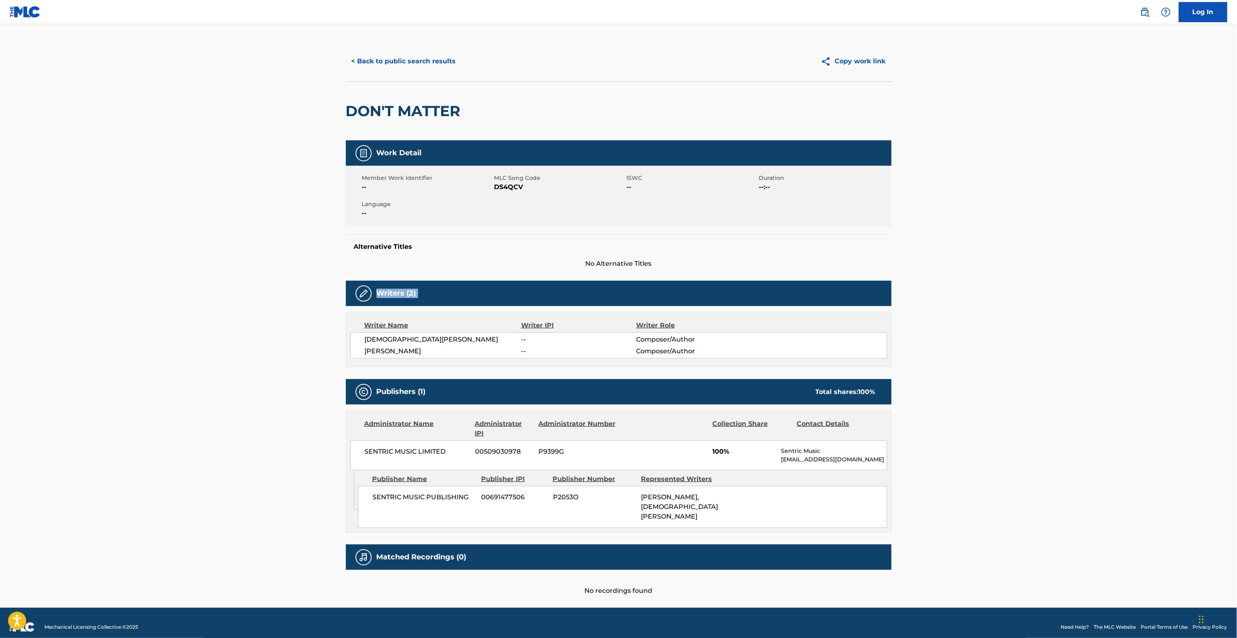
click at [908, 286] on main "< Back to public search results Copy work link DON'T MATTER Work Detail Member …" at bounding box center [618, 314] width 1237 height 587
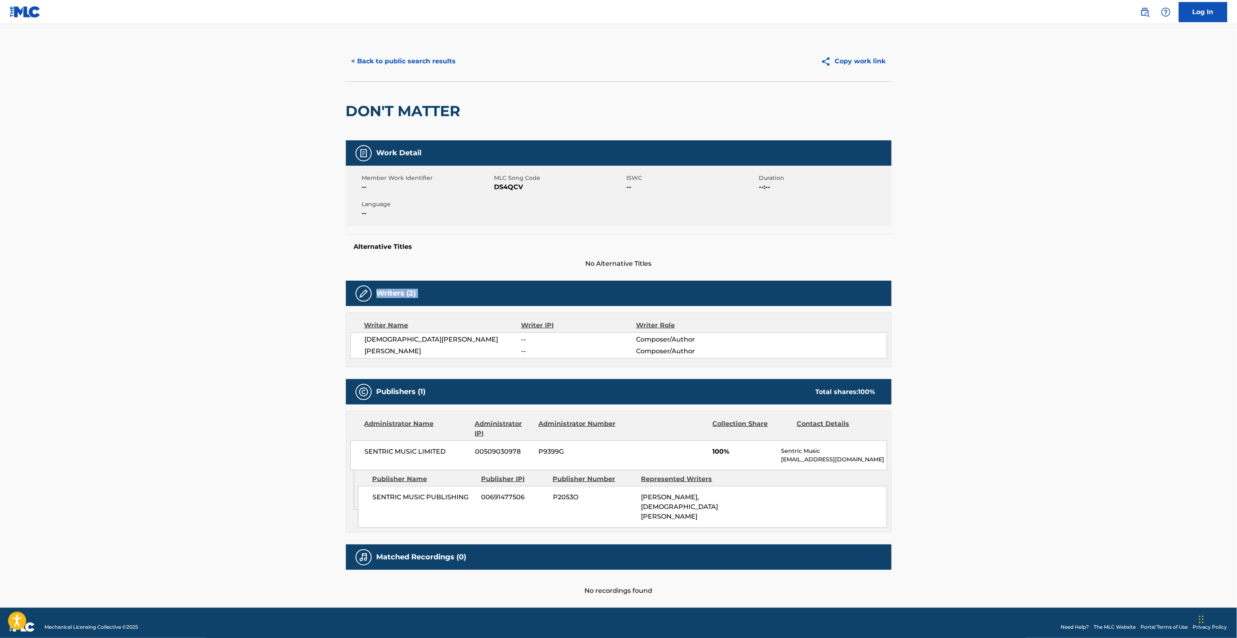
click at [908, 286] on main "< Back to public search results Copy work link DON'T MATTER Work Detail Member …" at bounding box center [618, 314] width 1237 height 587
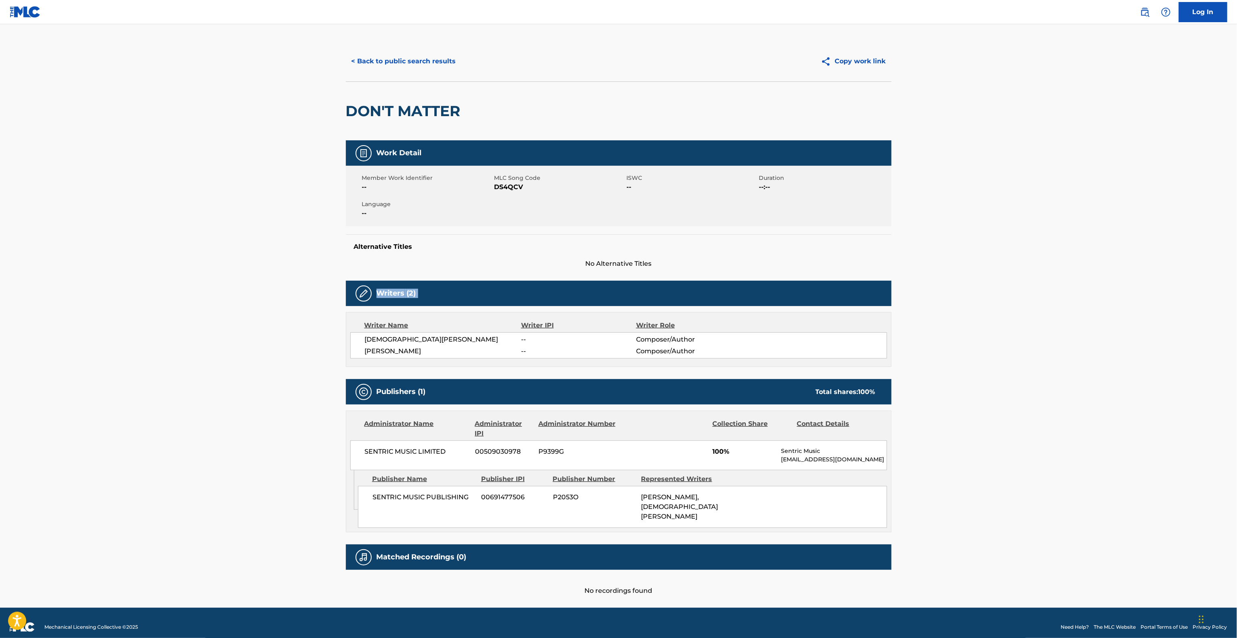
click at [908, 286] on main "< Back to public search results Copy work link DON'T MATTER Work Detail Member …" at bounding box center [618, 314] width 1237 height 587
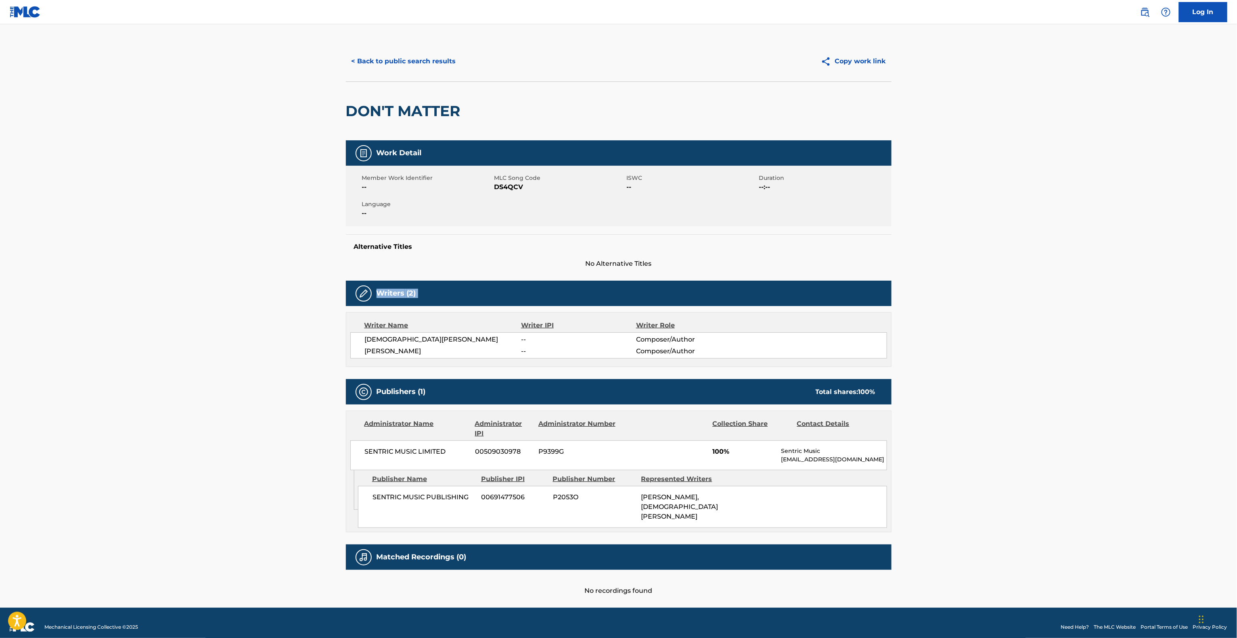
click at [908, 286] on main "< Back to public search results Copy work link DON'T MATTER Work Detail Member …" at bounding box center [618, 314] width 1237 height 587
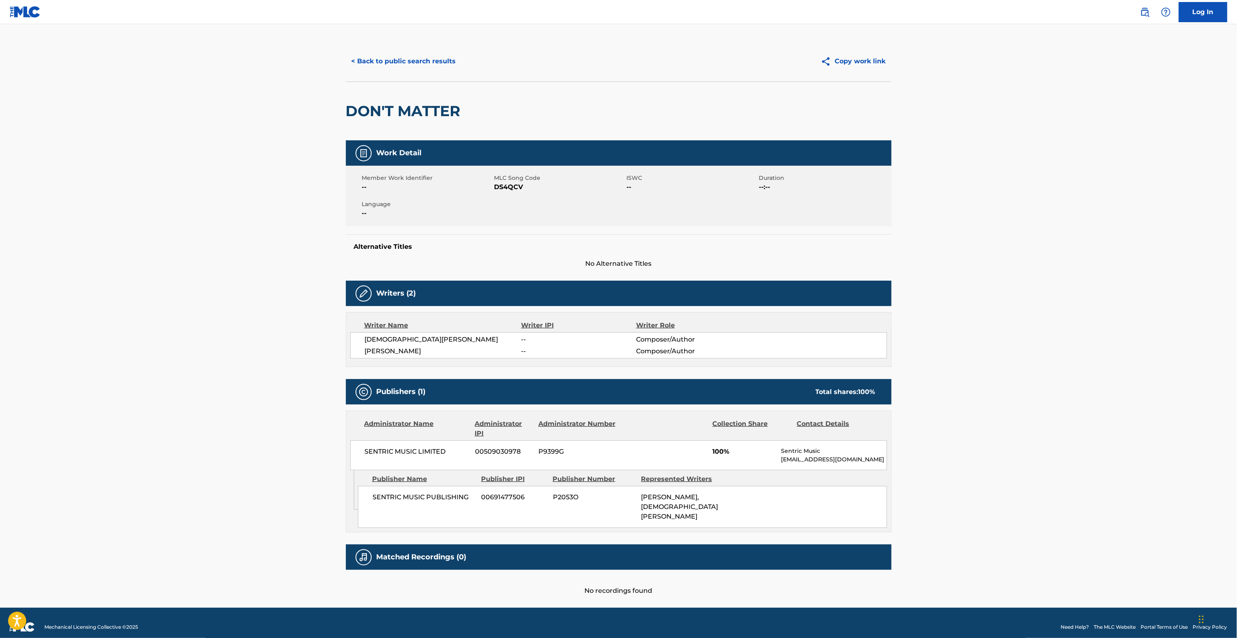
click at [908, 286] on main "< Back to public search results Copy work link DON'T MATTER Work Detail Member …" at bounding box center [618, 314] width 1237 height 587
click at [922, 298] on main "< Back to public search results Copy work link DON'T MATTER Work Detail Member …" at bounding box center [618, 314] width 1237 height 587
click at [1000, 306] on main "< Back to public search results Copy work link DON'T MATTER Work Detail Member …" at bounding box center [618, 314] width 1237 height 587
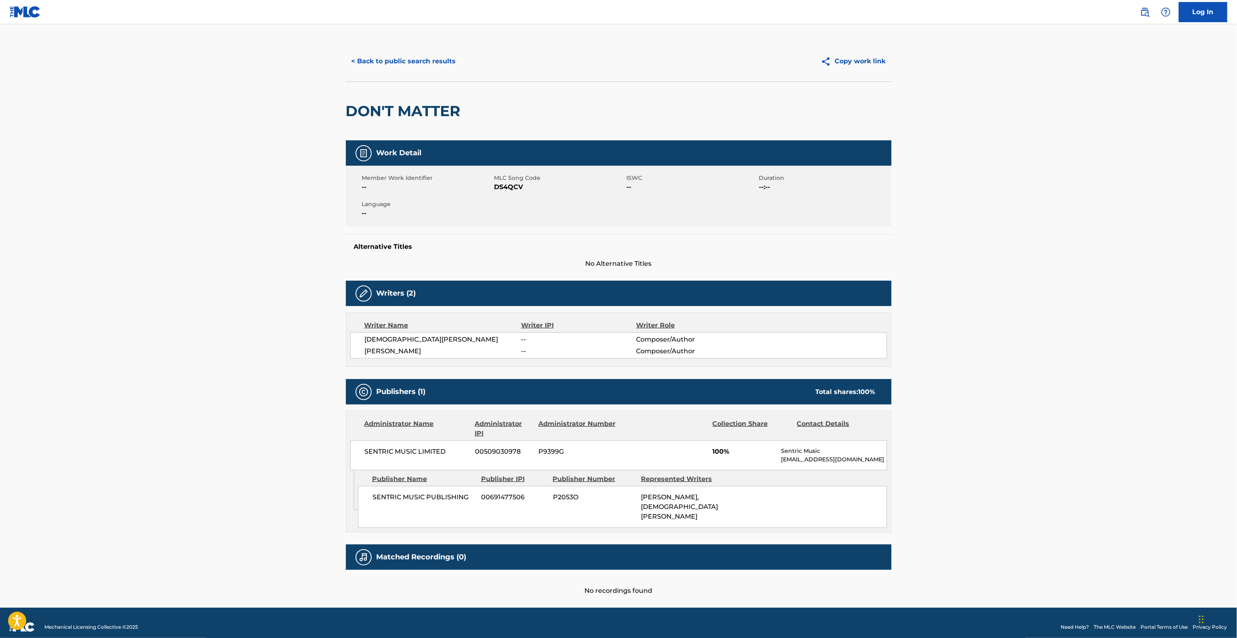
click at [1000, 306] on main "< Back to public search results Copy work link DON'T MATTER Work Detail Member …" at bounding box center [618, 314] width 1237 height 587
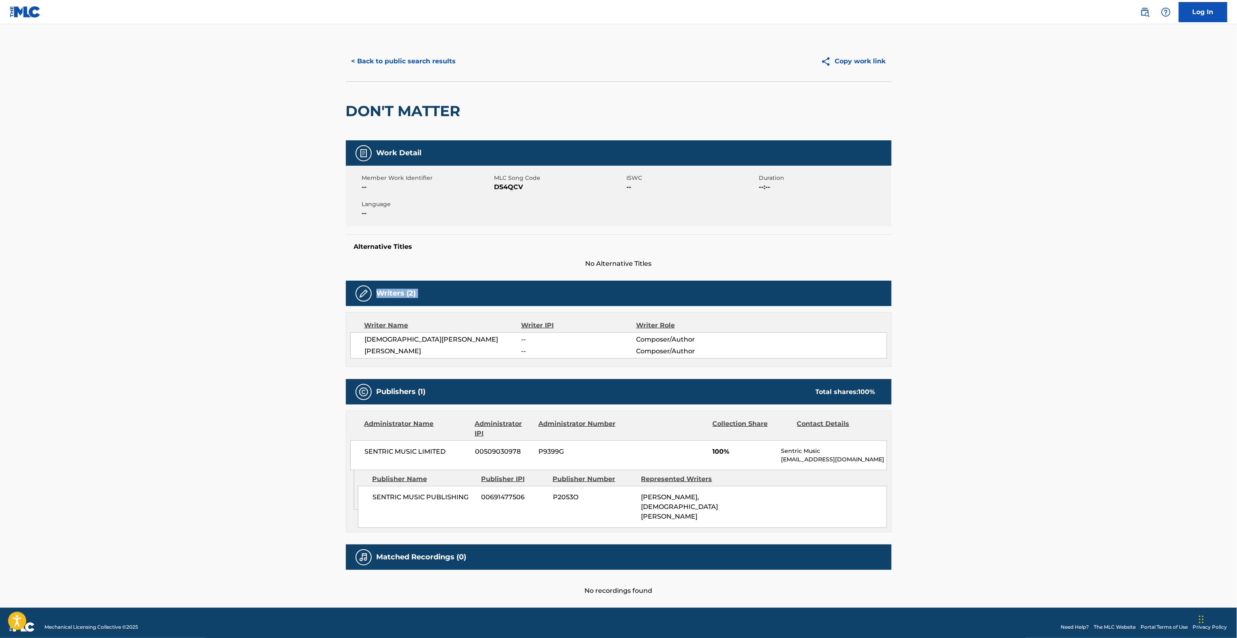
click at [1000, 306] on main "< Back to public search results Copy work link DON'T MATTER Work Detail Member …" at bounding box center [618, 314] width 1237 height 587
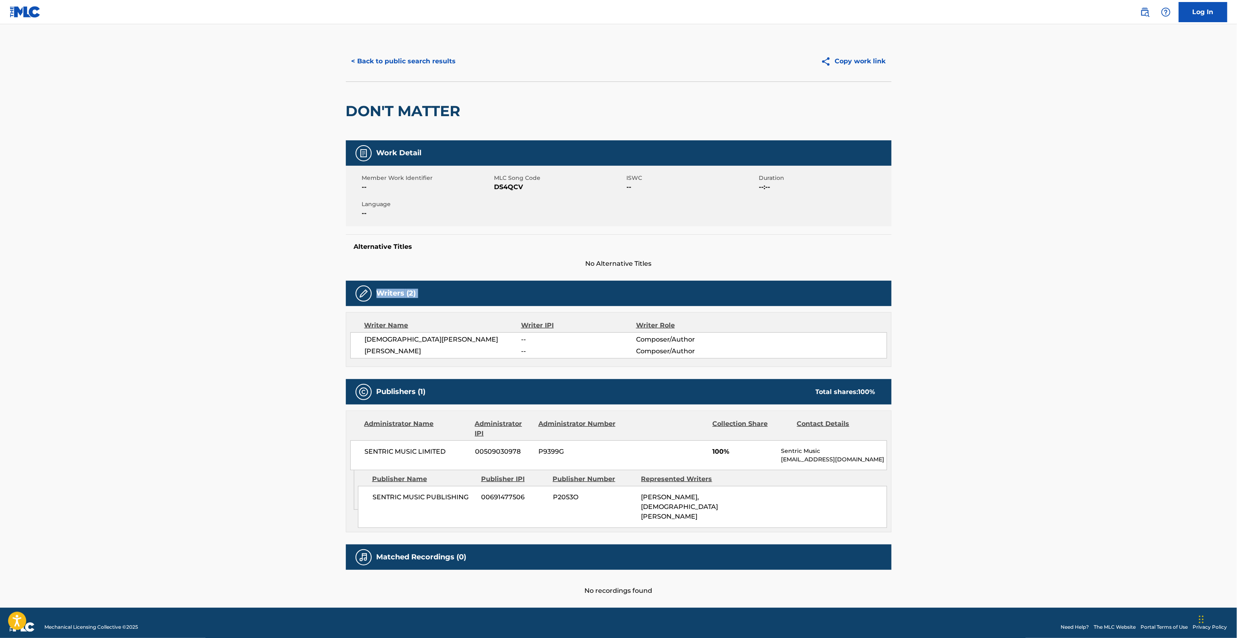
click at [1000, 306] on main "< Back to public search results Copy work link DON'T MATTER Work Detail Member …" at bounding box center [618, 314] width 1237 height 587
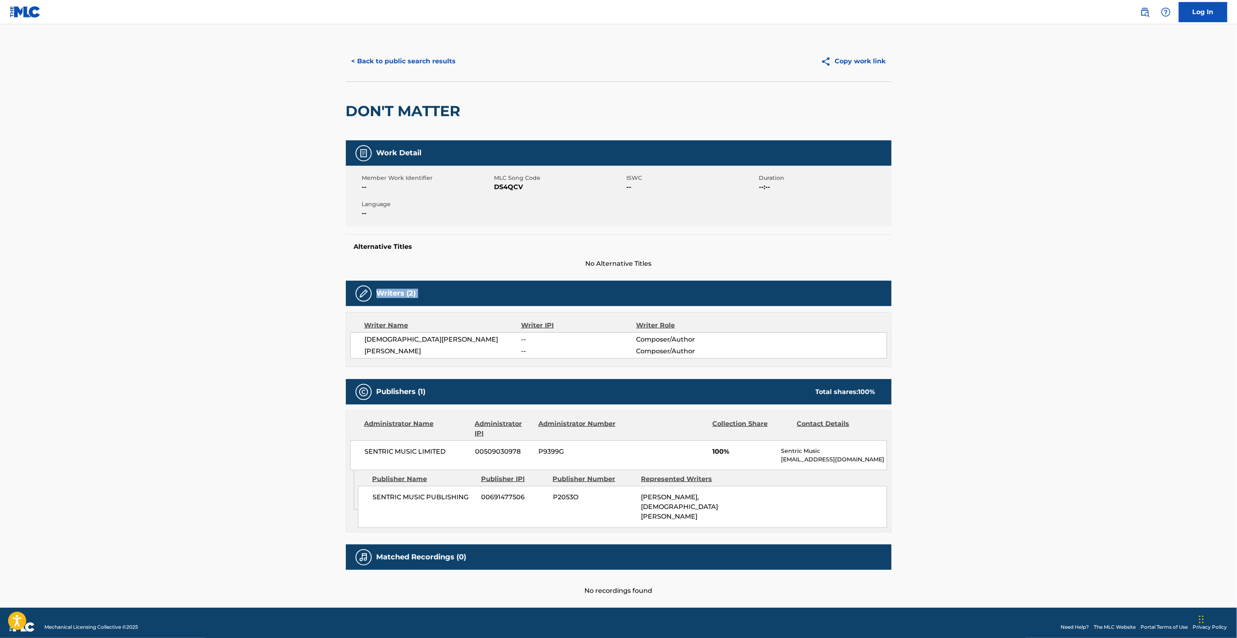
click at [1000, 306] on main "< Back to public search results Copy work link DON'T MATTER Work Detail Member …" at bounding box center [618, 314] width 1237 height 587
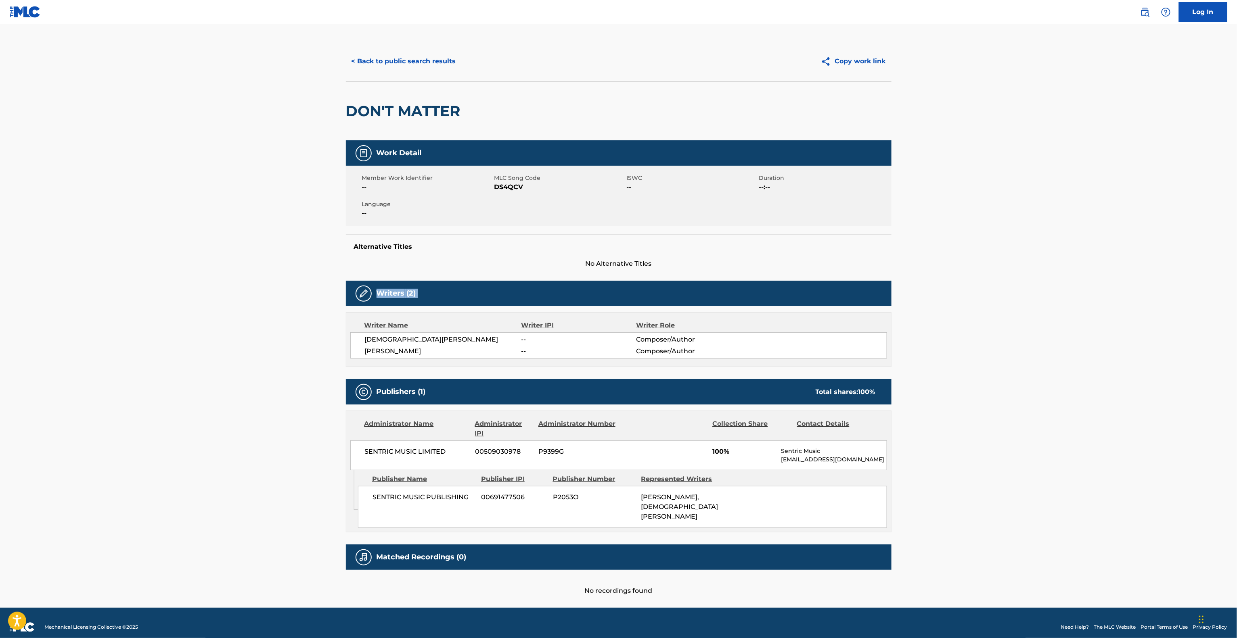
click at [1000, 306] on main "< Back to public search results Copy work link DON'T MATTER Work Detail Member …" at bounding box center [618, 314] width 1237 height 587
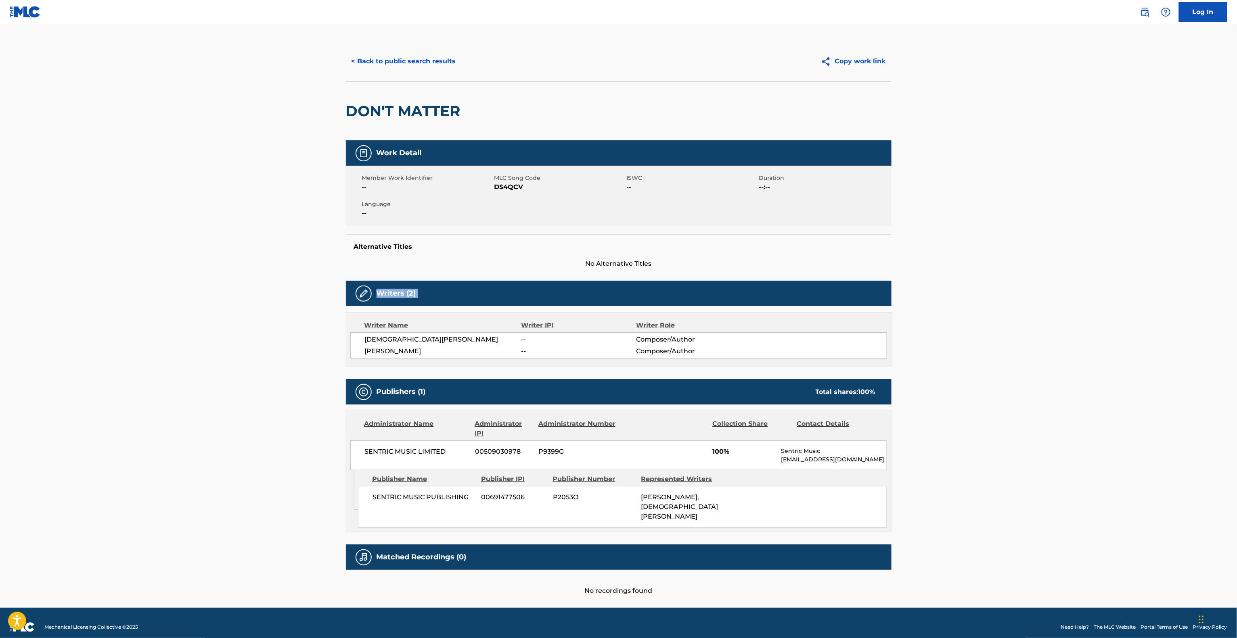
click at [1000, 306] on main "< Back to public search results Copy work link DON'T MATTER Work Detail Member …" at bounding box center [618, 314] width 1237 height 587
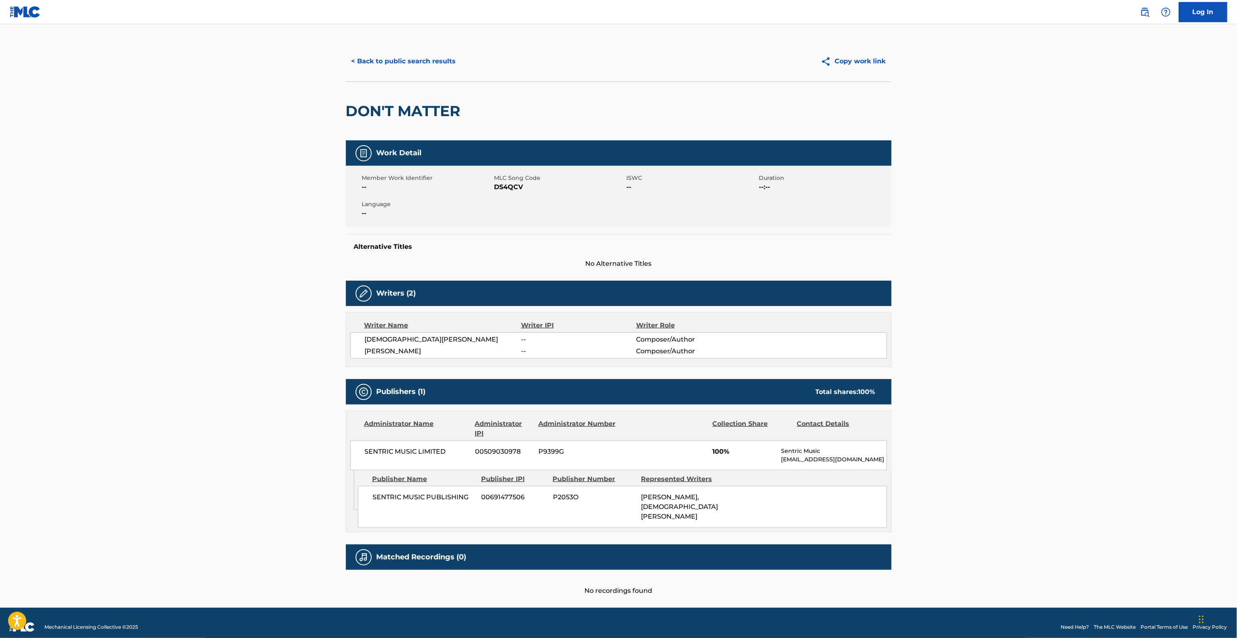
click at [1005, 339] on main "< Back to public search results Copy work link DON'T MATTER Work Detail Member …" at bounding box center [618, 314] width 1237 height 587
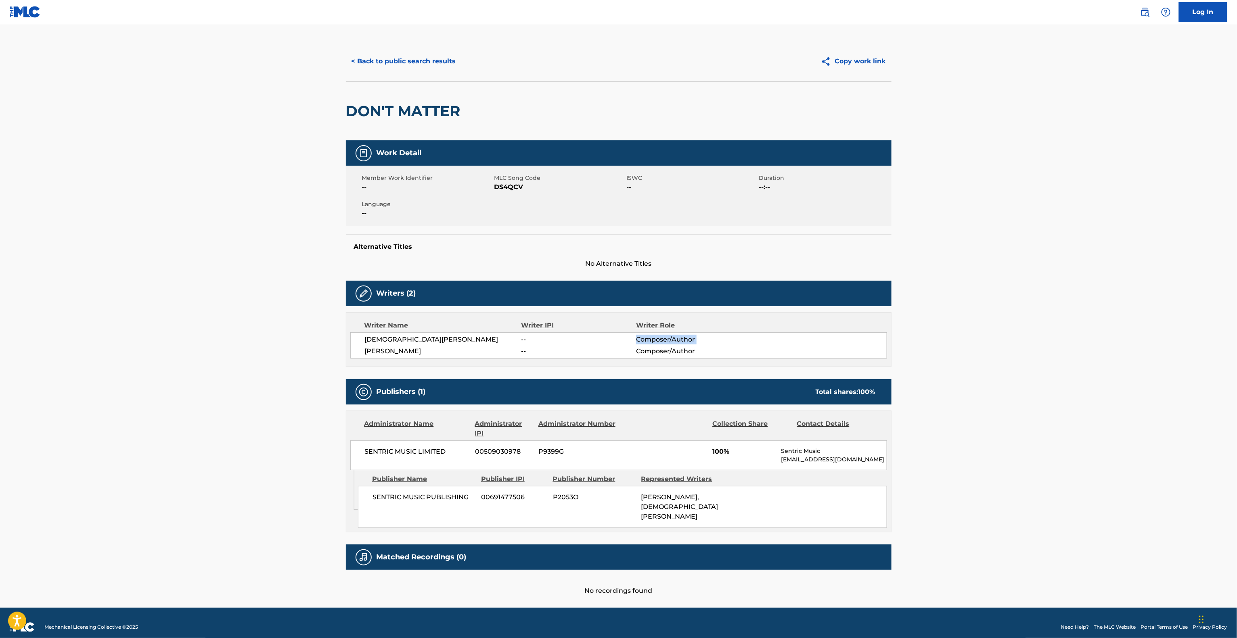
click at [1005, 339] on main "< Back to public search results Copy work link DON'T MATTER Work Detail Member …" at bounding box center [618, 314] width 1237 height 587
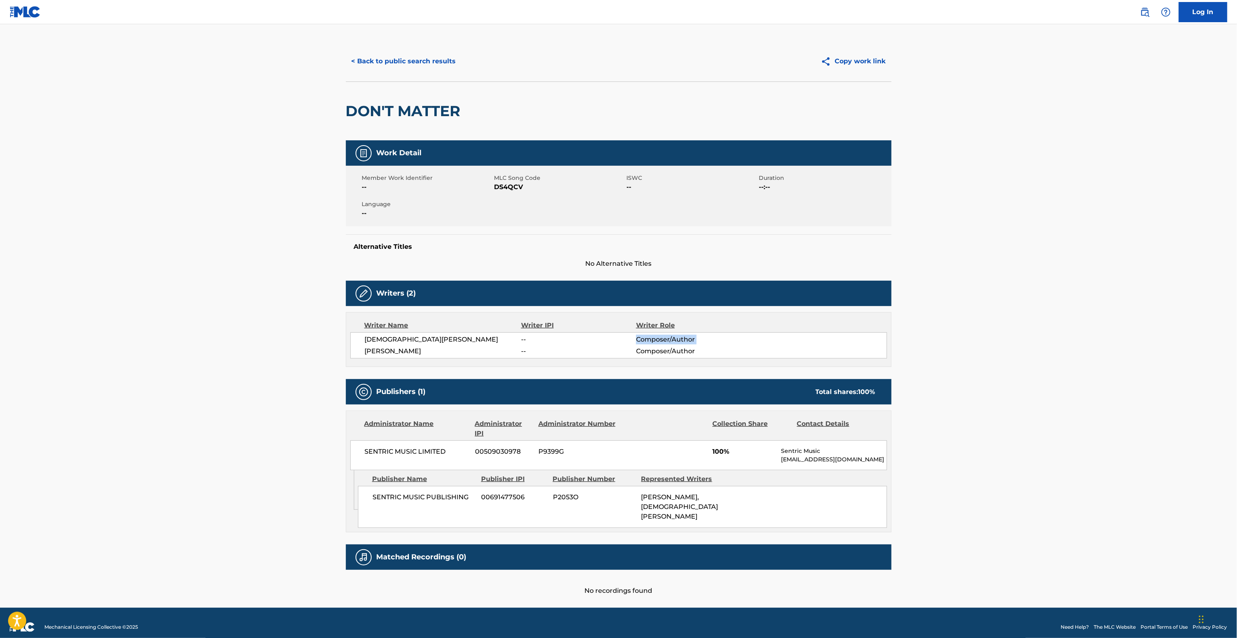
click at [1005, 339] on main "< Back to public search results Copy work link DON'T MATTER Work Detail Member …" at bounding box center [618, 314] width 1237 height 587
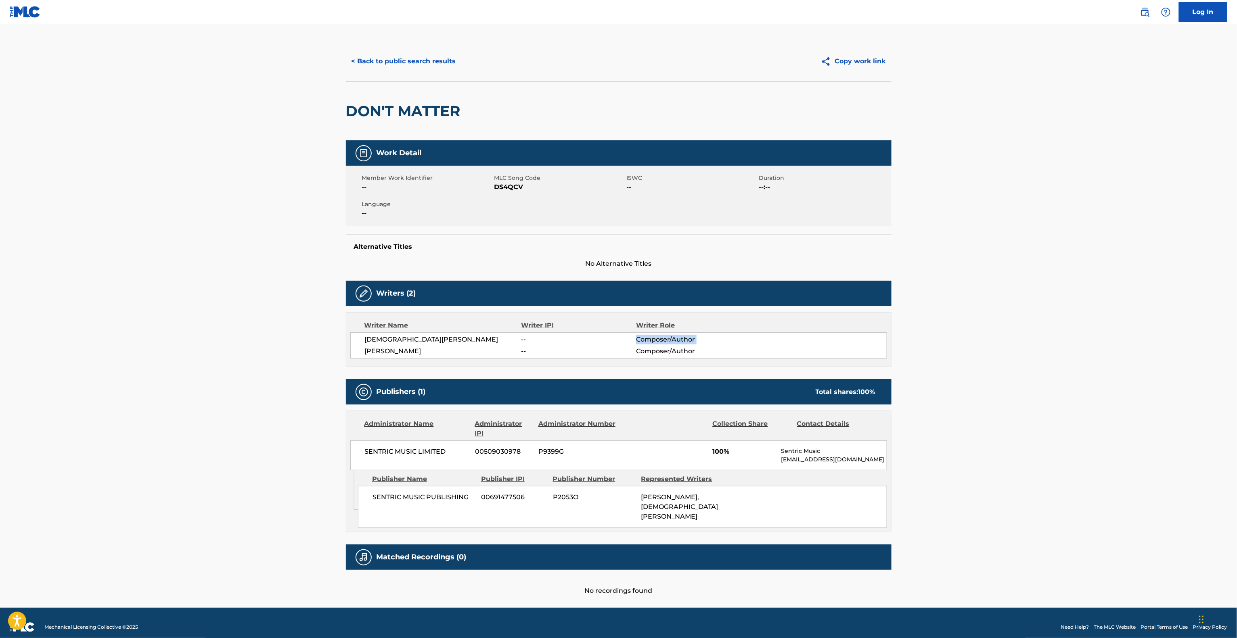
click at [1005, 339] on main "< Back to public search results Copy work link DON'T MATTER Work Detail Member …" at bounding box center [618, 314] width 1237 height 587
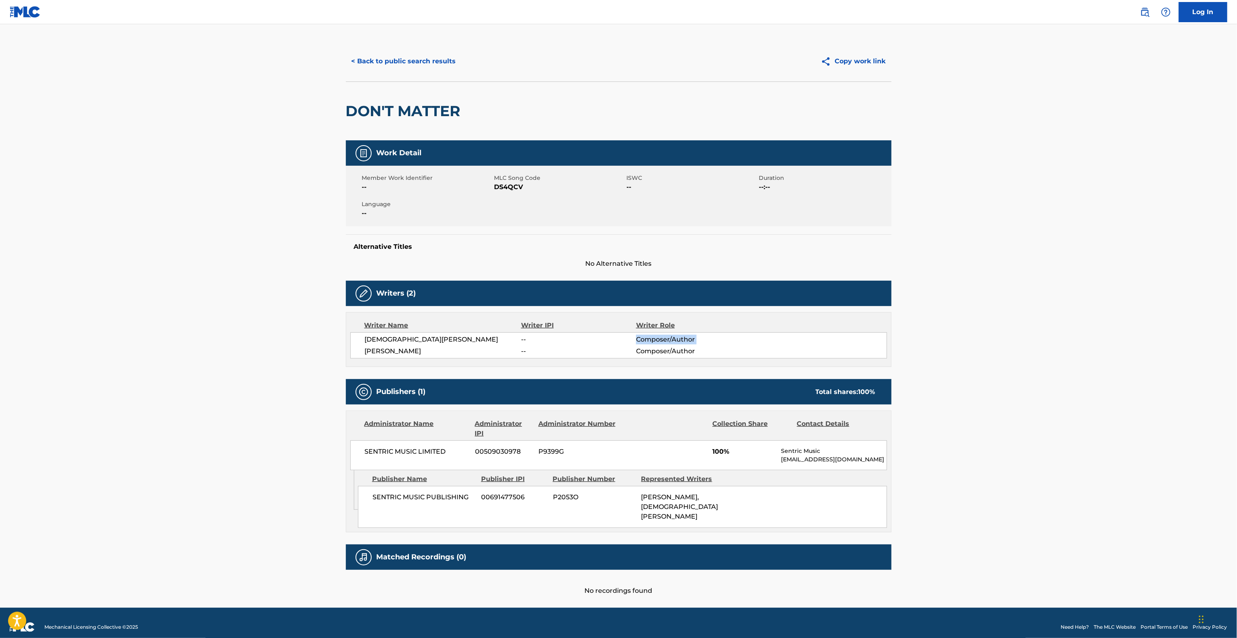
click at [1005, 339] on main "< Back to public search results Copy work link DON'T MATTER Work Detail Member …" at bounding box center [618, 314] width 1237 height 587
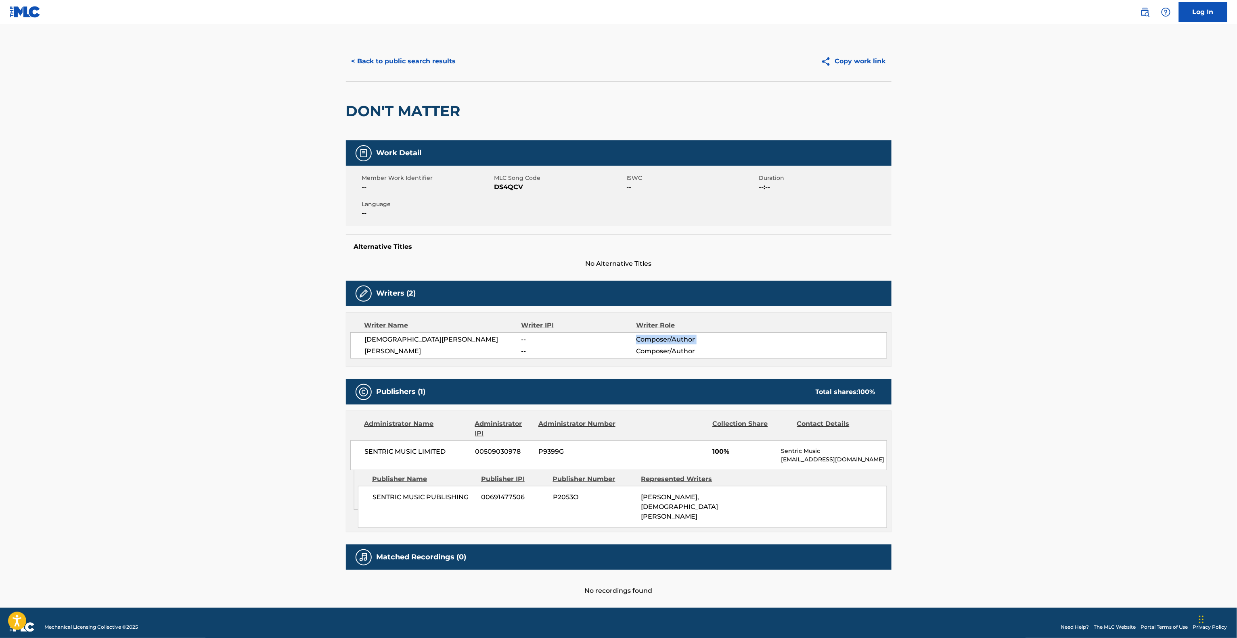
click at [1005, 339] on main "< Back to public search results Copy work link DON'T MATTER Work Detail Member …" at bounding box center [618, 314] width 1237 height 587
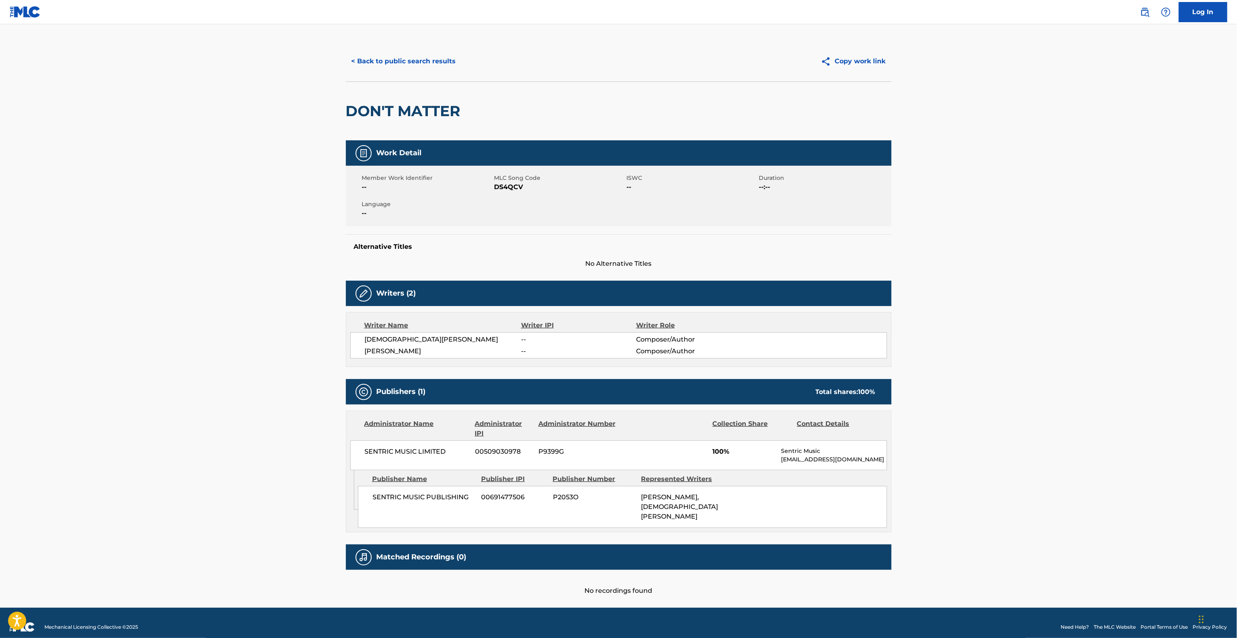
click at [1005, 332] on main "< Back to public search results Copy work link DON'T MATTER Work Detail Member …" at bounding box center [618, 314] width 1237 height 587
click at [1005, 338] on main "< Back to public search results Copy work link DON'T MATTER Work Detail Member …" at bounding box center [618, 314] width 1237 height 587
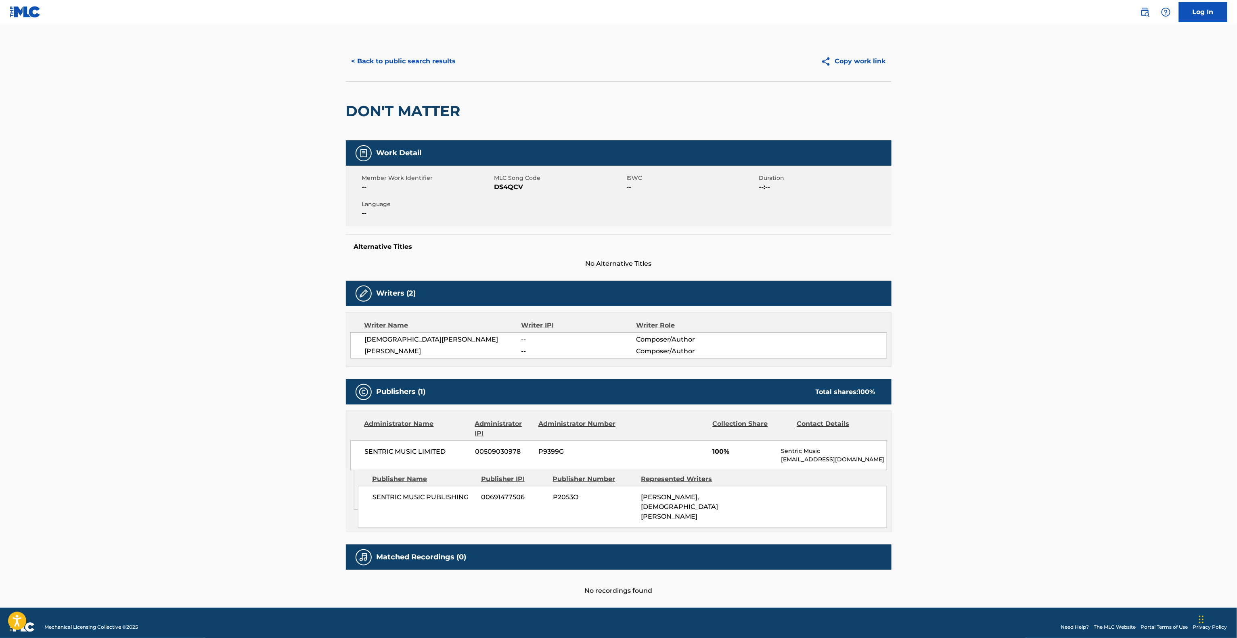
click at [1005, 338] on main "< Back to public search results Copy work link DON'T MATTER Work Detail Member …" at bounding box center [618, 314] width 1237 height 587
click at [1073, 324] on main "< Back to public search results Copy work link DON'T MATTER Work Detail Member …" at bounding box center [618, 314] width 1237 height 587
click at [1074, 324] on main "< Back to public search results Copy work link DON'T MATTER Work Detail Member …" at bounding box center [618, 314] width 1237 height 587
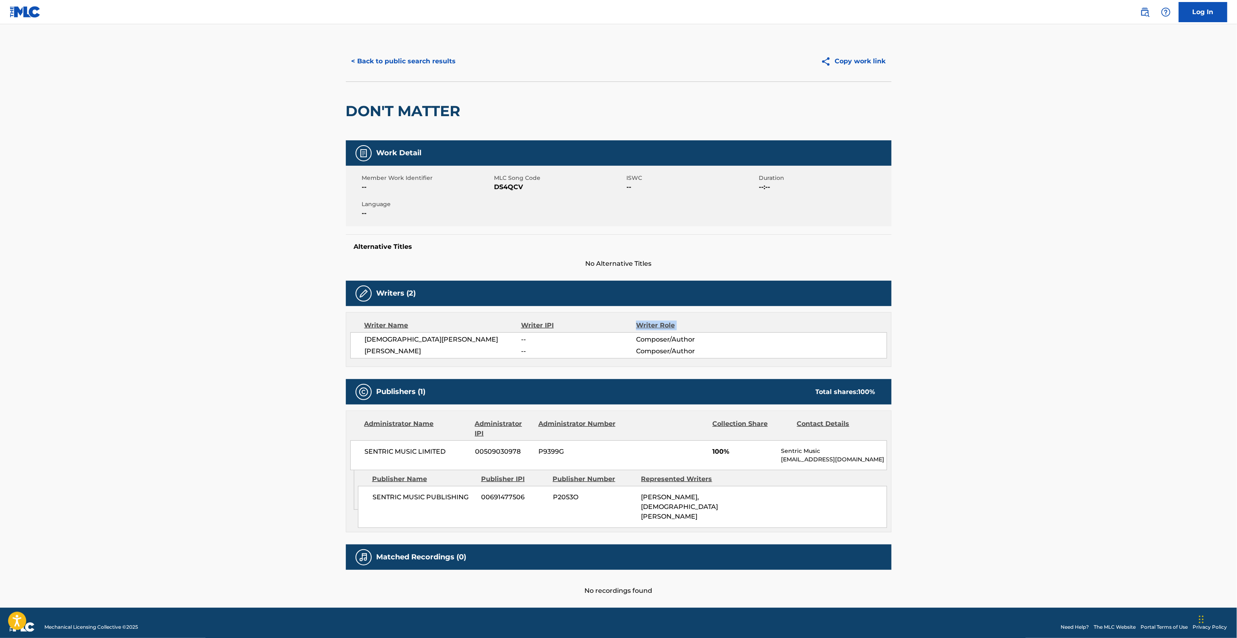
click at [1074, 324] on main "< Back to public search results Copy work link DON'T MATTER Work Detail Member …" at bounding box center [618, 314] width 1237 height 587
click at [1069, 334] on main "< Back to public search results Copy work link DON'T MATTER Work Detail Member …" at bounding box center [618, 314] width 1237 height 587
click at [1069, 335] on main "< Back to public search results Copy work link DON'T MATTER Work Detail Member …" at bounding box center [618, 314] width 1237 height 587
click at [1067, 335] on main "< Back to public search results Copy work link DON'T MATTER Work Detail Member …" at bounding box center [618, 314] width 1237 height 587
click at [1079, 330] on main "< Back to public search results Copy work link DON'T MATTER Work Detail Member …" at bounding box center [618, 314] width 1237 height 587
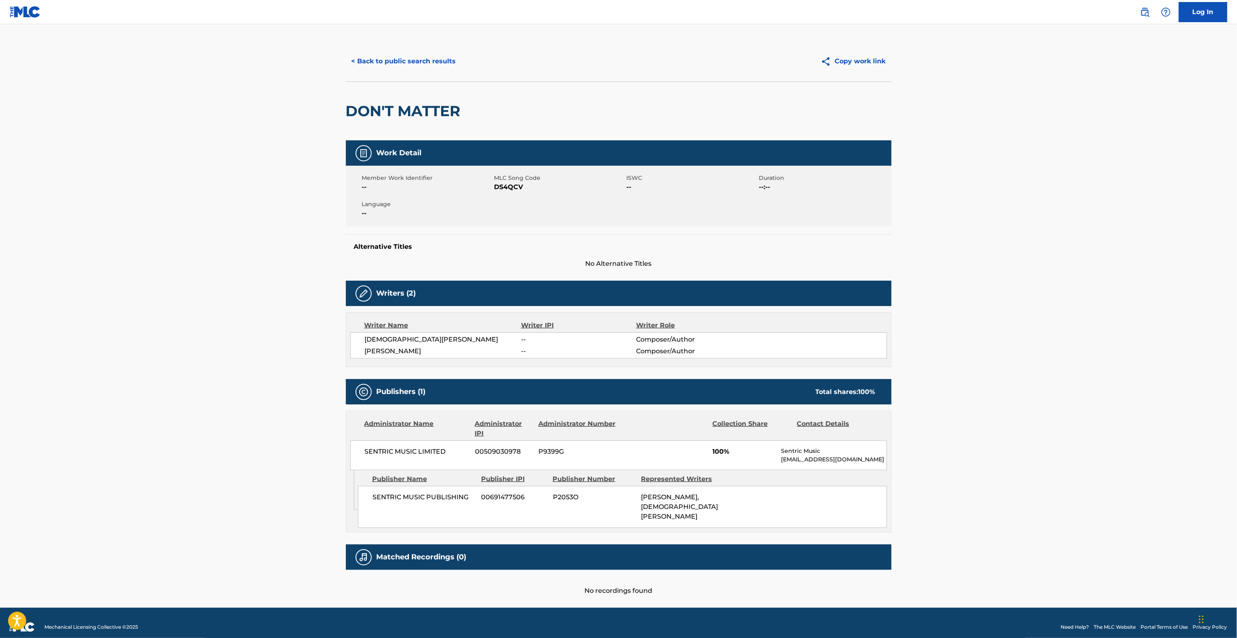
click at [1079, 330] on main "< Back to public search results Copy work link DON'T MATTER Work Detail Member …" at bounding box center [618, 314] width 1237 height 587
click at [1076, 328] on main "< Back to public search results Copy work link DON'T MATTER Work Detail Member …" at bounding box center [618, 314] width 1237 height 587
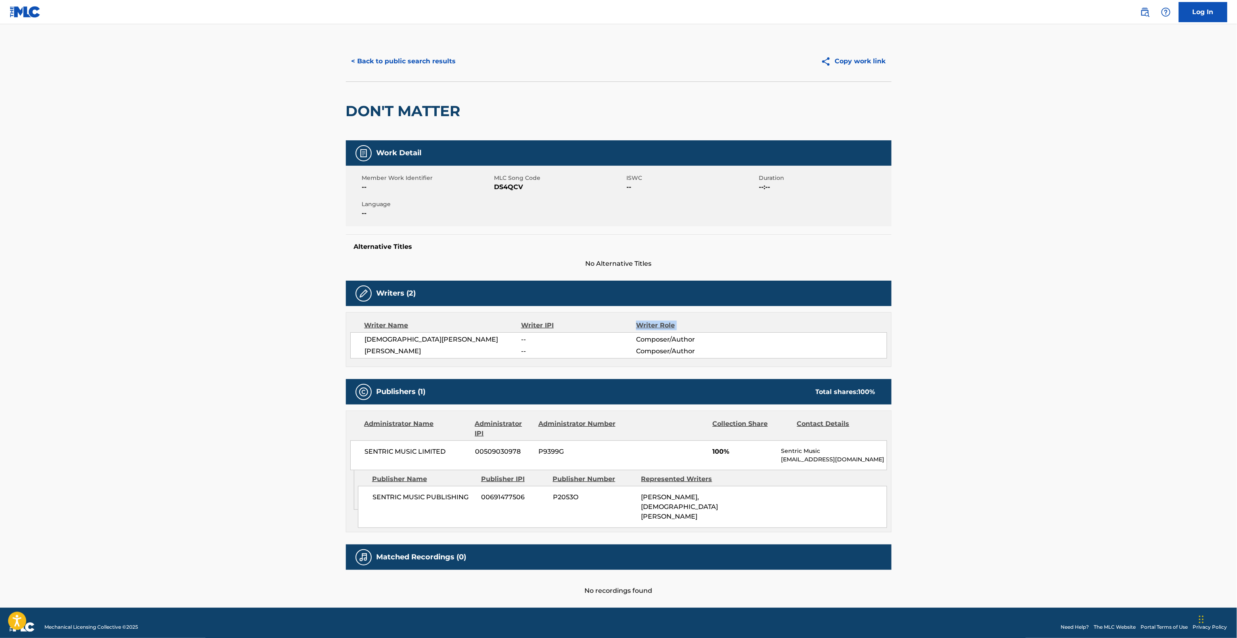
click at [1076, 328] on main "< Back to public search results Copy work link DON'T MATTER Work Detail Member …" at bounding box center [618, 314] width 1237 height 587
click at [959, 399] on main "< Back to public search results Copy work link DON'T MATTER Work Detail Member …" at bounding box center [618, 314] width 1237 height 587
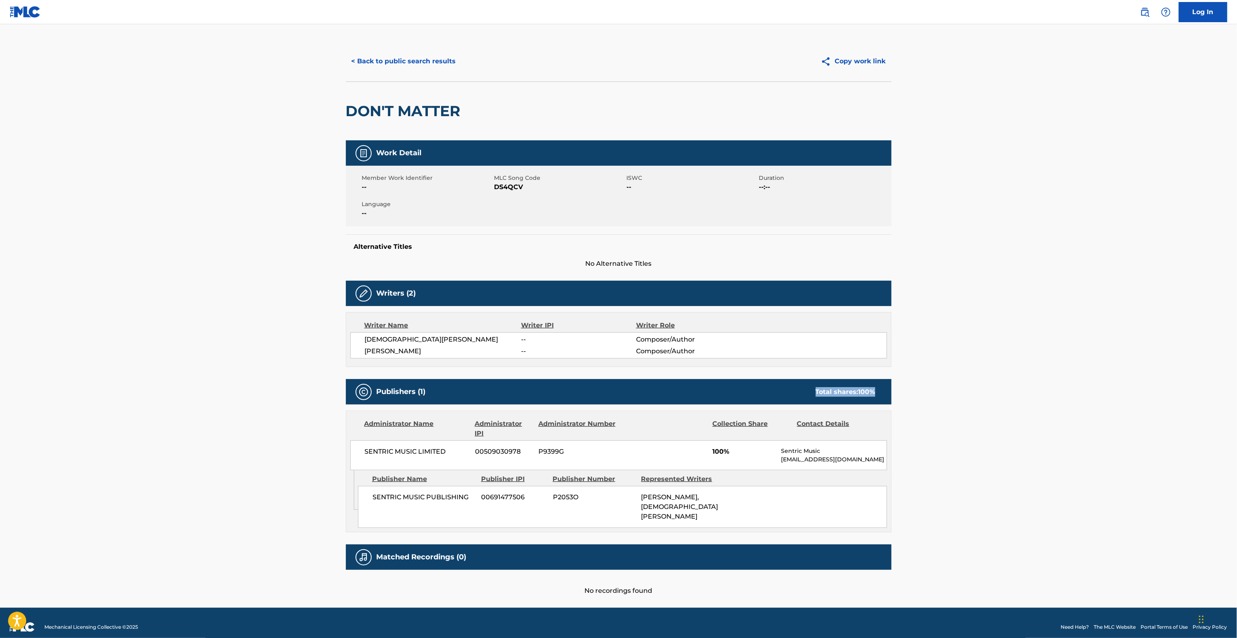
click at [959, 399] on main "< Back to public search results Copy work link DON'T MATTER Work Detail Member …" at bounding box center [618, 314] width 1237 height 587
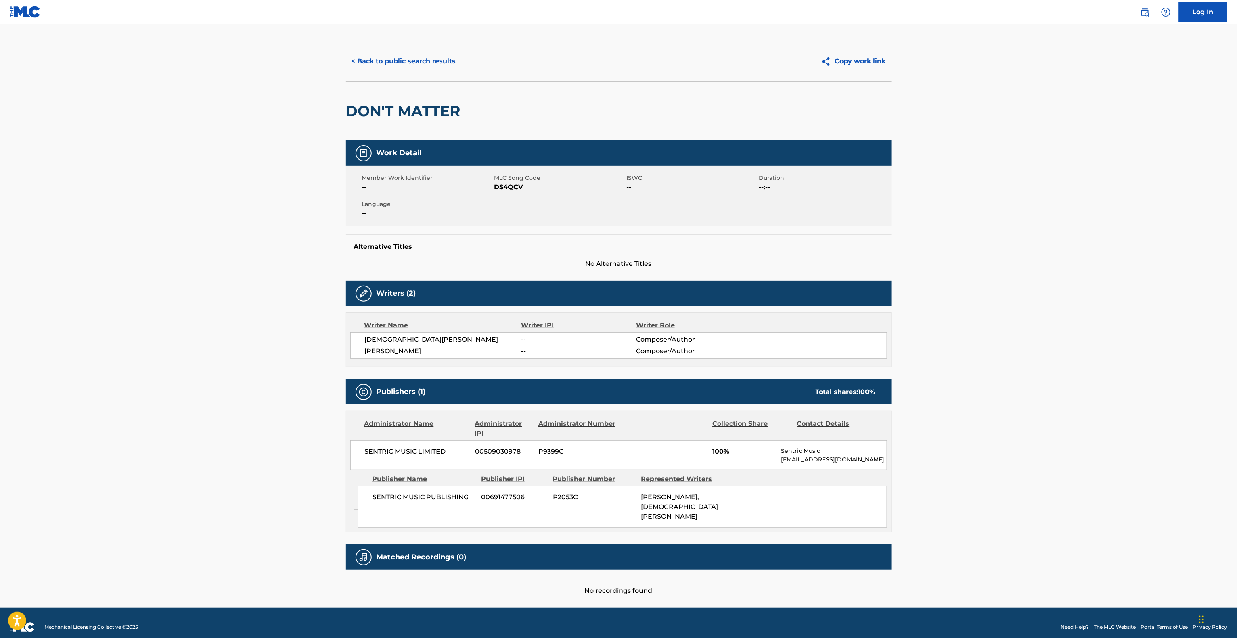
drag, startPoint x: 721, startPoint y: 260, endPoint x: 714, endPoint y: 254, distance: 9.2
click at [715, 255] on div "Work Detail Member Work Identifier -- MLC Song Code DS4QCV ISWC -- Duration --:…" at bounding box center [619, 368] width 546 height 456
click at [713, 253] on div "Alternative Titles No Alternative Titles" at bounding box center [619, 251] width 546 height 34
click at [761, 367] on div "Writer Name Writer IPI Writer Role [DEMOGRAPHIC_DATA][PERSON_NAME] -- Composer/…" at bounding box center [619, 339] width 546 height 55
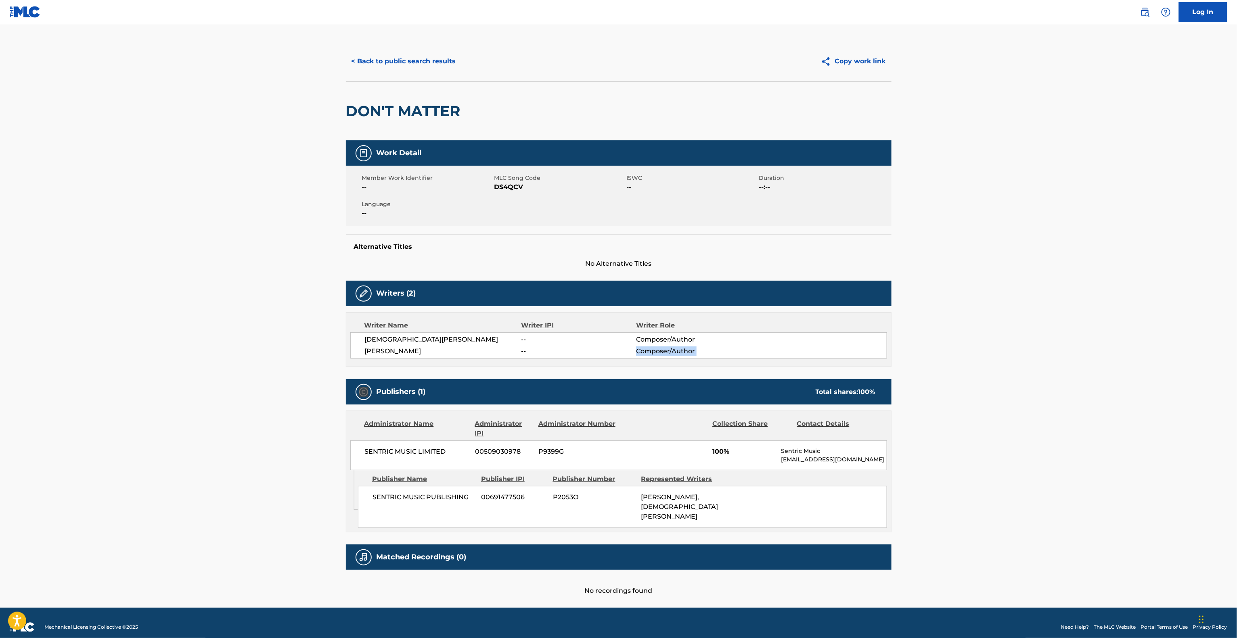
click at [761, 367] on div "Writer Name Writer IPI Writer Role [DEMOGRAPHIC_DATA][PERSON_NAME] -- Composer/…" at bounding box center [619, 339] width 546 height 55
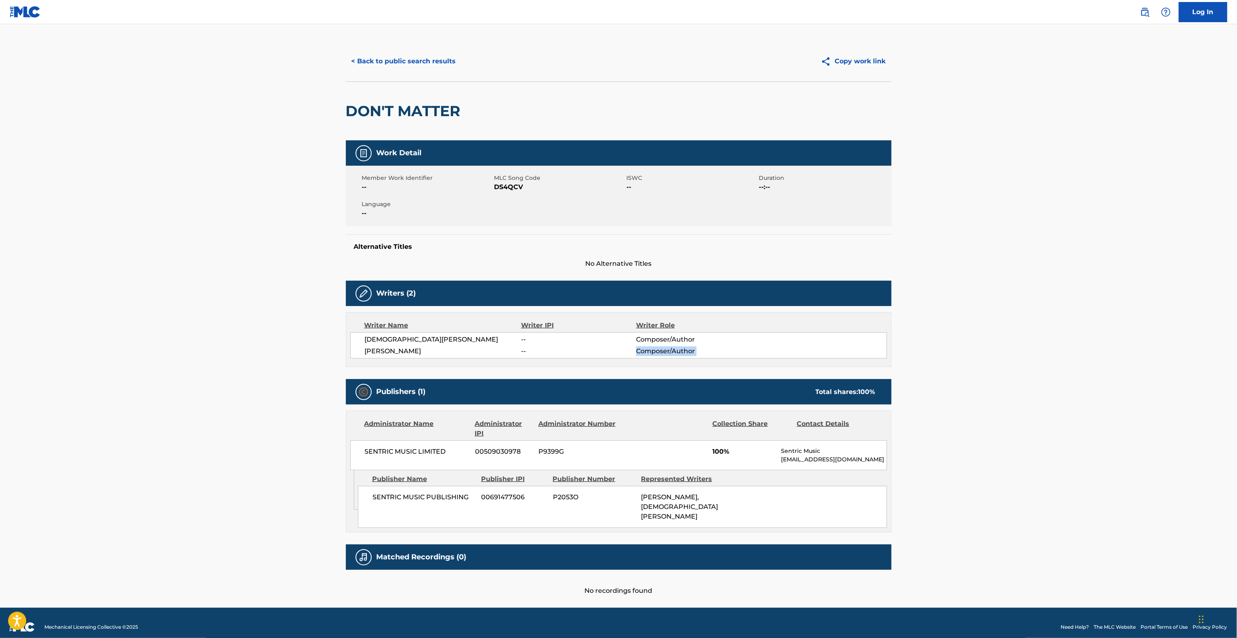
click at [761, 367] on div "Writer Name Writer IPI Writer Role [DEMOGRAPHIC_DATA][PERSON_NAME] -- Composer/…" at bounding box center [619, 339] width 546 height 55
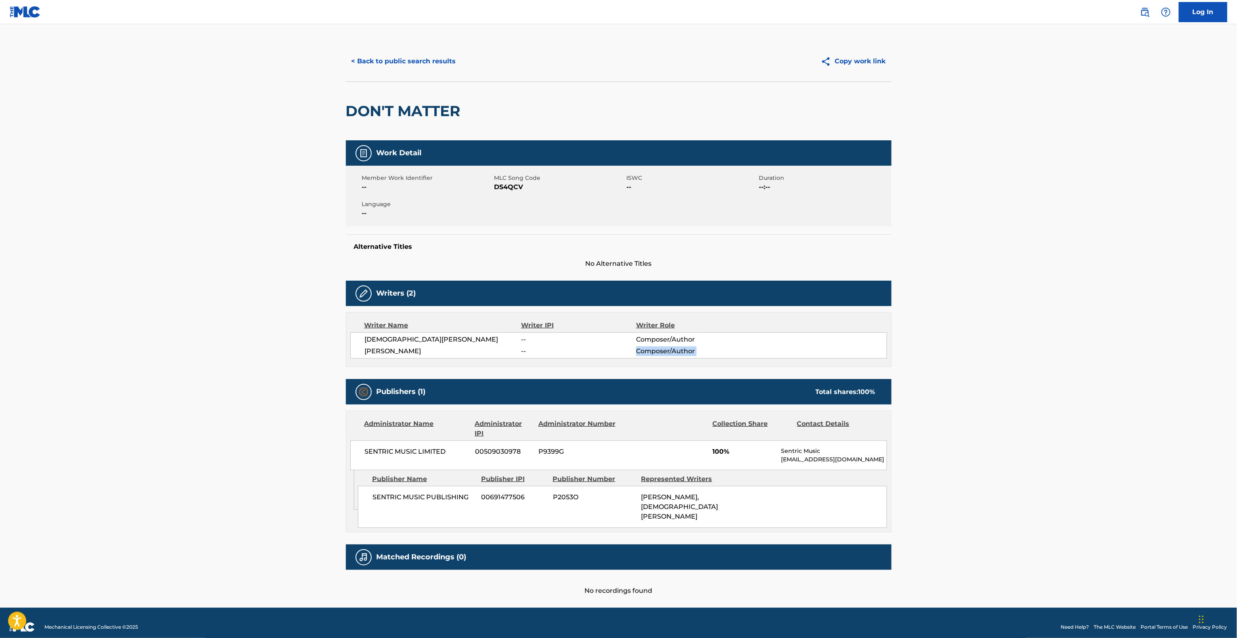
click at [761, 367] on div "Writer Name Writer IPI Writer Role [DEMOGRAPHIC_DATA][PERSON_NAME] -- Composer/…" at bounding box center [619, 339] width 546 height 55
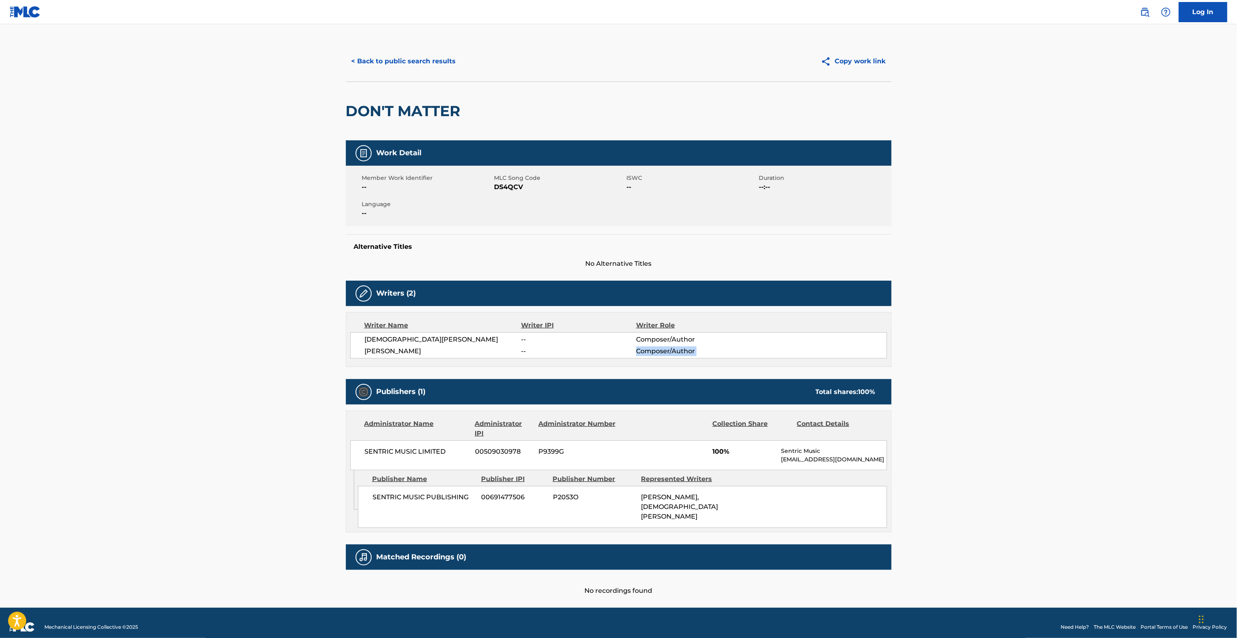
click at [761, 367] on div "Writer Name Writer IPI Writer Role [DEMOGRAPHIC_DATA][PERSON_NAME] -- Composer/…" at bounding box center [619, 339] width 546 height 55
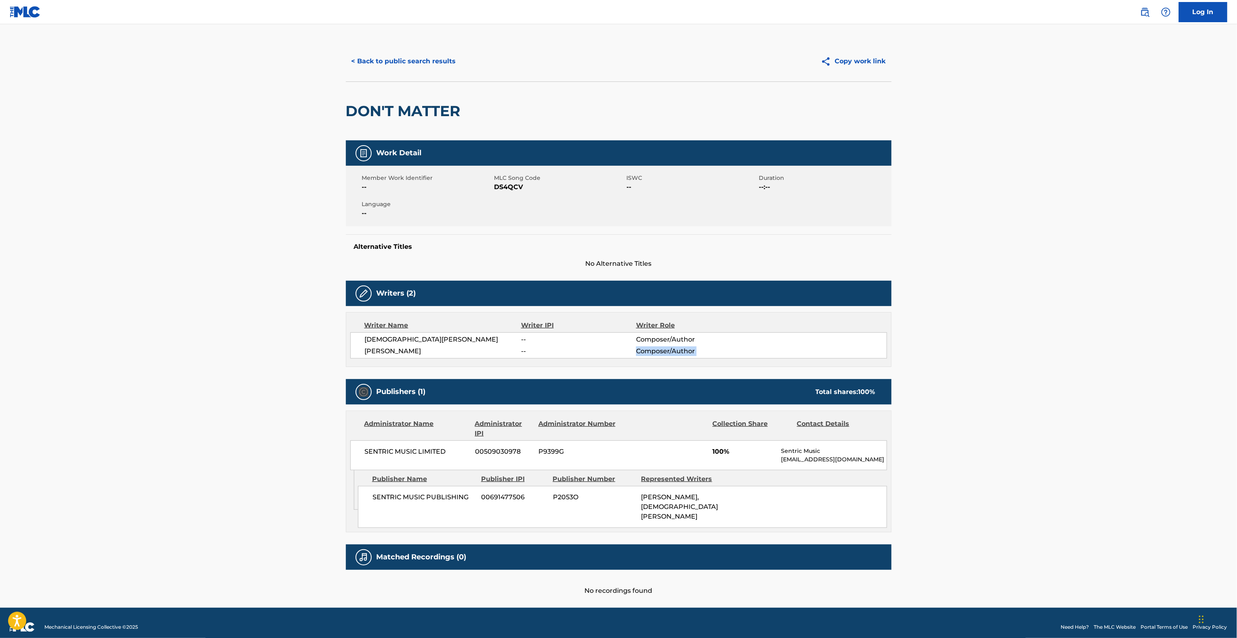
click at [761, 367] on div "Writer Name Writer IPI Writer Role [DEMOGRAPHIC_DATA][PERSON_NAME] -- Composer/…" at bounding box center [619, 339] width 546 height 55
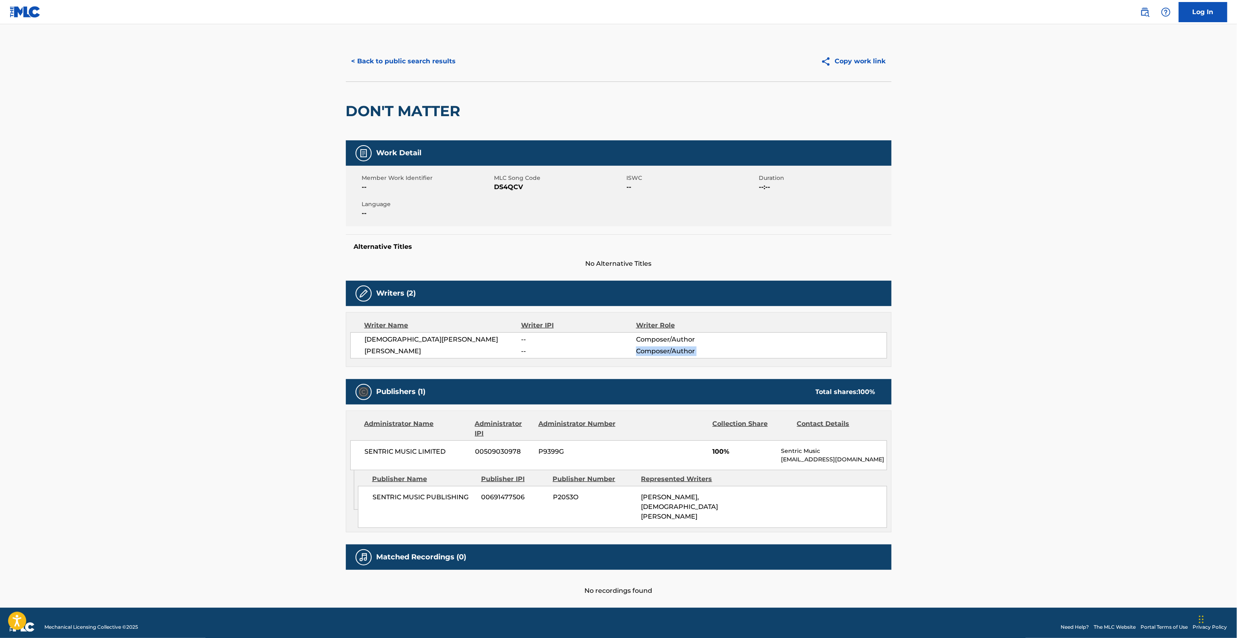
click at [761, 367] on div "Writer Name Writer IPI Writer Role [DEMOGRAPHIC_DATA][PERSON_NAME] -- Composer/…" at bounding box center [619, 339] width 546 height 55
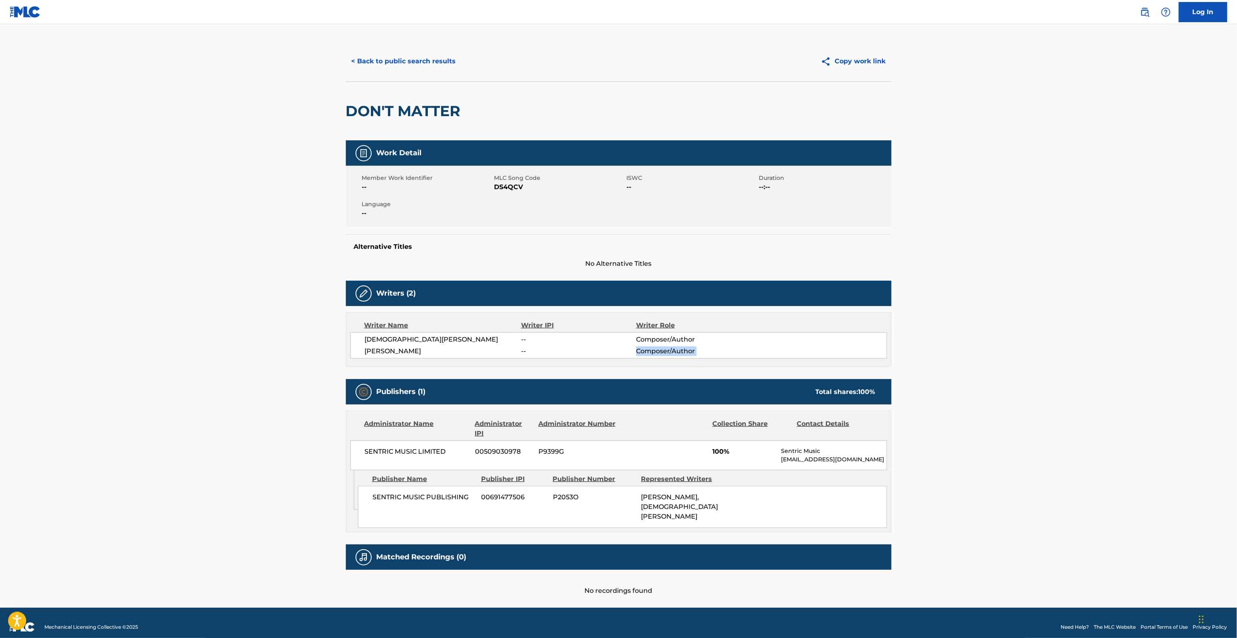
click at [761, 367] on div "Writer Name Writer IPI Writer Role [DEMOGRAPHIC_DATA][PERSON_NAME] -- Composer/…" at bounding box center [619, 339] width 546 height 55
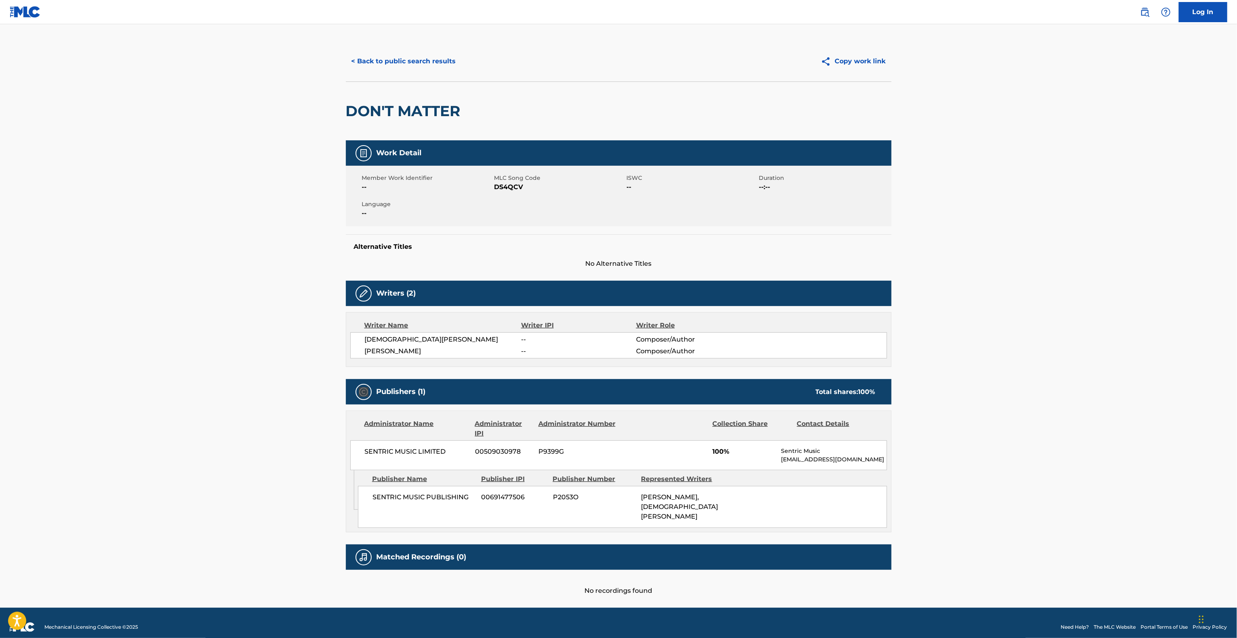
click at [761, 367] on div "Writer Name Writer IPI Writer Role [DEMOGRAPHIC_DATA][PERSON_NAME] -- Composer/…" at bounding box center [619, 339] width 546 height 55
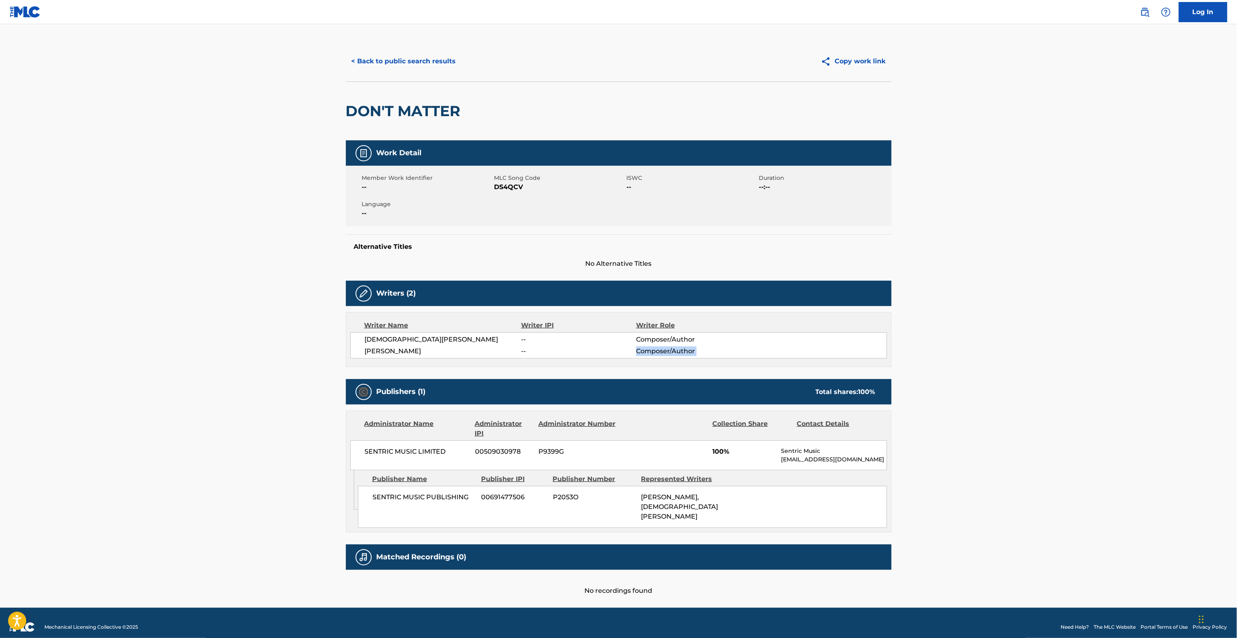
click at [761, 367] on div "Writer Name Writer IPI Writer Role [DEMOGRAPHIC_DATA][PERSON_NAME] -- Composer/…" at bounding box center [619, 339] width 546 height 55
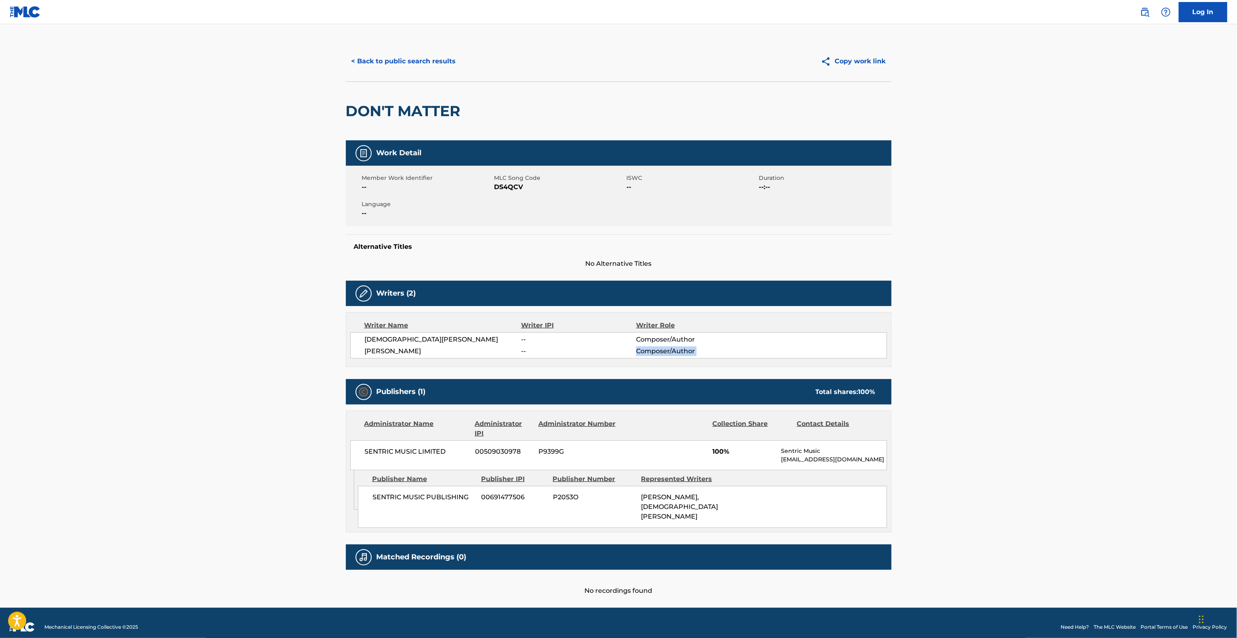
click at [761, 367] on div "Writer Name Writer IPI Writer Role [DEMOGRAPHIC_DATA][PERSON_NAME] -- Composer/…" at bounding box center [619, 339] width 546 height 55
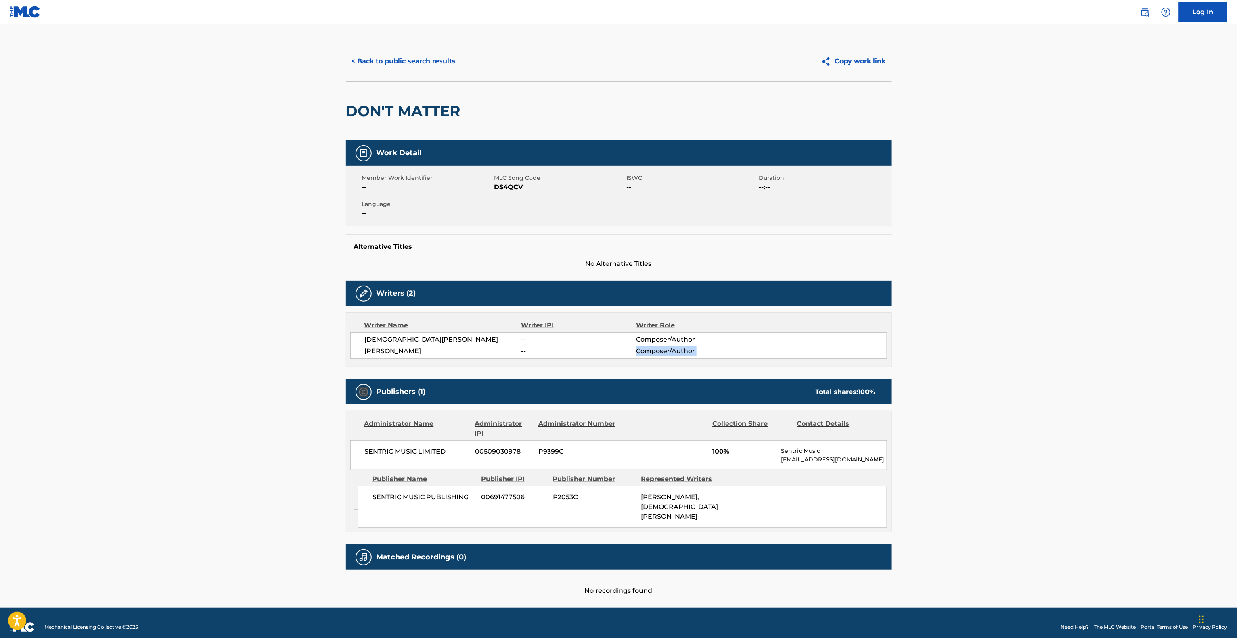
click at [761, 367] on div "Writer Name Writer IPI Writer Role [DEMOGRAPHIC_DATA][PERSON_NAME] -- Composer/…" at bounding box center [619, 339] width 546 height 55
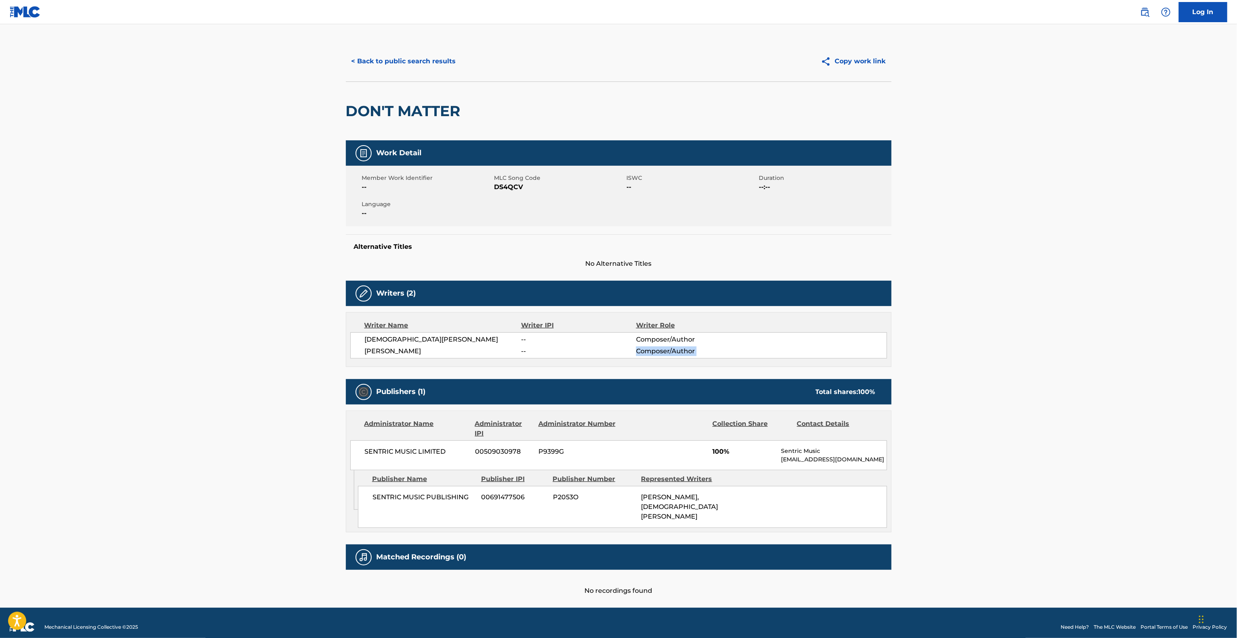
click at [761, 367] on div "Writer Name Writer IPI Writer Role [DEMOGRAPHIC_DATA][PERSON_NAME] -- Composer/…" at bounding box center [619, 339] width 546 height 55
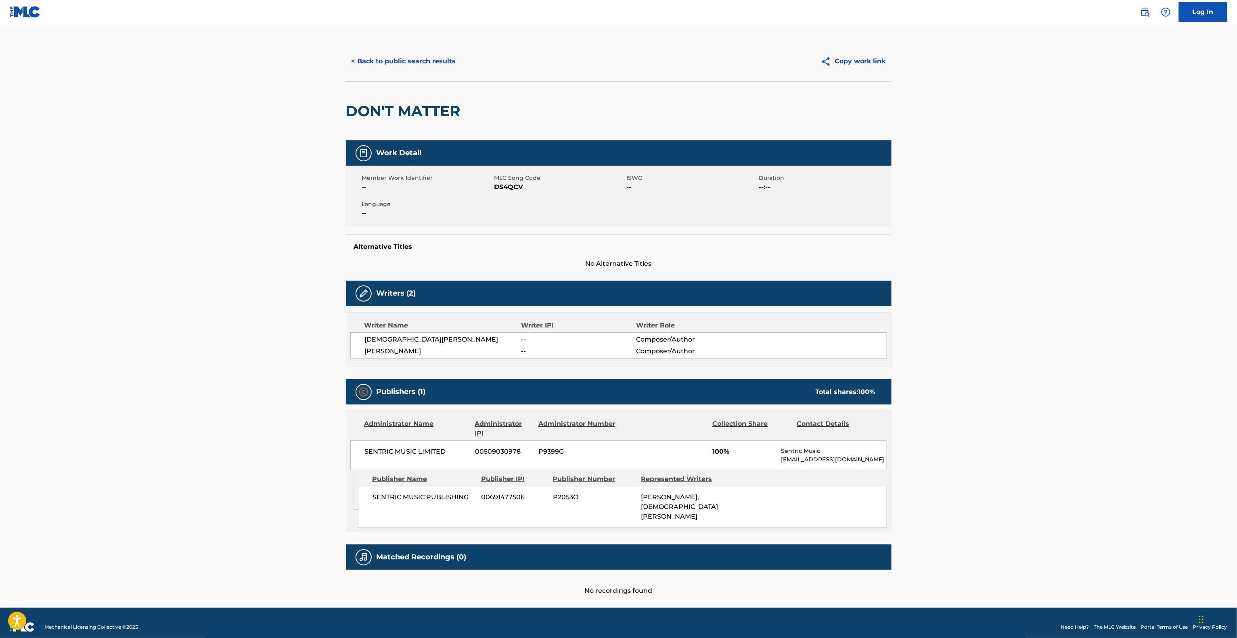
click at [761, 367] on div "Writer Name Writer IPI Writer Role [DEMOGRAPHIC_DATA][PERSON_NAME] -- Composer/…" at bounding box center [619, 339] width 546 height 55
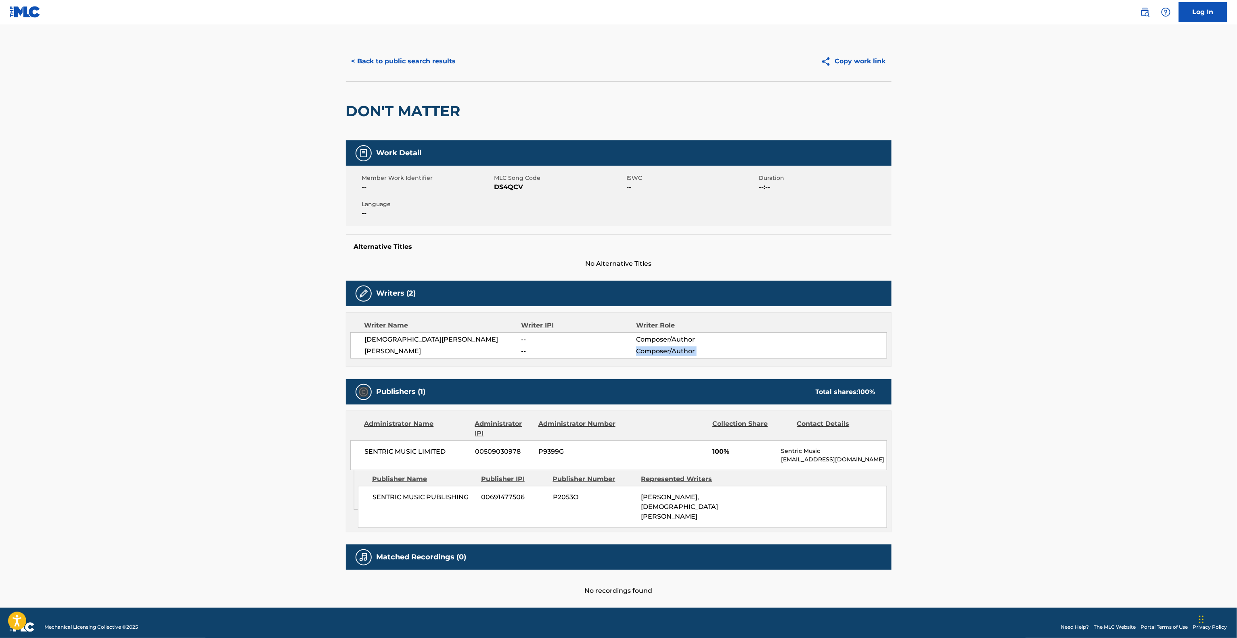
click at [761, 367] on div "Writer Name Writer IPI Writer Role [DEMOGRAPHIC_DATA][PERSON_NAME] -- Composer/…" at bounding box center [619, 339] width 546 height 55
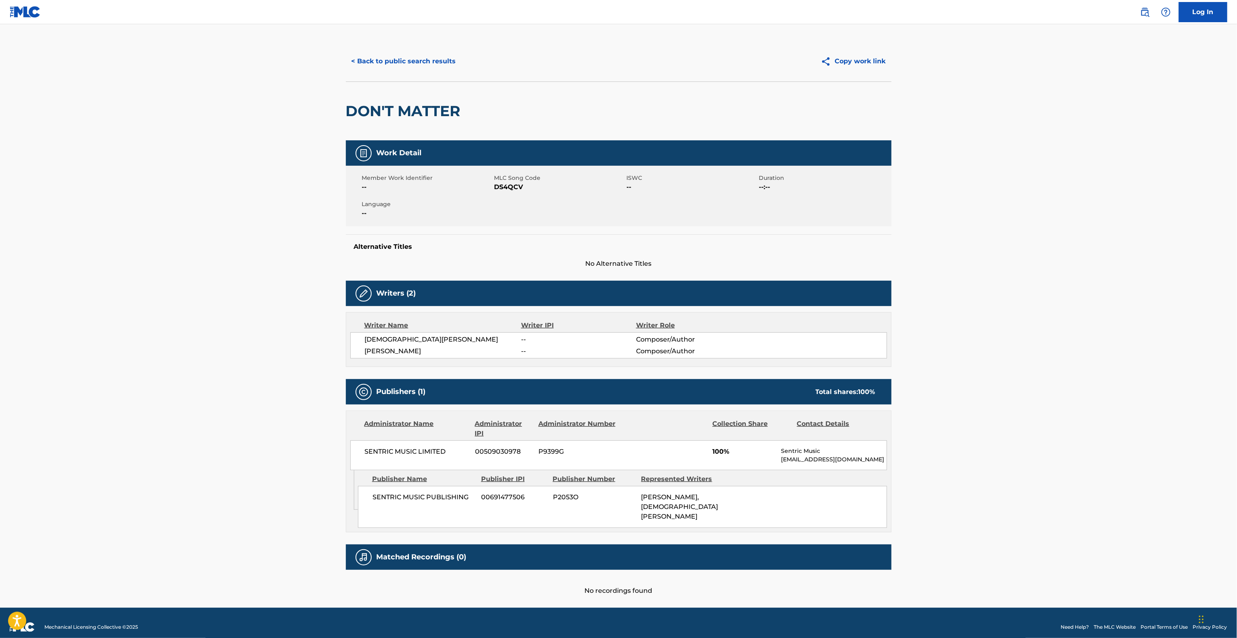
click at [761, 367] on div "Writer Name Writer IPI Writer Role [DEMOGRAPHIC_DATA][PERSON_NAME] -- Composer/…" at bounding box center [619, 339] width 546 height 55
click at [762, 367] on div "Writer Name Writer IPI Writer Role [DEMOGRAPHIC_DATA][PERSON_NAME] -- Composer/…" at bounding box center [619, 339] width 546 height 55
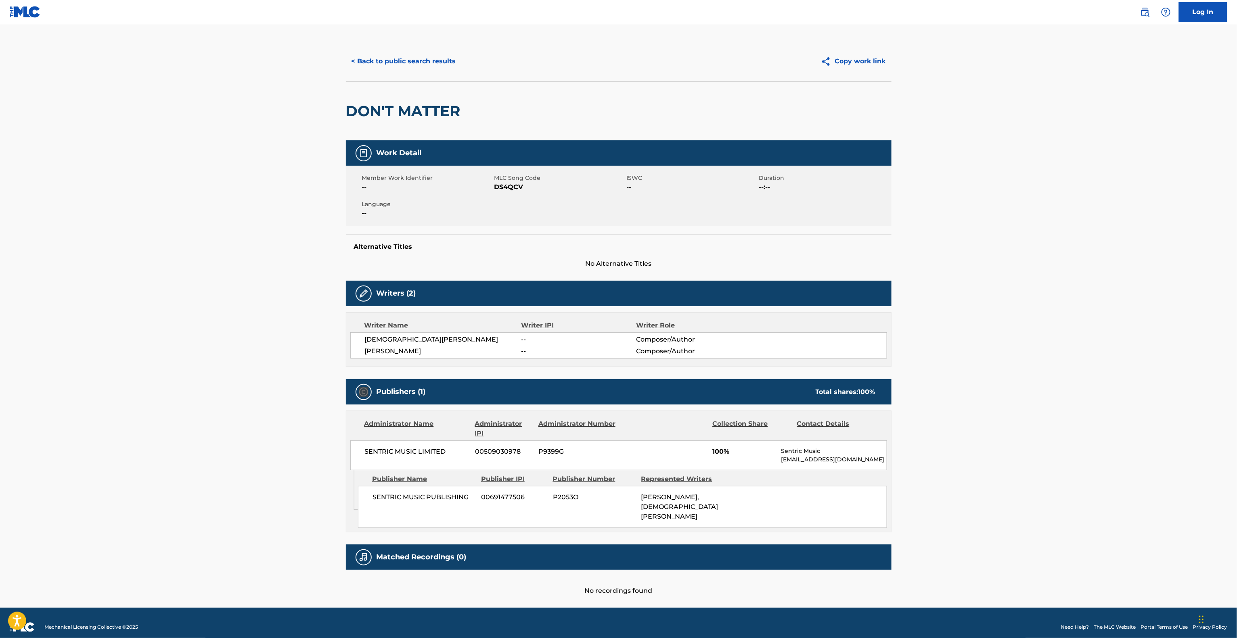
click at [762, 367] on div "Writer Name Writer IPI Writer Role [DEMOGRAPHIC_DATA][PERSON_NAME] -- Composer/…" at bounding box center [619, 339] width 546 height 55
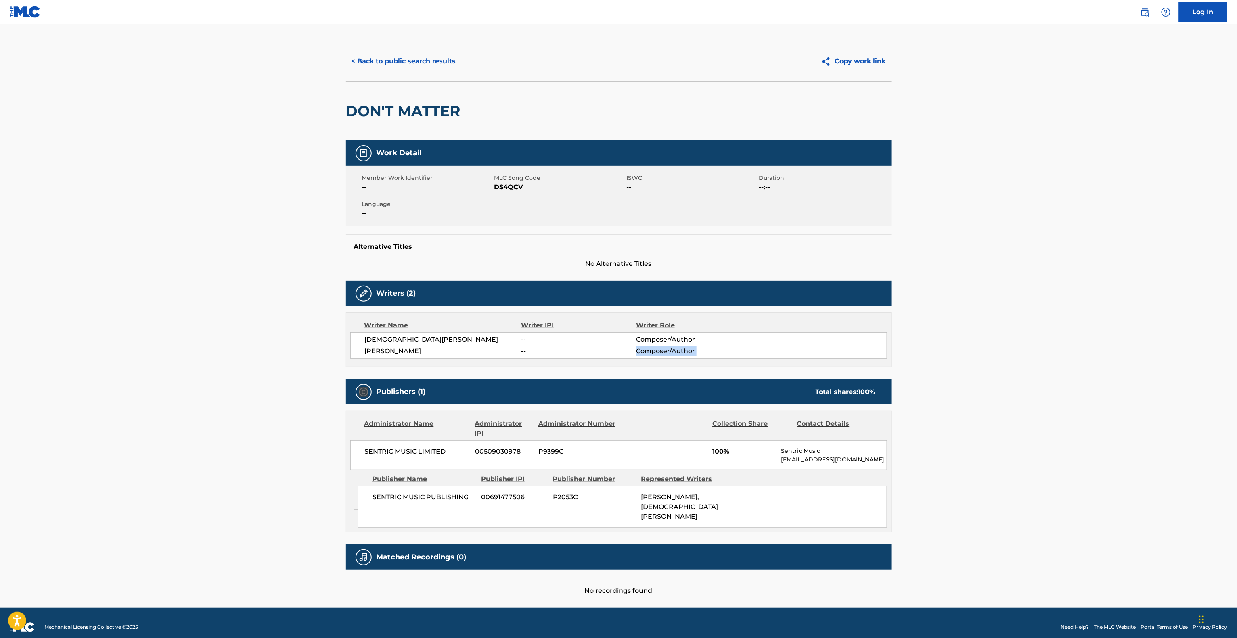
click at [762, 367] on div "Writer Name Writer IPI Writer Role [DEMOGRAPHIC_DATA][PERSON_NAME] -- Composer/…" at bounding box center [619, 339] width 546 height 55
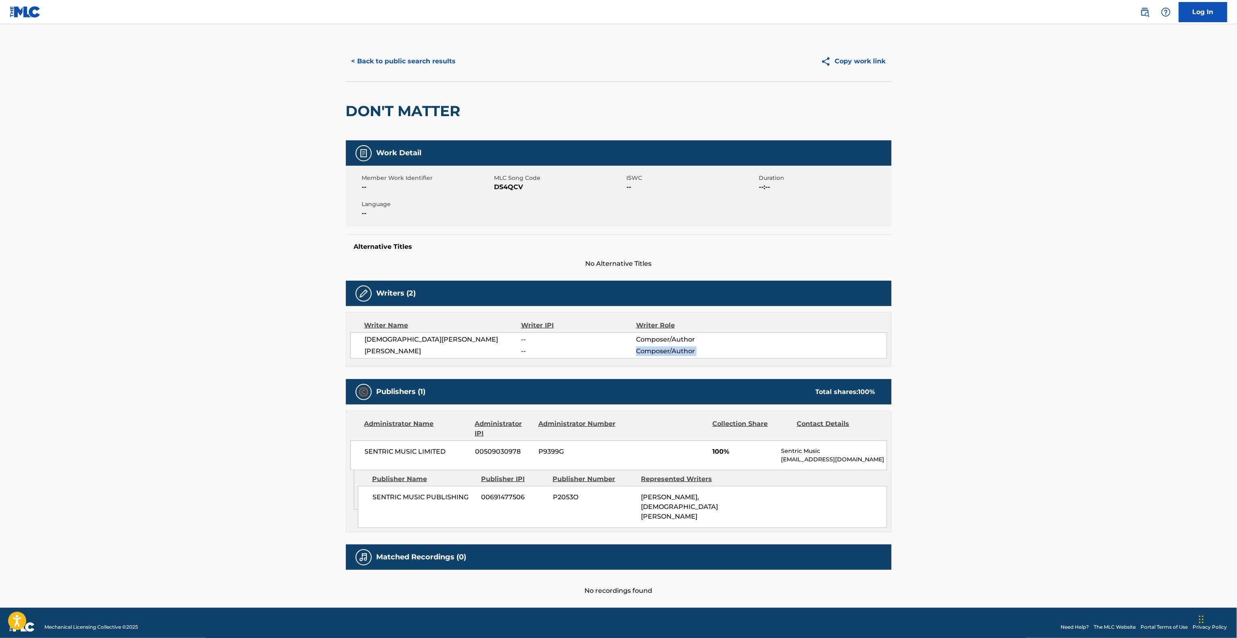
click at [762, 367] on div "Writer Name Writer IPI Writer Role [DEMOGRAPHIC_DATA][PERSON_NAME] -- Composer/…" at bounding box center [619, 339] width 546 height 55
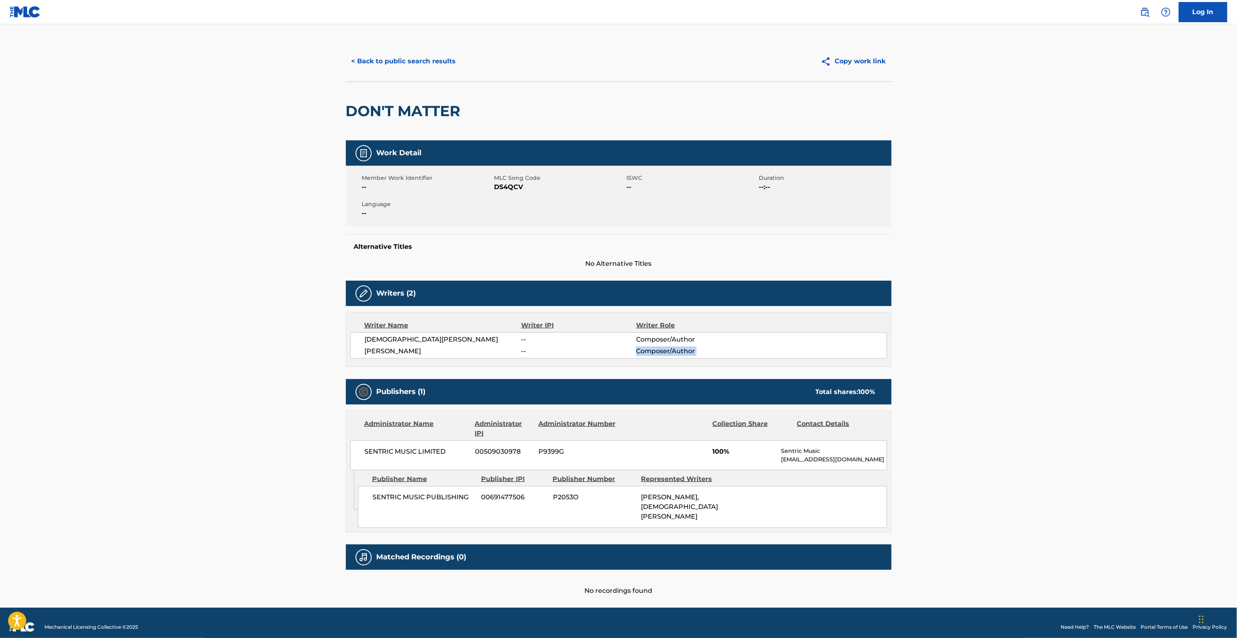
click at [762, 367] on div "Writer Name Writer IPI Writer Role [DEMOGRAPHIC_DATA][PERSON_NAME] -- Composer/…" at bounding box center [619, 339] width 546 height 55
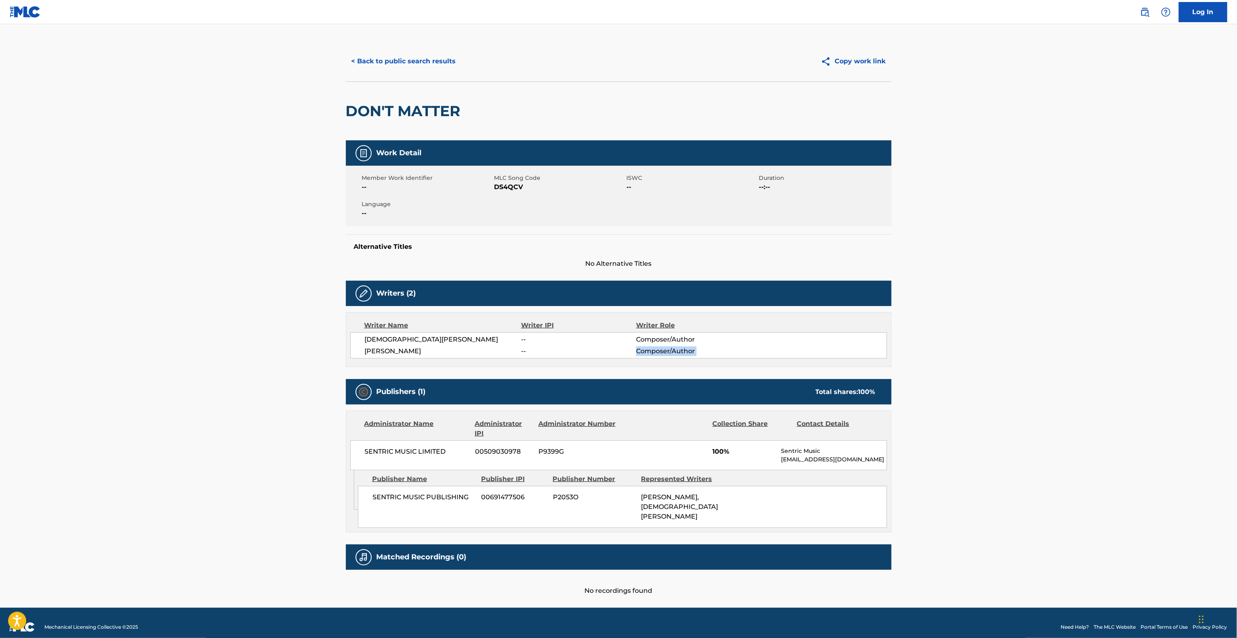
click at [762, 367] on div "Writer Name Writer IPI Writer Role [DEMOGRAPHIC_DATA][PERSON_NAME] -- Composer/…" at bounding box center [619, 339] width 546 height 55
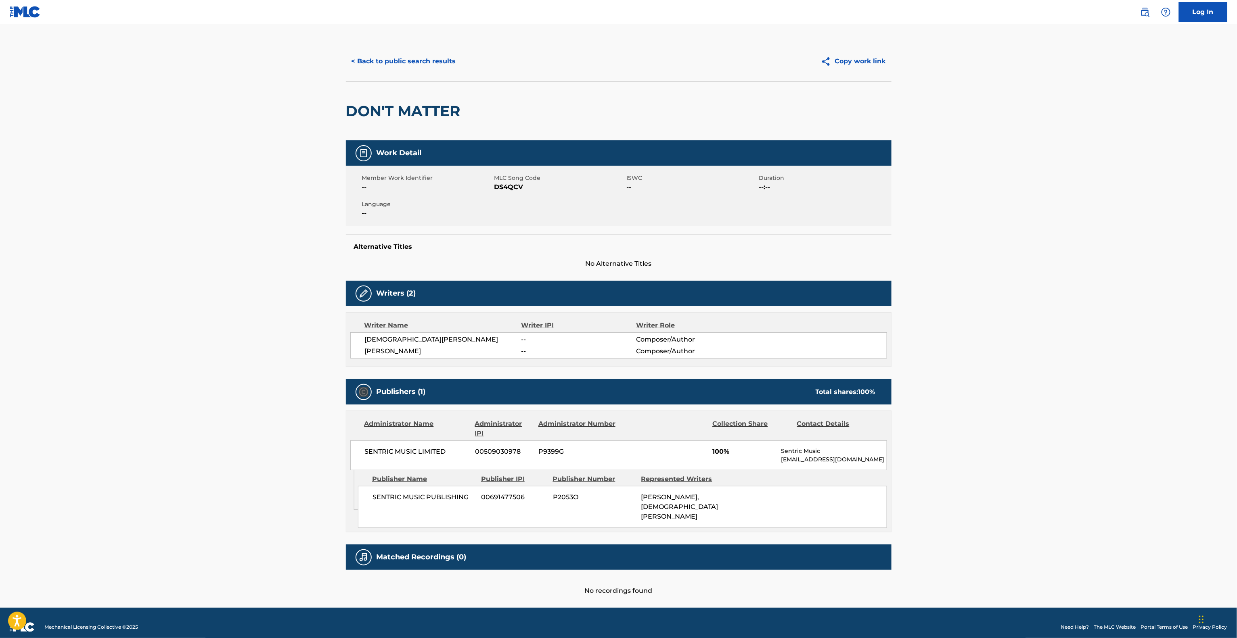
click at [762, 367] on div "Writer Name Writer IPI Writer Role [DEMOGRAPHIC_DATA][PERSON_NAME] -- Composer/…" at bounding box center [619, 339] width 546 height 55
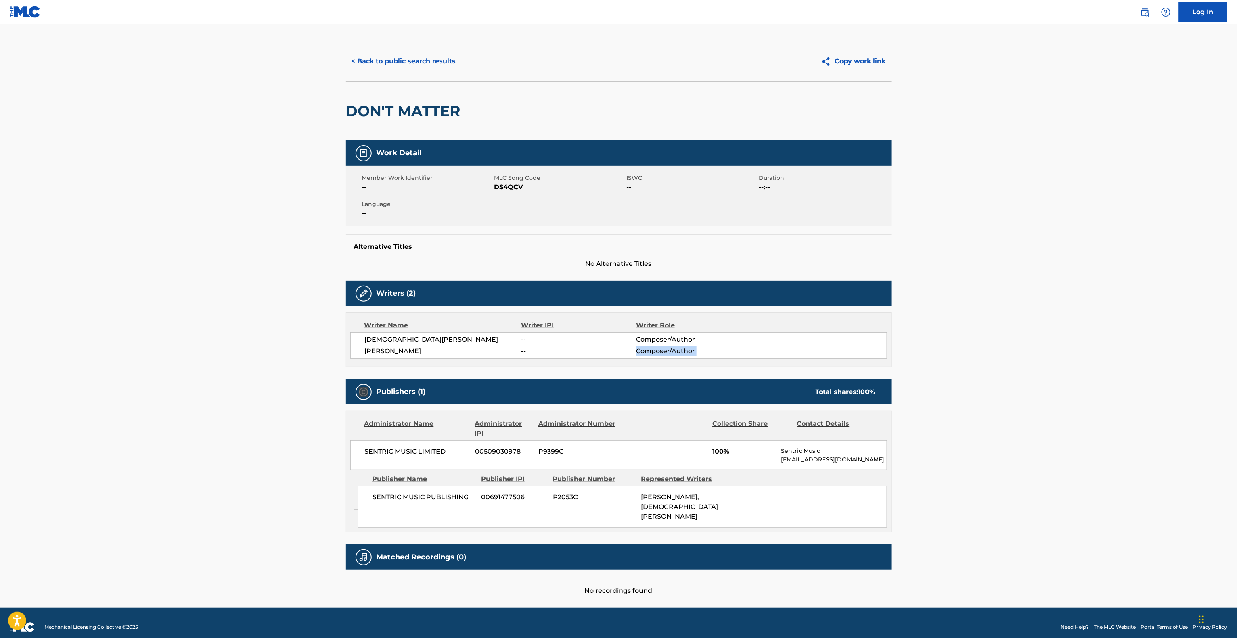
click at [762, 367] on div "Writer Name Writer IPI Writer Role [DEMOGRAPHIC_DATA][PERSON_NAME] -- Composer/…" at bounding box center [619, 339] width 546 height 55
click at [754, 388] on div "Work Detail Member Work Identifier -- MLC Song Code DS4QCV ISWC -- Duration --:…" at bounding box center [619, 368] width 546 height 456
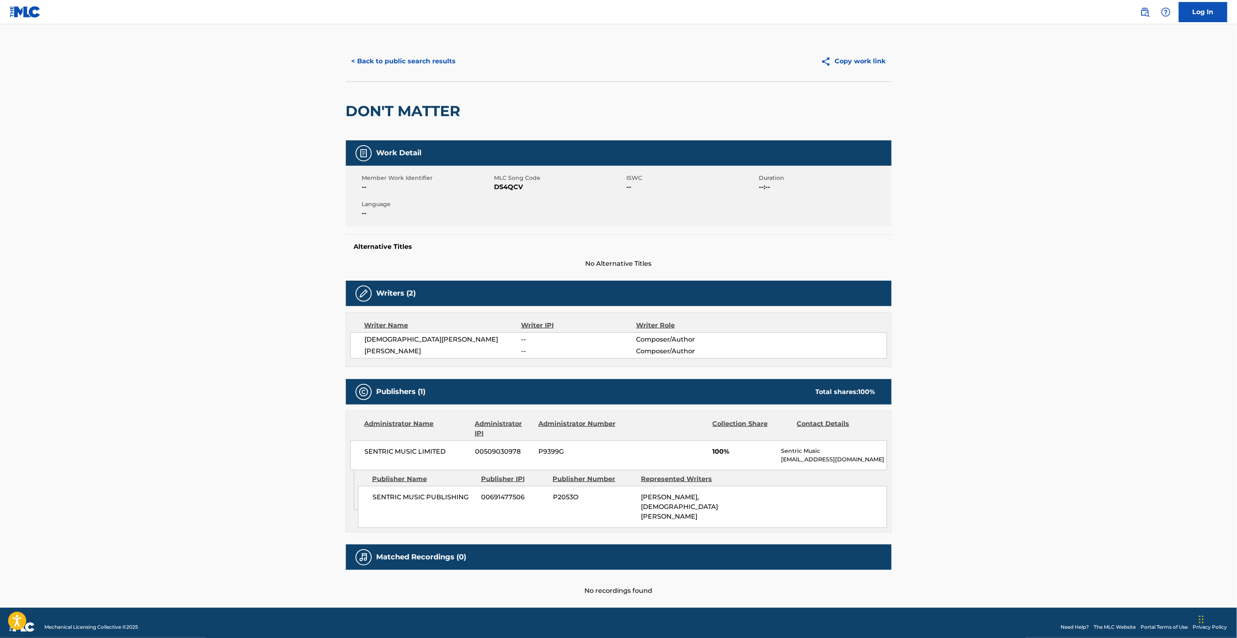
click at [754, 388] on div "Publishers (1) Total shares: 100 %" at bounding box center [619, 391] width 546 height 25
drag, startPoint x: 800, startPoint y: 451, endPoint x: 856, endPoint y: 554, distance: 116.8
click at [806, 460] on div "Administrator Name Administrator IPI Administrator Number Collection Share Cont…" at bounding box center [618, 440] width 545 height 59
click at [941, 623] on footer "Mechanical Licensing Collective © 2025 Need Help? The MLC Website Portal Terms …" at bounding box center [618, 627] width 1237 height 39
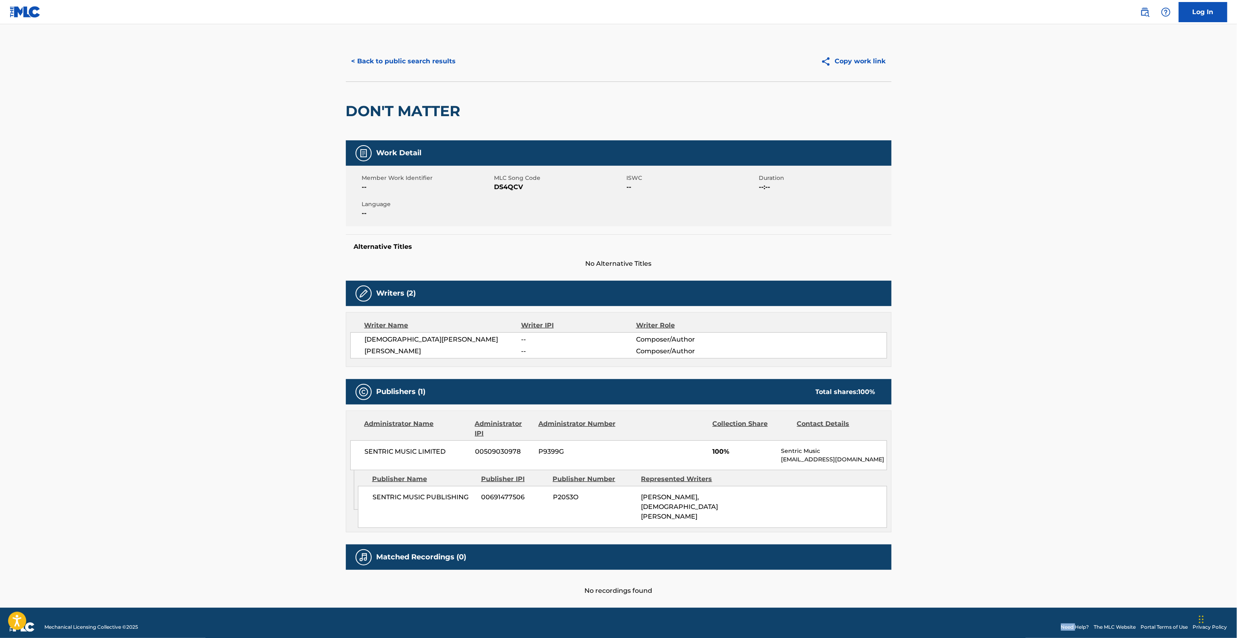
click at [941, 623] on footer "Mechanical Licensing Collective © 2025 Need Help? The MLC Website Portal Terms …" at bounding box center [618, 627] width 1237 height 39
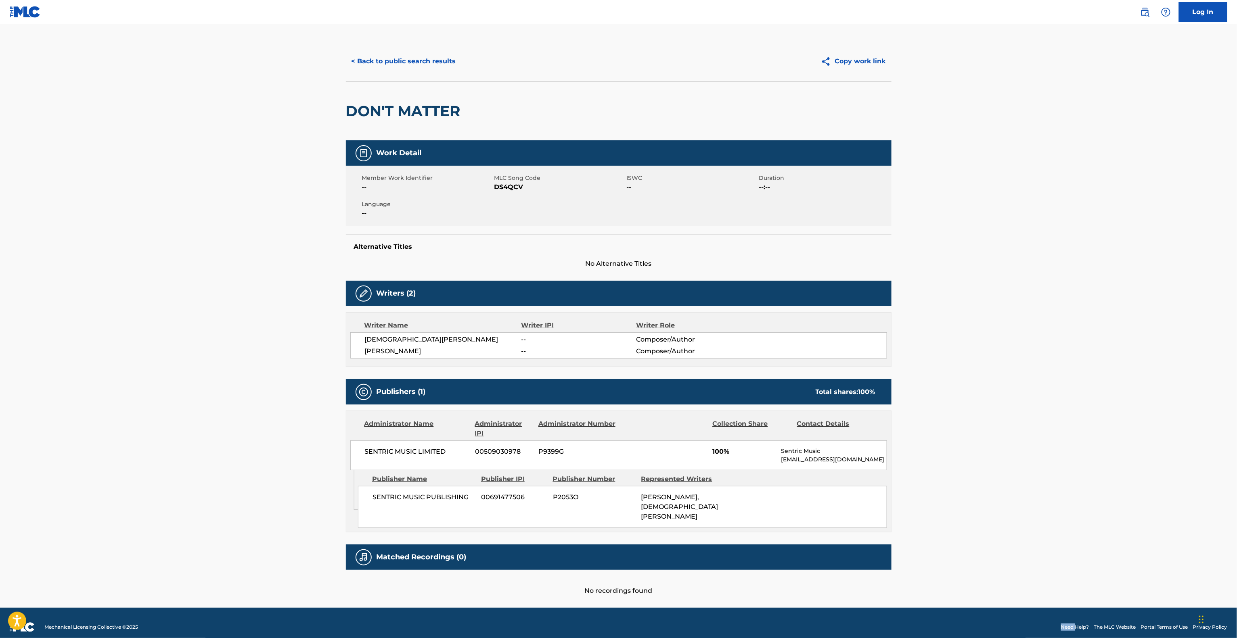
click at [941, 623] on footer "Mechanical Licensing Collective © 2025 Need Help? The MLC Website Portal Terms …" at bounding box center [618, 627] width 1237 height 39
click at [1128, 444] on main "< Back to public search results Copy work link DON'T MATTER Work Detail Member …" at bounding box center [618, 314] width 1237 height 587
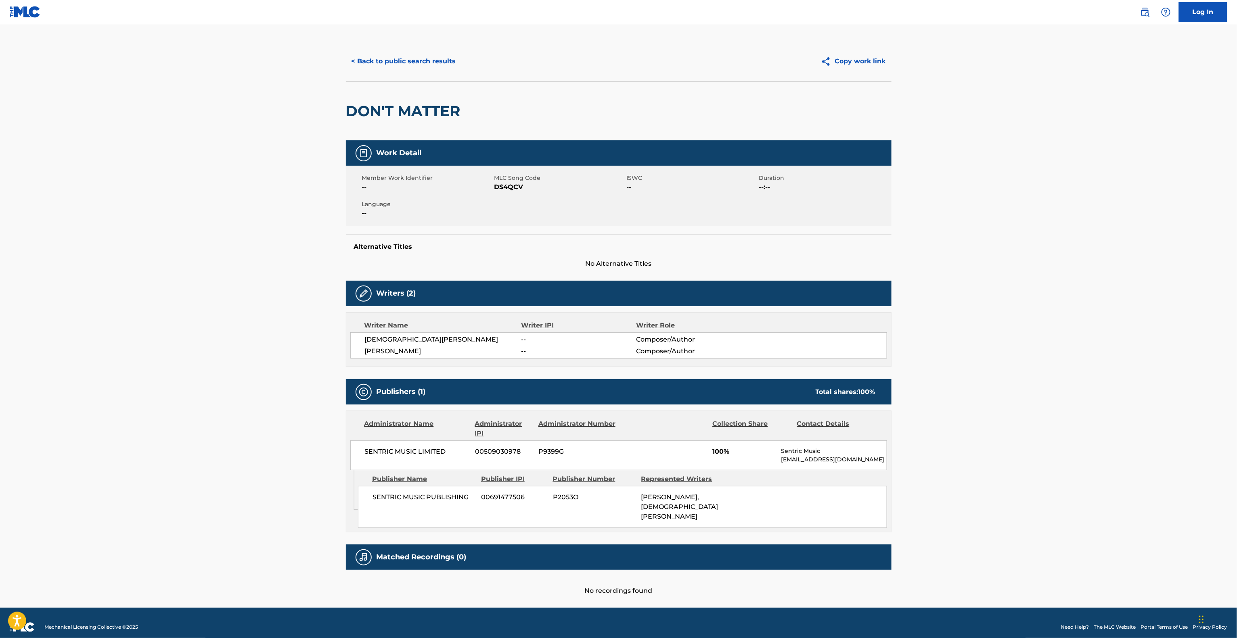
click at [1137, 433] on main "< Back to public search results Copy work link DON'T MATTER Work Detail Member …" at bounding box center [618, 314] width 1237 height 587
click at [1139, 430] on main "< Back to public search results Copy work link DON'T MATTER Work Detail Member …" at bounding box center [618, 314] width 1237 height 587
click at [1139, 428] on main "< Back to public search results Copy work link DON'T MATTER Work Detail Member …" at bounding box center [618, 314] width 1237 height 587
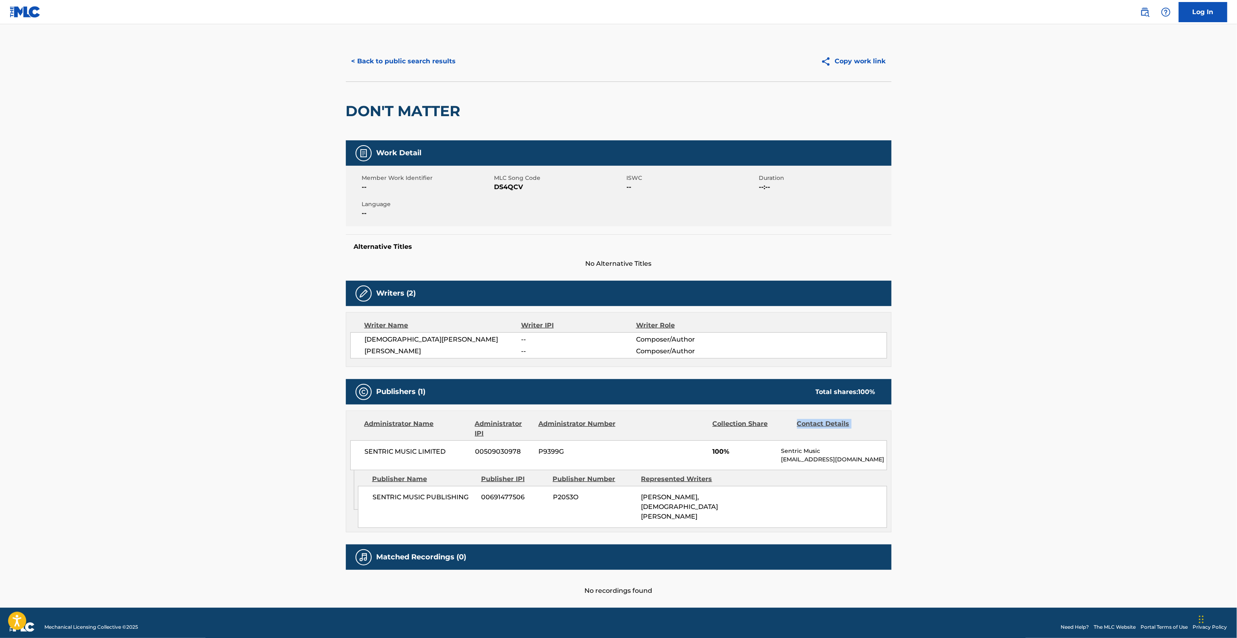
click at [1139, 428] on main "< Back to public search results Copy work link DON'T MATTER Work Detail Member …" at bounding box center [618, 314] width 1237 height 587
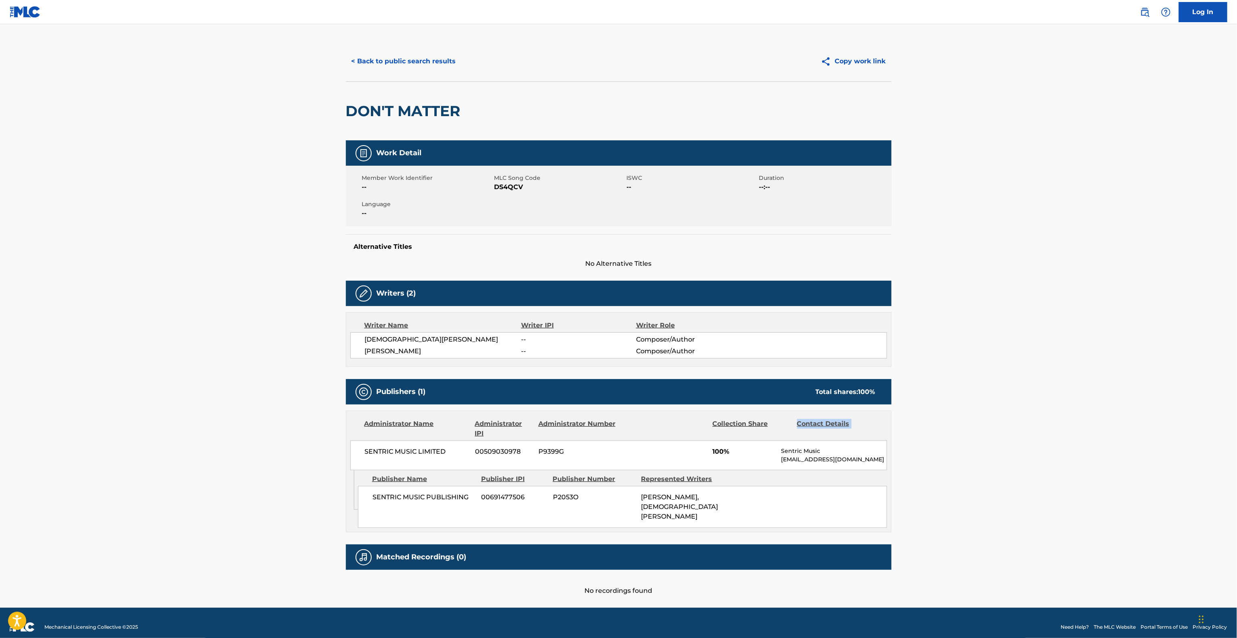
click at [1139, 427] on main "< Back to public search results Copy work link DON'T MATTER Work Detail Member …" at bounding box center [618, 314] width 1237 height 587
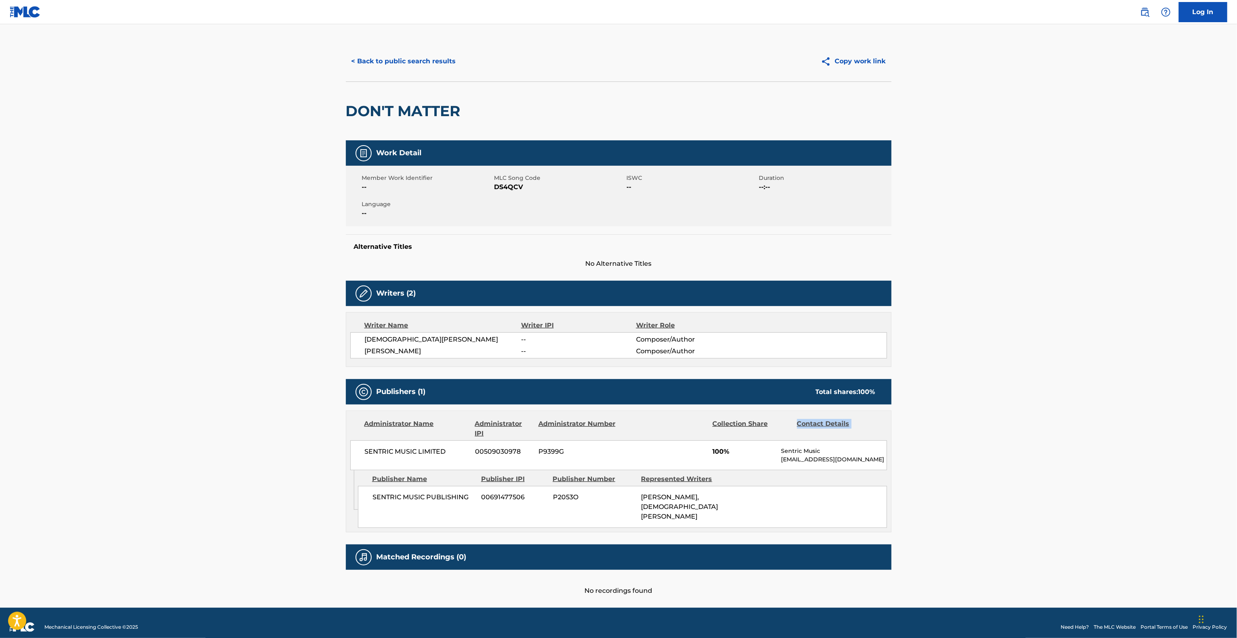
click at [1139, 427] on main "< Back to public search results Copy work link DON'T MATTER Work Detail Member …" at bounding box center [618, 314] width 1237 height 587
click at [1136, 426] on main "< Back to public search results Copy work link DON'T MATTER Work Detail Member …" at bounding box center [618, 314] width 1237 height 587
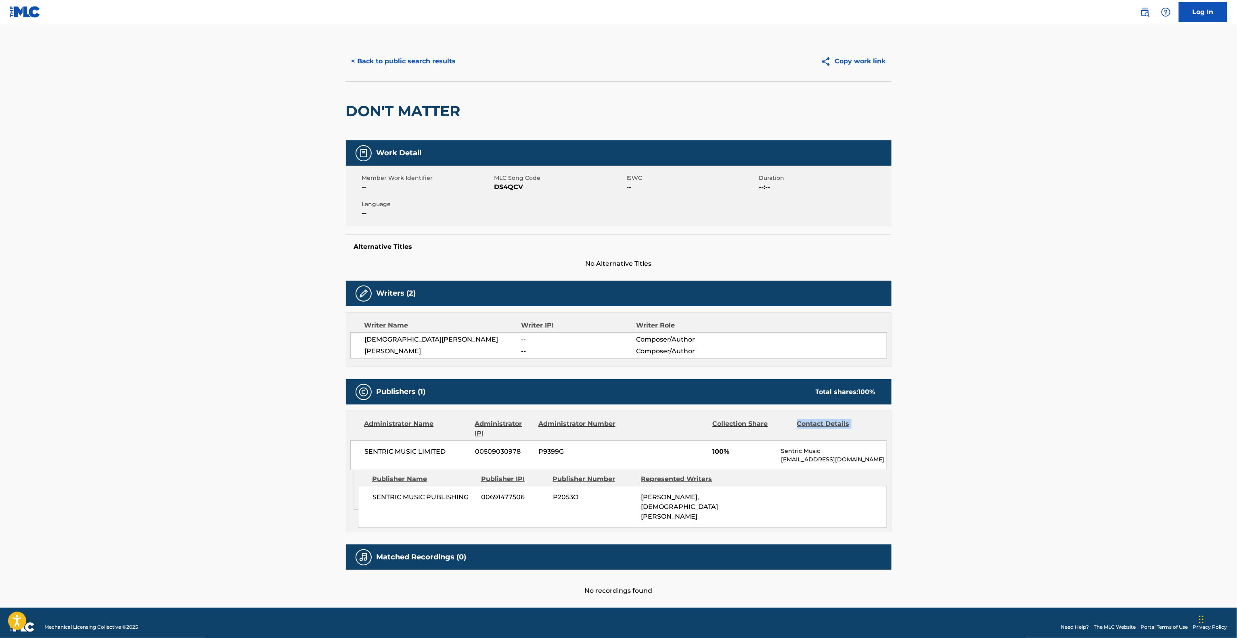
click at [1136, 426] on main "< Back to public search results Copy work link DON'T MATTER Work Detail Member …" at bounding box center [618, 314] width 1237 height 587
click at [1132, 425] on main "< Back to public search results Copy work link DON'T MATTER Work Detail Member …" at bounding box center [618, 314] width 1237 height 587
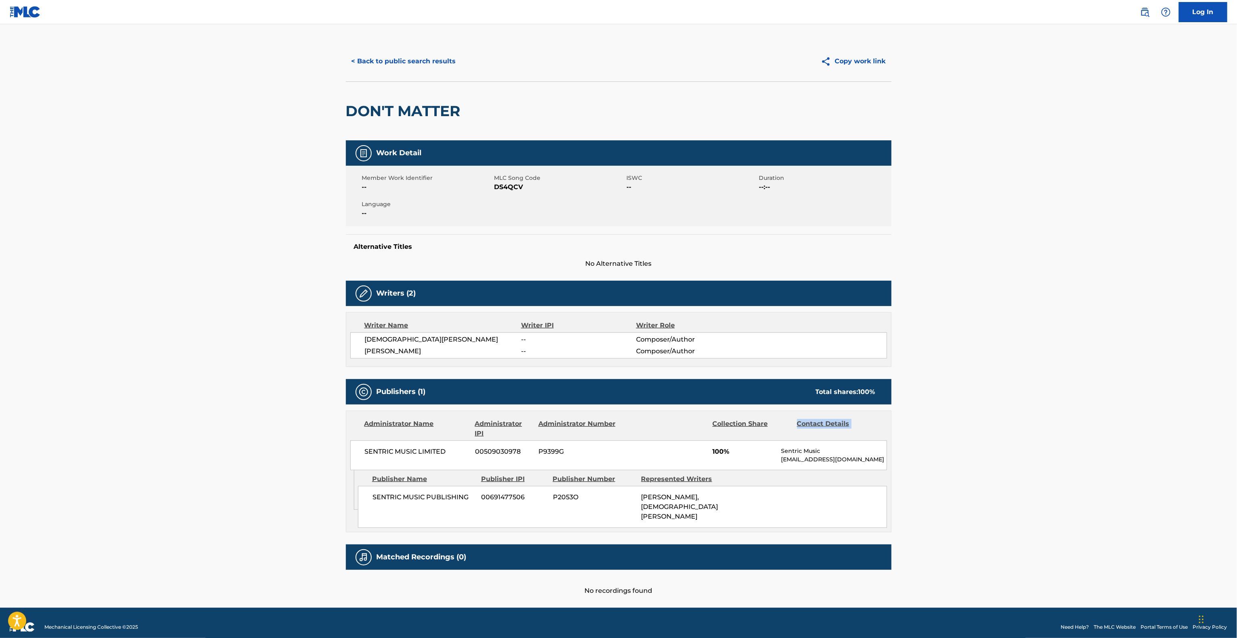
click at [1132, 425] on main "< Back to public search results Copy work link DON'T MATTER Work Detail Member …" at bounding box center [618, 314] width 1237 height 587
click at [1131, 423] on main "< Back to public search results Copy work link DON'T MATTER Work Detail Member …" at bounding box center [618, 314] width 1237 height 587
click at [1130, 422] on main "< Back to public search results Copy work link DON'T MATTER Work Detail Member …" at bounding box center [618, 314] width 1237 height 587
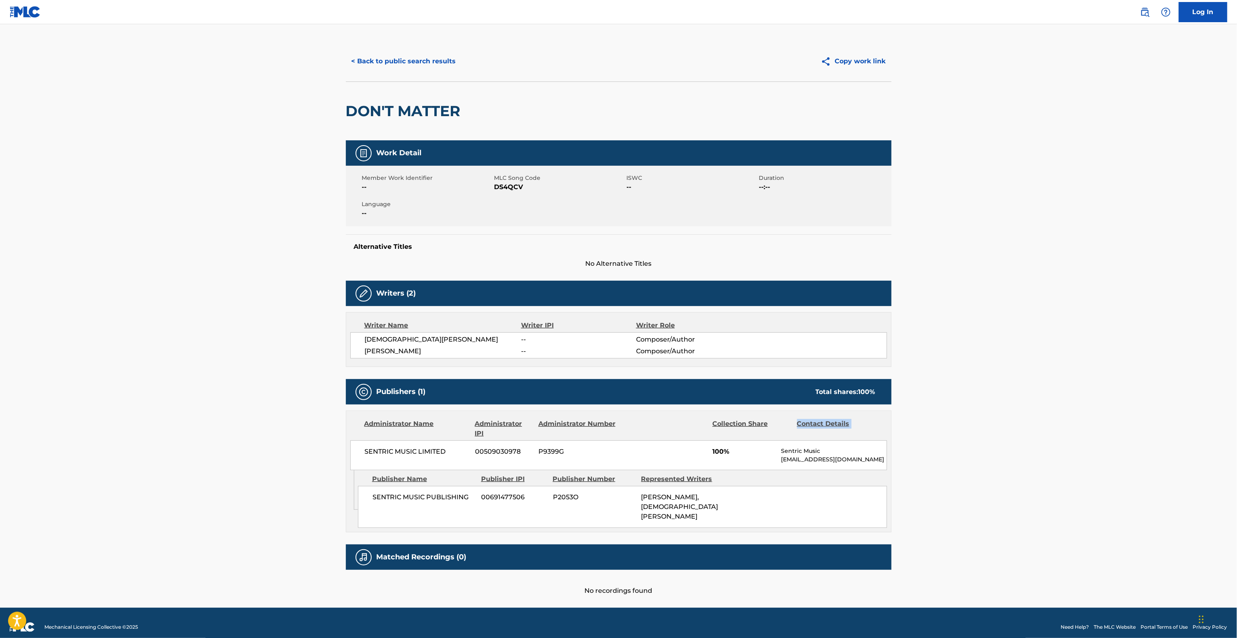
click at [1130, 422] on main "< Back to public search results Copy work link DON'T MATTER Work Detail Member …" at bounding box center [618, 314] width 1237 height 587
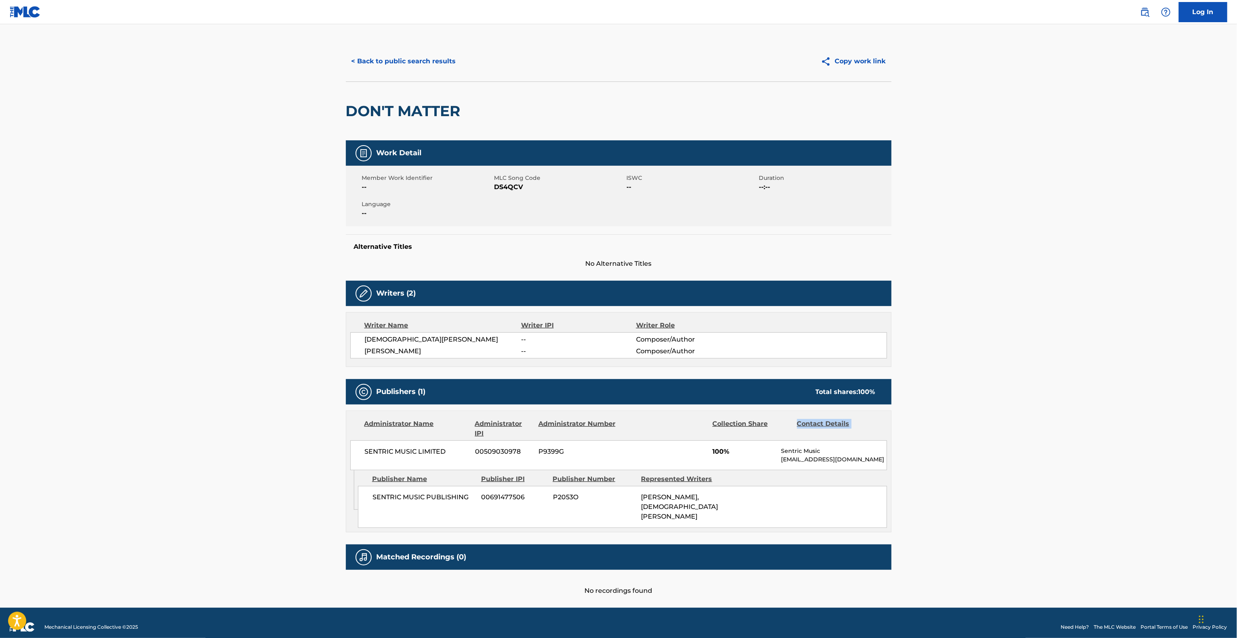
click at [1130, 422] on main "< Back to public search results Copy work link DON'T MATTER Work Detail Member …" at bounding box center [618, 314] width 1237 height 587
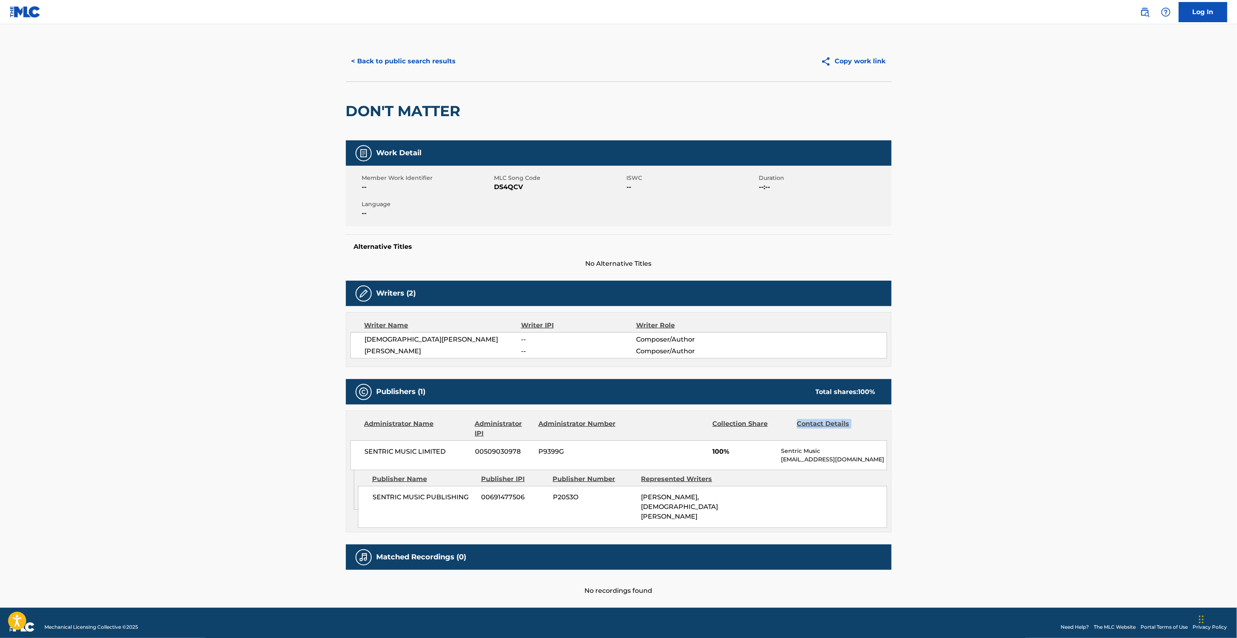
click at [1130, 422] on main "< Back to public search results Copy work link DON'T MATTER Work Detail Member …" at bounding box center [618, 314] width 1237 height 587
click at [1129, 421] on main "< Back to public search results Copy work link DON'T MATTER Work Detail Member …" at bounding box center [618, 314] width 1237 height 587
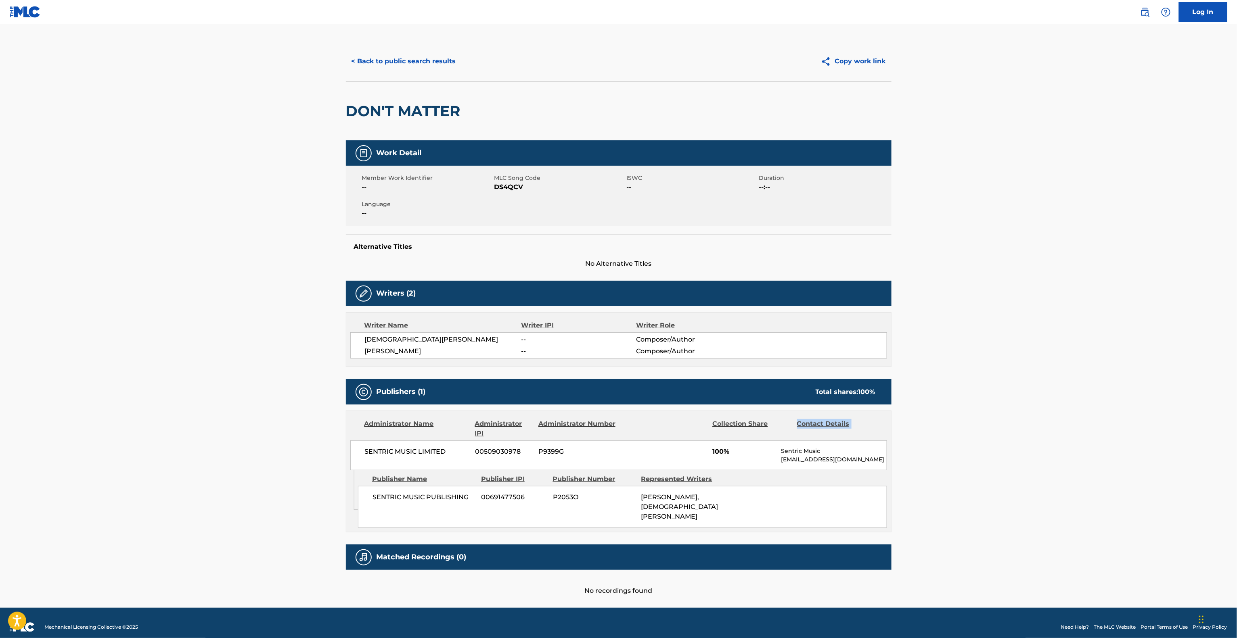
click at [1129, 421] on main "< Back to public search results Copy work link DON'T MATTER Work Detail Member …" at bounding box center [618, 314] width 1237 height 587
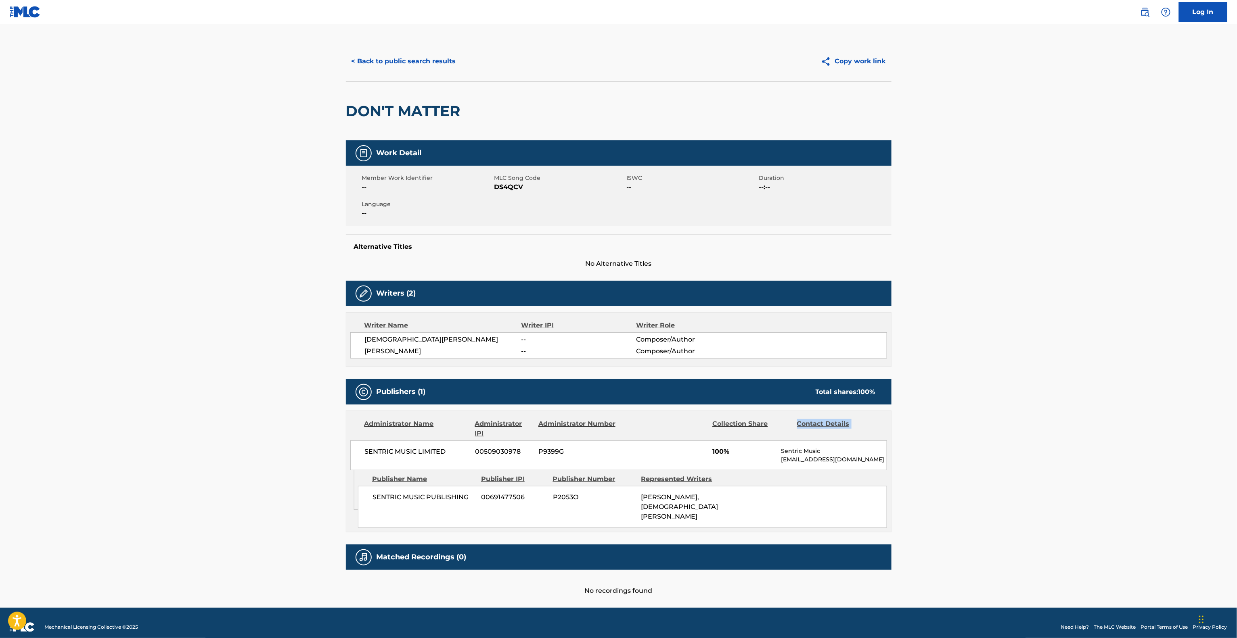
click at [1129, 421] on main "< Back to public search results Copy work link DON'T MATTER Work Detail Member …" at bounding box center [618, 314] width 1237 height 587
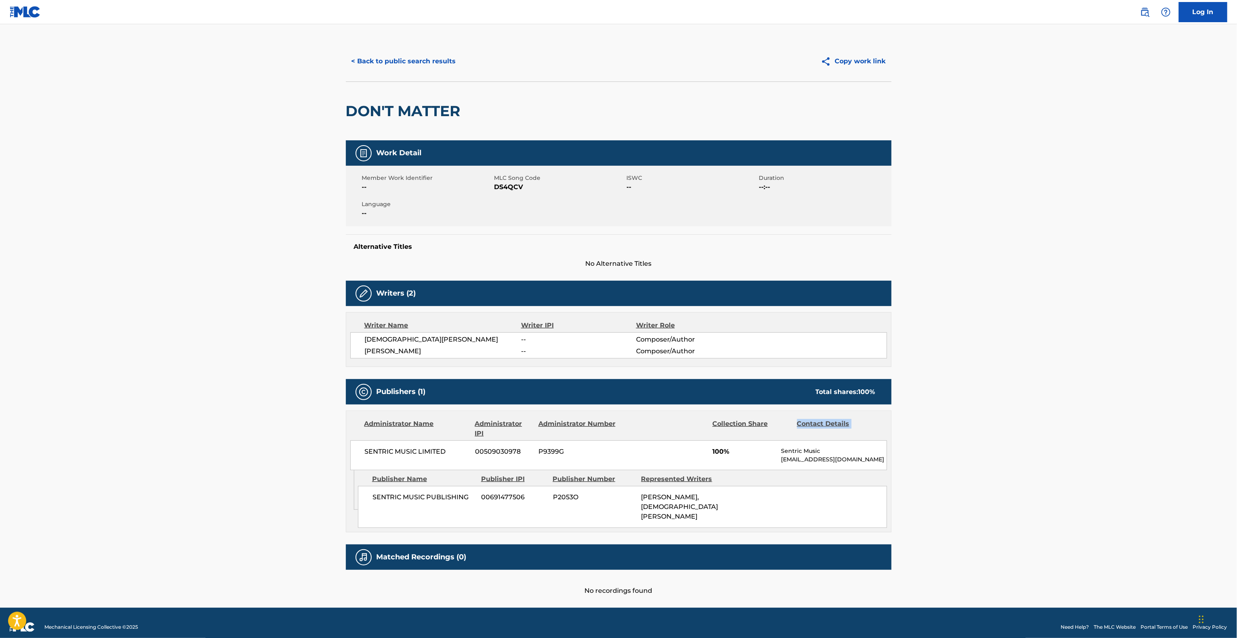
click at [1129, 421] on main "< Back to public search results Copy work link DON'T MATTER Work Detail Member …" at bounding box center [618, 314] width 1237 height 587
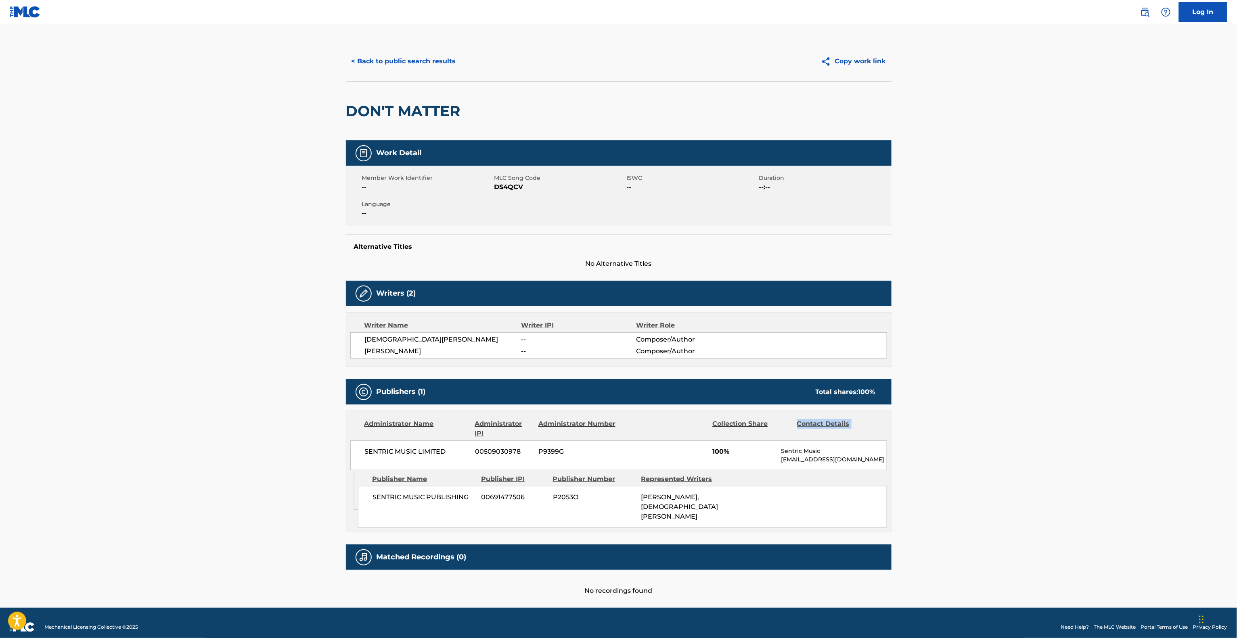
click at [1129, 421] on main "< Back to public search results Copy work link DON'T MATTER Work Detail Member …" at bounding box center [618, 314] width 1237 height 587
click at [1127, 420] on main "< Back to public search results Copy work link DON'T MATTER Work Detail Member …" at bounding box center [618, 314] width 1237 height 587
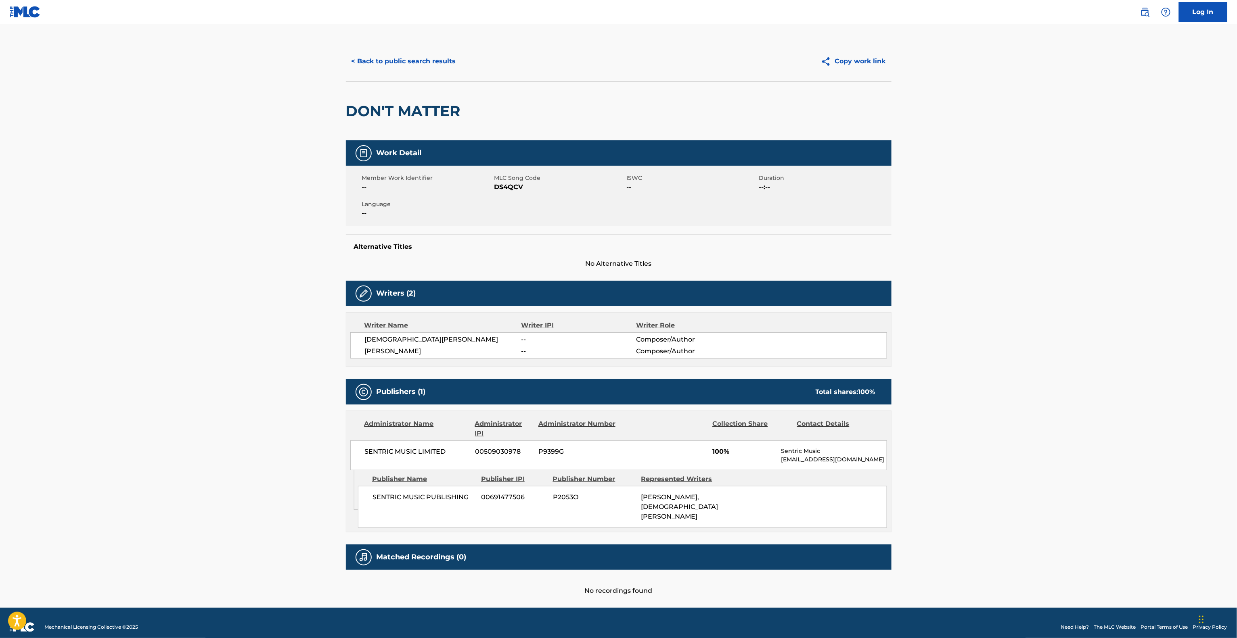
click at [1127, 420] on main "< Back to public search results Copy work link DON'T MATTER Work Detail Member …" at bounding box center [618, 314] width 1237 height 587
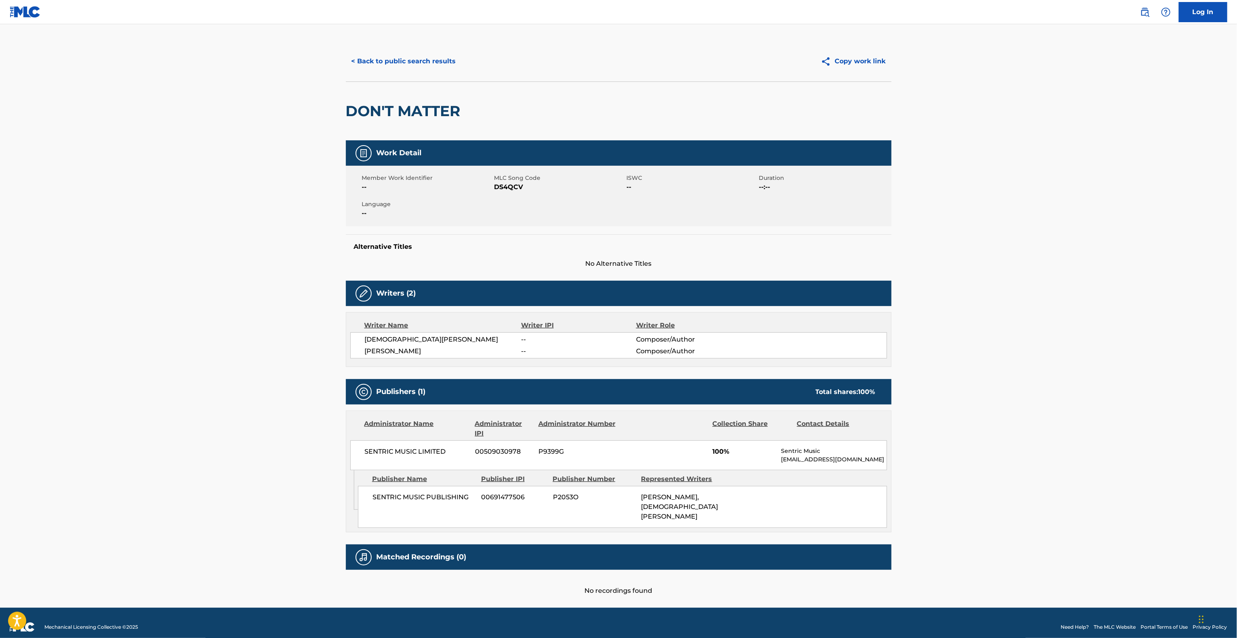
click at [1157, 401] on main "< Back to public search results Copy work link DON'T MATTER Work Detail Member …" at bounding box center [618, 314] width 1237 height 587
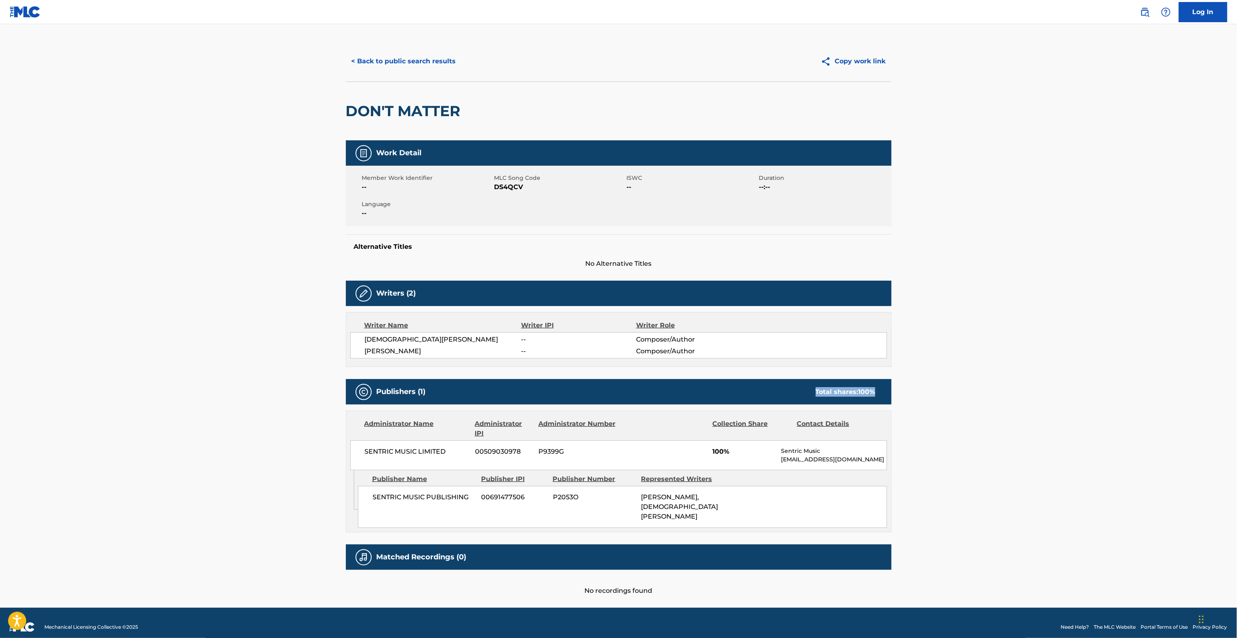
click at [1157, 401] on main "< Back to public search results Copy work link DON'T MATTER Work Detail Member …" at bounding box center [618, 314] width 1237 height 587
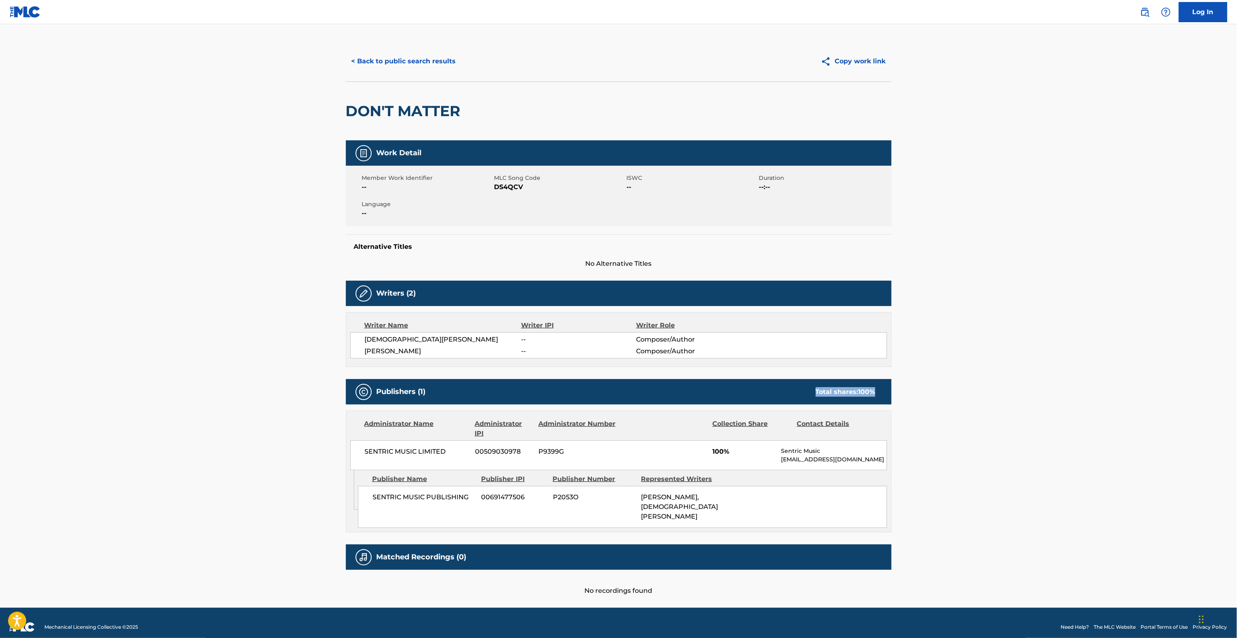
click at [1157, 401] on main "< Back to public search results Copy work link DON'T MATTER Work Detail Member …" at bounding box center [618, 314] width 1237 height 587
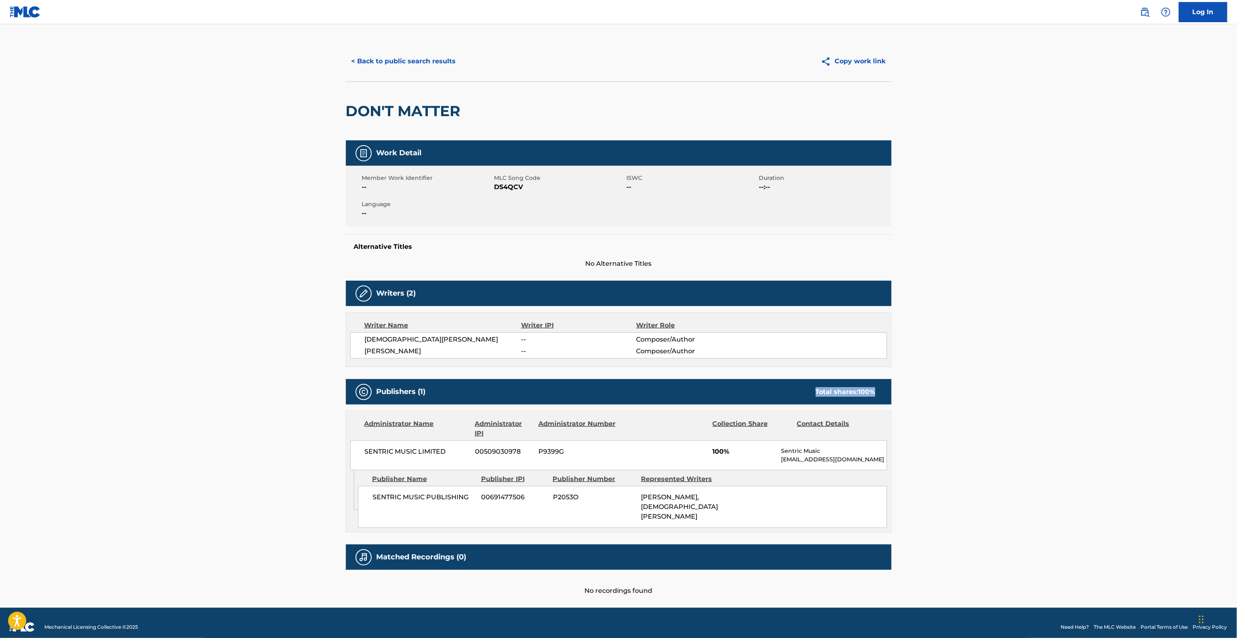
click at [1157, 401] on main "< Back to public search results Copy work link DON'T MATTER Work Detail Member …" at bounding box center [618, 314] width 1237 height 587
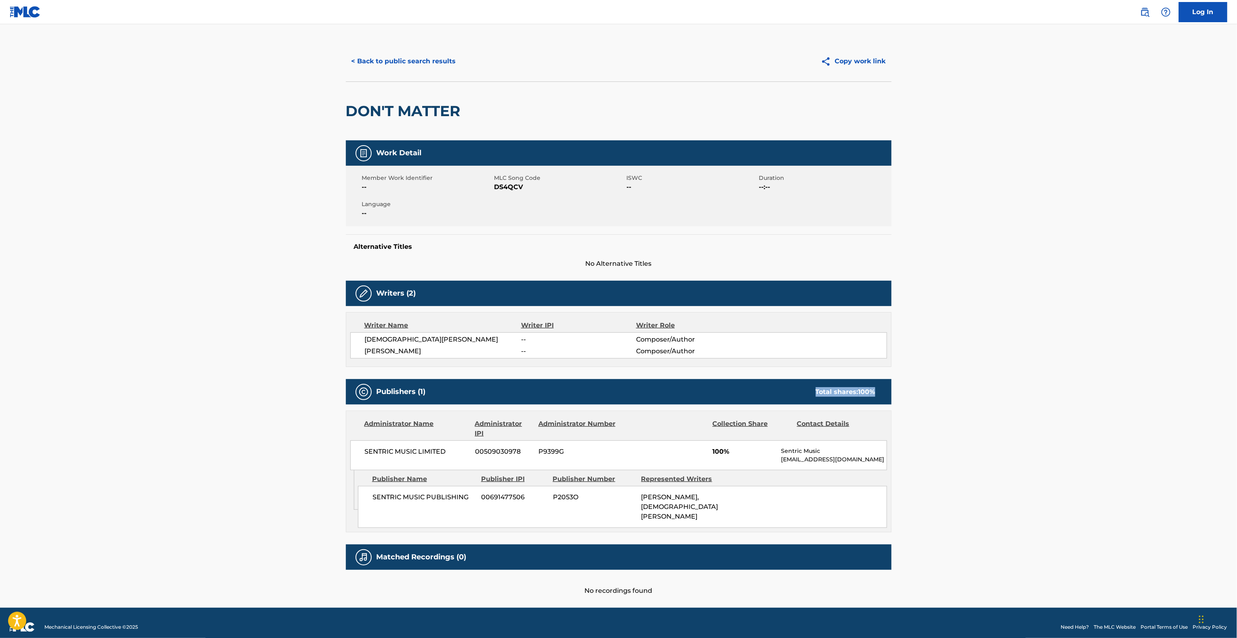
click at [1157, 401] on main "< Back to public search results Copy work link DON'T MATTER Work Detail Member …" at bounding box center [618, 314] width 1237 height 587
drag, startPoint x: 1158, startPoint y: 401, endPoint x: 1140, endPoint y: 380, distance: 28.0
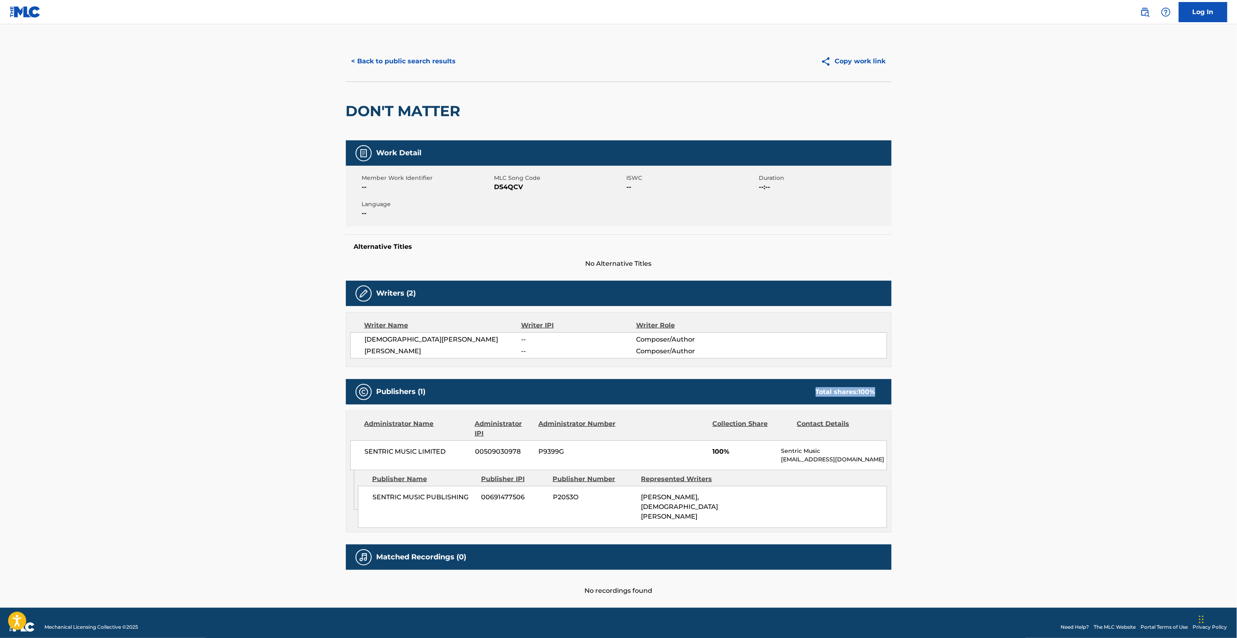
click at [1143, 390] on main "< Back to public search results Copy work link DON'T MATTER Work Detail Member …" at bounding box center [618, 314] width 1237 height 587
click at [1160, 383] on main "< Back to public search results Copy work link DON'T MATTER Work Detail Member …" at bounding box center [618, 314] width 1237 height 587
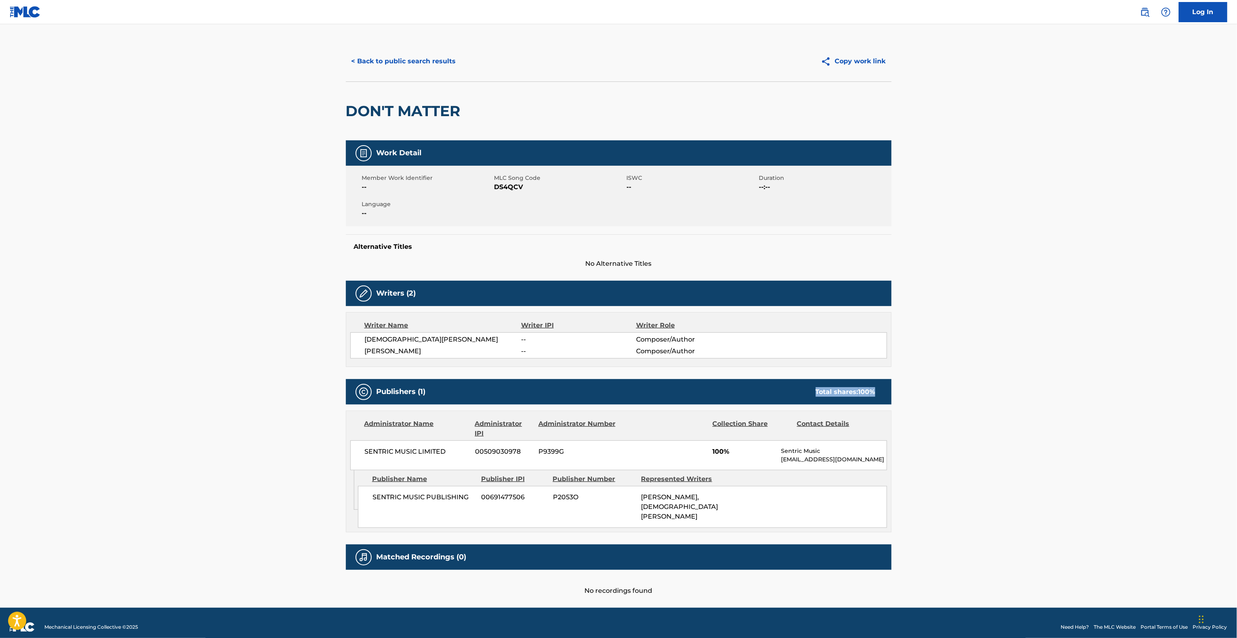
click at [1160, 383] on main "< Back to public search results Copy work link DON'T MATTER Work Detail Member …" at bounding box center [618, 314] width 1237 height 587
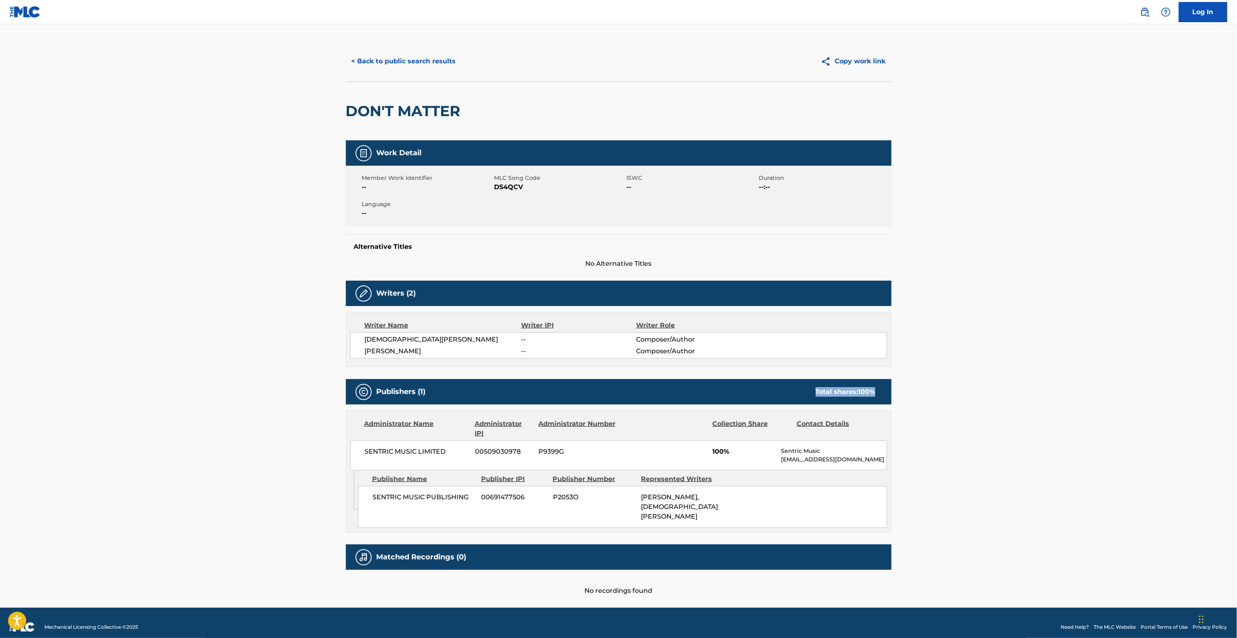
drag, startPoint x: 1160, startPoint y: 383, endPoint x: 1161, endPoint y: 379, distance: 4.2
click at [1161, 379] on main "< Back to public search results Copy work link DON'T MATTER Work Detail Member …" at bounding box center [618, 314] width 1237 height 587
click at [1169, 374] on main "< Back to public search results Copy work link DON'T MATTER Work Detail Member …" at bounding box center [618, 314] width 1237 height 587
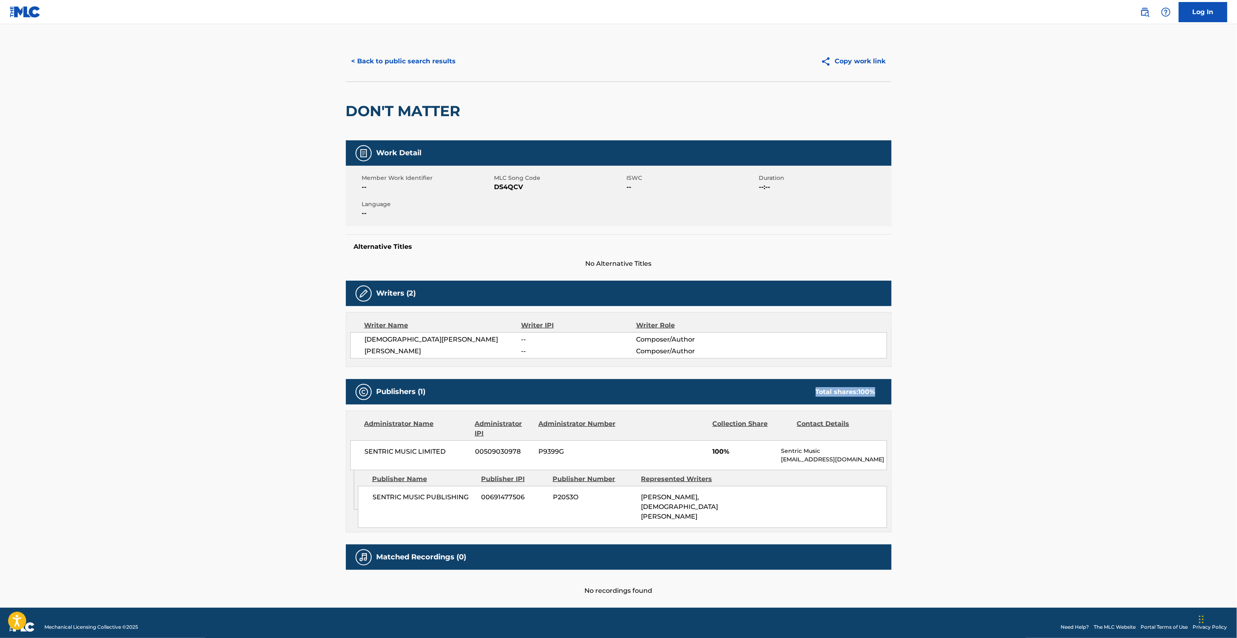
click at [1169, 374] on main "< Back to public search results Copy work link DON'T MATTER Work Detail Member …" at bounding box center [618, 314] width 1237 height 587
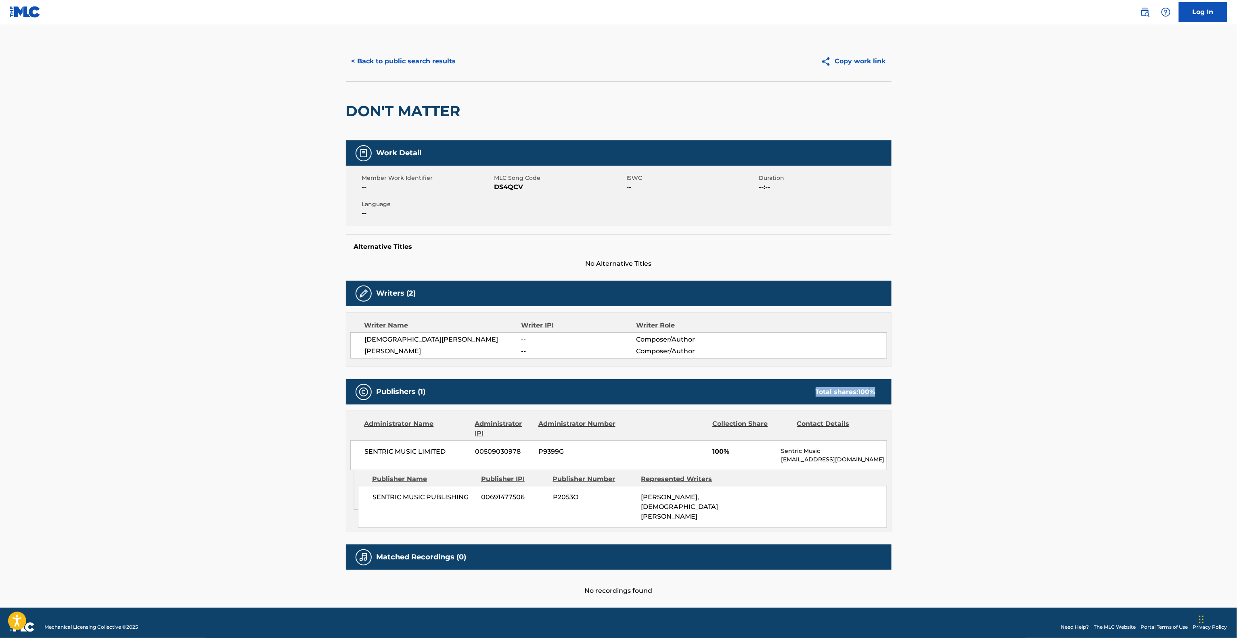
click at [1169, 374] on main "< Back to public search results Copy work link DON'T MATTER Work Detail Member …" at bounding box center [618, 314] width 1237 height 587
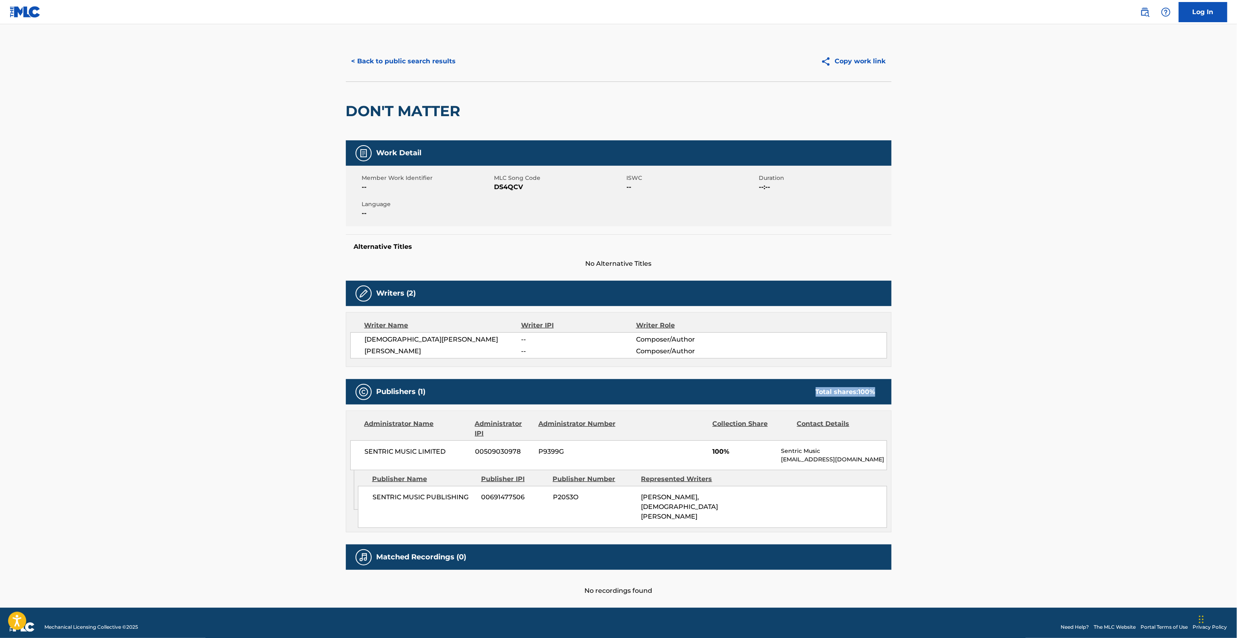
click at [1169, 374] on main "< Back to public search results Copy work link DON'T MATTER Work Detail Member …" at bounding box center [618, 314] width 1237 height 587
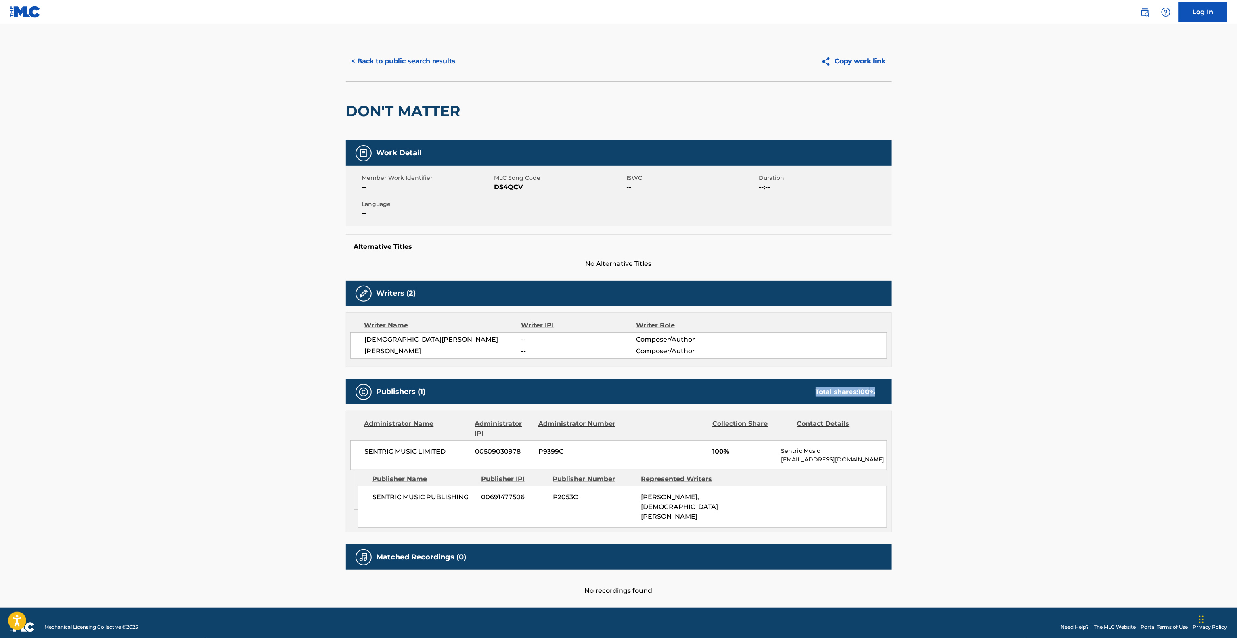
click at [1169, 374] on main "< Back to public search results Copy work link DON'T MATTER Work Detail Member …" at bounding box center [618, 314] width 1237 height 587
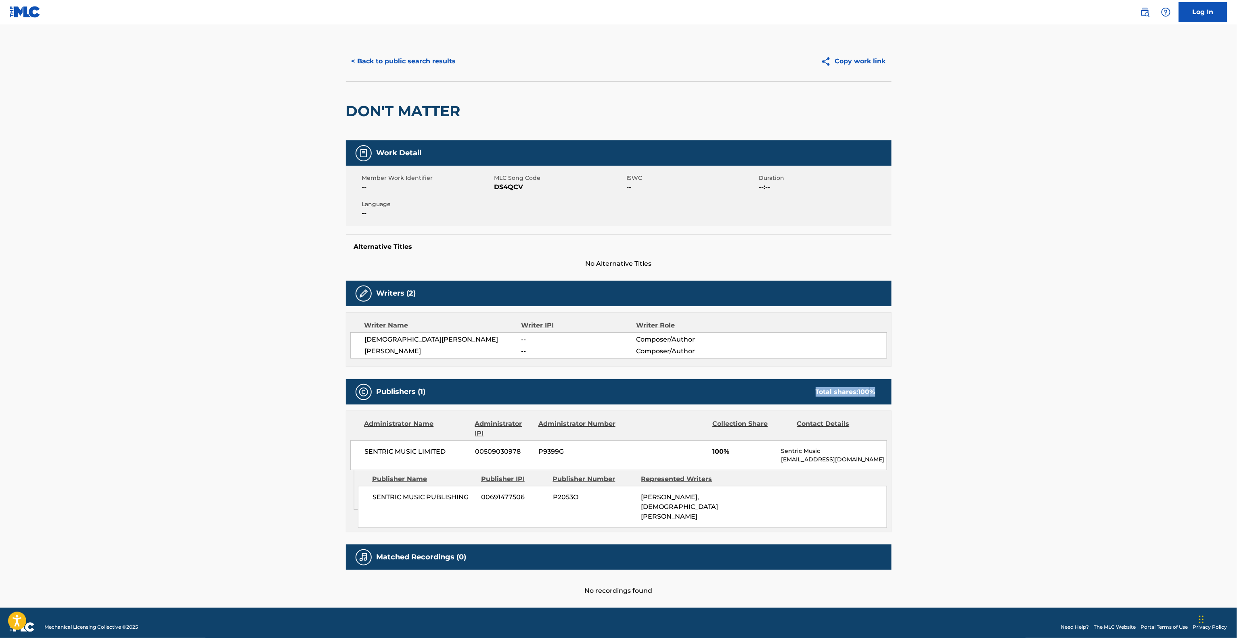
click at [1168, 374] on main "< Back to public search results Copy work link DON'T MATTER Work Detail Member …" at bounding box center [618, 314] width 1237 height 587
click at [1167, 375] on main "< Back to public search results Copy work link DON'T MATTER Work Detail Member …" at bounding box center [618, 314] width 1237 height 587
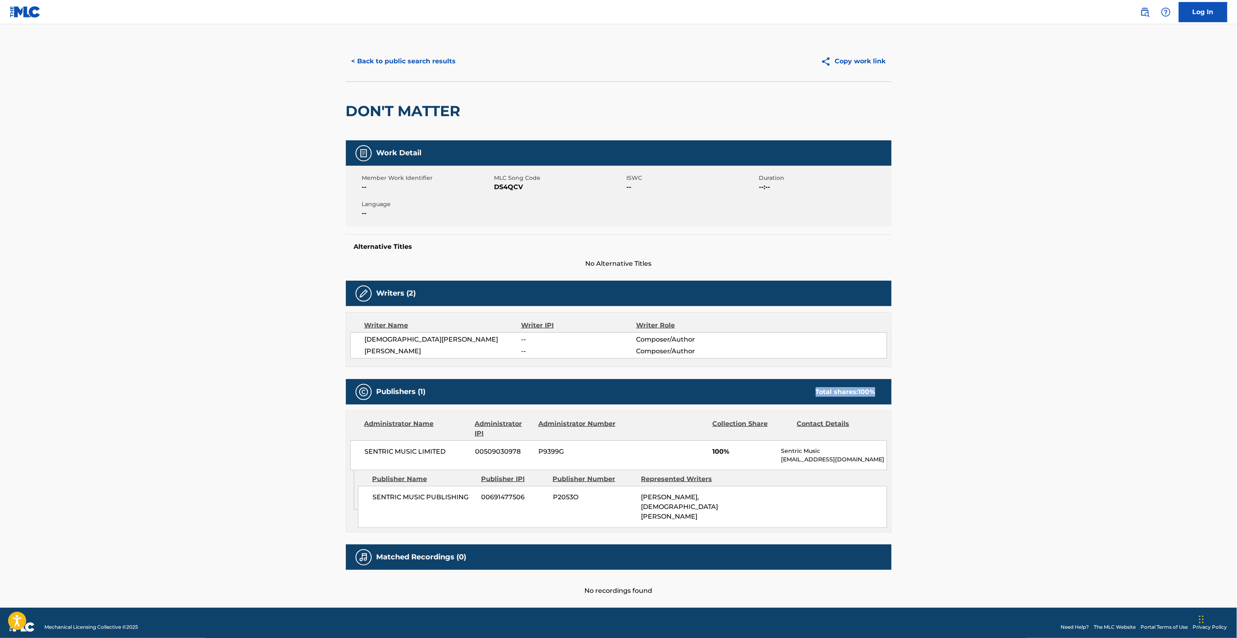
click at [1167, 375] on main "< Back to public search results Copy work link DON'T MATTER Work Detail Member …" at bounding box center [618, 314] width 1237 height 587
drag, startPoint x: 1167, startPoint y: 375, endPoint x: 1166, endPoint y: 379, distance: 4.5
click at [1166, 378] on main "< Back to public search results Copy work link DON'T MATTER Work Detail Member …" at bounding box center [618, 314] width 1237 height 587
click at [1166, 379] on main "< Back to public search results Copy work link DON'T MATTER Work Detail Member …" at bounding box center [618, 314] width 1237 height 587
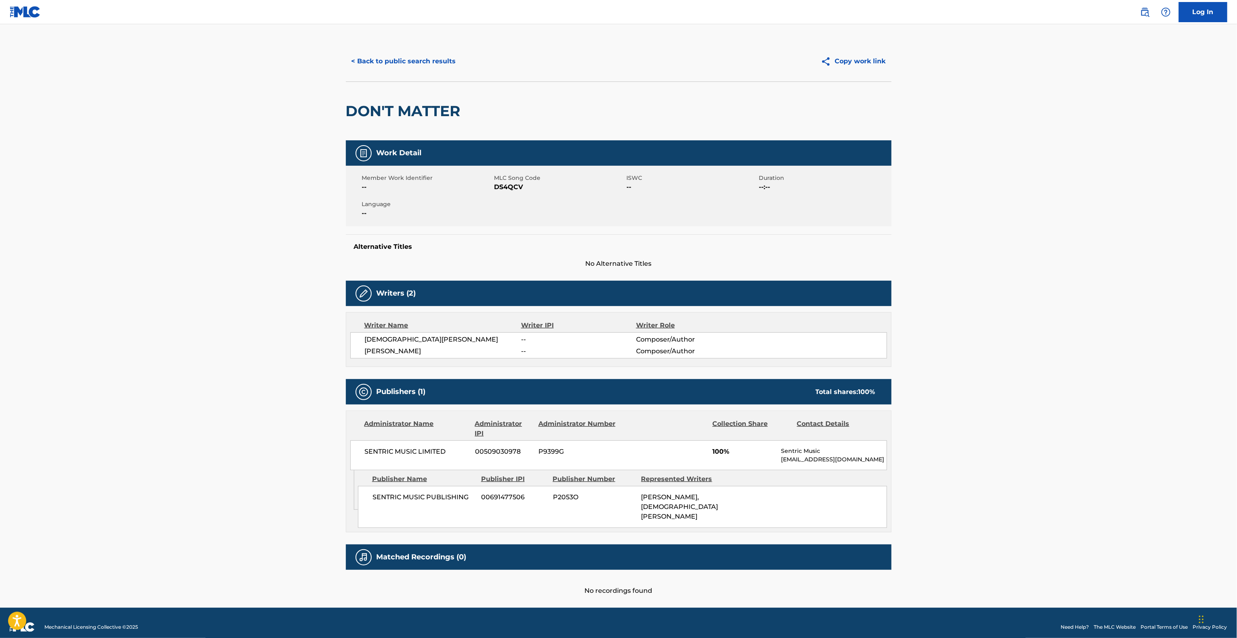
click at [1166, 379] on main "< Back to public search results Copy work link DON'T MATTER Work Detail Member …" at bounding box center [618, 314] width 1237 height 587
click at [1166, 376] on main "< Back to public search results Copy work link DON'T MATTER Work Detail Member …" at bounding box center [618, 314] width 1237 height 587
click at [1165, 376] on main "< Back to public search results Copy work link DON'T MATTER Work Detail Member …" at bounding box center [618, 314] width 1237 height 587
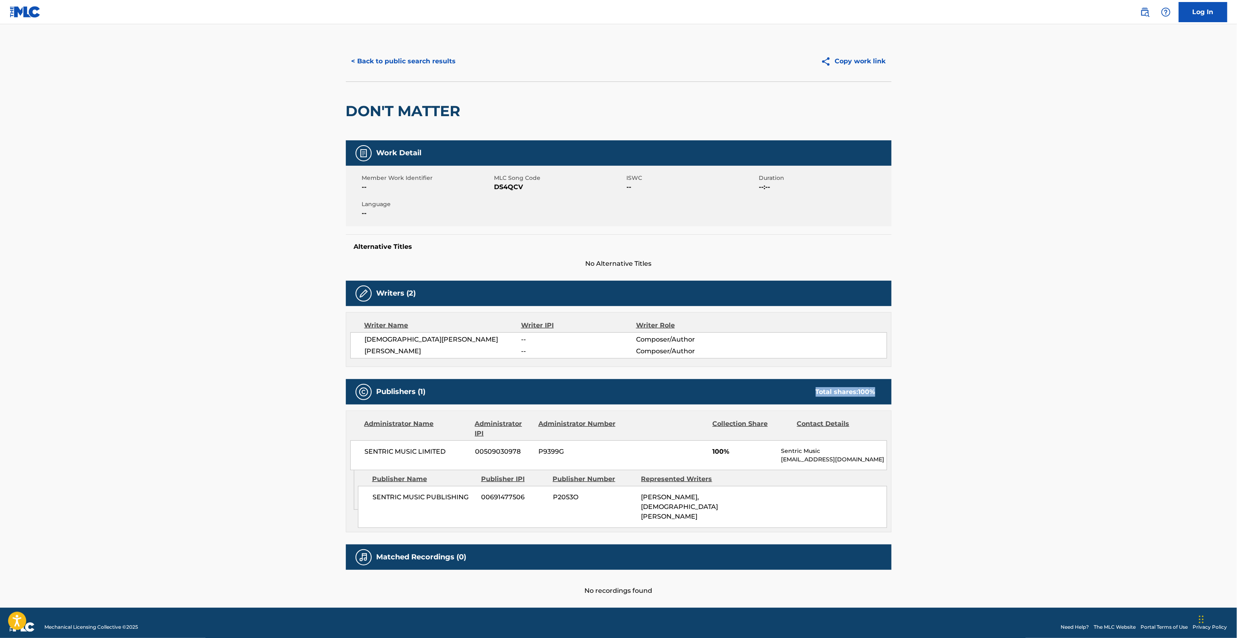
click at [1165, 377] on main "< Back to public search results Copy work link DON'T MATTER Work Detail Member …" at bounding box center [618, 314] width 1237 height 587
click at [1163, 377] on main "< Back to public search results Copy work link DON'T MATTER Work Detail Member …" at bounding box center [618, 314] width 1237 height 587
click at [1163, 379] on main "< Back to public search results Copy work link DON'T MATTER Work Detail Member …" at bounding box center [618, 314] width 1237 height 587
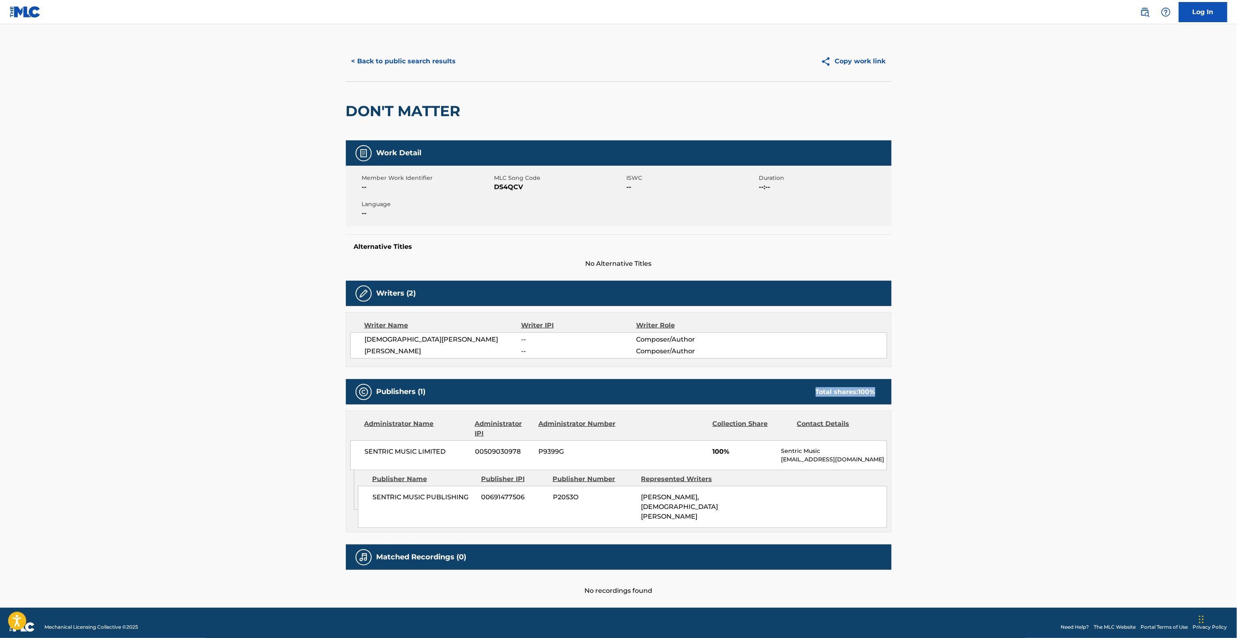
click at [1163, 379] on main "< Back to public search results Copy work link DON'T MATTER Work Detail Member …" at bounding box center [618, 314] width 1237 height 587
click at [1161, 380] on main "< Back to public search results Copy work link DON'T MATTER Work Detail Member …" at bounding box center [618, 314] width 1237 height 587
click at [1160, 380] on main "< Back to public search results Copy work link DON'T MATTER Work Detail Member …" at bounding box center [618, 314] width 1237 height 587
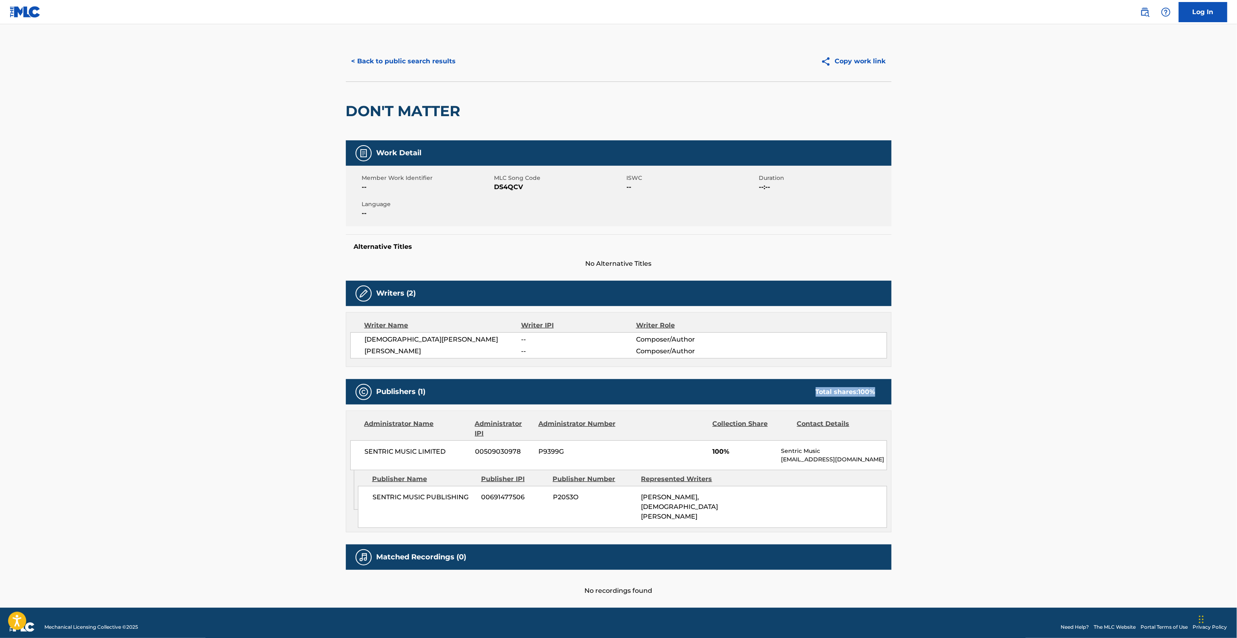
click at [1160, 380] on main "< Back to public search results Copy work link DON'T MATTER Work Detail Member …" at bounding box center [618, 314] width 1237 height 587
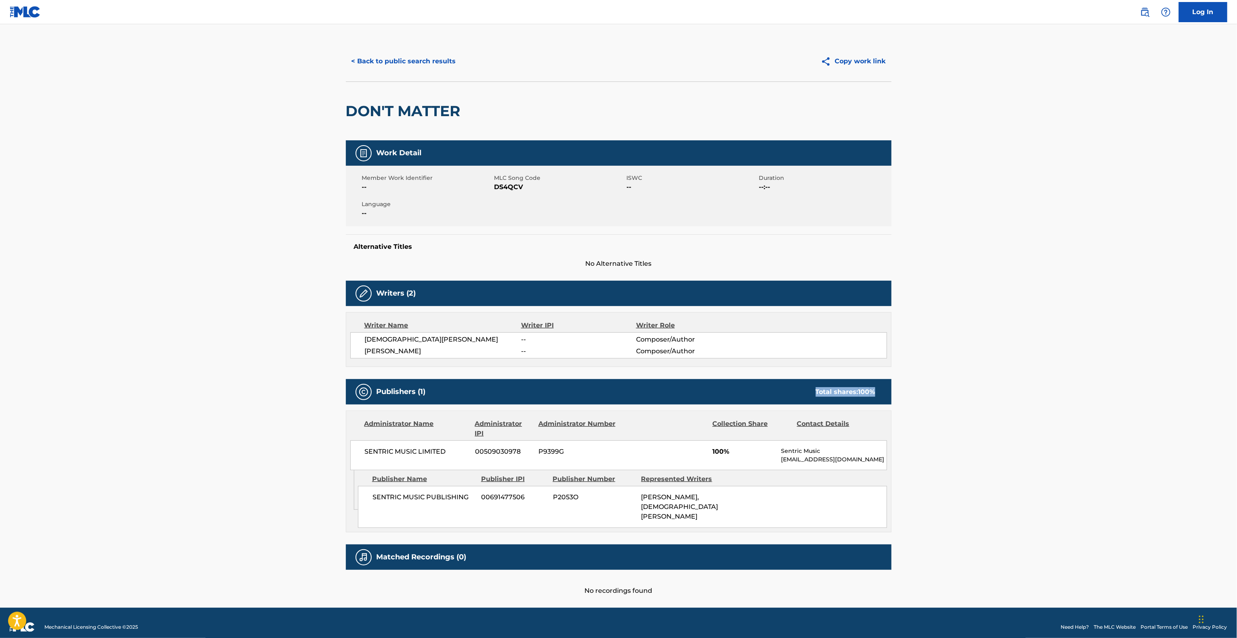
click at [1160, 380] on main "< Back to public search results Copy work link DON'T MATTER Work Detail Member …" at bounding box center [618, 314] width 1237 height 587
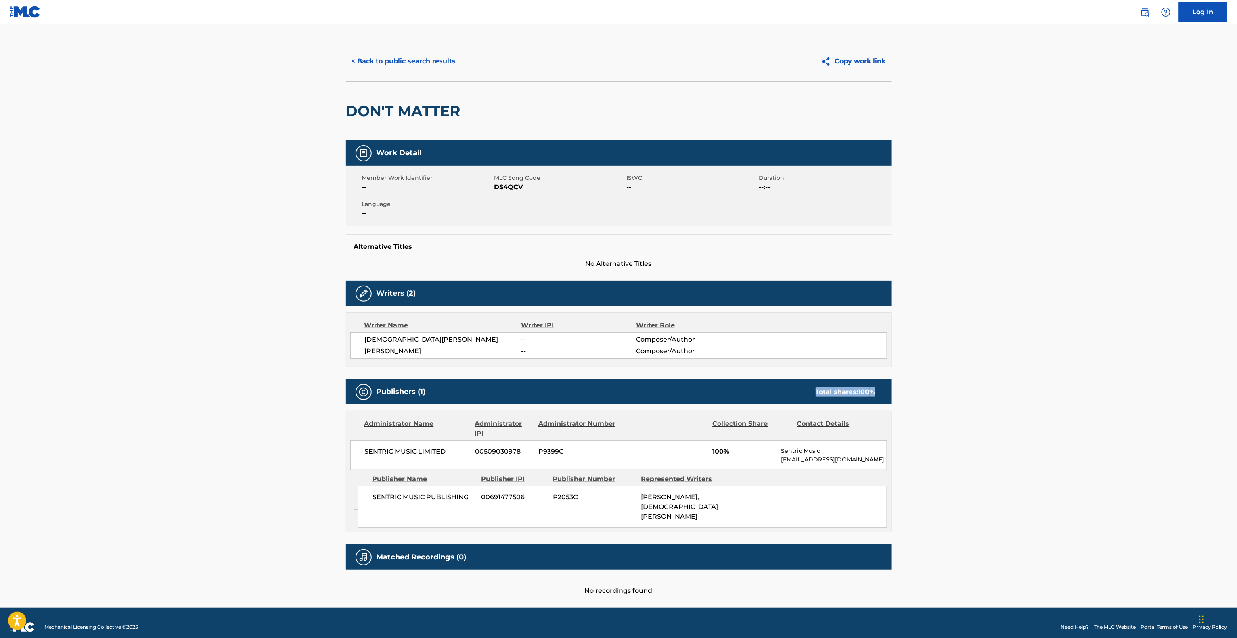
drag, startPoint x: 1160, startPoint y: 380, endPoint x: 1160, endPoint y: 386, distance: 5.6
click at [1160, 386] on main "< Back to public search results Copy work link DON'T MATTER Work Detail Member …" at bounding box center [618, 314] width 1237 height 587
click at [966, 346] on main "< Back to public search results Copy work link DON'T MATTER Work Detail Member …" at bounding box center [618, 314] width 1237 height 587
click at [966, 347] on main "< Back to public search results Copy work link DON'T MATTER Work Detail Member …" at bounding box center [618, 314] width 1237 height 587
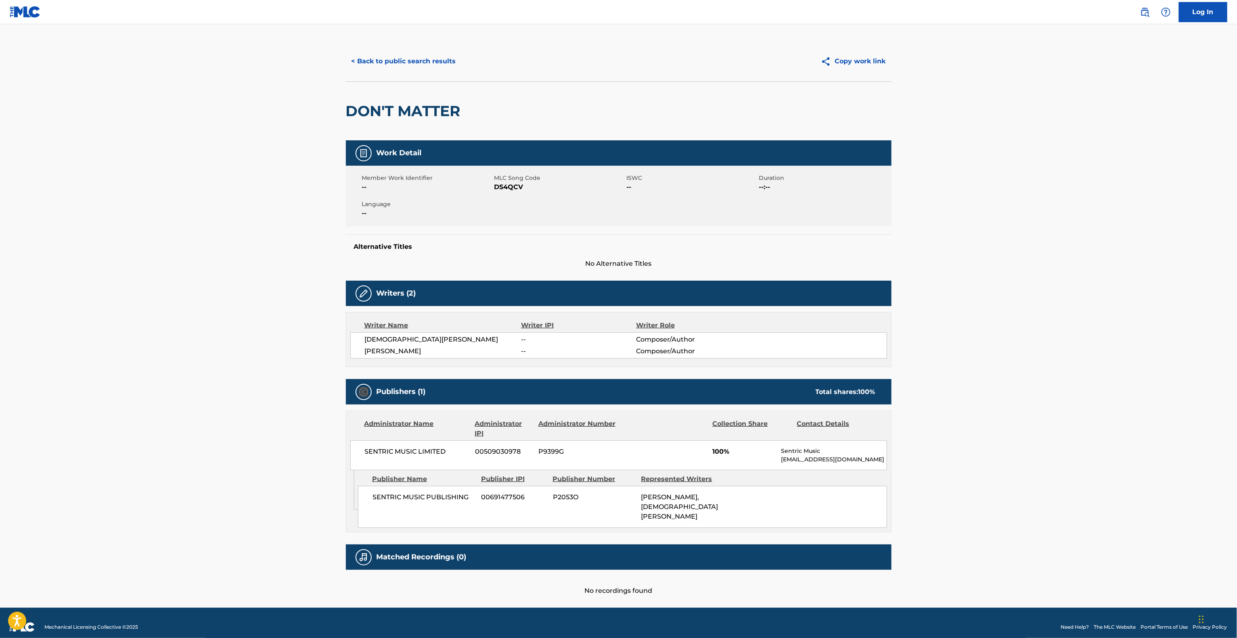
click at [966, 347] on main "< Back to public search results Copy work link DON'T MATTER Work Detail Member …" at bounding box center [618, 314] width 1237 height 587
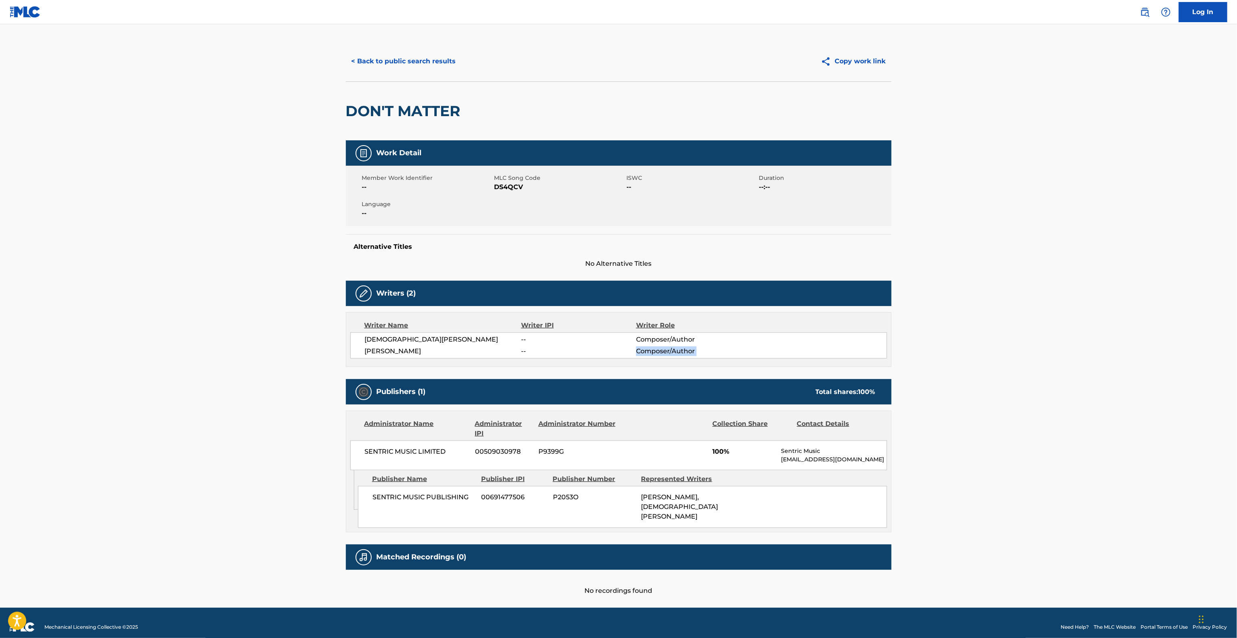
click at [966, 347] on main "< Back to public search results Copy work link DON'T MATTER Work Detail Member …" at bounding box center [618, 314] width 1237 height 587
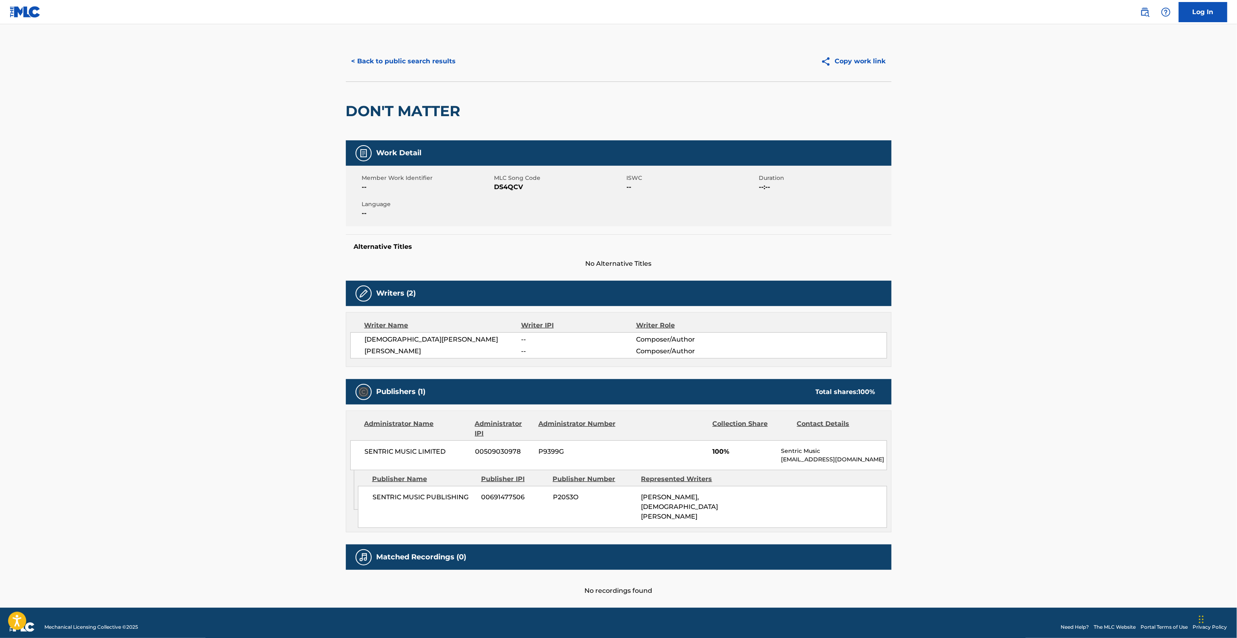
click at [966, 347] on main "< Back to public search results Copy work link DON'T MATTER Work Detail Member …" at bounding box center [618, 314] width 1237 height 587
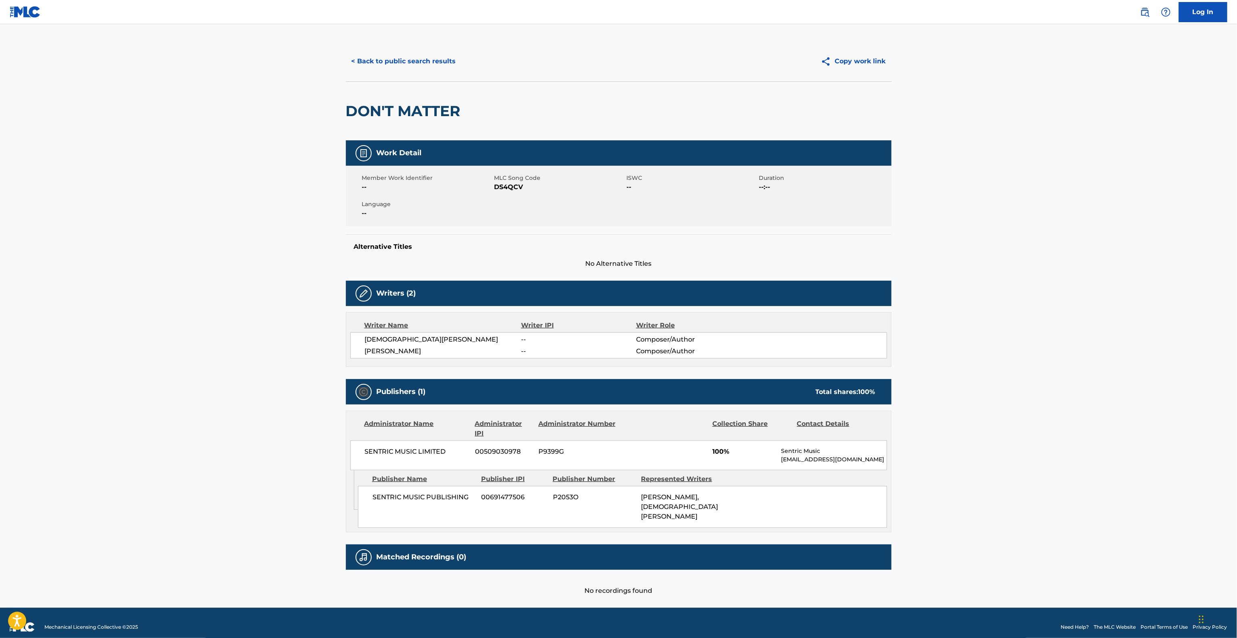
click at [966, 347] on main "< Back to public search results Copy work link DON'T MATTER Work Detail Member …" at bounding box center [618, 314] width 1237 height 587
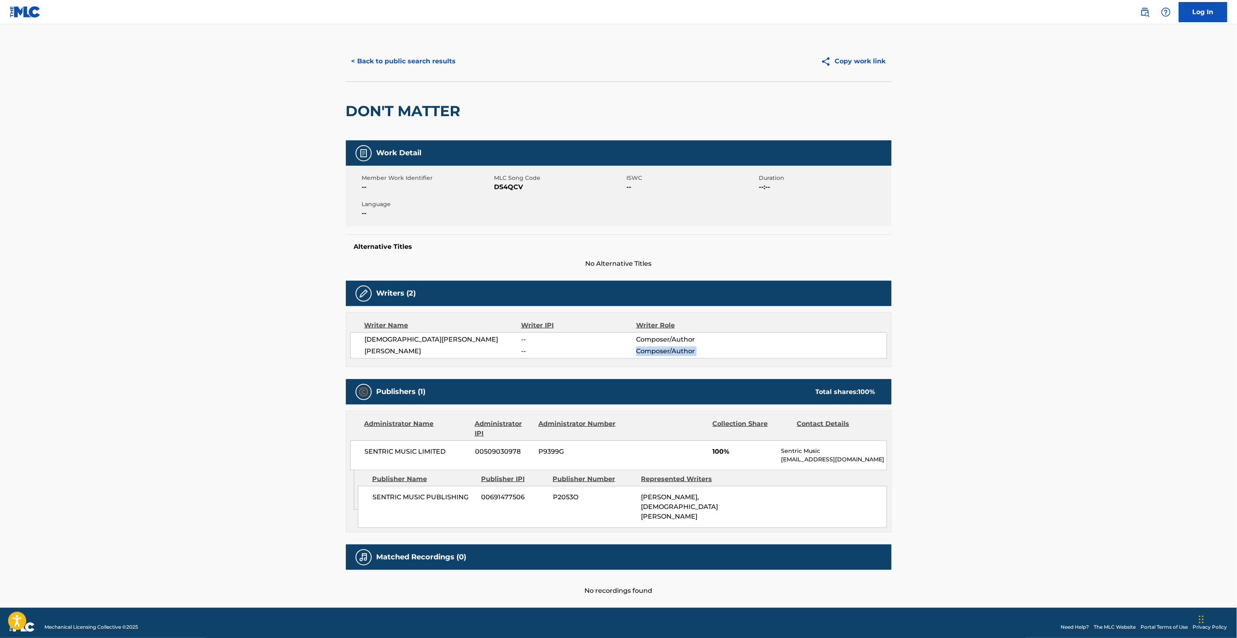
click at [966, 347] on main "< Back to public search results Copy work link DON'T MATTER Work Detail Member …" at bounding box center [618, 314] width 1237 height 587
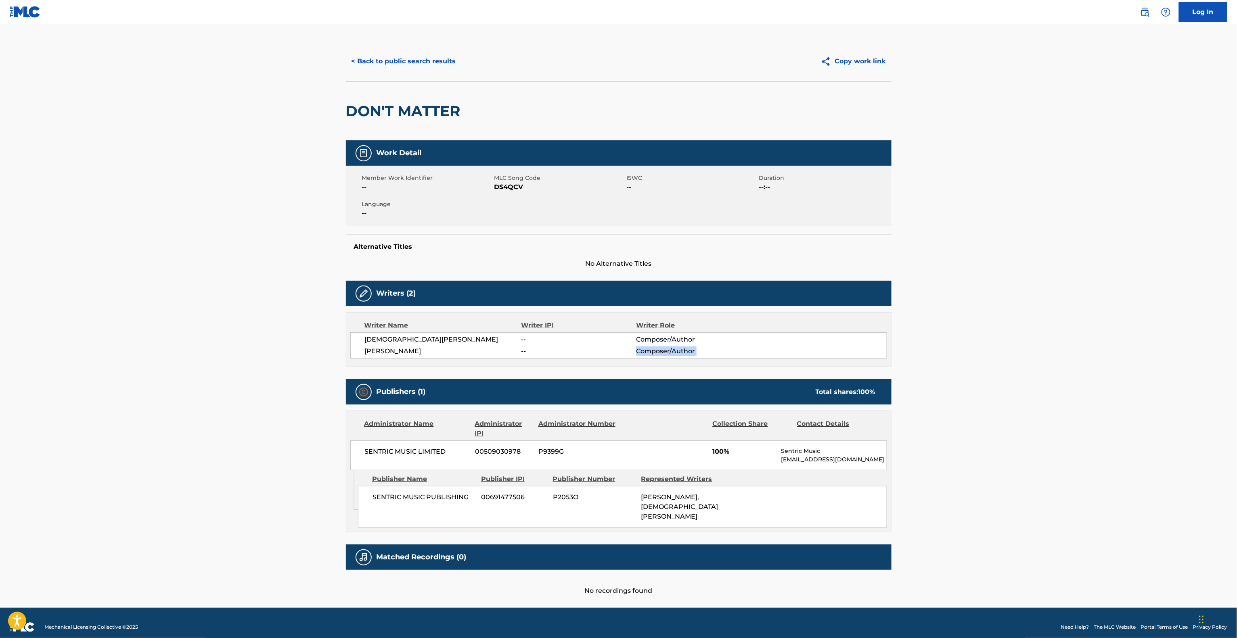
click at [966, 347] on main "< Back to public search results Copy work link DON'T MATTER Work Detail Member …" at bounding box center [618, 314] width 1237 height 587
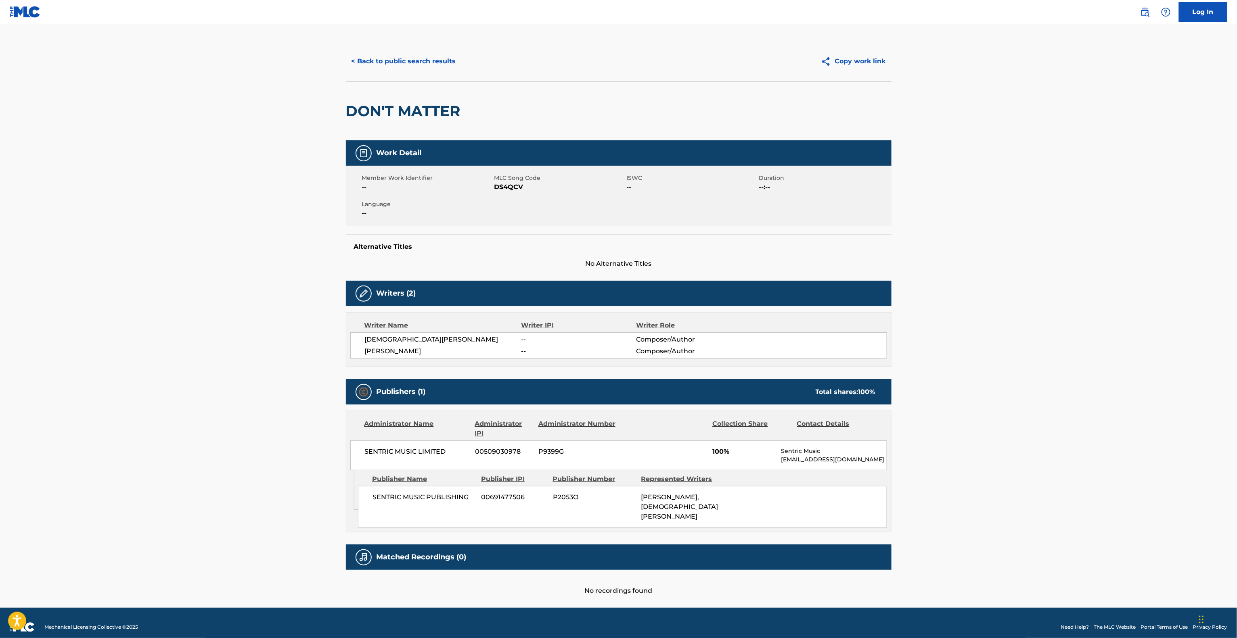
click at [966, 347] on main "< Back to public search results Copy work link DON'T MATTER Work Detail Member …" at bounding box center [618, 314] width 1237 height 587
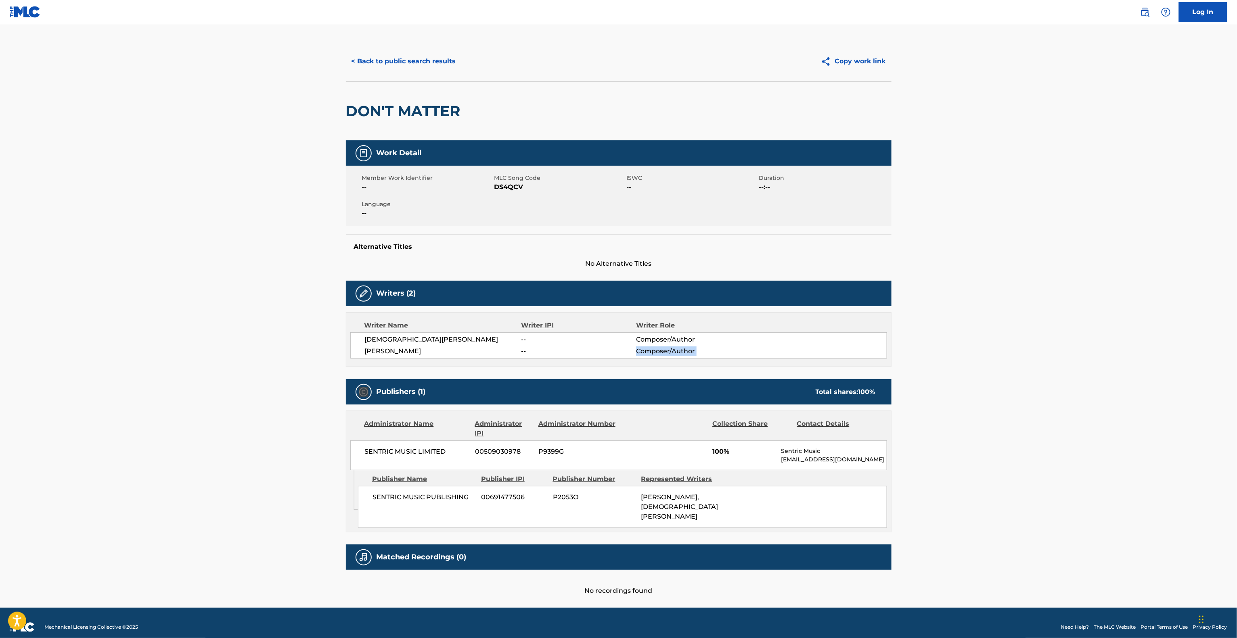
click at [966, 347] on main "< Back to public search results Copy work link DON'T MATTER Work Detail Member …" at bounding box center [618, 314] width 1237 height 587
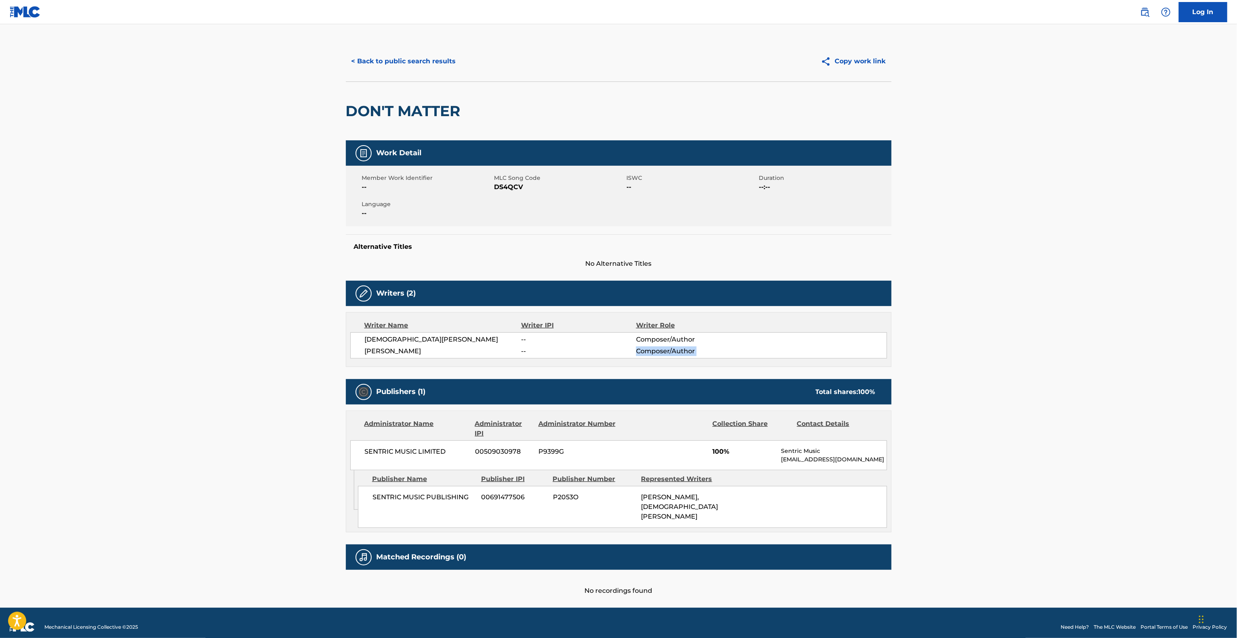
click at [966, 347] on main "< Back to public search results Copy work link DON'T MATTER Work Detail Member …" at bounding box center [618, 314] width 1237 height 587
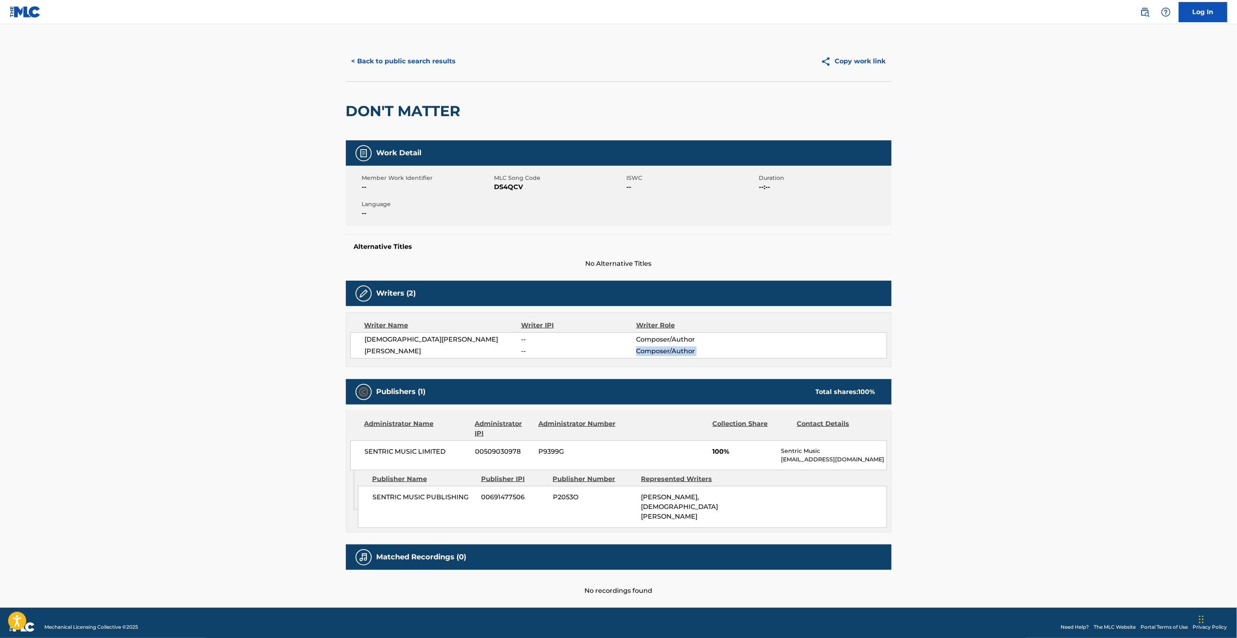
click at [966, 347] on main "< Back to public search results Copy work link DON'T MATTER Work Detail Member …" at bounding box center [618, 314] width 1237 height 587
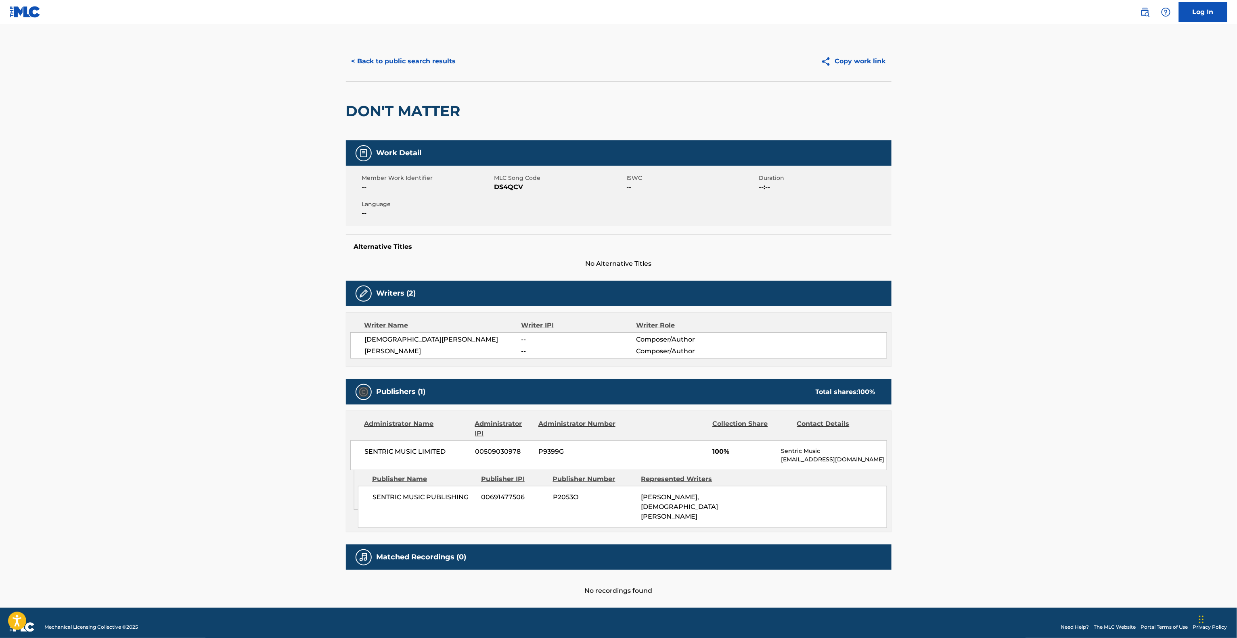
click at [966, 347] on main "< Back to public search results Copy work link DON'T MATTER Work Detail Member …" at bounding box center [618, 314] width 1237 height 587
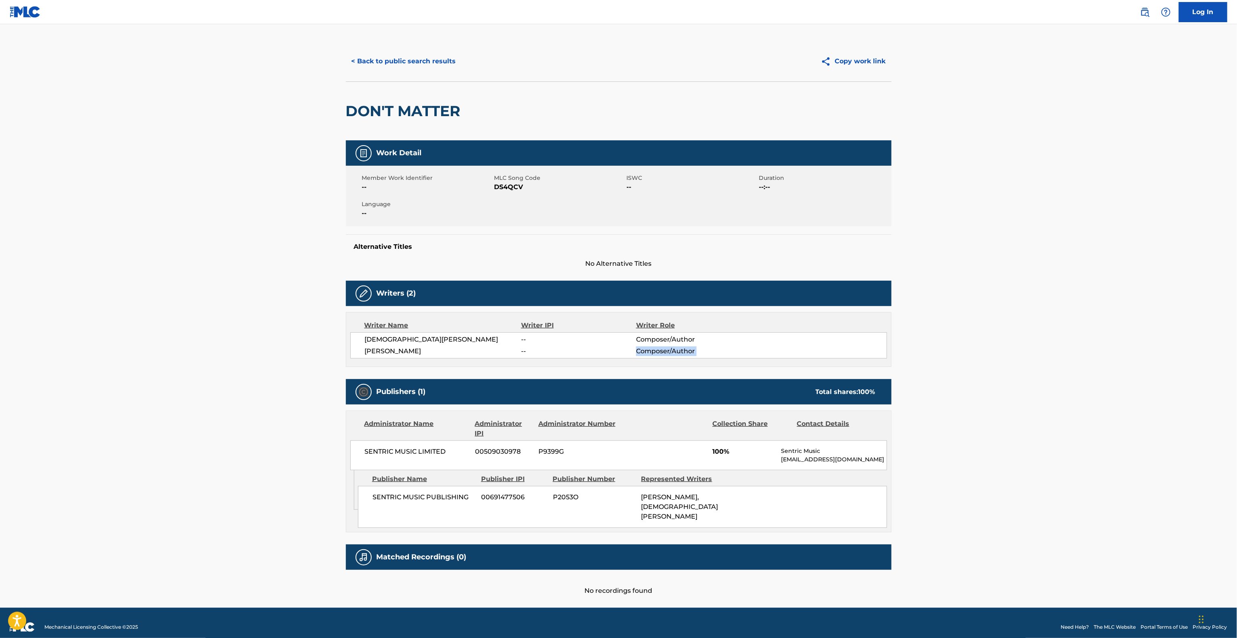
click at [966, 347] on main "< Back to public search results Copy work link DON'T MATTER Work Detail Member …" at bounding box center [618, 314] width 1237 height 587
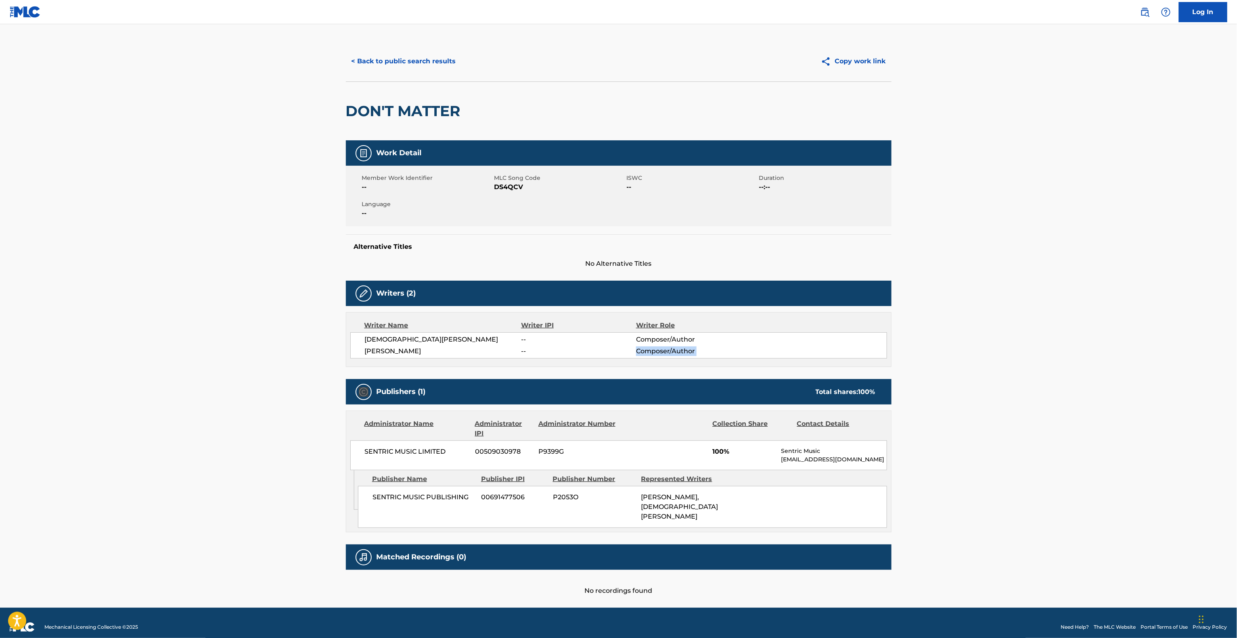
click at [966, 347] on main "< Back to public search results Copy work link DON'T MATTER Work Detail Member …" at bounding box center [618, 314] width 1237 height 587
click at [965, 347] on main "< Back to public search results Copy work link DON'T MATTER Work Detail Member …" at bounding box center [618, 314] width 1237 height 587
click at [964, 348] on main "< Back to public search results Copy work link DON'T MATTER Work Detail Member …" at bounding box center [618, 314] width 1237 height 587
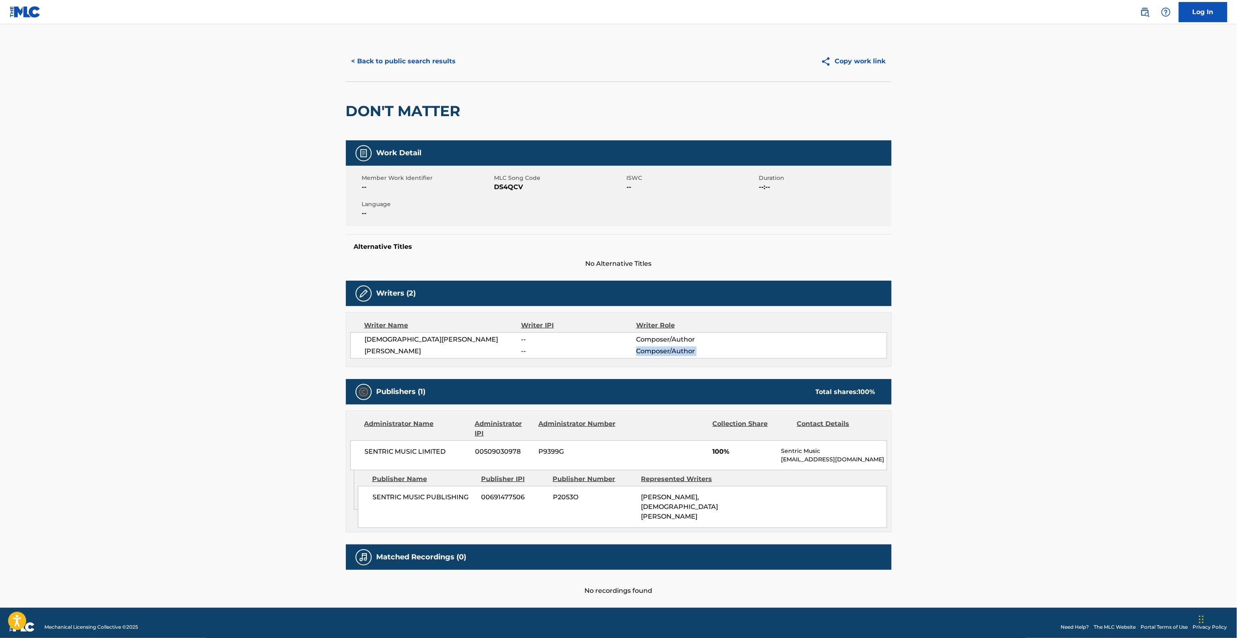
click at [964, 348] on main "< Back to public search results Copy work link DON'T MATTER Work Detail Member …" at bounding box center [618, 314] width 1237 height 587
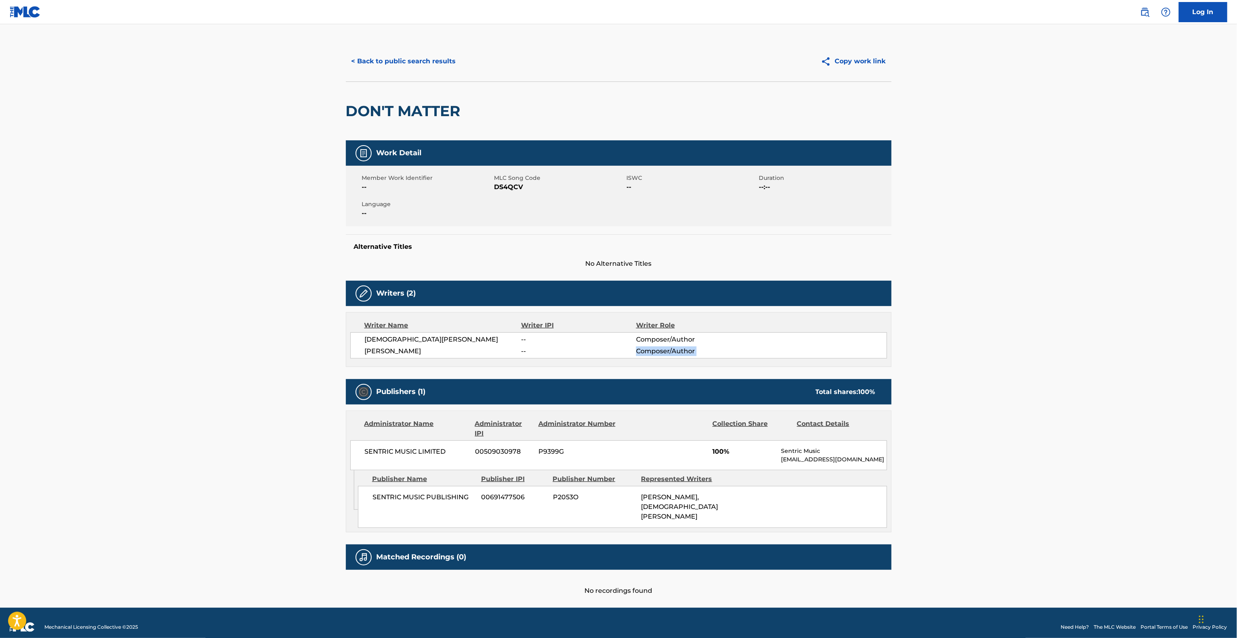
click at [964, 348] on main "< Back to public search results Copy work link DON'T MATTER Work Detail Member …" at bounding box center [618, 314] width 1237 height 587
click
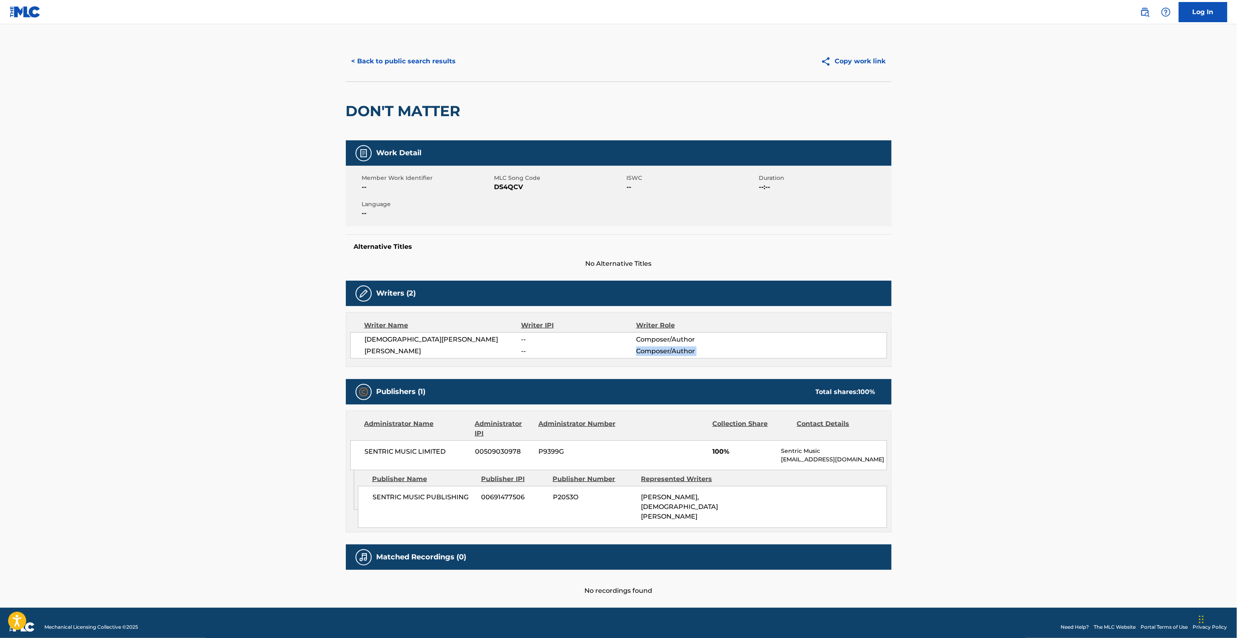
drag, startPoint x: 970, startPoint y: 348, endPoint x: 1008, endPoint y: 354, distance: 38.8
drag, startPoint x: 942, startPoint y: 328, endPoint x: 964, endPoint y: 320, distance: 23.7
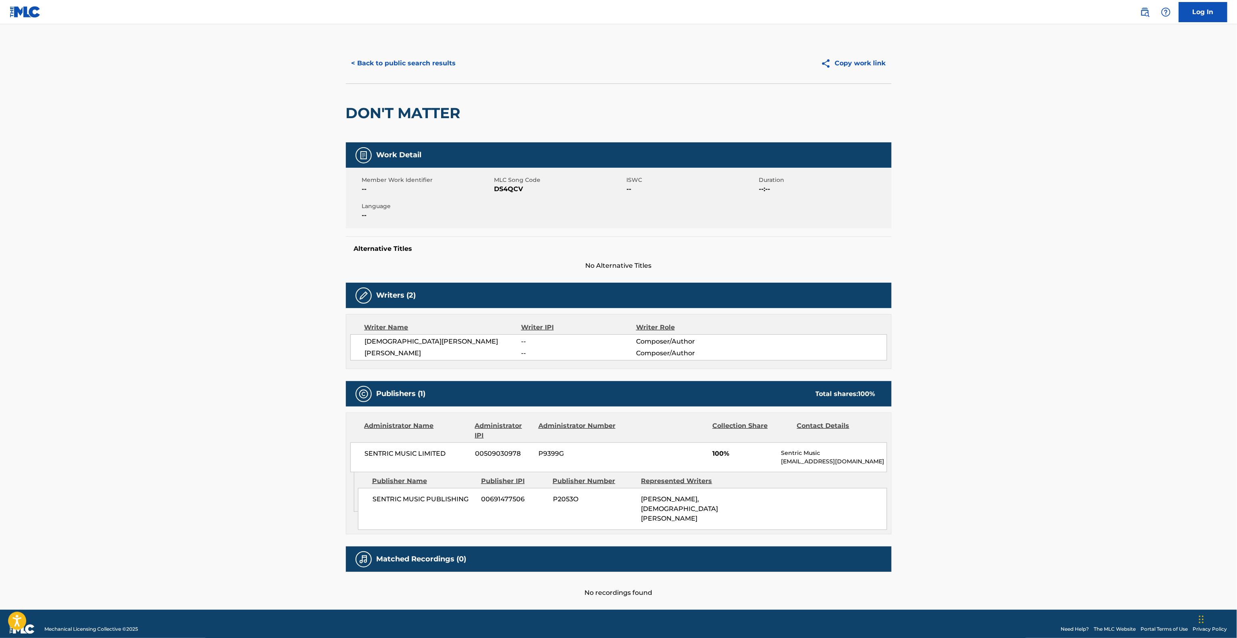
scroll to position [0, 0]
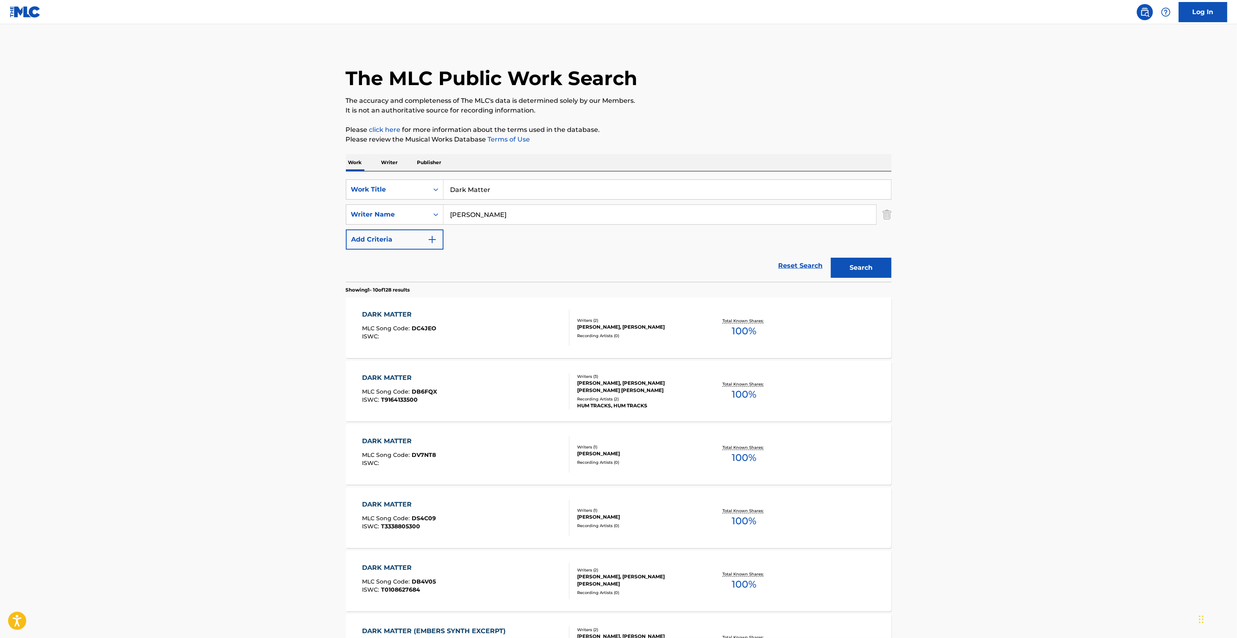
paste input "Quieren Separarnos"
type input "Quieren Separarnos"
drag, startPoint x: 498, startPoint y: 203, endPoint x: 394, endPoint y: 201, distance: 103.7
drag, startPoint x: 584, startPoint y: 221, endPoint x: 404, endPoint y: 206, distance: 180.2
paste input "[PERSON_NAME]"
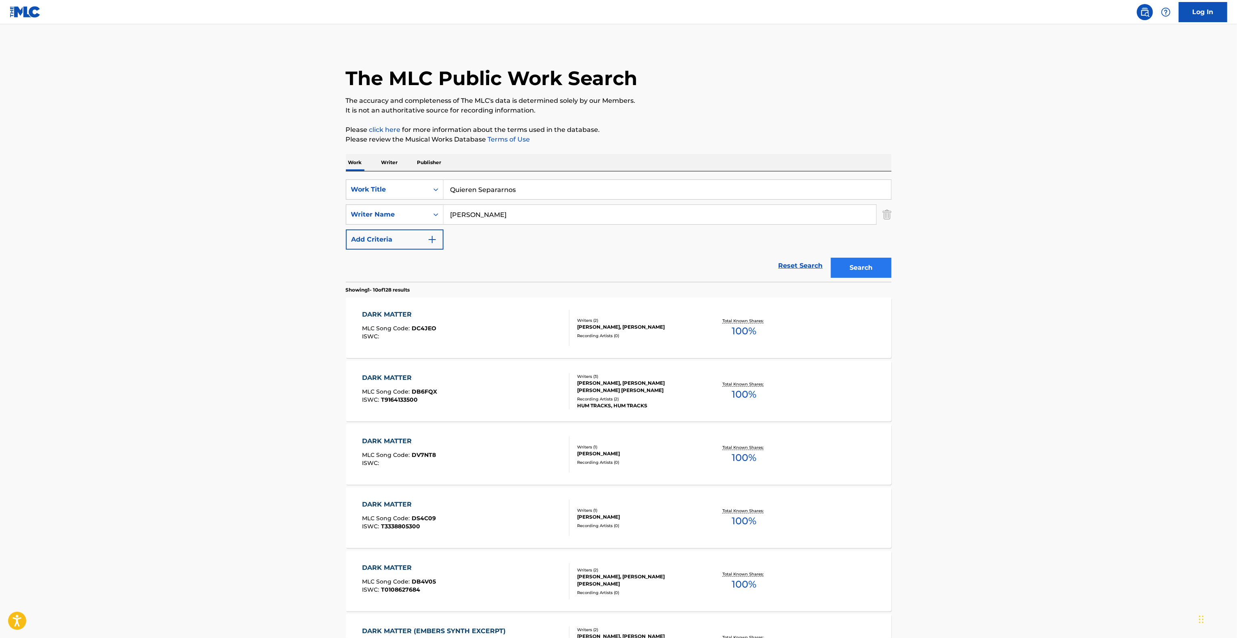
type input "[PERSON_NAME]"
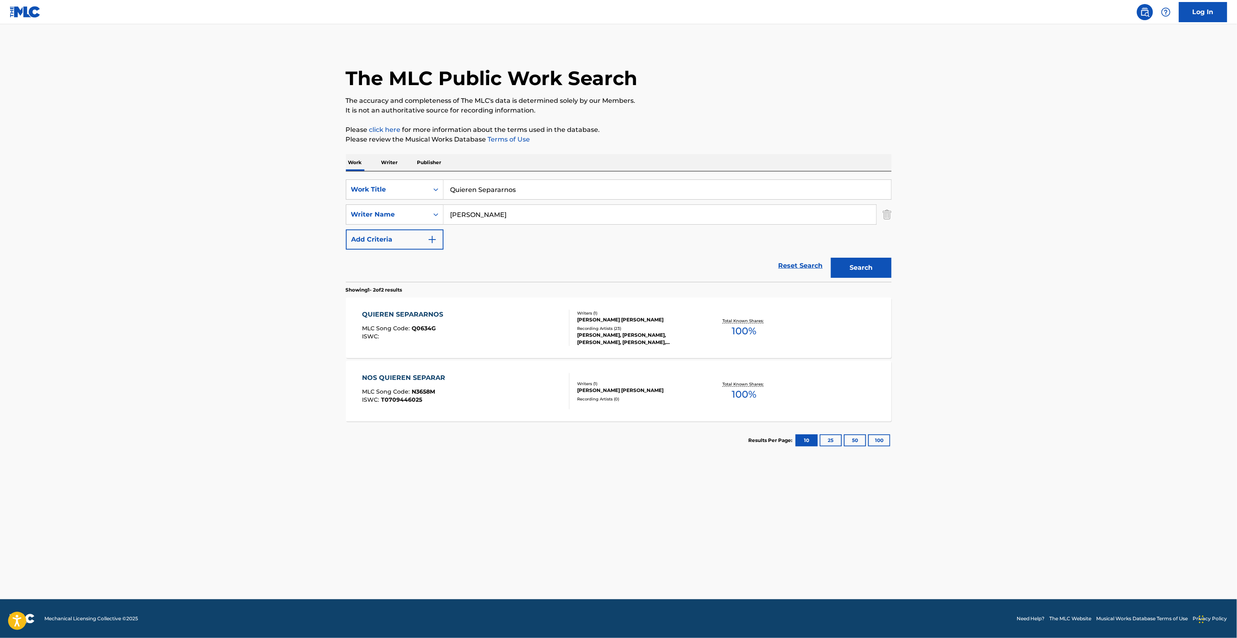
paste input "Tus Banos De Pureza"
type input "Tus Banos De Pureza"
drag, startPoint x: 876, startPoint y: 255, endPoint x: 870, endPoint y: 264, distance: 10.4
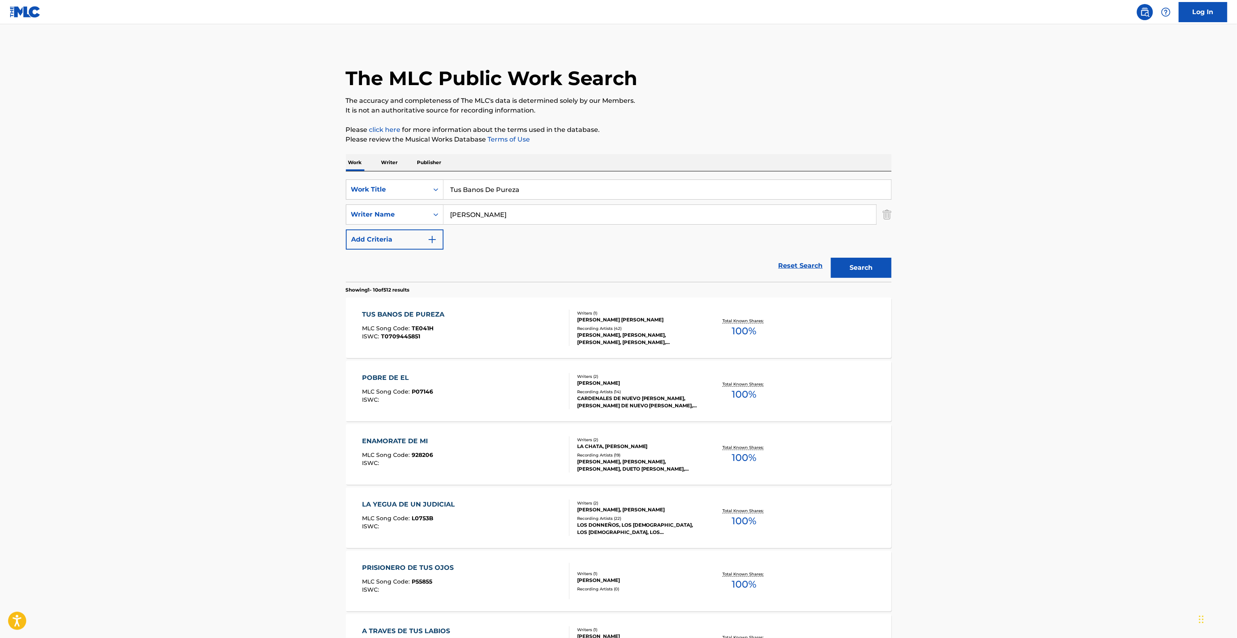
drag, startPoint x: 503, startPoint y: 189, endPoint x: 356, endPoint y: 170, distance: 148.5
paste input "La Cumbia Del Zoologico"
type input "La Cumbia Del Zoologico"
drag, startPoint x: 468, startPoint y: 188, endPoint x: 457, endPoint y: 188, distance: 11.3
paste input "[PERSON_NAME]"
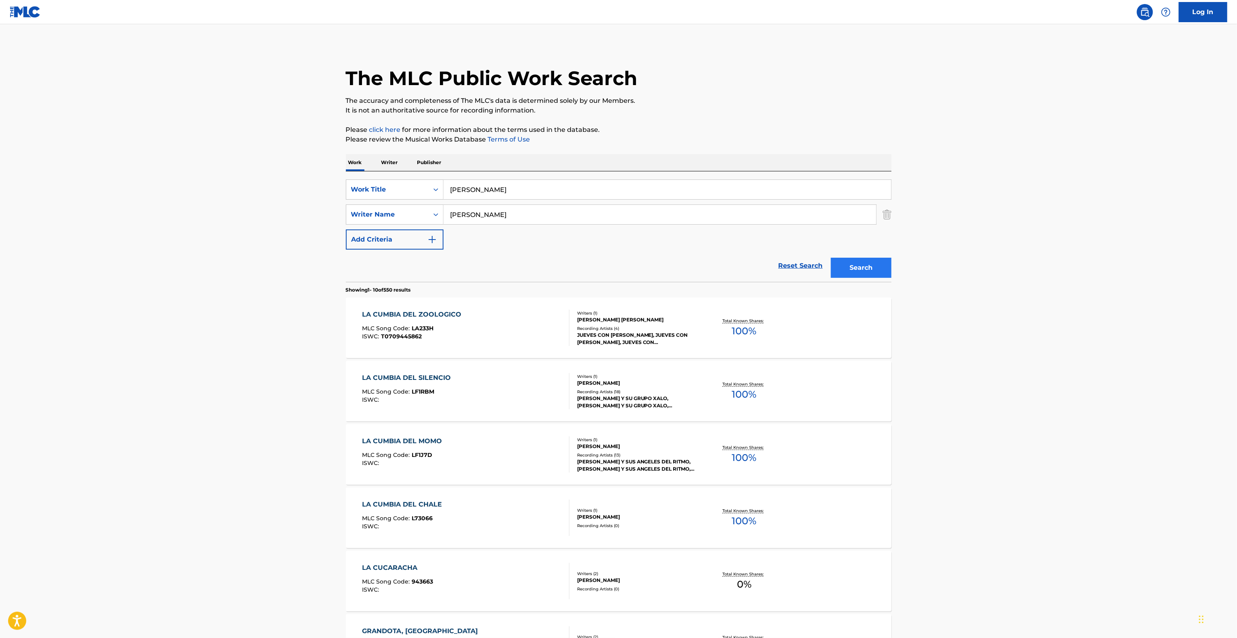
type input "[PERSON_NAME]"
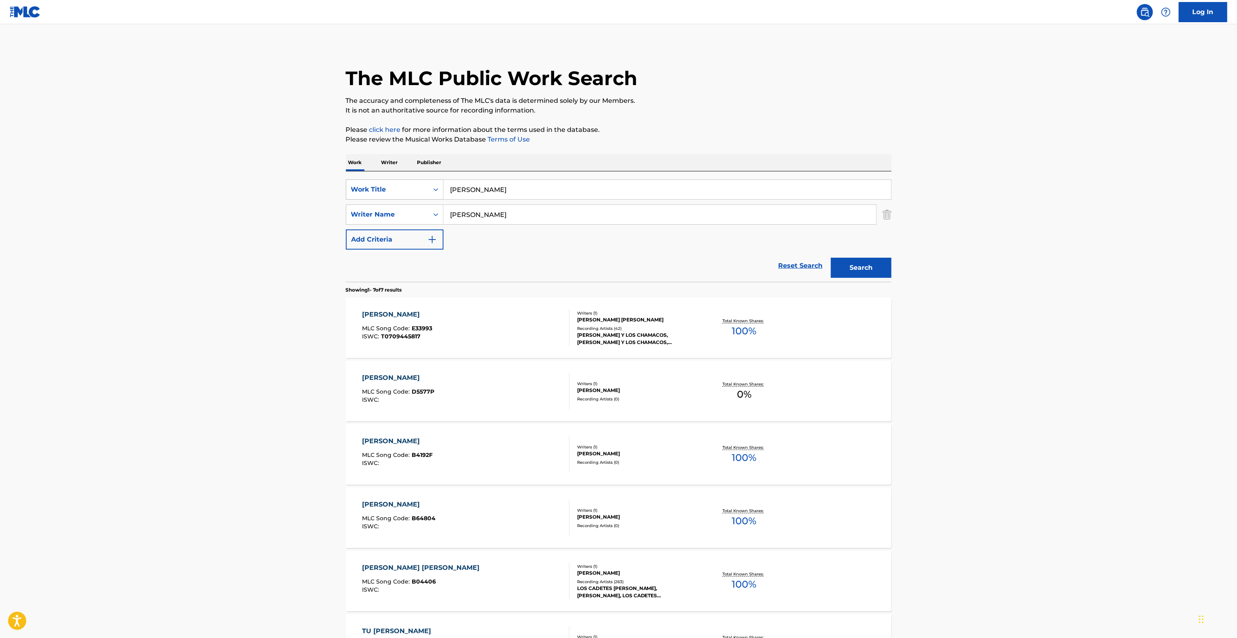
drag, startPoint x: 529, startPoint y: 197, endPoint x: 385, endPoint y: 182, distance: 145.6
paste input "Mujer De Cabaret - [GEOGRAPHIC_DATA]"
drag, startPoint x: 518, startPoint y: 188, endPoint x: 676, endPoint y: 189, distance: 158.2
drag, startPoint x: 509, startPoint y: 190, endPoint x: 526, endPoint y: 190, distance: 16.9
type input "Mujer De Cabaret"
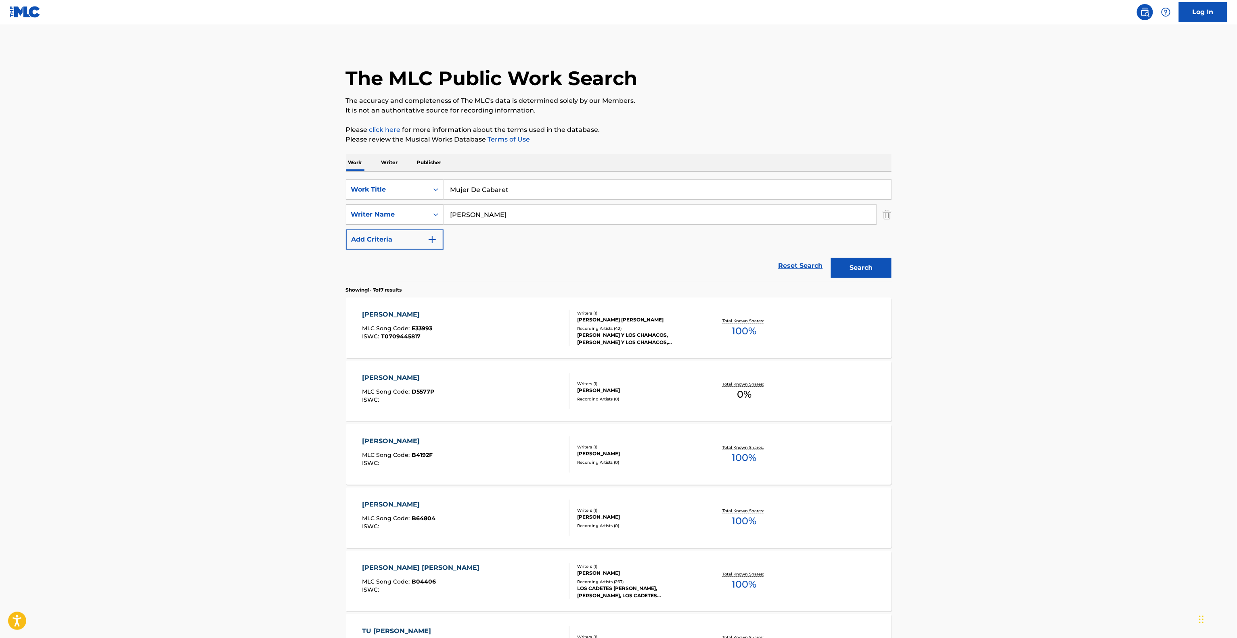
drag, startPoint x: 365, startPoint y: 209, endPoint x: 402, endPoint y: 209, distance: 37.1
paste input "[GEOGRAPHIC_DATA]"
drag, startPoint x: 558, startPoint y: 209, endPoint x: 362, endPoint y: 199, distance: 196.8
paste input "[PERSON_NAME]"
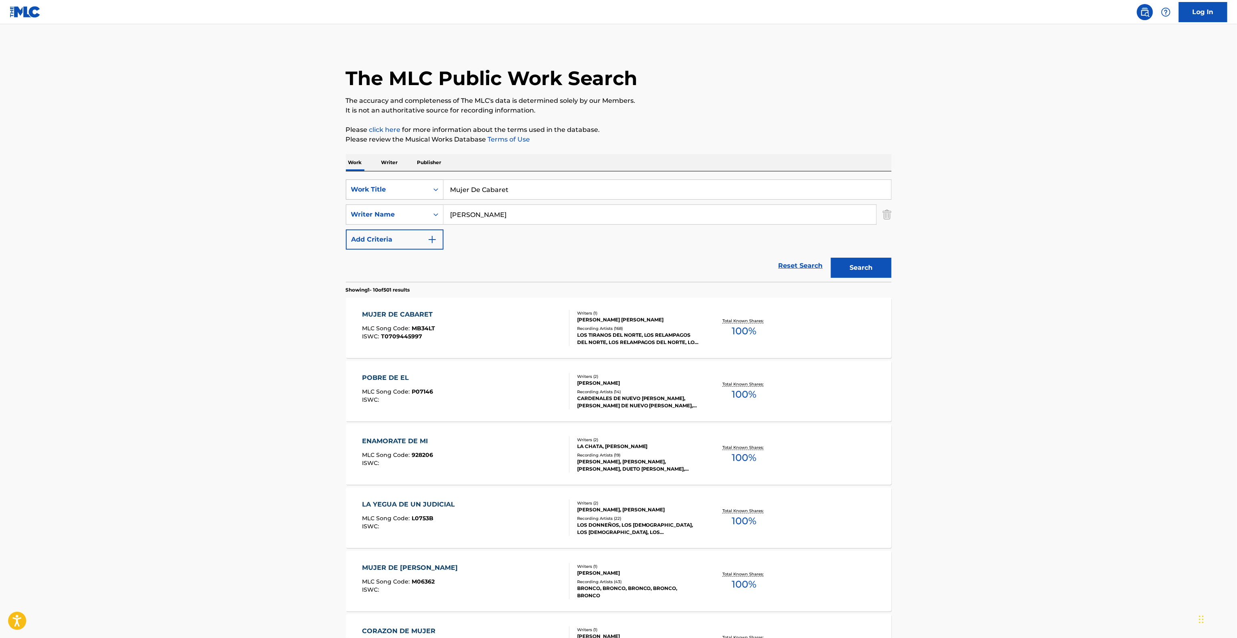
drag, startPoint x: 363, startPoint y: 197, endPoint x: 368, endPoint y: 197, distance: 4.8
paste input "[PERSON_NAME]"
type input "[PERSON_NAME]"
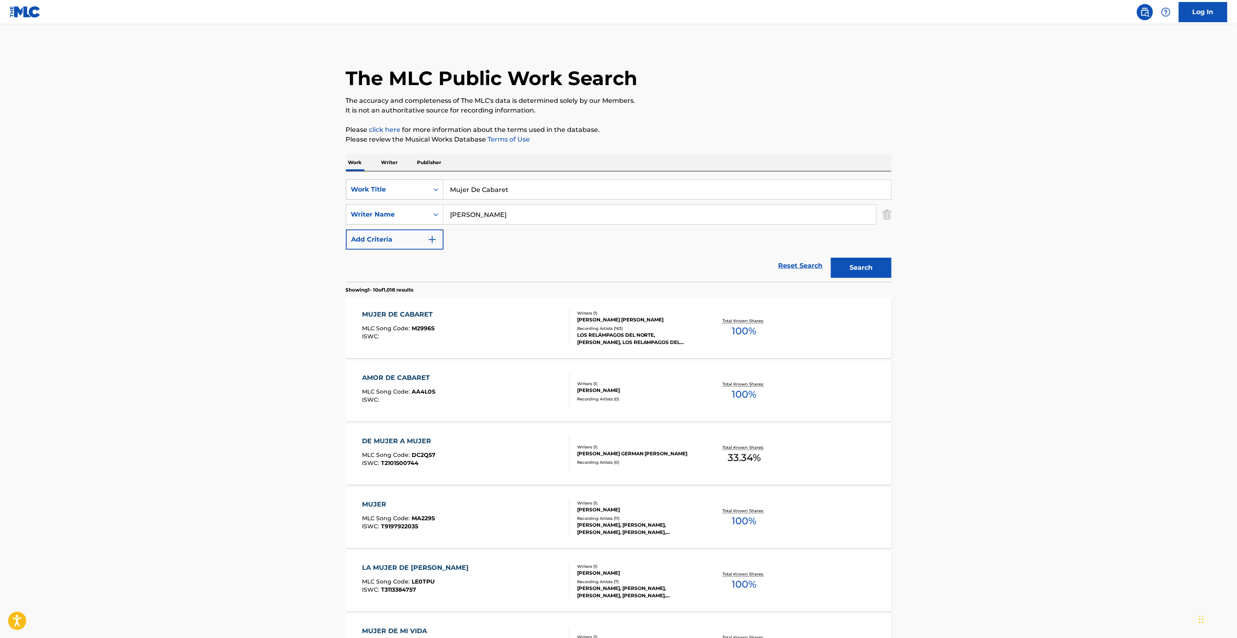
drag, startPoint x: 543, startPoint y: 190, endPoint x: 407, endPoint y: 193, distance: 135.6
click at [404, 188] on div "SearchWithCriteria28c5885c-20db-42de-880c-e8e592c138f1 Work Title Mujer De Caba…" at bounding box center [619, 190] width 546 height 20
paste input "QUE [PERSON_NAME] CHAPARRITA"
type input "QUE [PERSON_NAME] CHAPARRITA"
click at [409, 202] on div "SearchWithCriteria28c5885c-20db-42de-880c-e8e592c138f1 Work Title QUE [PERSON_N…" at bounding box center [619, 215] width 546 height 70
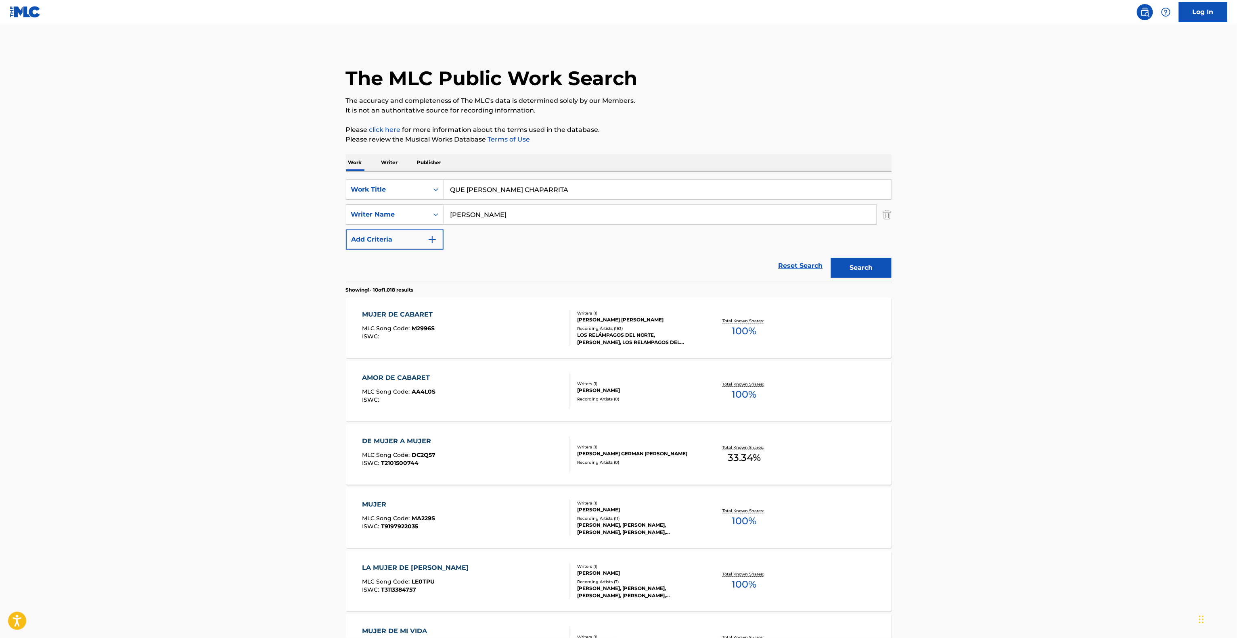
drag, startPoint x: 518, startPoint y: 215, endPoint x: 378, endPoint y: 209, distance: 140.2
click at [379, 209] on div "SearchWithCriteria095141c4-643d-4260-bdb6-5a736d85c045 Writer Name [PERSON_NAME]" at bounding box center [619, 215] width 546 height 20
paste input "[PERSON_NAME]"
type input "[PERSON_NAME]"
click at [865, 270] on button "Search" at bounding box center [861, 268] width 61 height 20
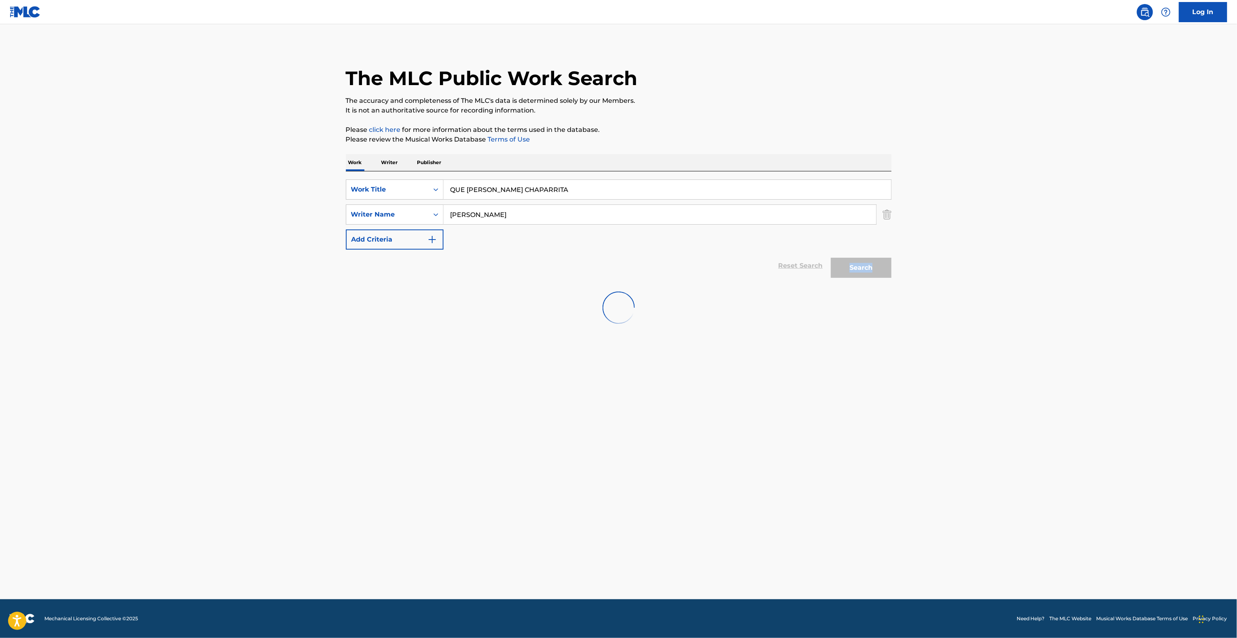
drag, startPoint x: 865, startPoint y: 270, endPoint x: 504, endPoint y: 222, distance: 364.8
click at [864, 270] on div "Search" at bounding box center [859, 266] width 65 height 32
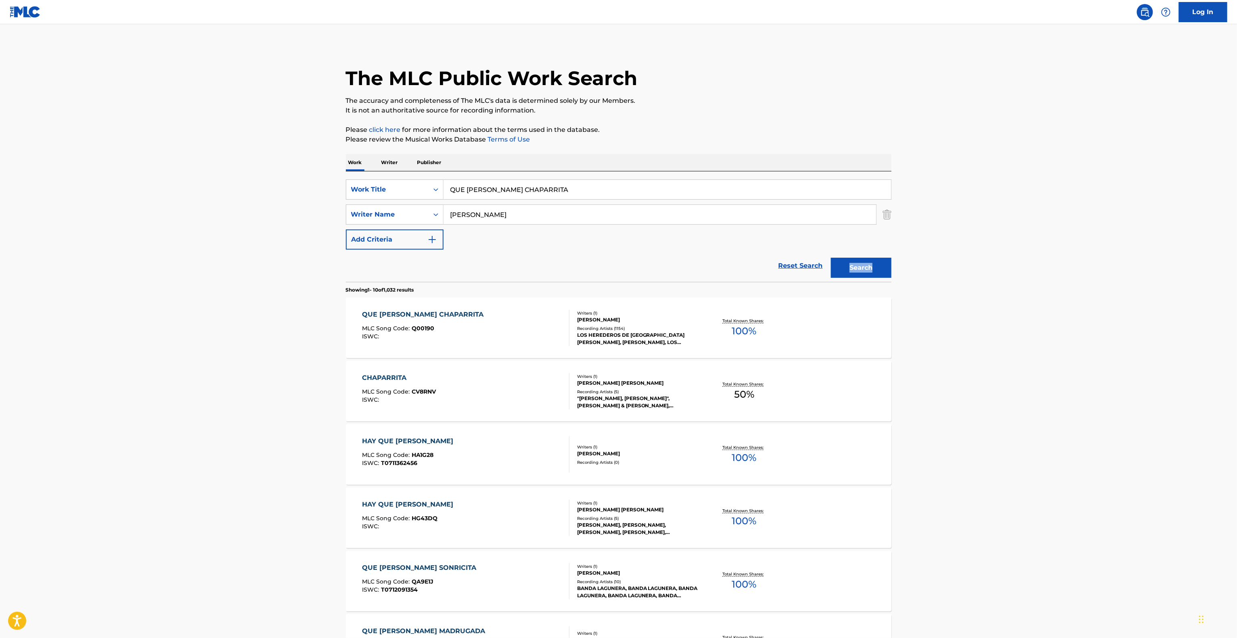
click at [419, 313] on div "QUE [PERSON_NAME] CHAPARRITA" at bounding box center [424, 315] width 125 height 10
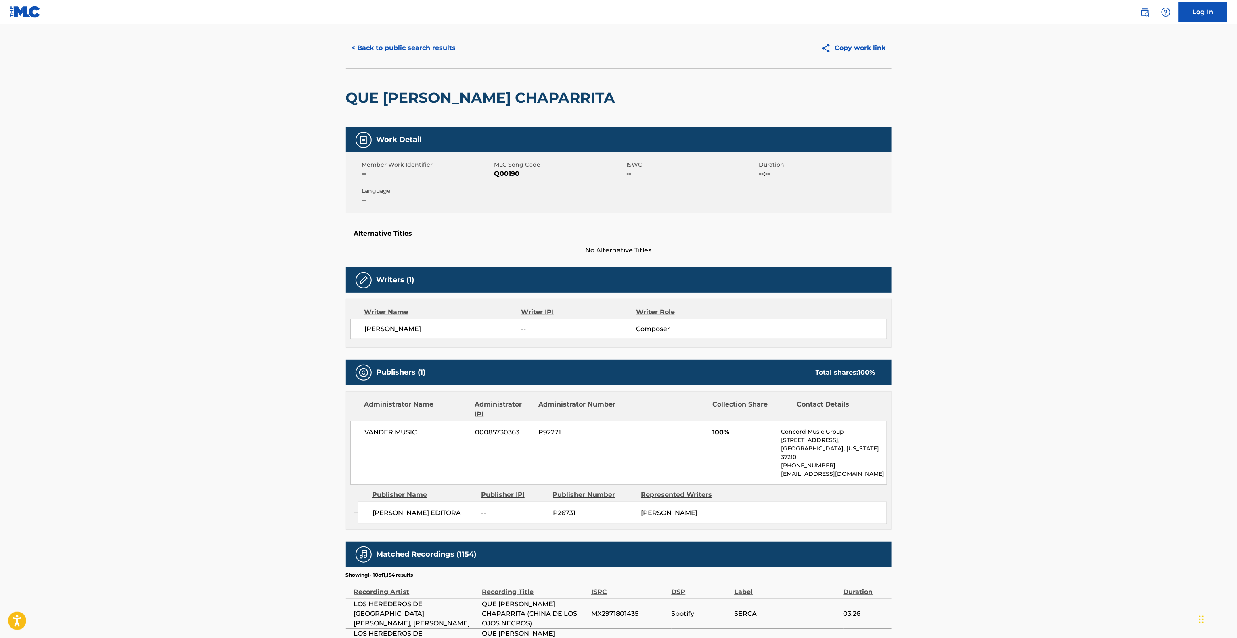
click at [1035, 320] on main "< Back to public search results Copy work link QUE [PERSON_NAME] CHAPARRITA Wor…" at bounding box center [618, 439] width 1237 height 863
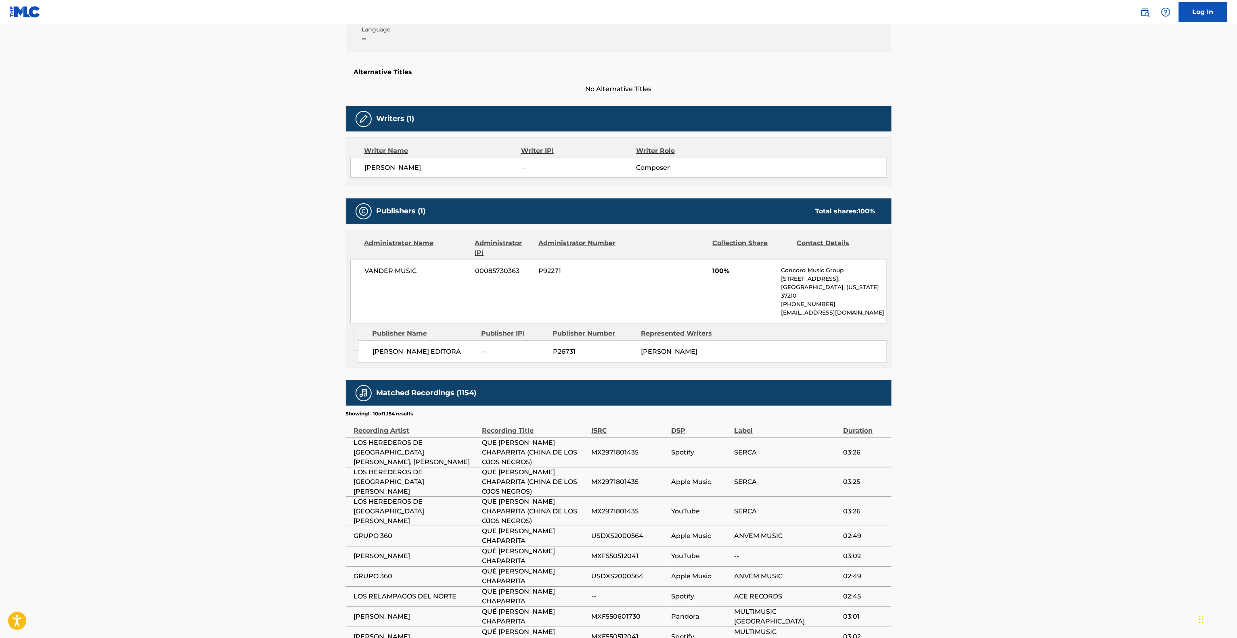
click at [1033, 320] on main "< Back to public search results Copy work link QUE [PERSON_NAME] CHAPARRITA Wor…" at bounding box center [618, 277] width 1237 height 863
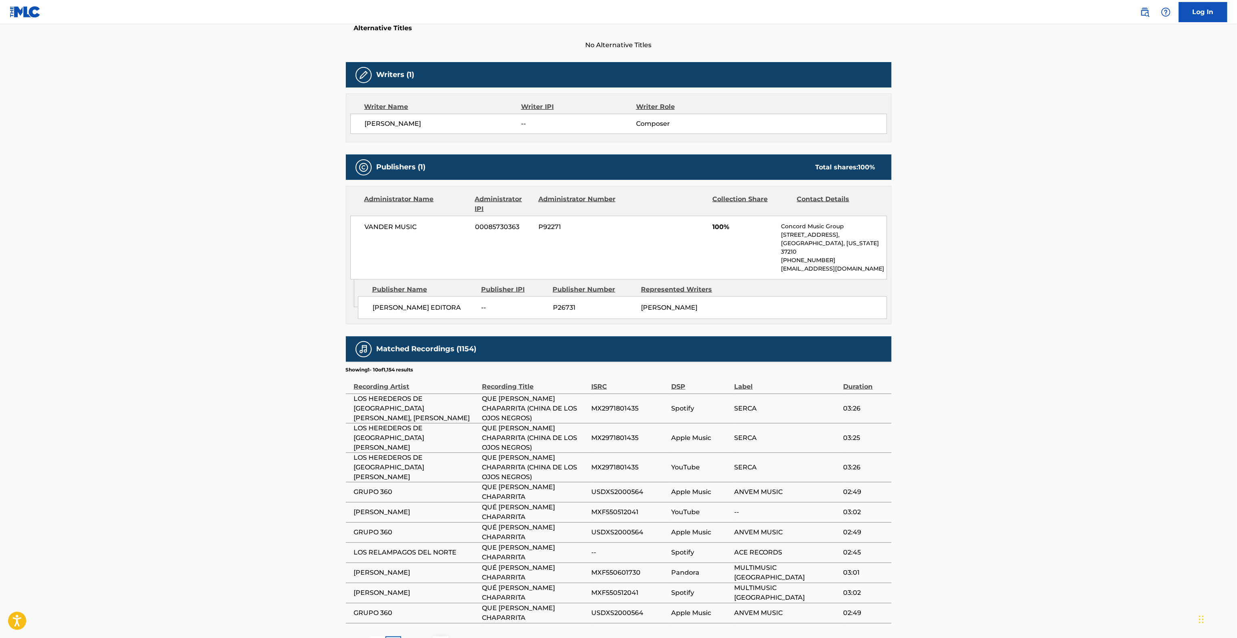
scroll to position [259, 0]
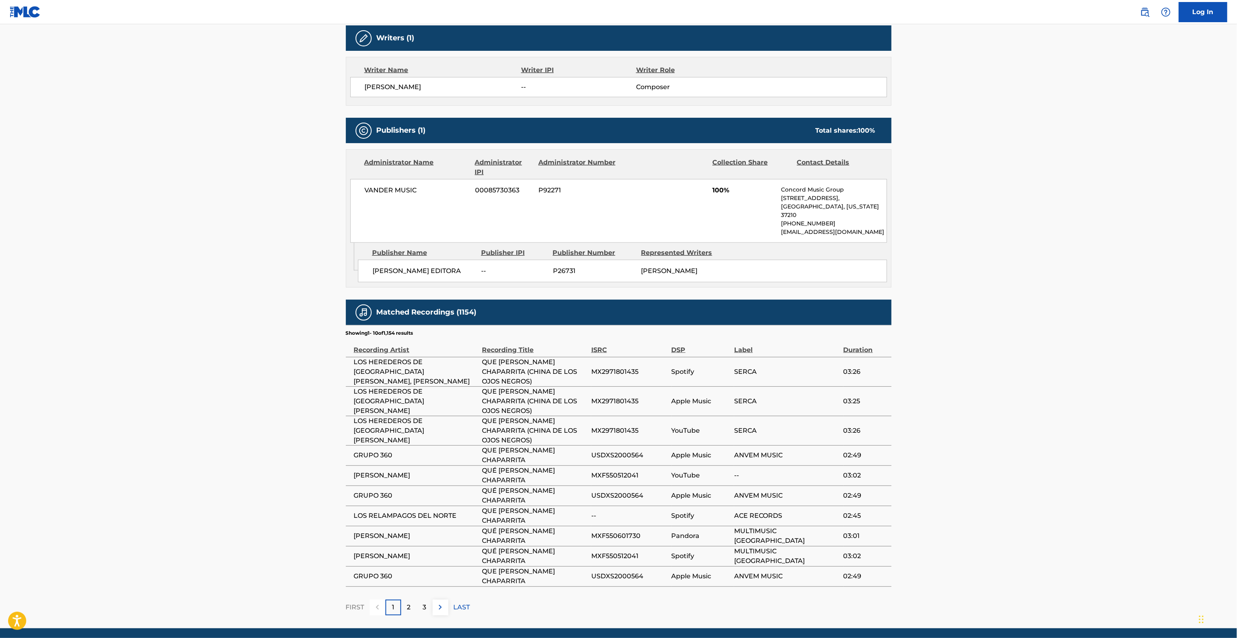
click at [1033, 320] on main "< Back to public search results Copy work link QUE [PERSON_NAME] CHAPARRITA Wor…" at bounding box center [618, 197] width 1237 height 863
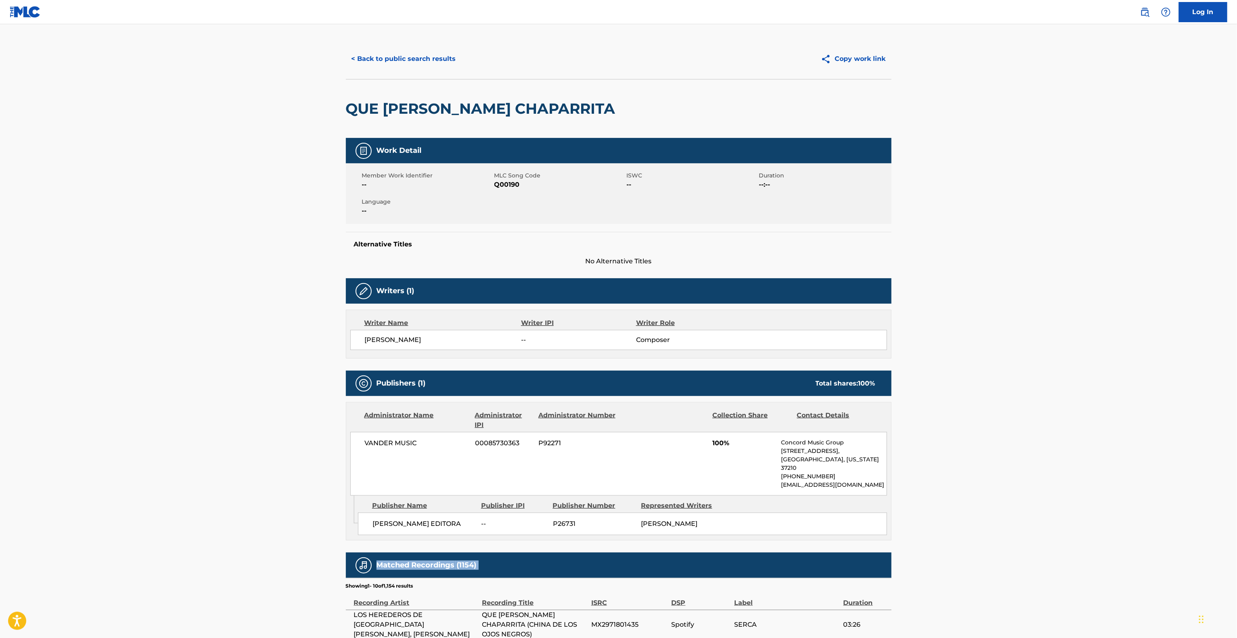
scroll to position [0, 0]
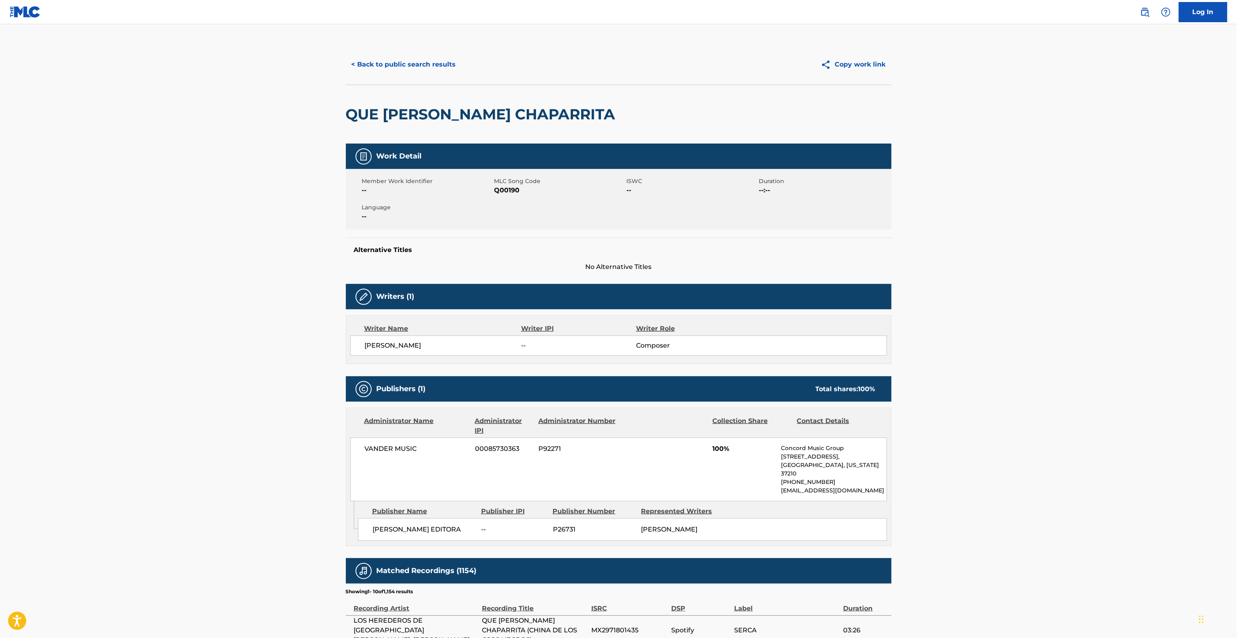
drag, startPoint x: 416, startPoint y: 50, endPoint x: 420, endPoint y: 81, distance: 31.3
click at [416, 49] on div "< Back to public search results Copy work link" at bounding box center [619, 64] width 546 height 40
click at [420, 80] on div "< Back to public search results Copy work link" at bounding box center [619, 64] width 546 height 40
click at [420, 69] on button "< Back to public search results" at bounding box center [404, 64] width 116 height 20
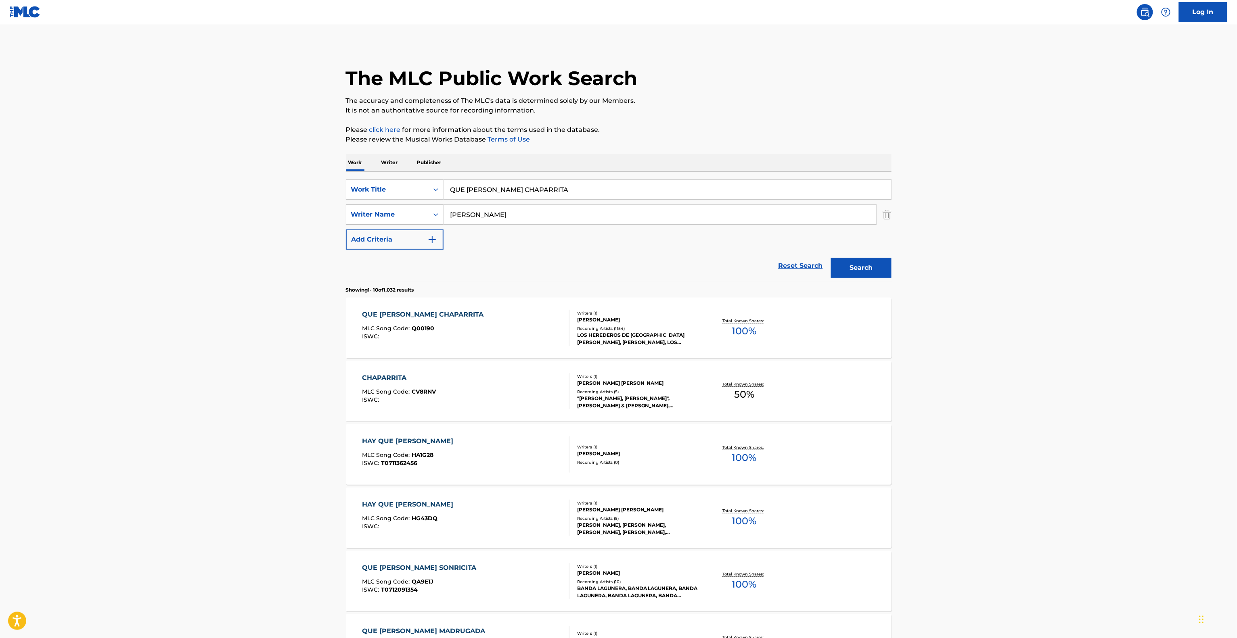
drag, startPoint x: 521, startPoint y: 219, endPoint x: 429, endPoint y: 215, distance: 92.1
click at [428, 215] on div "SearchWithCriteria095141c4-643d-4260-bdb6-5a736d85c045 Writer Name [PERSON_NAME]" at bounding box center [619, 215] width 546 height 20
paste input "Garz"
type input "[PERSON_NAME]"
click at [873, 267] on button "Search" at bounding box center [861, 268] width 61 height 20
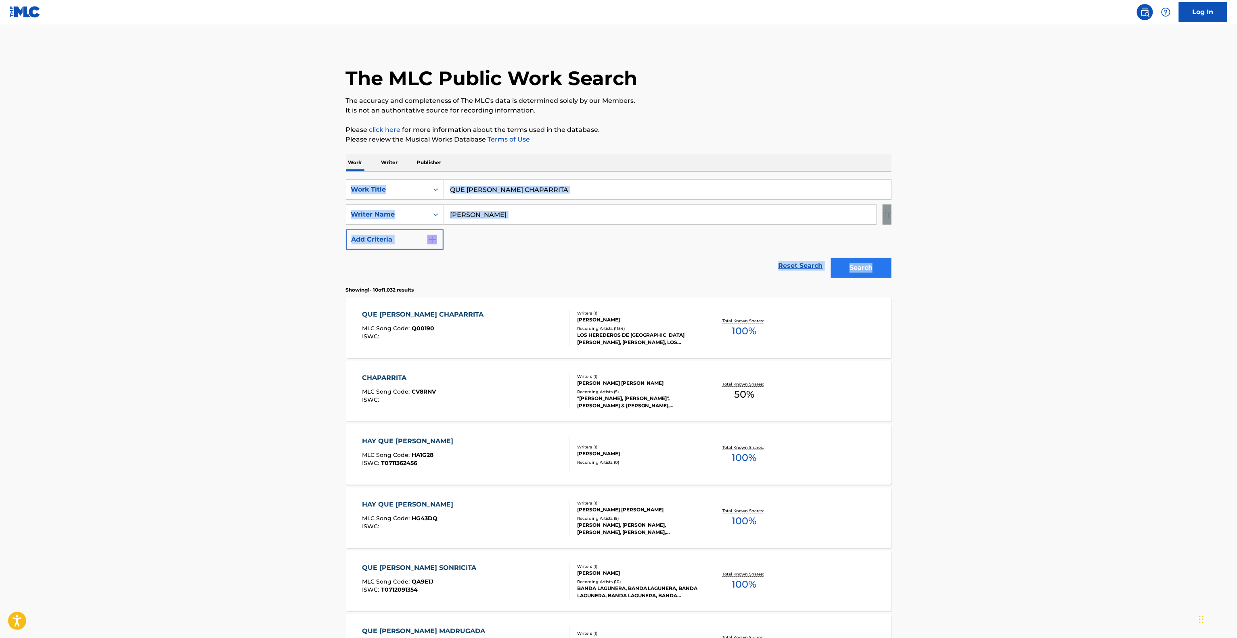
click at [873, 267] on div "Search" at bounding box center [859, 266] width 65 height 32
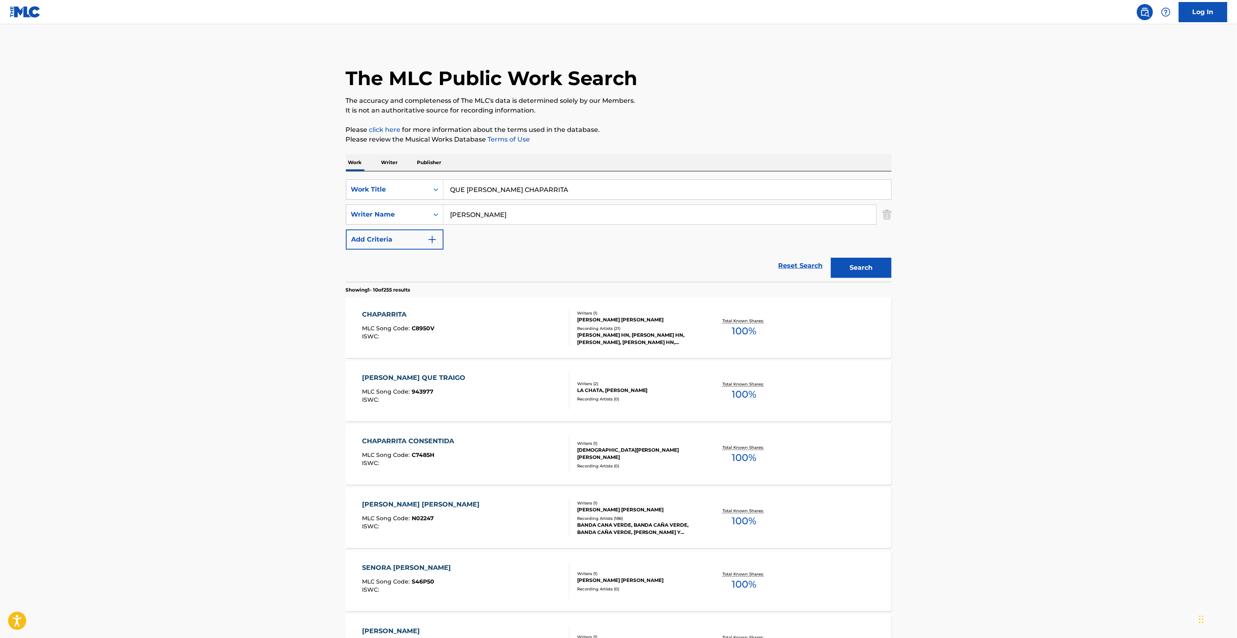
click at [409, 314] on div "CHAPARRITA" at bounding box center [398, 315] width 72 height 10
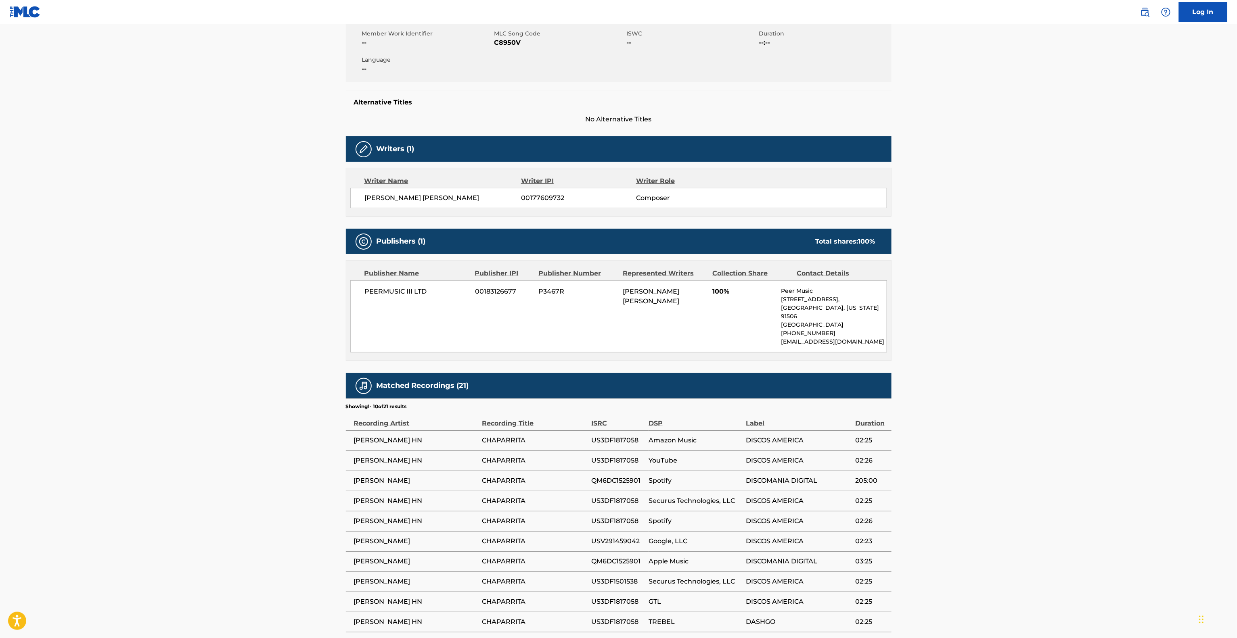
scroll to position [224, 0]
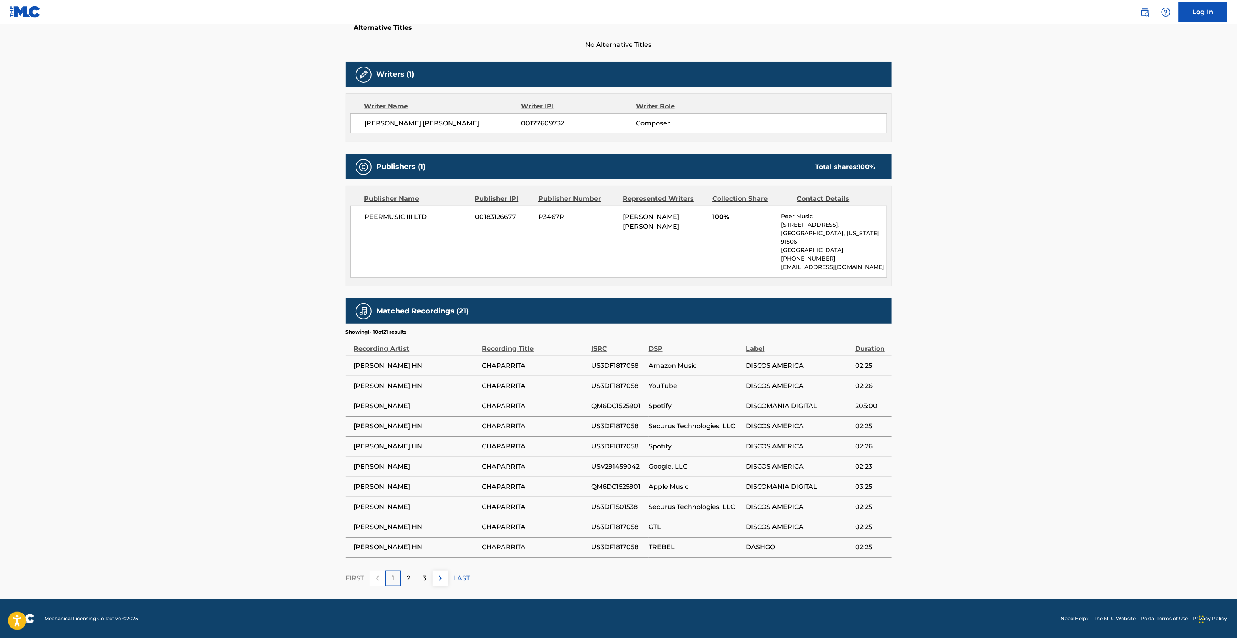
click at [1006, 314] on main "< Back to public search results Copy work link CHAPARRITA Work Detail Member Wo…" at bounding box center [618, 201] width 1237 height 798
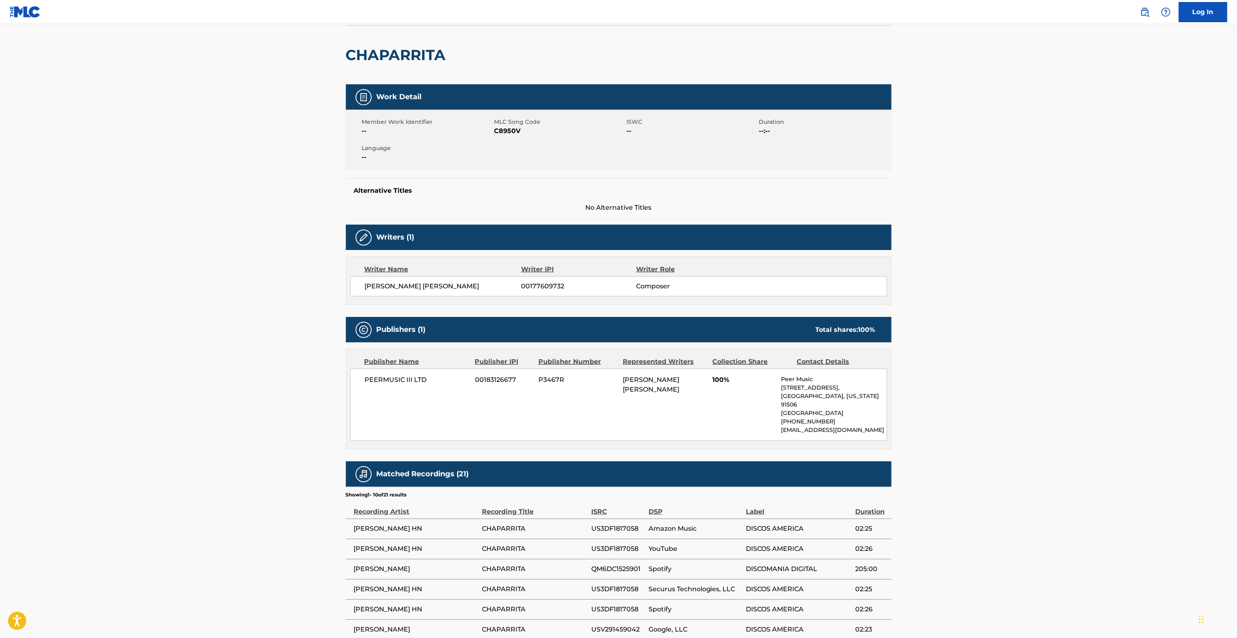
scroll to position [0, 0]
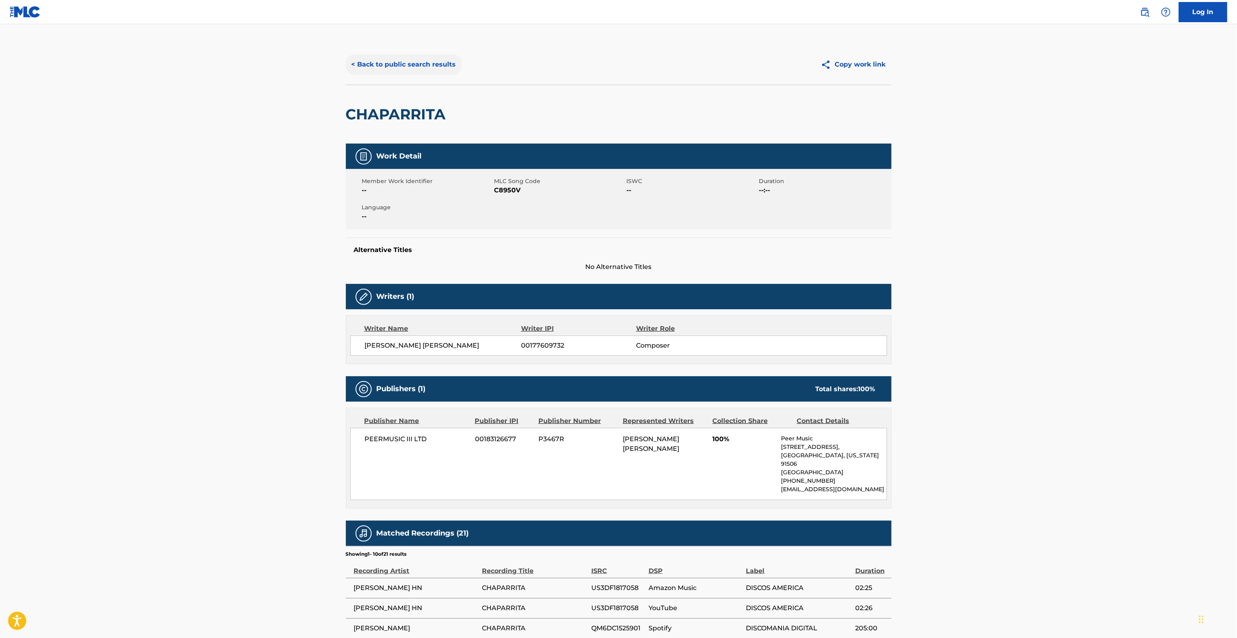
click at [385, 72] on button "< Back to public search results" at bounding box center [404, 64] width 116 height 20
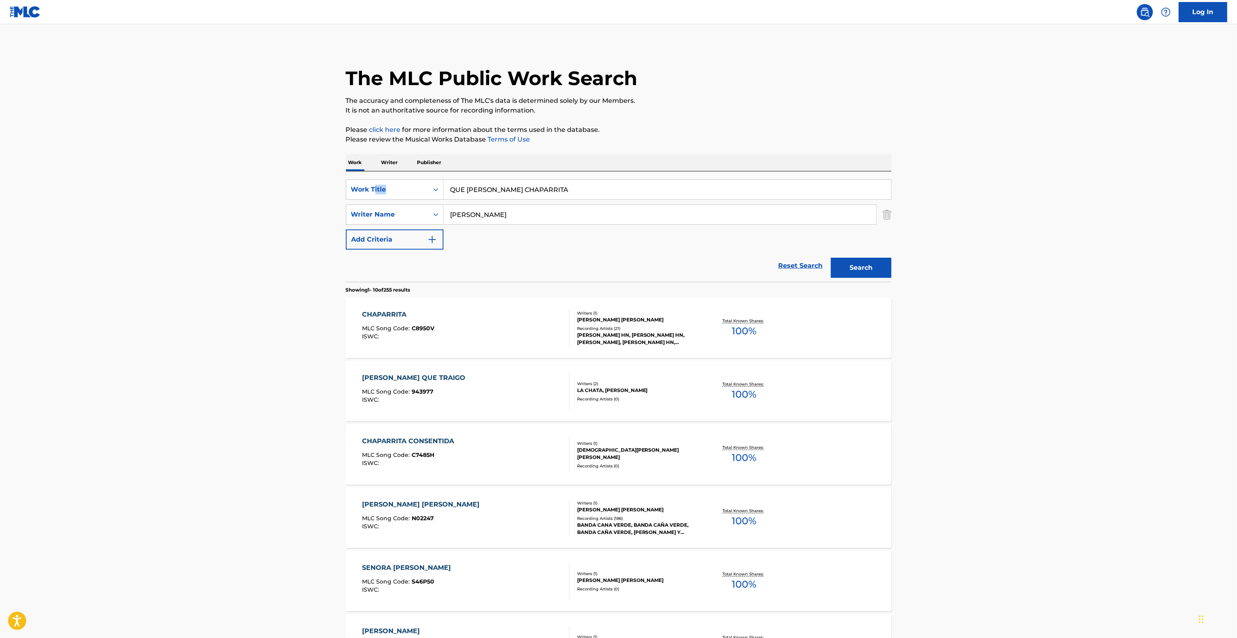
drag, startPoint x: 458, startPoint y: 178, endPoint x: 374, endPoint y: 174, distance: 84.1
click at [374, 174] on div "SearchWithCriteria28c5885c-20db-42de-880c-e8e592c138f1 Work Title QUE [PERSON_N…" at bounding box center [619, 227] width 546 height 111
drag, startPoint x: 582, startPoint y: 196, endPoint x: 280, endPoint y: 174, distance: 303.1
click at [280, 174] on main "The MLC Public Work Search The accuracy and completeness of The MLC's data is d…" at bounding box center [618, 499] width 1237 height 950
paste input "Soy de Tierra Caliente"
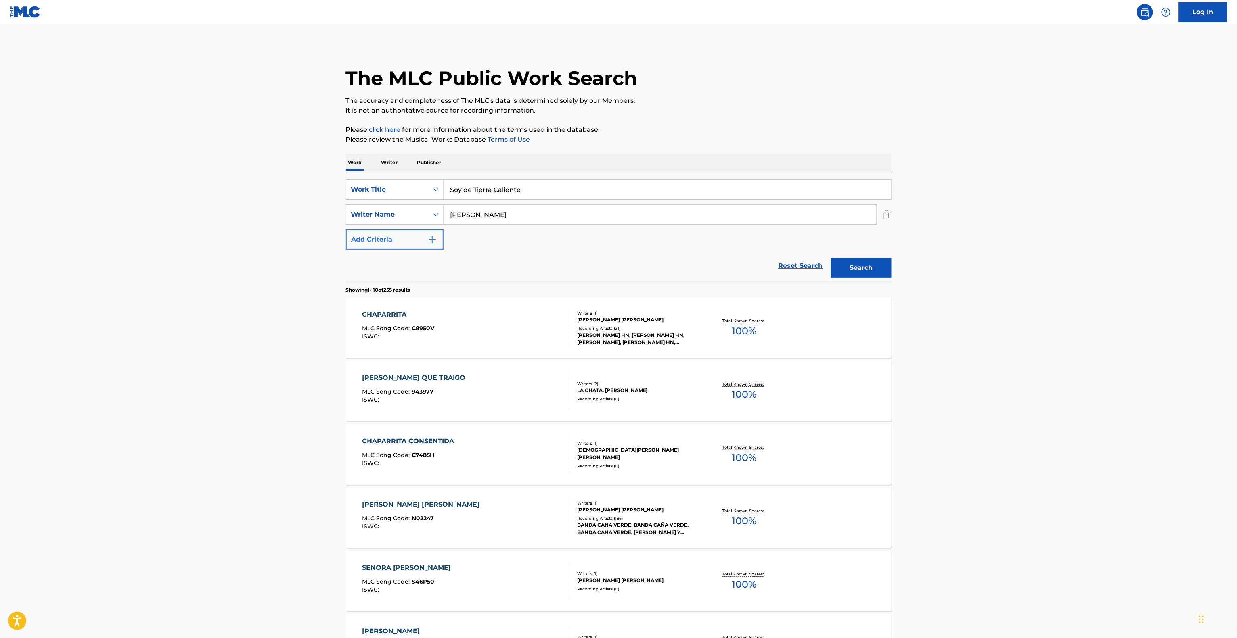
type input "Soy de Tierra Caliente"
drag, startPoint x: 491, startPoint y: 211, endPoint x: 383, endPoint y: 201, distance: 107.9
click at [383, 201] on div "SearchWithCriteria28c5885c-20db-42de-880c-e8e592c138f1 Work Title Soy de [GEOGR…" at bounding box center [619, 215] width 546 height 70
paste input "[PERSON_NAME]"
click at [873, 262] on button "Search" at bounding box center [861, 268] width 61 height 20
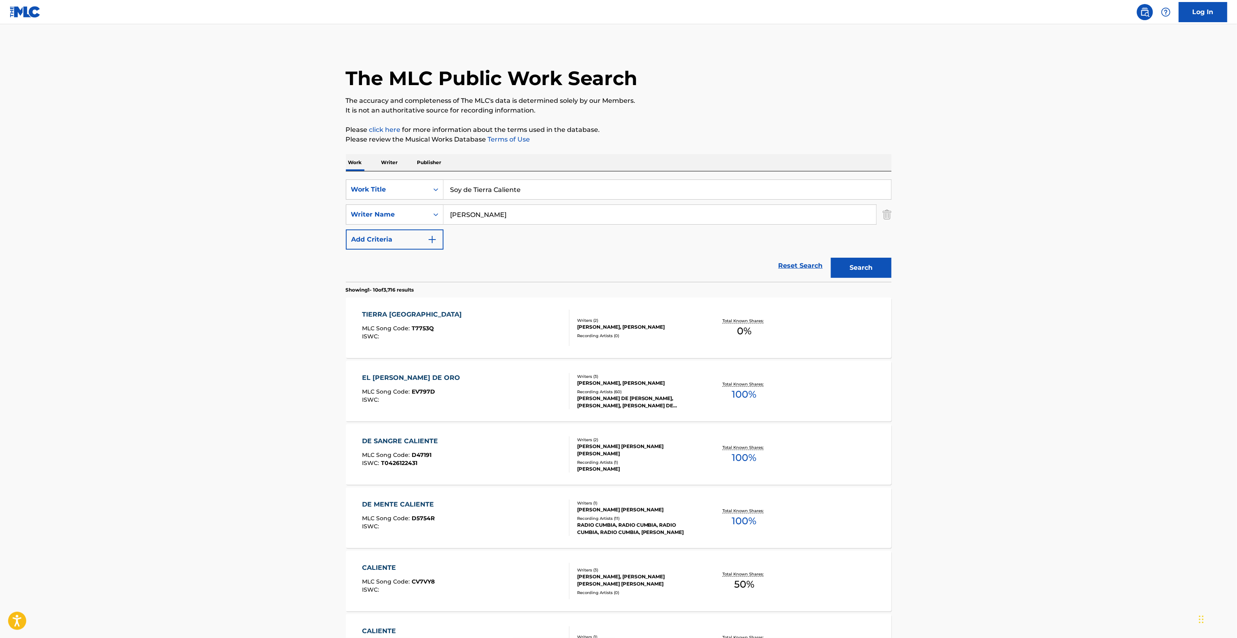
click at [244, 405] on main "The MLC Public Work Search The accuracy and completeness of The MLC's data is d…" at bounding box center [618, 499] width 1237 height 950
click at [357, 193] on div "SearchWithCriteria28c5885c-20db-42de-880c-e8e592c138f1 Work Title Soy de [GEOGR…" at bounding box center [619, 215] width 546 height 70
drag, startPoint x: 529, startPoint y: 214, endPoint x: 430, endPoint y: 213, distance: 99.7
click at [427, 213] on div "SearchWithCriteria095141c4-643d-4260-bdb6-5a736d85c045 Writer Name [PERSON_NAME]" at bounding box center [619, 215] width 546 height 20
paste input "[PERSON_NAME]"
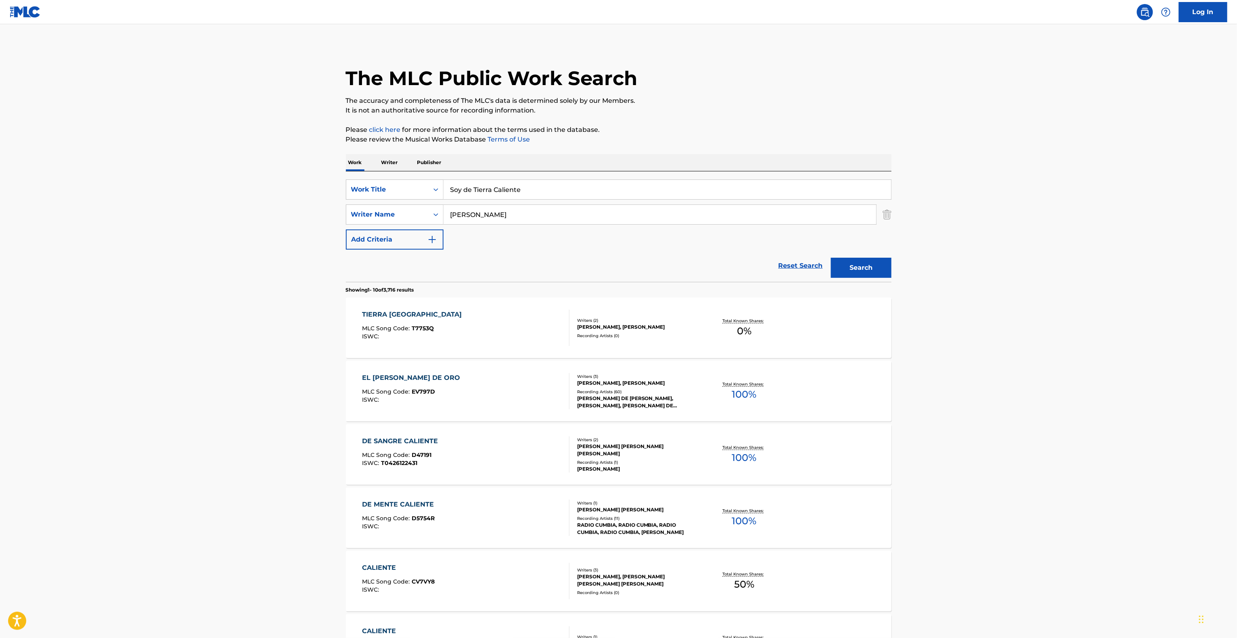
click at [871, 255] on div "Search" at bounding box center [859, 266] width 65 height 32
click at [870, 261] on button "Search" at bounding box center [861, 268] width 61 height 20
click at [872, 259] on div "Search" at bounding box center [859, 266] width 65 height 32
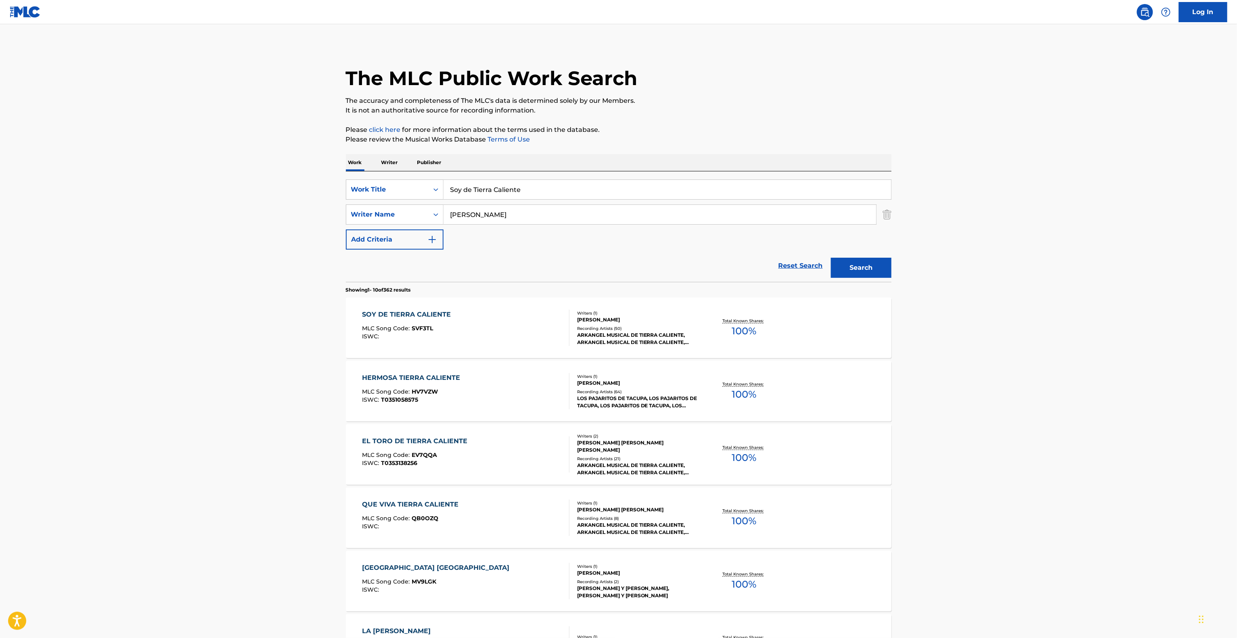
drag, startPoint x: 469, startPoint y: 215, endPoint x: 578, endPoint y: 232, distance: 110.1
click at [376, 203] on div "SearchWithCriteria28c5885c-20db-42de-880c-e8e592c138f1 Work Title Soy de [GEOGR…" at bounding box center [619, 215] width 546 height 70
paste input "[PERSON_NAME]"
type input "[PERSON_NAME]"
click at [839, 272] on button "Search" at bounding box center [861, 268] width 61 height 20
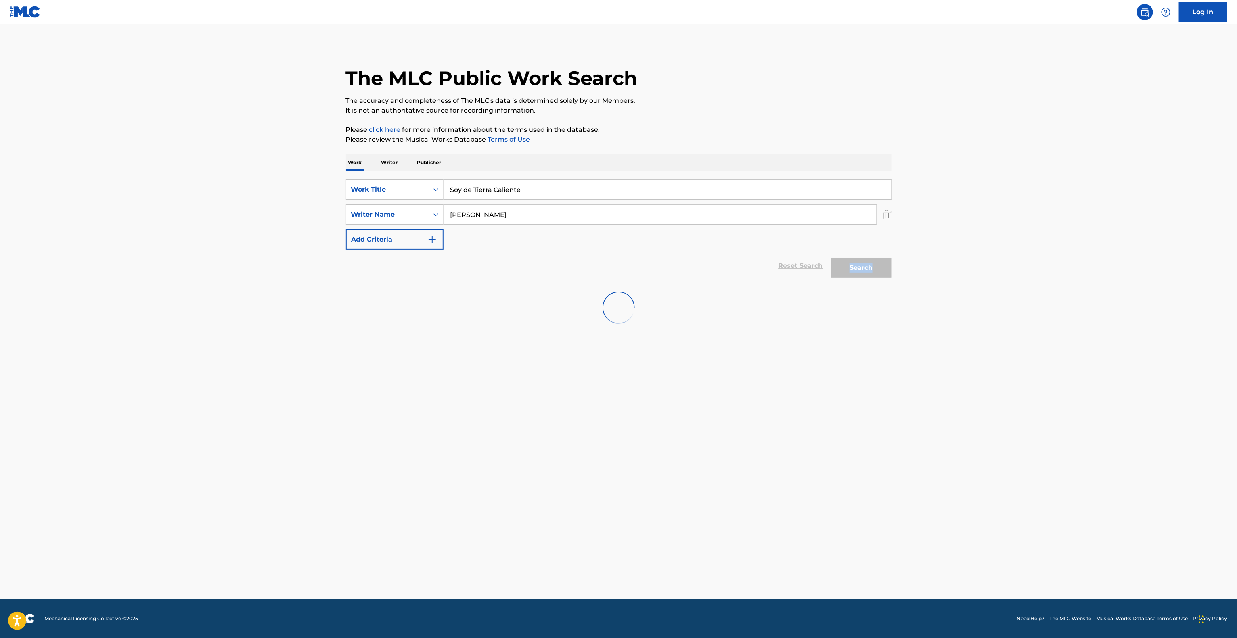
click at [839, 272] on div "Search" at bounding box center [859, 266] width 65 height 32
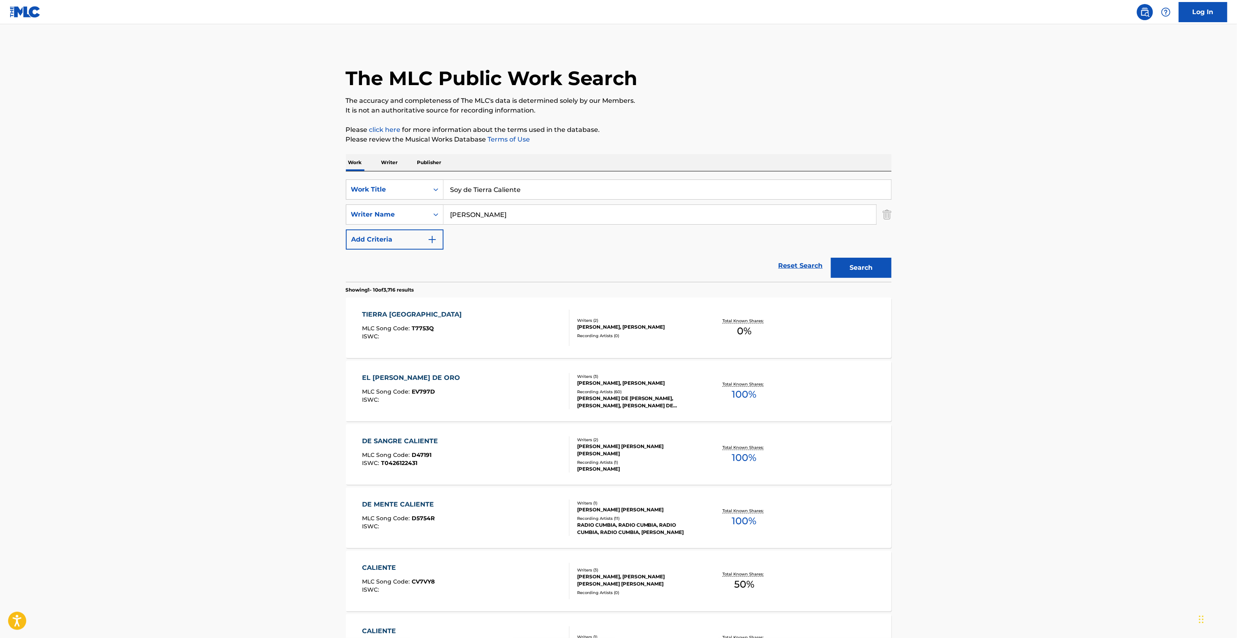
click at [92, 359] on main "The MLC Public Work Search The accuracy and completeness of The MLC's data is d…" at bounding box center [618, 499] width 1237 height 950
click at [991, 333] on main "The MLC Public Work Search The accuracy and completeness of The MLC's data is d…" at bounding box center [618, 499] width 1237 height 950
drag, startPoint x: 556, startPoint y: 189, endPoint x: 322, endPoint y: 161, distance: 235.3
click at [276, 153] on main "The MLC Public Work Search The accuracy and completeness of The MLC's data is d…" at bounding box center [618, 499] width 1237 height 950
paste input "Las Vueltas de la Vida"
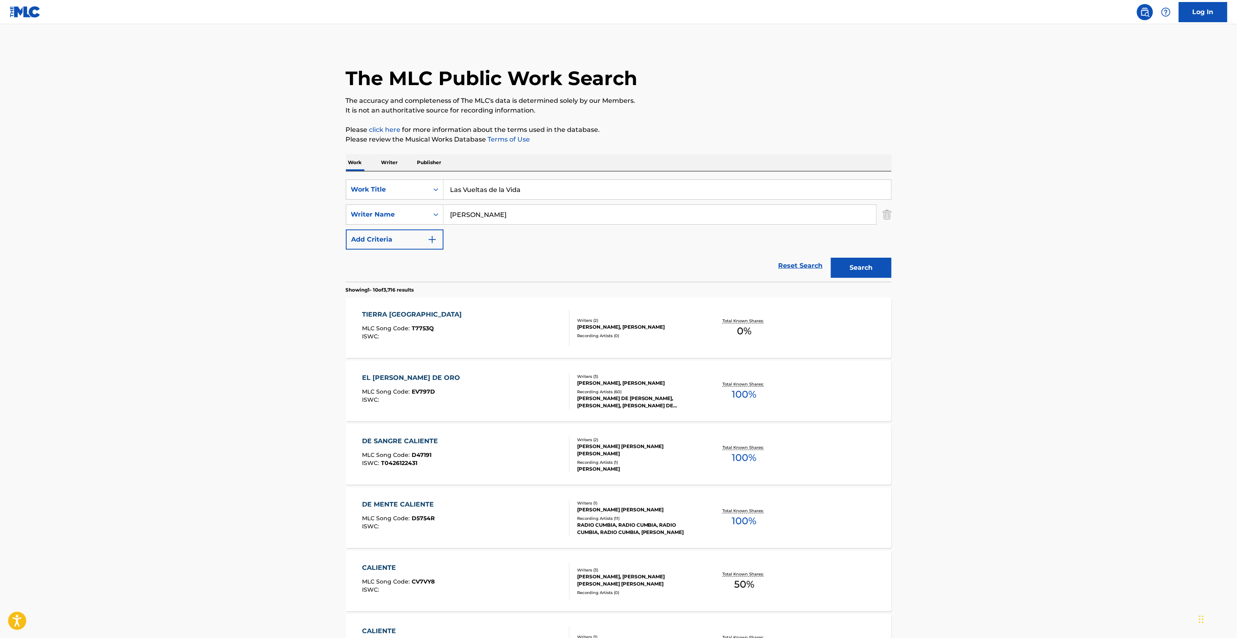
type input "Las Vueltas de la Vida"
drag, startPoint x: 504, startPoint y: 213, endPoint x: 356, endPoint y: 203, distance: 148.9
click at [356, 203] on div "SearchWithCriteria28c5885c-20db-42de-880c-e8e592c138f1 Work Title Las Vueltas d…" at bounding box center [619, 215] width 546 height 70
paste input "[PERSON_NAME]"
click at [853, 272] on button "Search" at bounding box center [861, 268] width 61 height 20
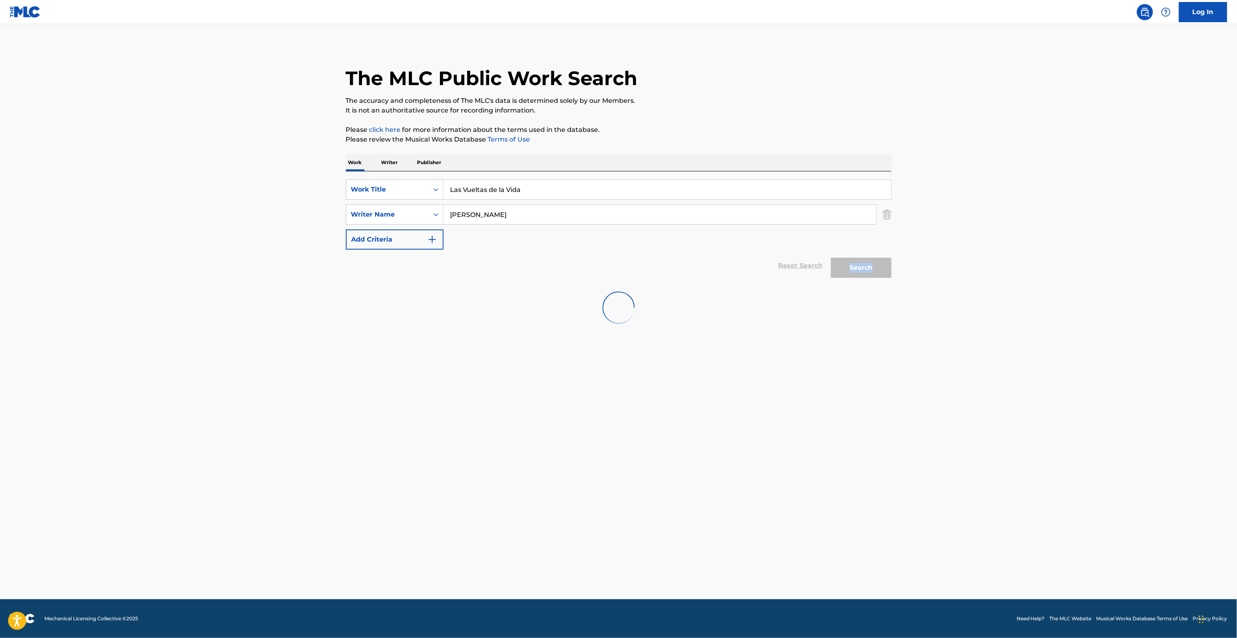
click at [853, 272] on div "Search" at bounding box center [859, 266] width 65 height 32
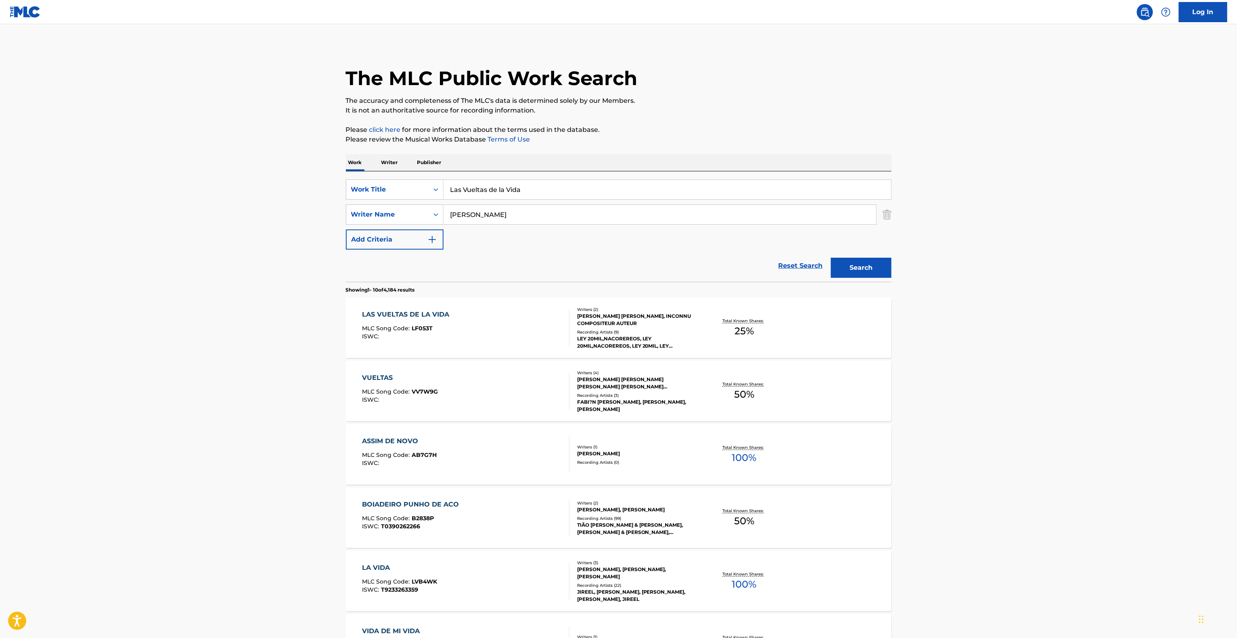
drag, startPoint x: 548, startPoint y: 219, endPoint x: 313, endPoint y: 204, distance: 235.3
click at [317, 205] on main "The MLC Public Work Search The accuracy and completeness of The MLC's data is d…" at bounding box center [618, 499] width 1237 height 950
paste input "[PERSON_NAME]"
click at [850, 273] on button "Search" at bounding box center [861, 268] width 61 height 20
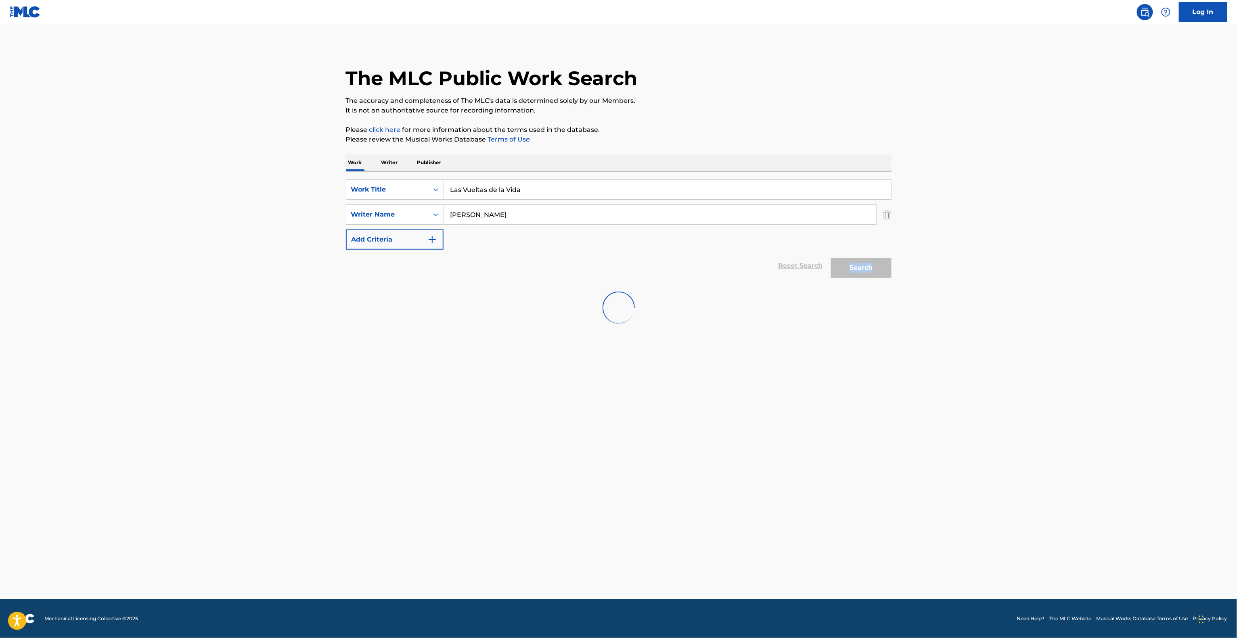
click at [850, 273] on div "Search" at bounding box center [859, 266] width 65 height 32
click at [978, 373] on main "The MLC Public Work Search The accuracy and completeness of The MLC's data is d…" at bounding box center [618, 311] width 1237 height 575
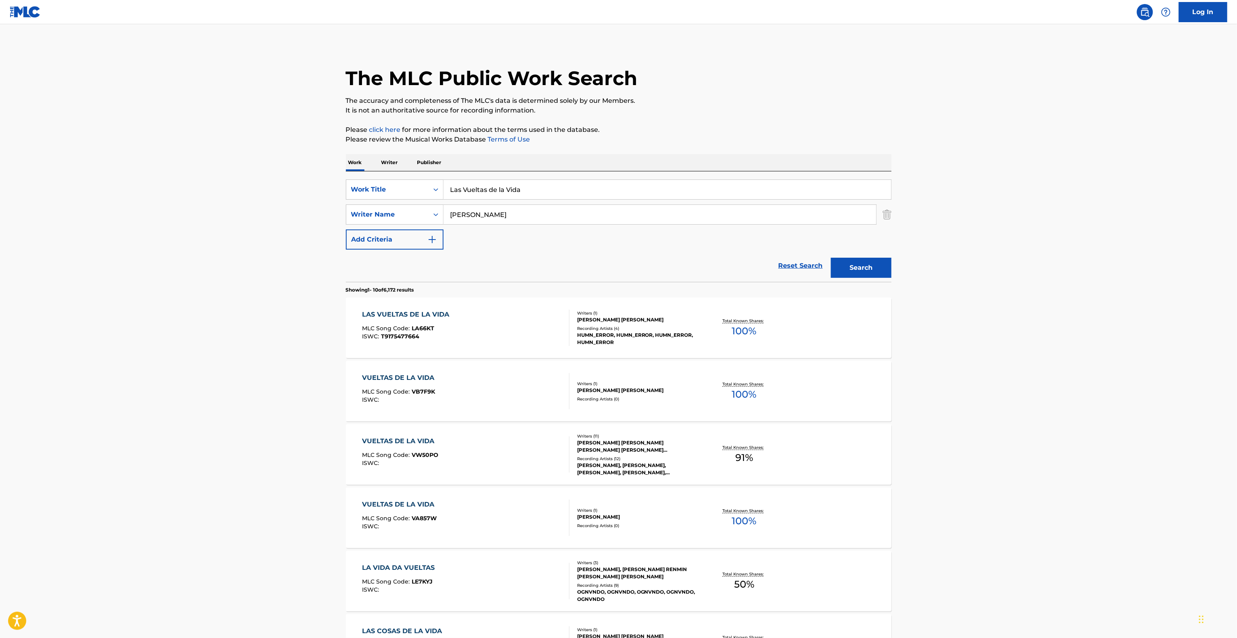
click at [956, 413] on main "The MLC Public Work Search The accuracy and completeness of The MLC's data is d…" at bounding box center [618, 499] width 1237 height 950
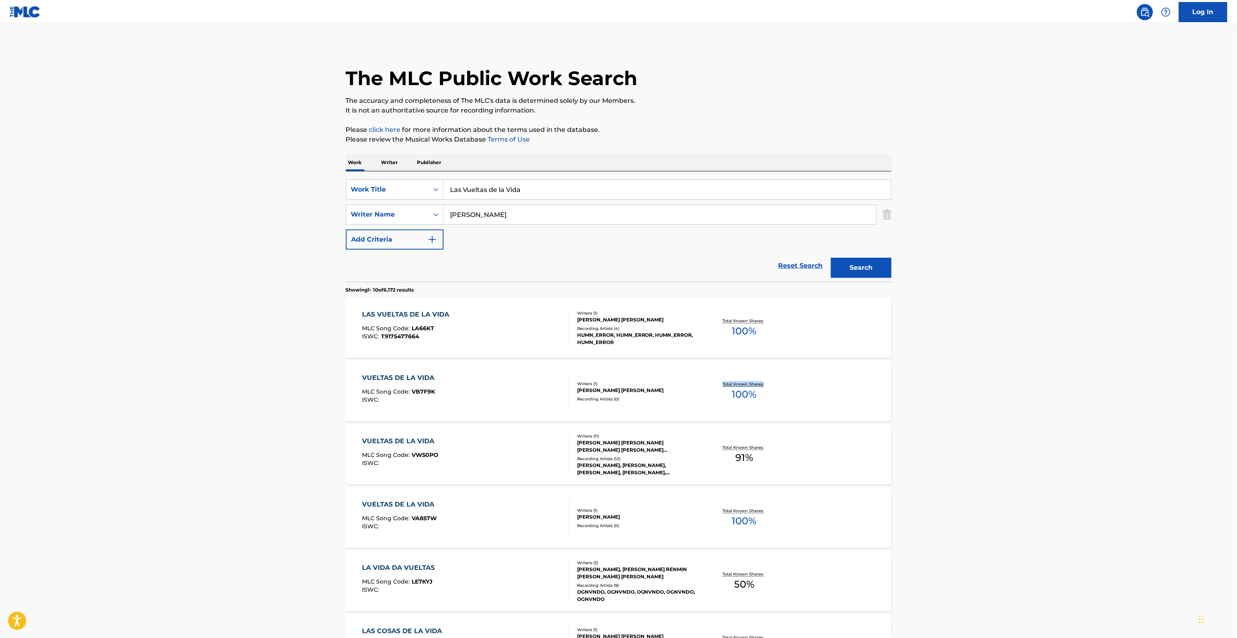
click at [956, 413] on main "The MLC Public Work Search The accuracy and completeness of The MLC's data is d…" at bounding box center [618, 499] width 1237 height 950
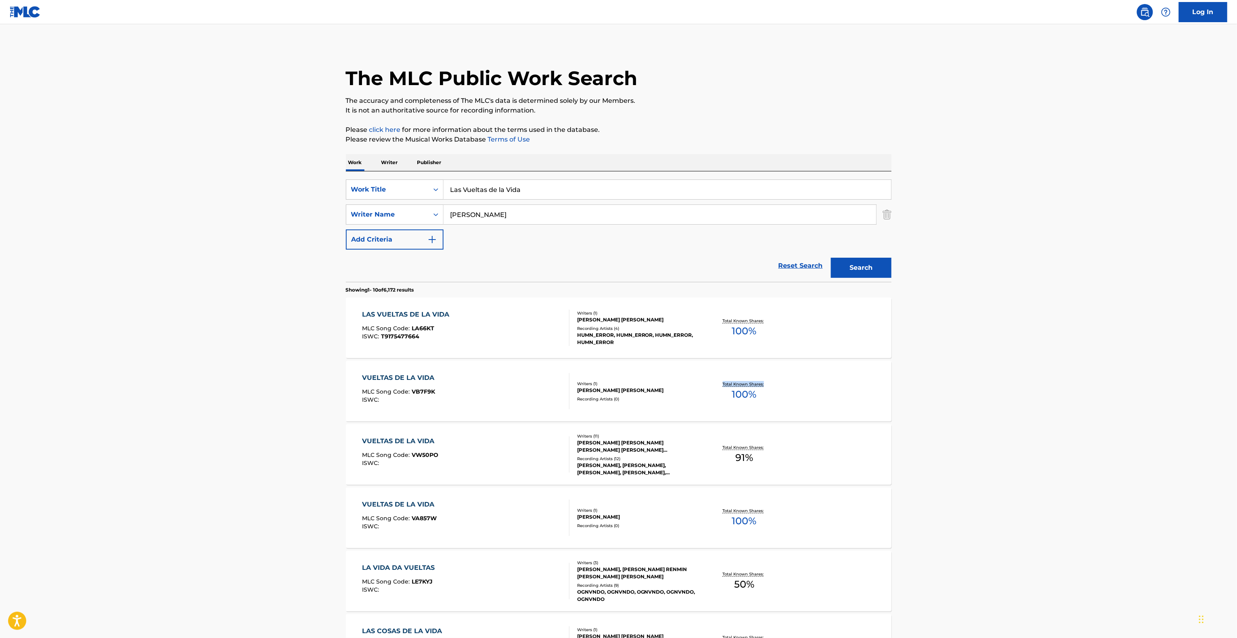
click at [956, 413] on main "The MLC Public Work Search The accuracy and completeness of The MLC's data is d…" at bounding box center [618, 499] width 1237 height 950
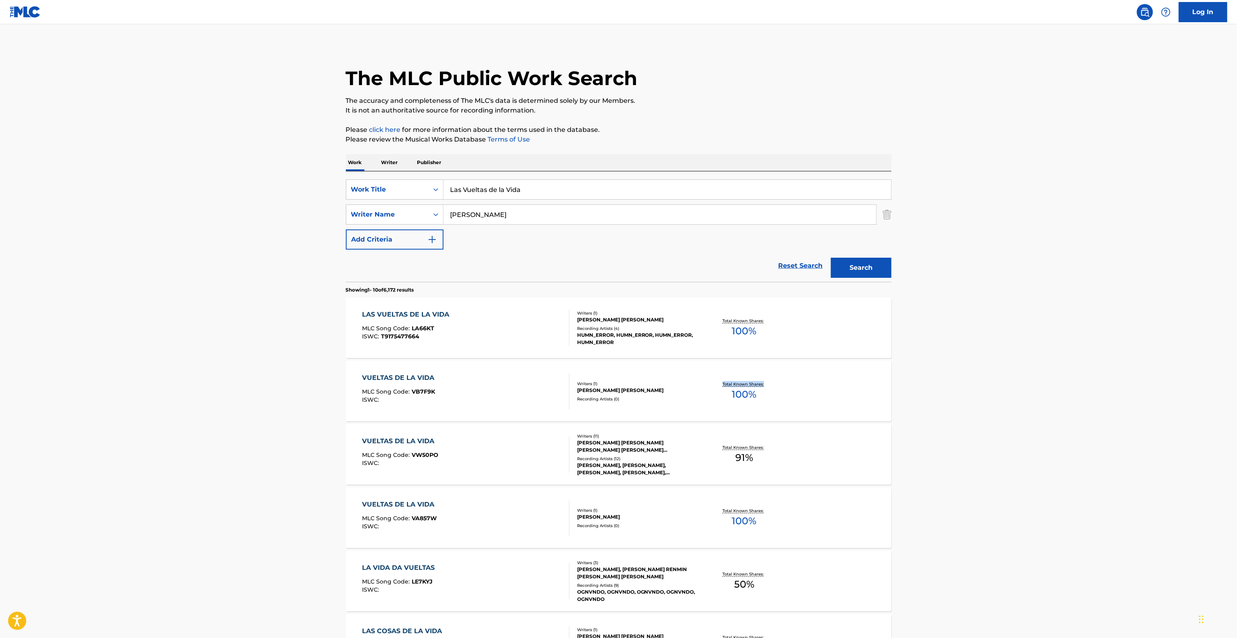
click at [957, 412] on main "The MLC Public Work Search The accuracy and completeness of The MLC's data is d…" at bounding box center [618, 499] width 1237 height 950
click at [957, 411] on main "The MLC Public Work Search The accuracy and completeness of The MLC's data is d…" at bounding box center [618, 499] width 1237 height 950
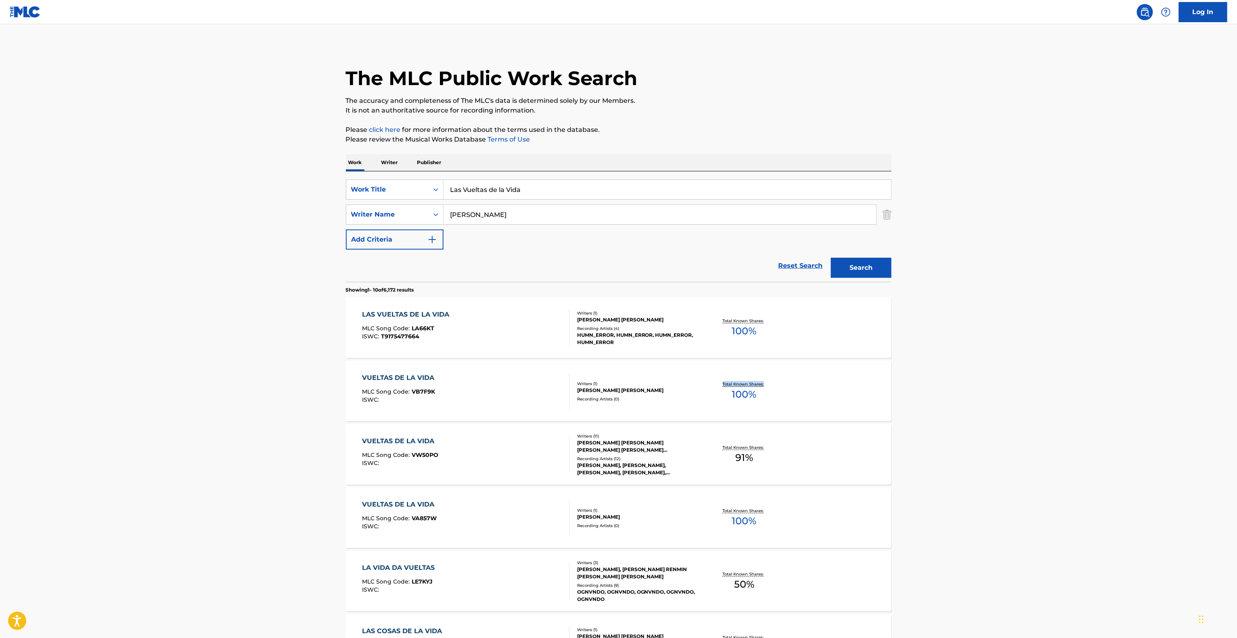
click at [957, 411] on main "The MLC Public Work Search The accuracy and completeness of The MLC's data is d…" at bounding box center [618, 499] width 1237 height 950
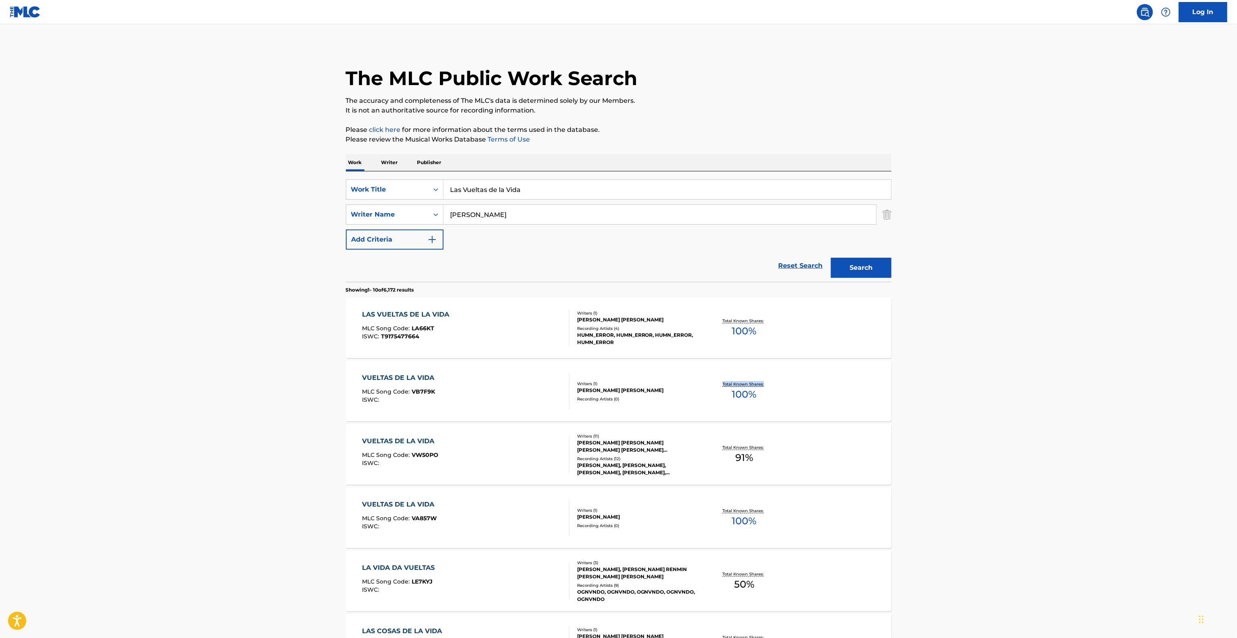
click at [957, 411] on main "The MLC Public Work Search The accuracy and completeness of The MLC's data is d…" at bounding box center [618, 499] width 1237 height 950
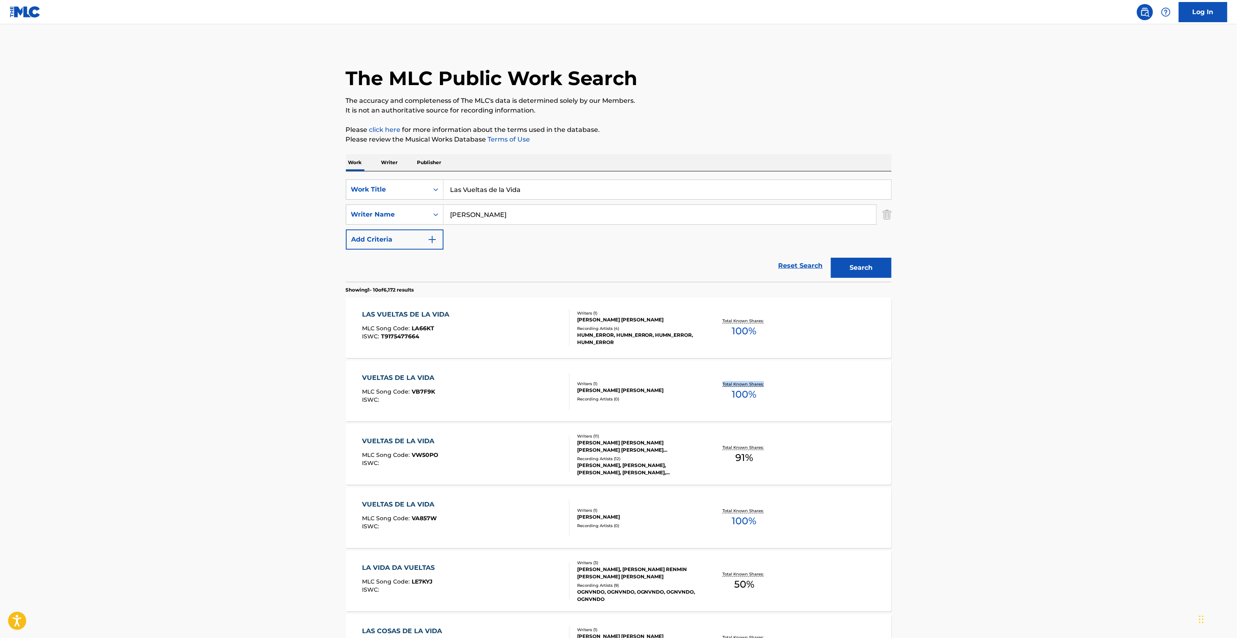
click at [953, 414] on main "The MLC Public Work Search The accuracy and completeness of The MLC's data is d…" at bounding box center [618, 499] width 1237 height 950
click at [430, 213] on div "SearchWithCriteria095141c4-643d-4260-bdb6-5a736d85c045 Writer Name [PERSON_NAME]" at bounding box center [619, 215] width 546 height 20
paste input "[PERSON_NAME]"
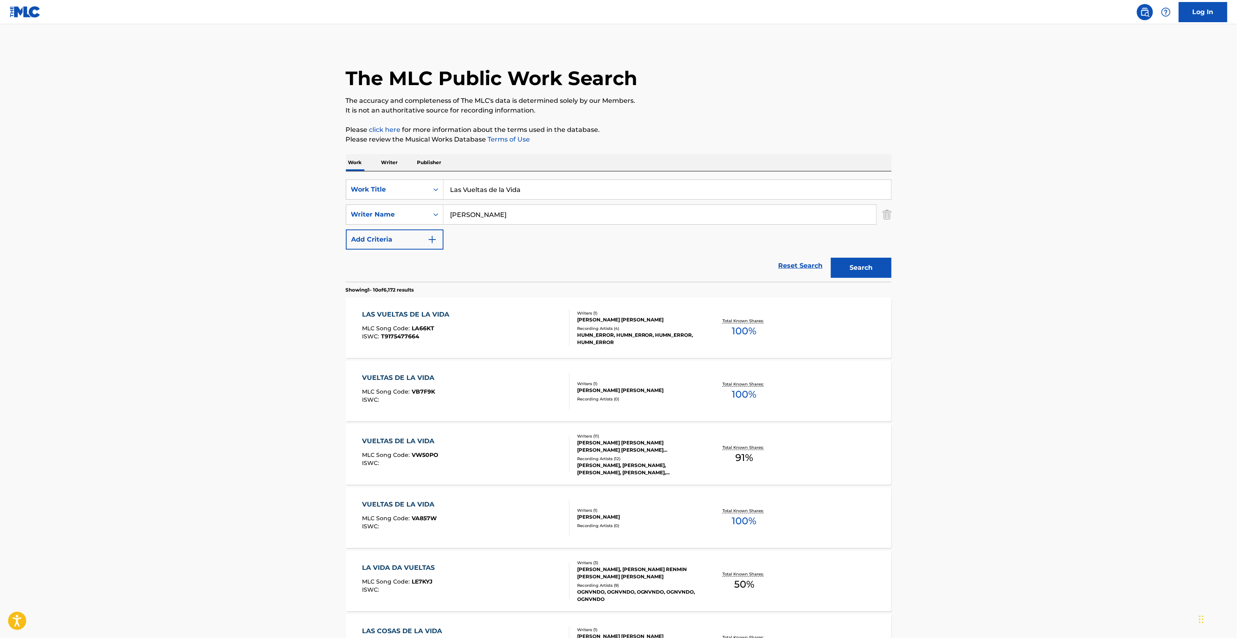
type input "[PERSON_NAME]"
drag, startPoint x: 445, startPoint y: 182, endPoint x: 443, endPoint y: 189, distance: 7.4
click at [399, 180] on div "SearchWithCriteria28c5885c-20db-42de-880c-e8e592c138f1 Work Title Las Vueltas d…" at bounding box center [619, 190] width 546 height 20
paste input "Polvo Permanente"
type input "Polvo Permanente"
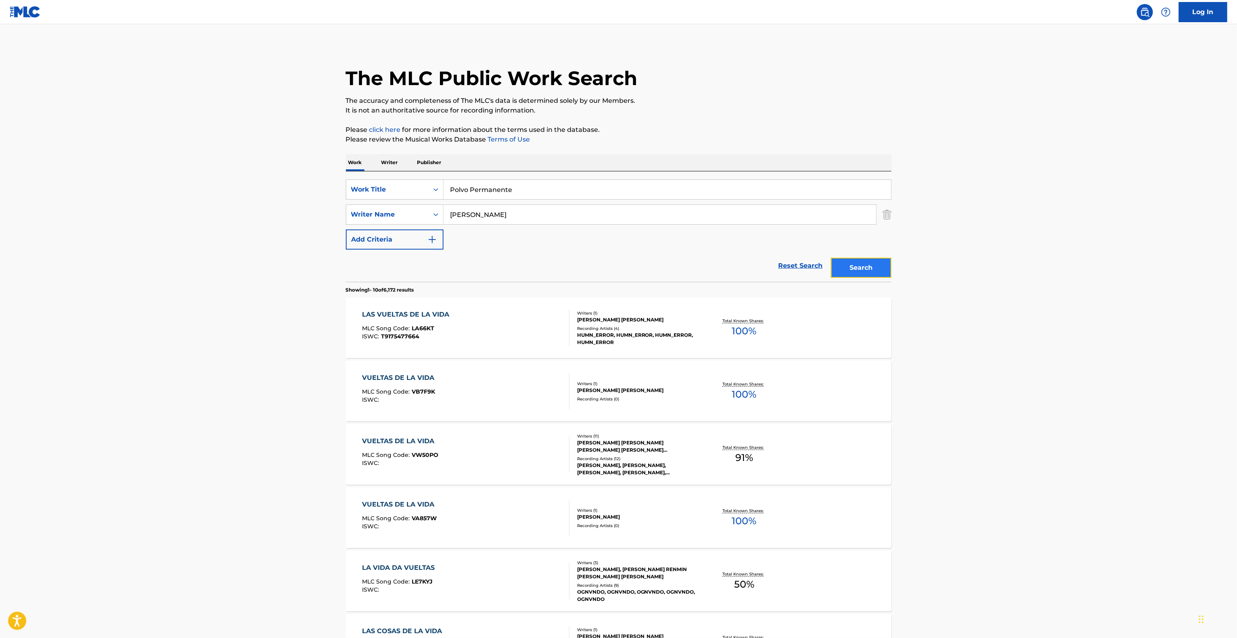
click at [874, 264] on button "Search" at bounding box center [861, 268] width 61 height 20
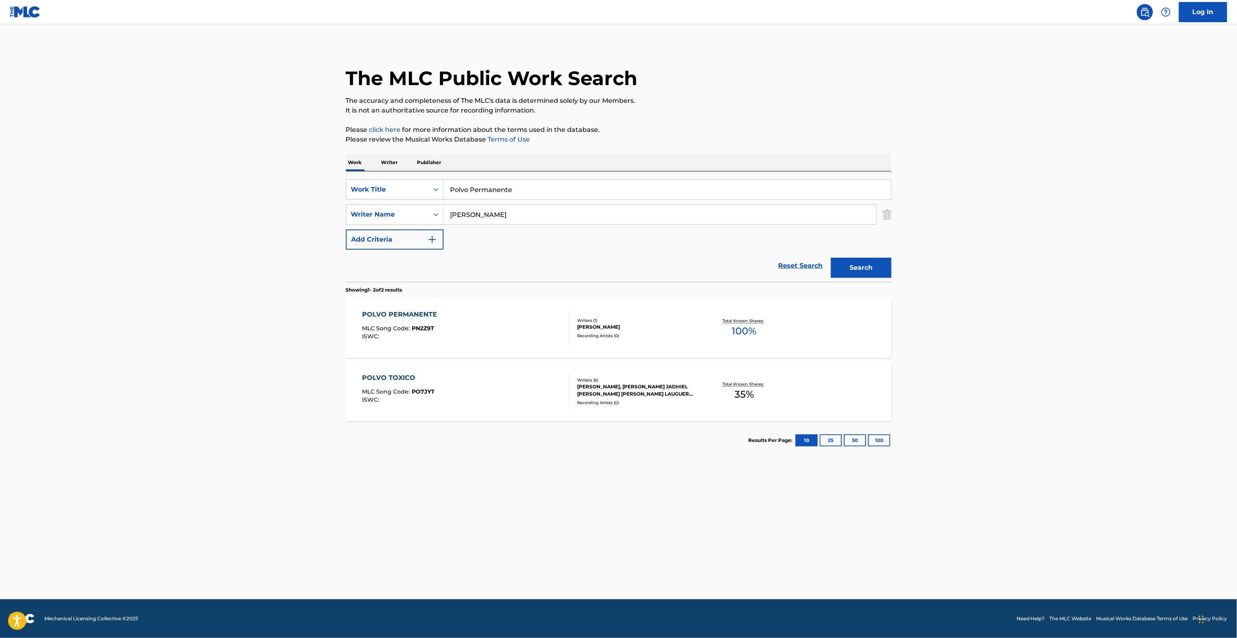
click at [395, 314] on div "POLVO PERMANENTE" at bounding box center [401, 315] width 79 height 10
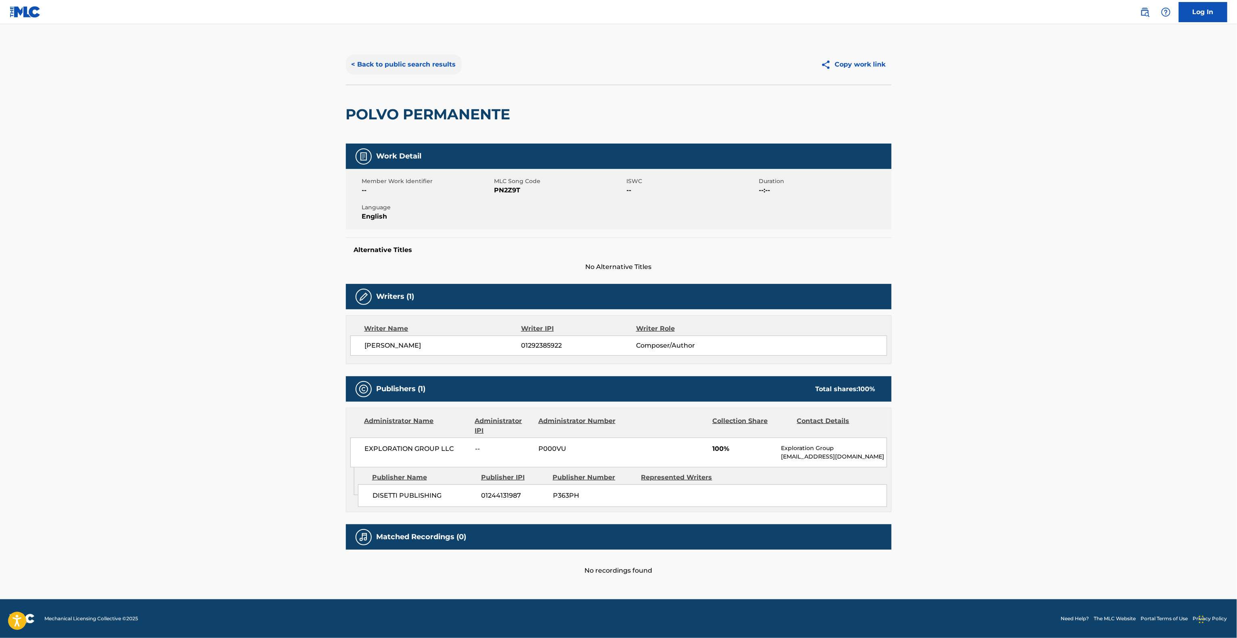
click at [441, 72] on button "< Back to public search results" at bounding box center [404, 64] width 116 height 20
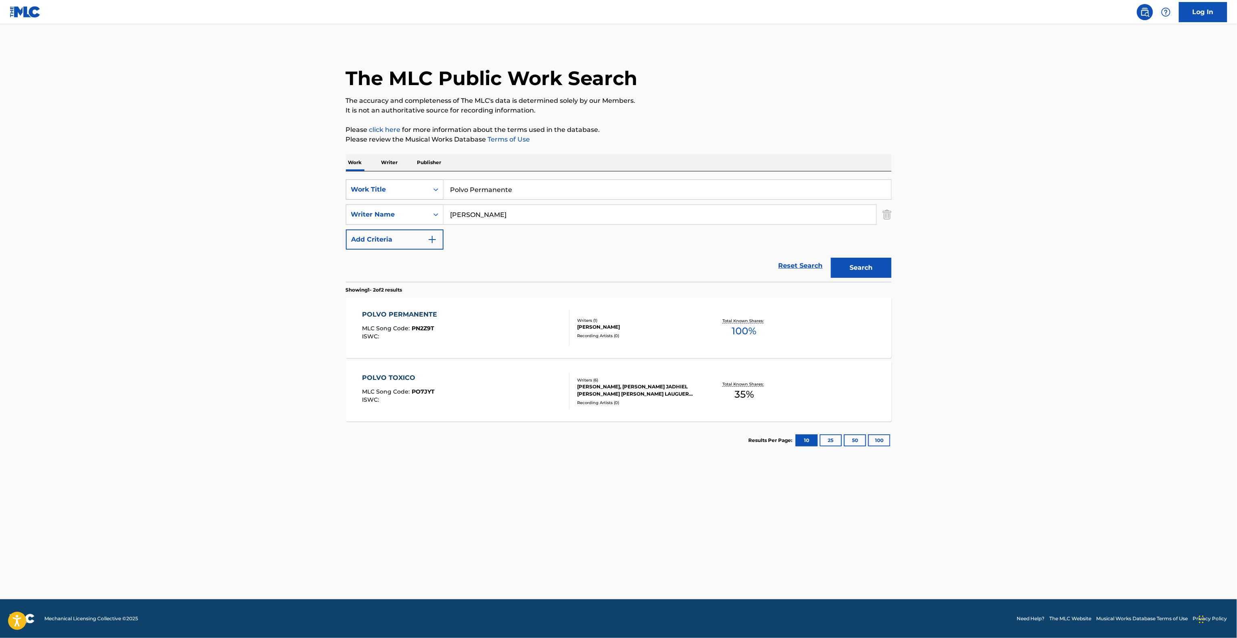
drag, startPoint x: 518, startPoint y: 182, endPoint x: 372, endPoint y: 196, distance: 147.1
click at [369, 195] on div "SearchWithCriteria28c5885c-20db-42de-880c-e8e592c138f1 Work Title Polvo Permane…" at bounding box center [619, 190] width 546 height 20
paste input "Sexy [DEMOGRAPHIC_DATA]"
type input "Sexy [DEMOGRAPHIC_DATA]"
drag, startPoint x: 494, startPoint y: 217, endPoint x: 392, endPoint y: 209, distance: 102.0
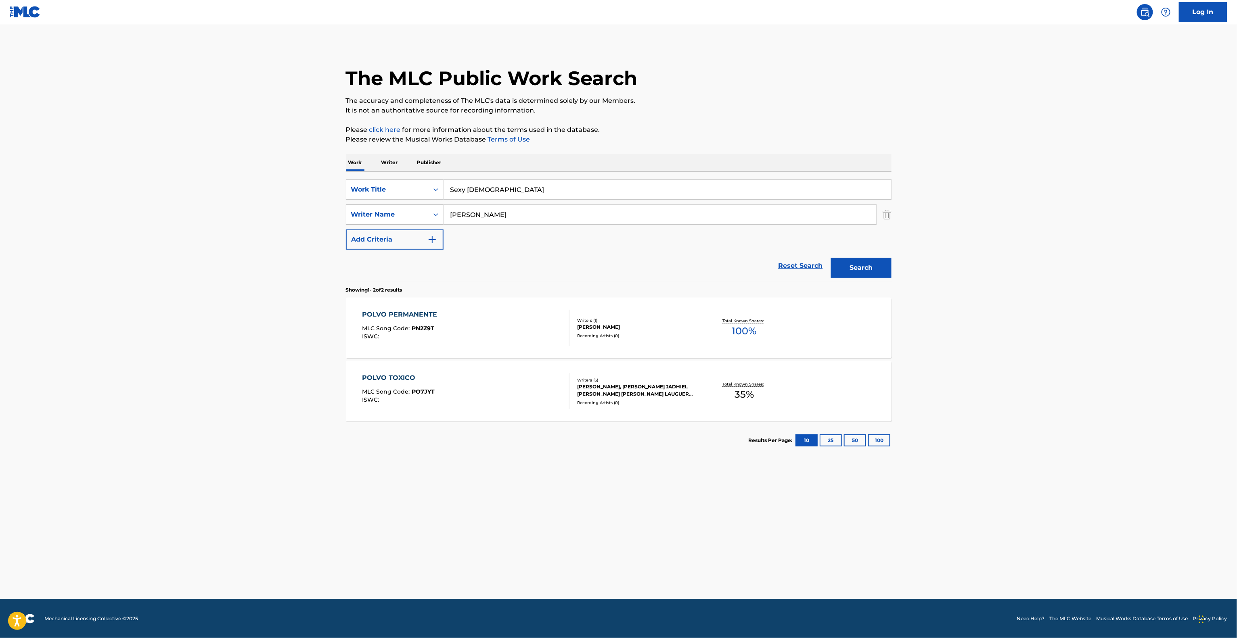
click at [394, 209] on div "SearchWithCriteria095141c4-643d-4260-bdb6-5a736d85c045 Writer Name [PERSON_NAME]" at bounding box center [619, 215] width 546 height 20
paste input "VAQUER"
click at [862, 272] on button "Search" at bounding box center [861, 268] width 61 height 20
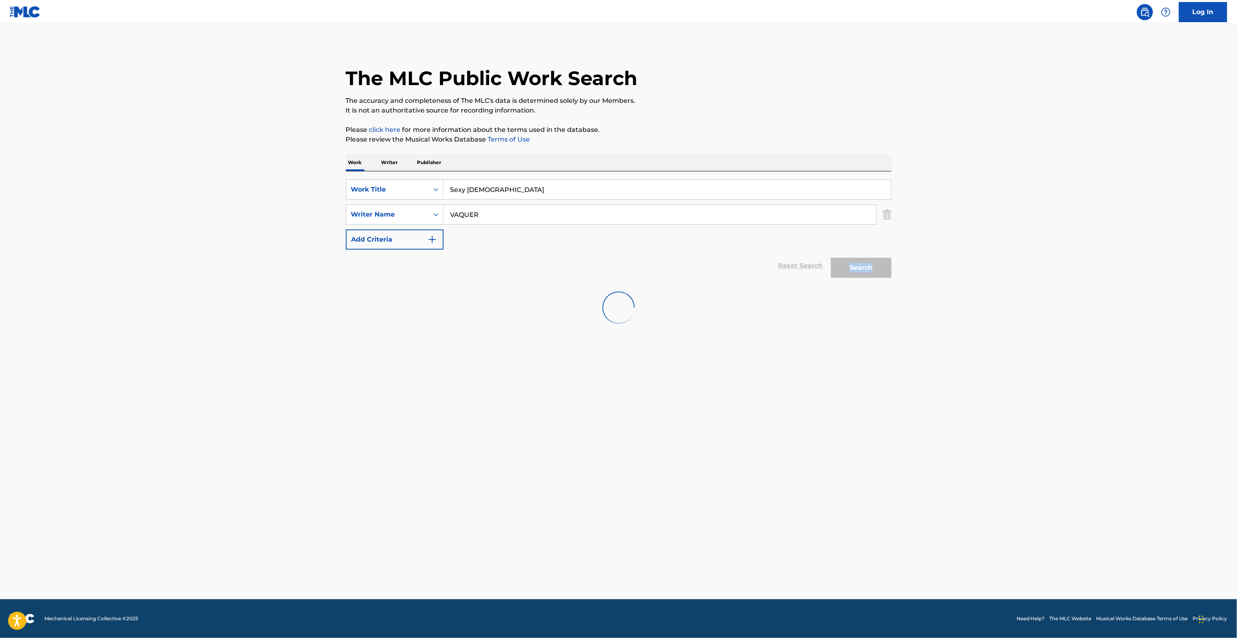
click at [862, 272] on div "Search" at bounding box center [859, 266] width 65 height 32
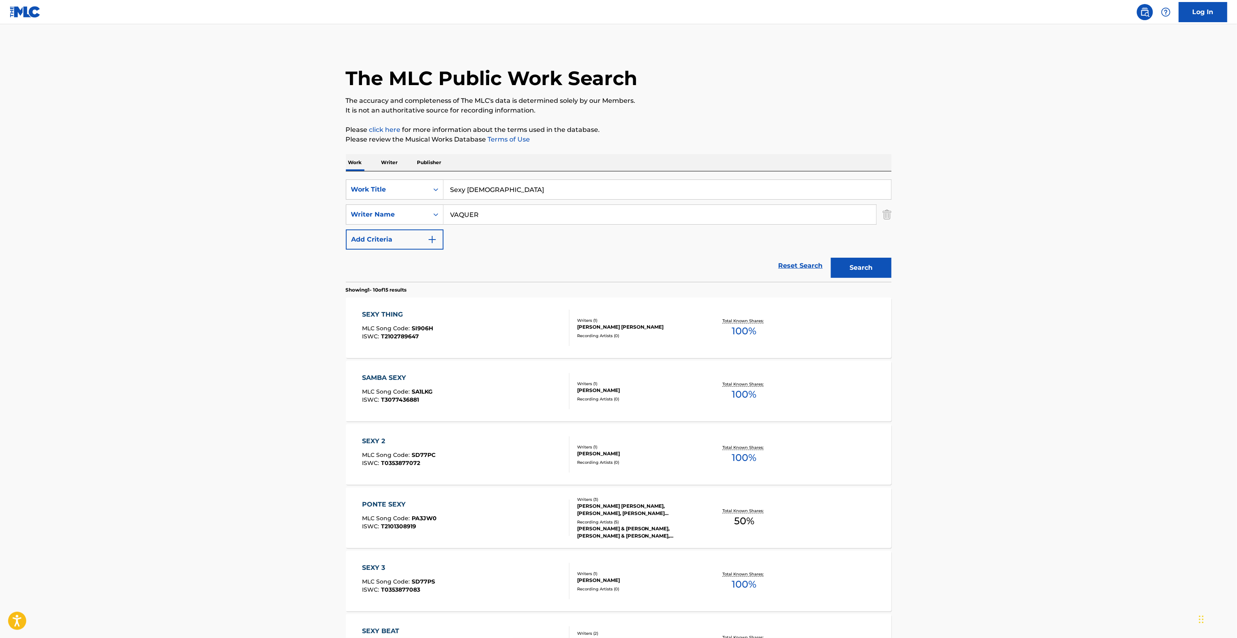
click at [258, 383] on main "The MLC Public Work Search The accuracy and completeness of The MLC's data is d…" at bounding box center [618, 499] width 1237 height 950
click at [259, 383] on main "The MLC Public Work Search The accuracy and completeness of The MLC's data is d…" at bounding box center [618, 499] width 1237 height 950
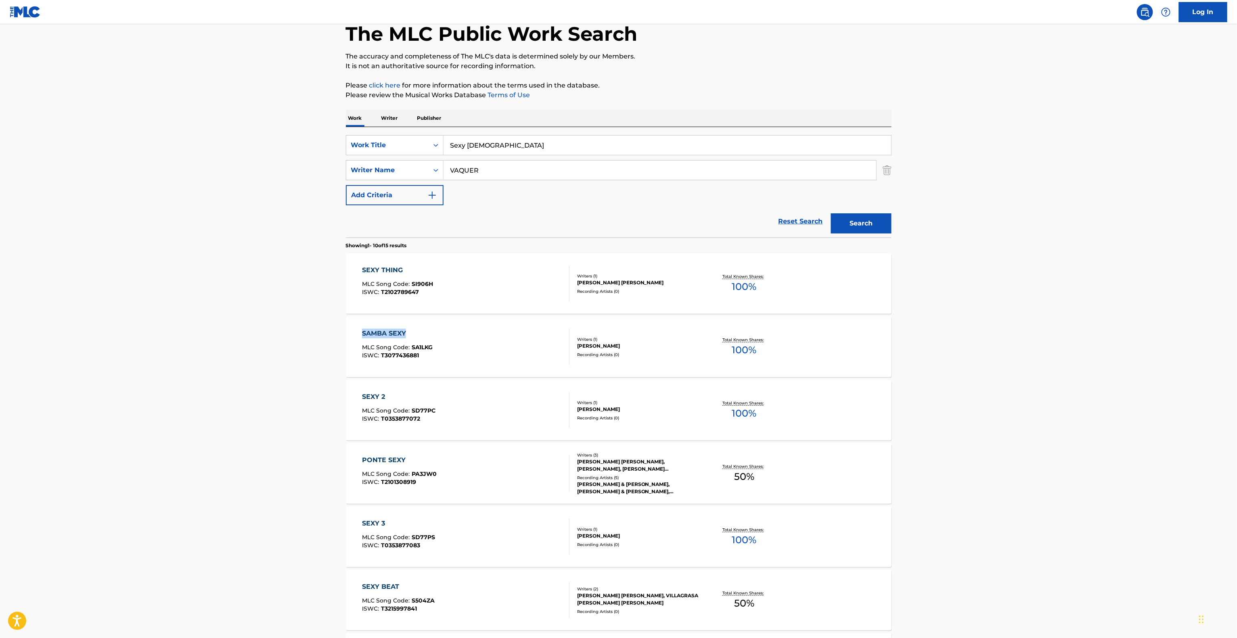
scroll to position [81, 0]
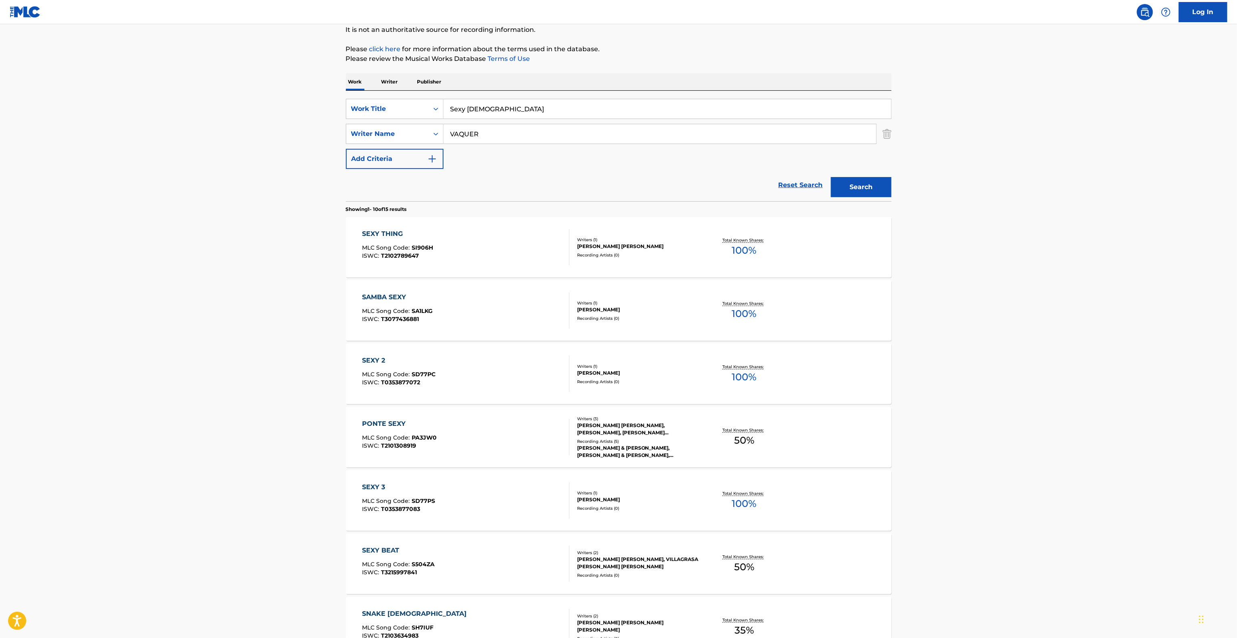
click at [281, 386] on main "The MLC Public Work Search The accuracy and completeness of The MLC's data is d…" at bounding box center [618, 419] width 1237 height 950
click at [965, 358] on main "The MLC Public Work Search The accuracy and completeness of The MLC's data is d…" at bounding box center [618, 419] width 1237 height 950
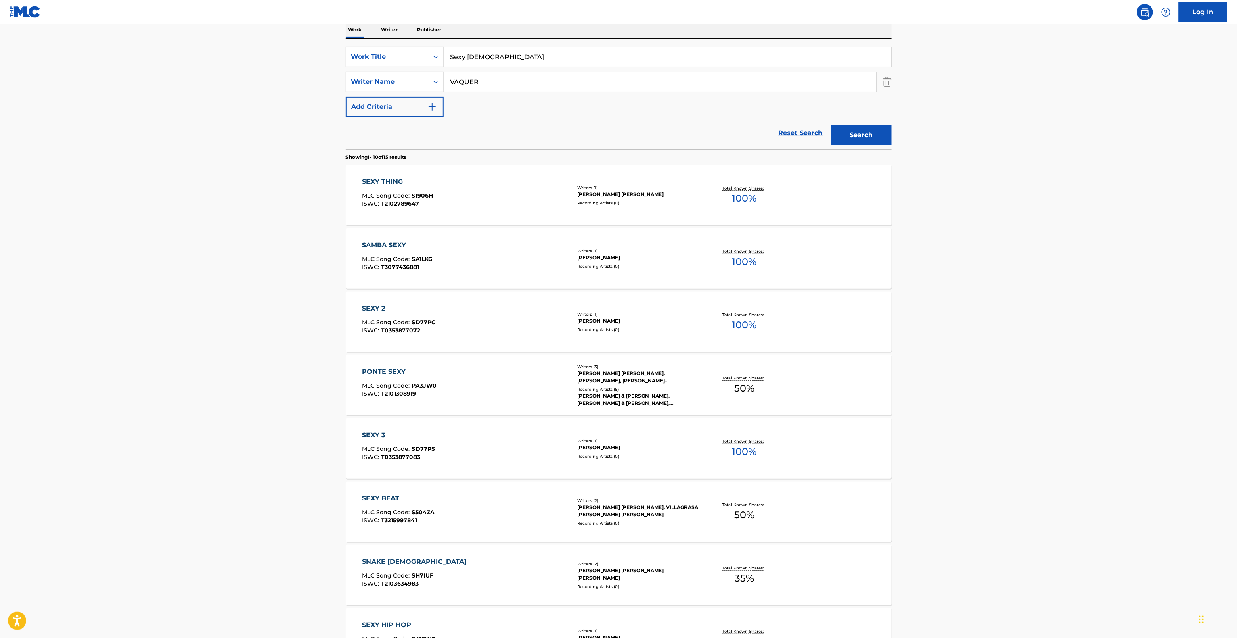
scroll to position [0, 0]
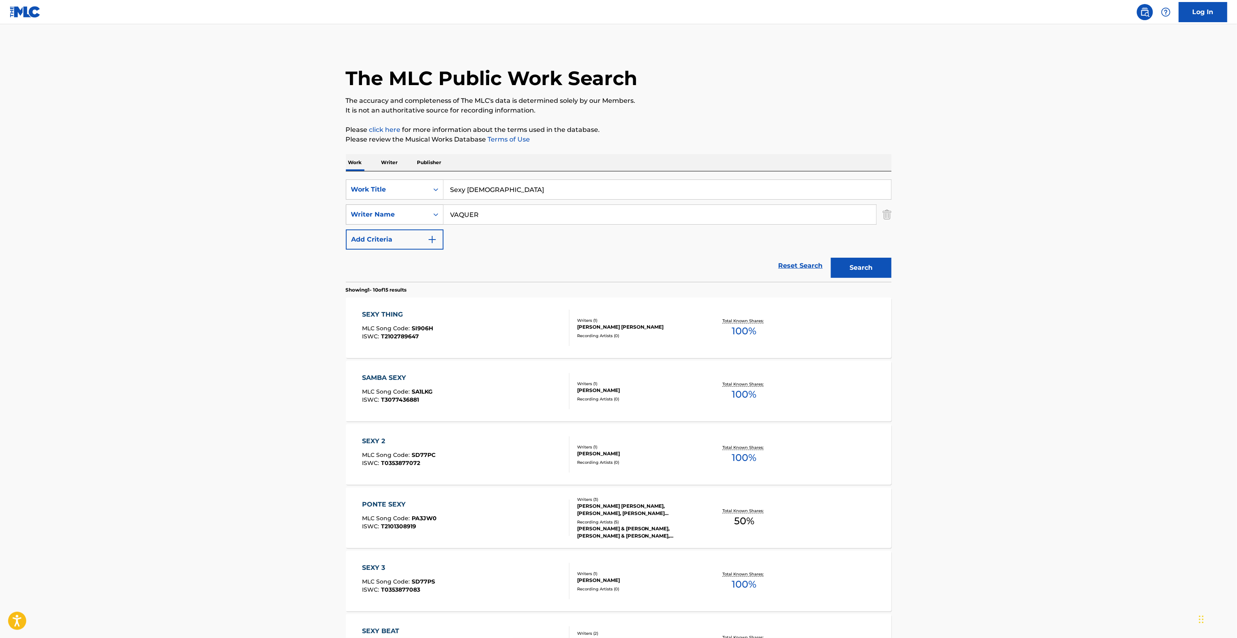
drag, startPoint x: 494, startPoint y: 224, endPoint x: 415, endPoint y: 211, distance: 80.1
click at [414, 215] on div "SearchWithCriteria095141c4-643d-4260-bdb6-5a736d85c045 Writer Name [PERSON_NAME]" at bounding box center [619, 215] width 546 height 20
paste input "[PERSON_NAME]"
type input "[PERSON_NAME]"
click at [885, 271] on button "Search" at bounding box center [861, 268] width 61 height 20
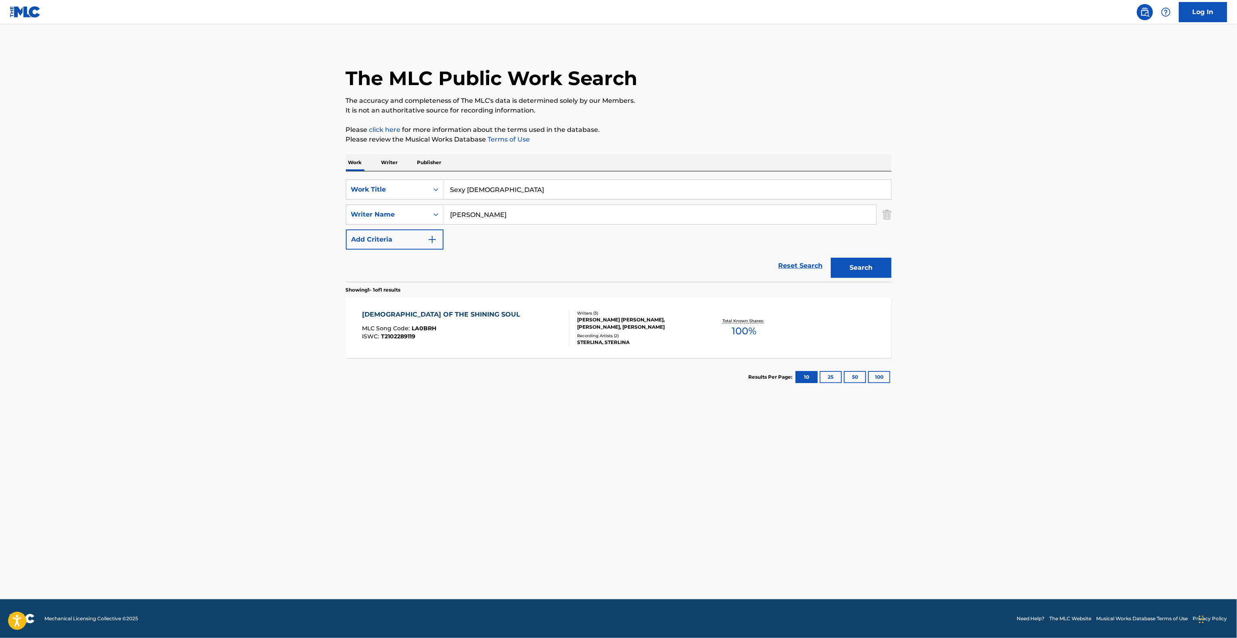
click at [1031, 298] on main "The MLC Public Work Search The accuracy and completeness of The MLC's data is d…" at bounding box center [618, 311] width 1237 height 575
